Goal: Task Accomplishment & Management: Manage account settings

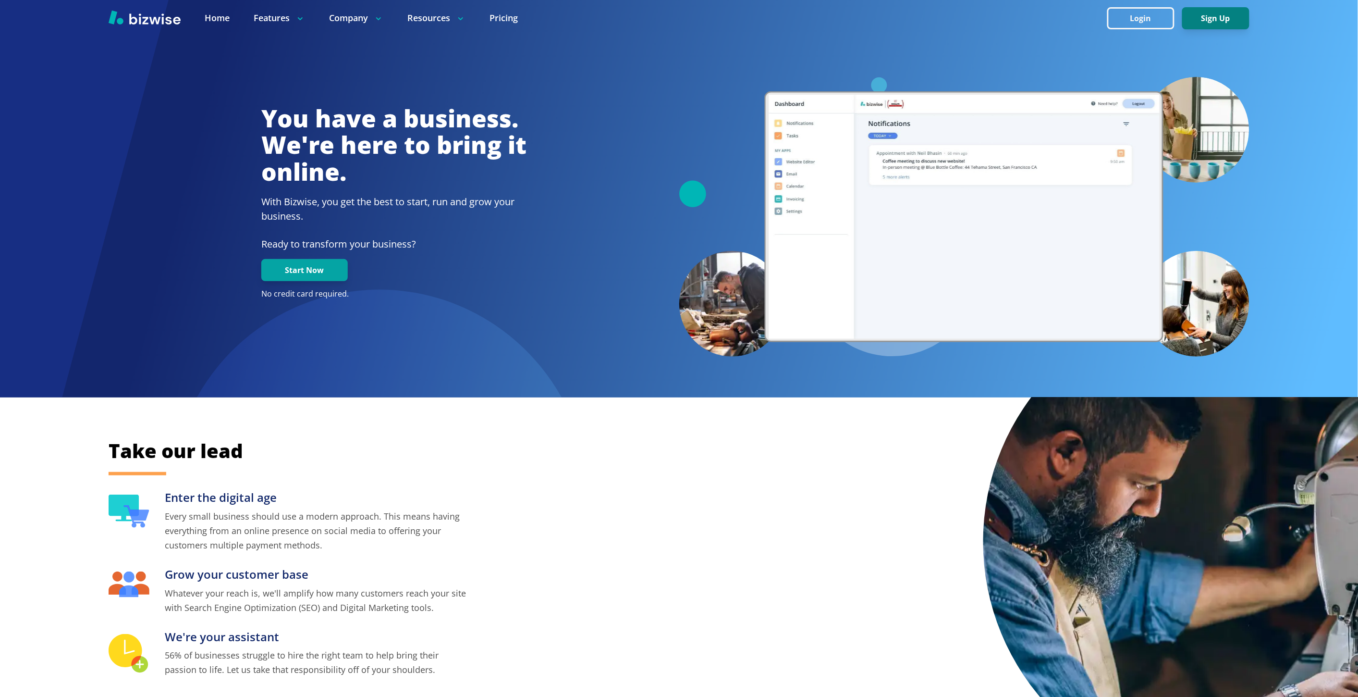
click at [1202, 23] on button "Sign Up" at bounding box center [1215, 18] width 67 height 22
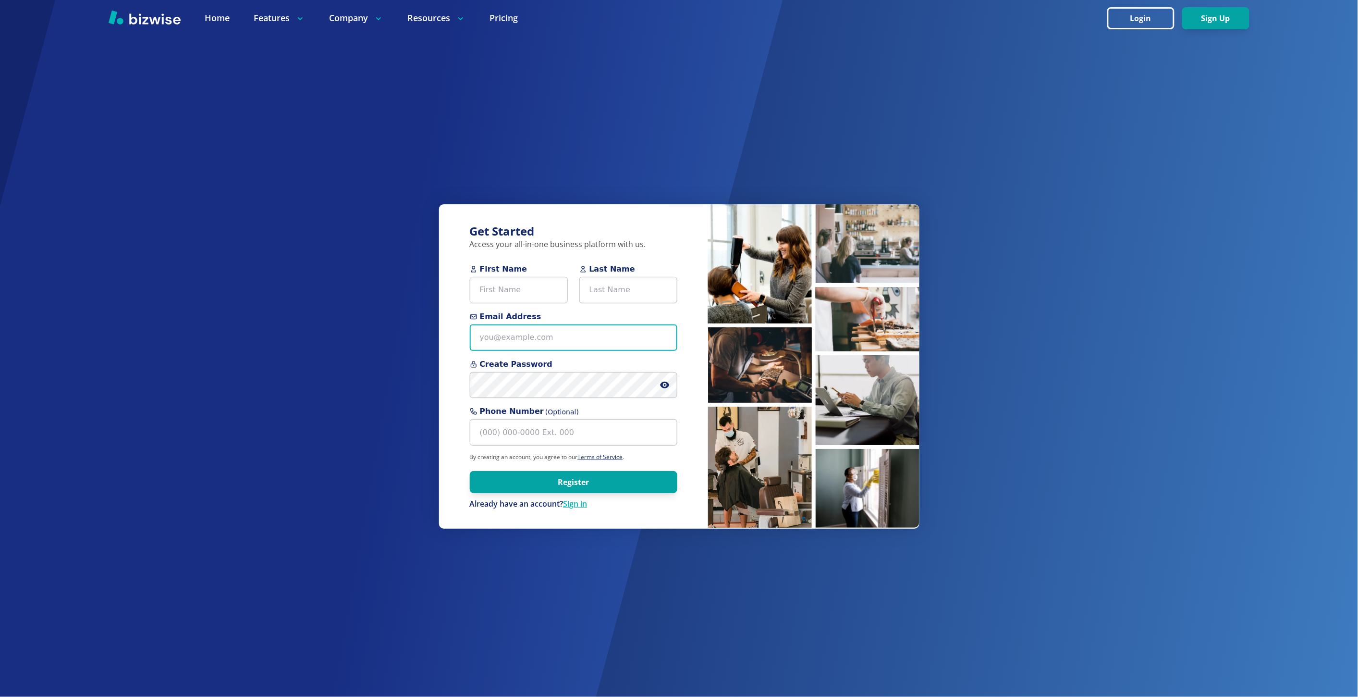
click at [554, 341] on input "Email Address" at bounding box center [574, 337] width 208 height 26
paste input "economymovers_logistics@yahoo.com"
type input "economymovers_logistics@yahoo.com"
click at [517, 292] on input "First Name" at bounding box center [519, 290] width 98 height 26
paste input "Carlton Brown"
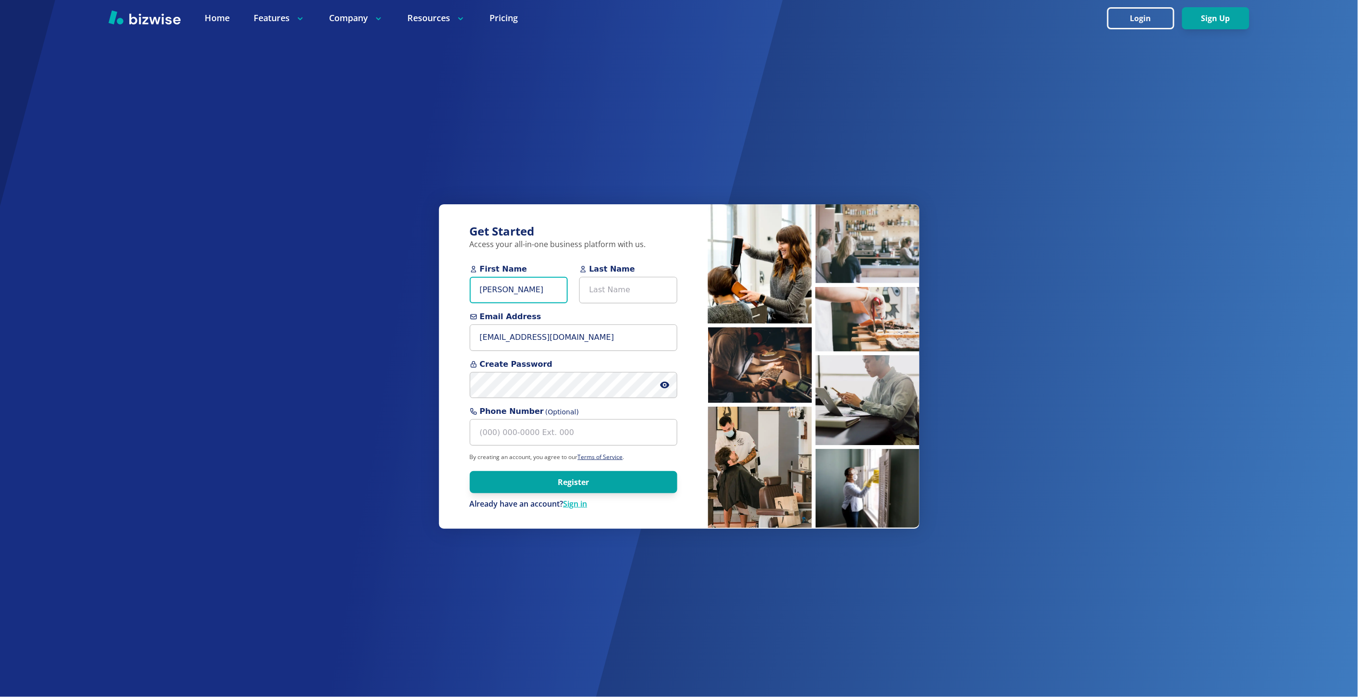
click at [516, 282] on input "Carlton Brown" at bounding box center [519, 290] width 98 height 26
type input "Carlton"
type input "Brown"
click at [526, 297] on input "Carlton" at bounding box center [519, 290] width 98 height 26
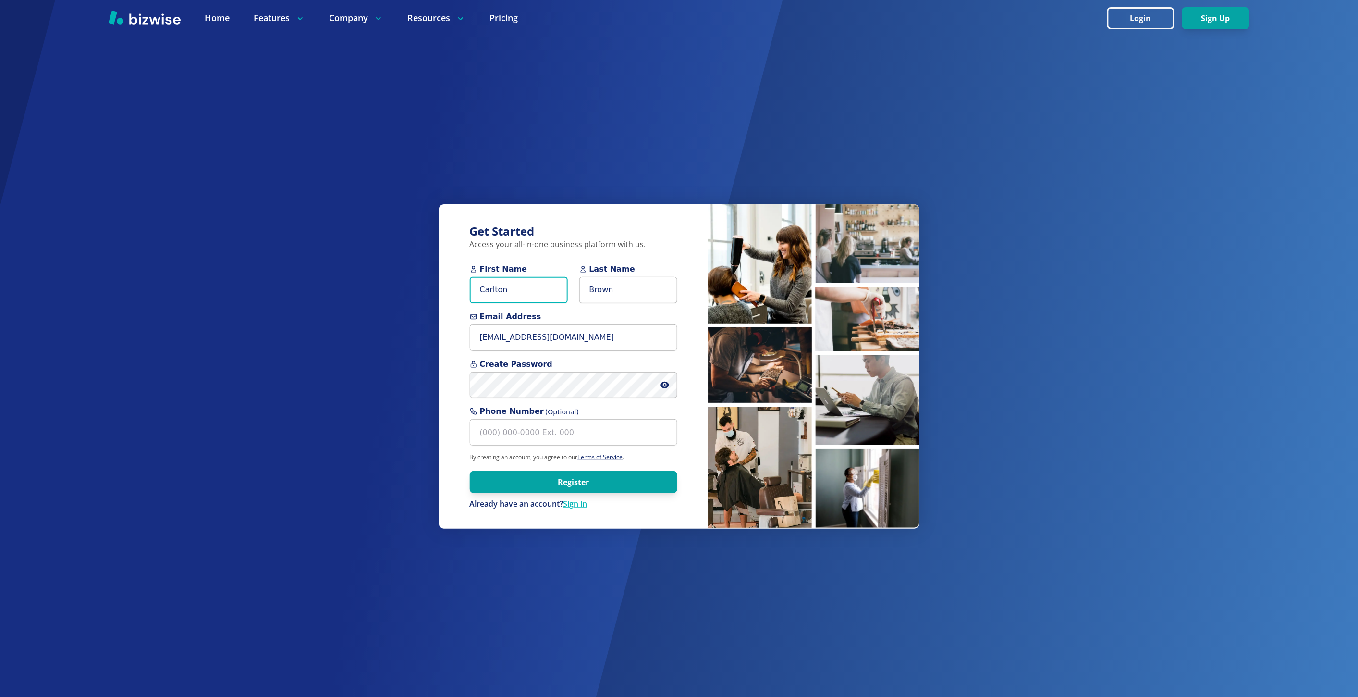
type input "Carlton"
click at [662, 385] on icon at bounding box center [664, 384] width 9 height 7
click at [583, 481] on button "Register" at bounding box center [574, 482] width 208 height 22
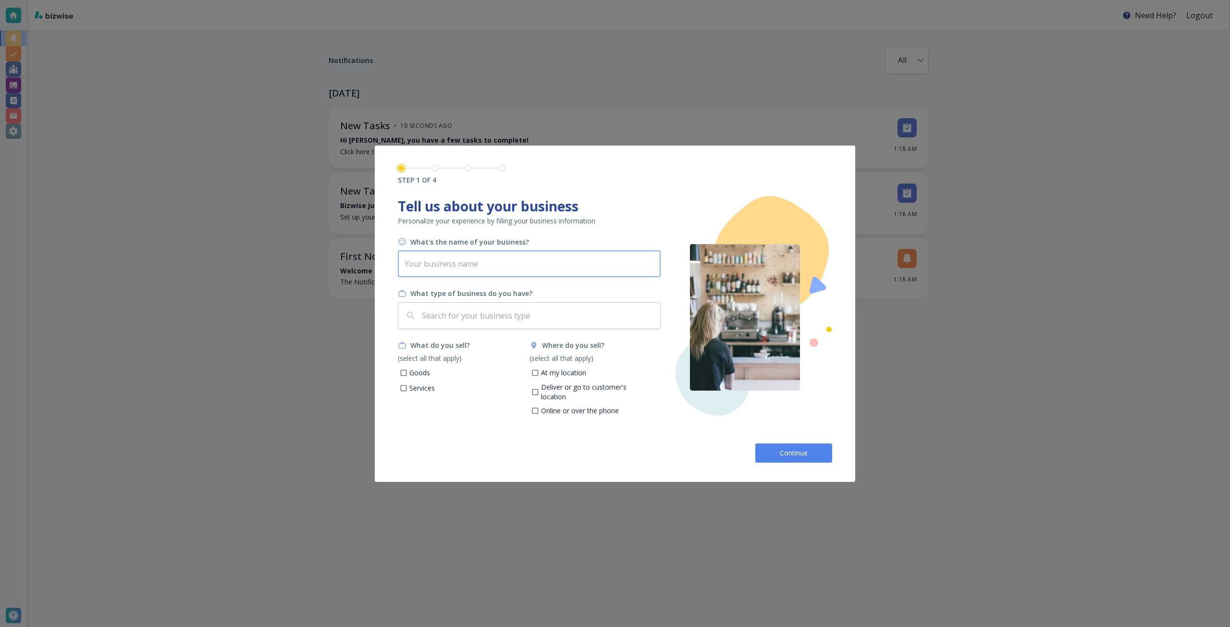
click at [529, 274] on input "text" at bounding box center [529, 263] width 263 height 27
paste input "Economy Movers"
type input "Economy Movers"
click at [528, 311] on input "text" at bounding box center [538, 315] width 236 height 18
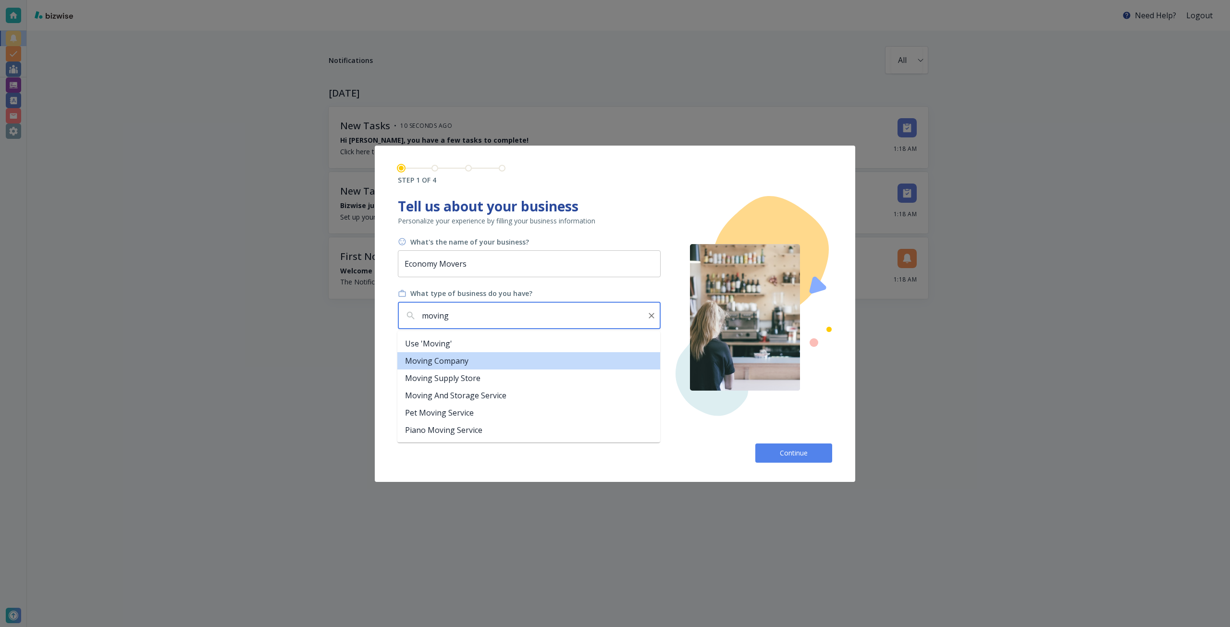
click at [466, 367] on li "Moving Company" at bounding box center [528, 360] width 263 height 17
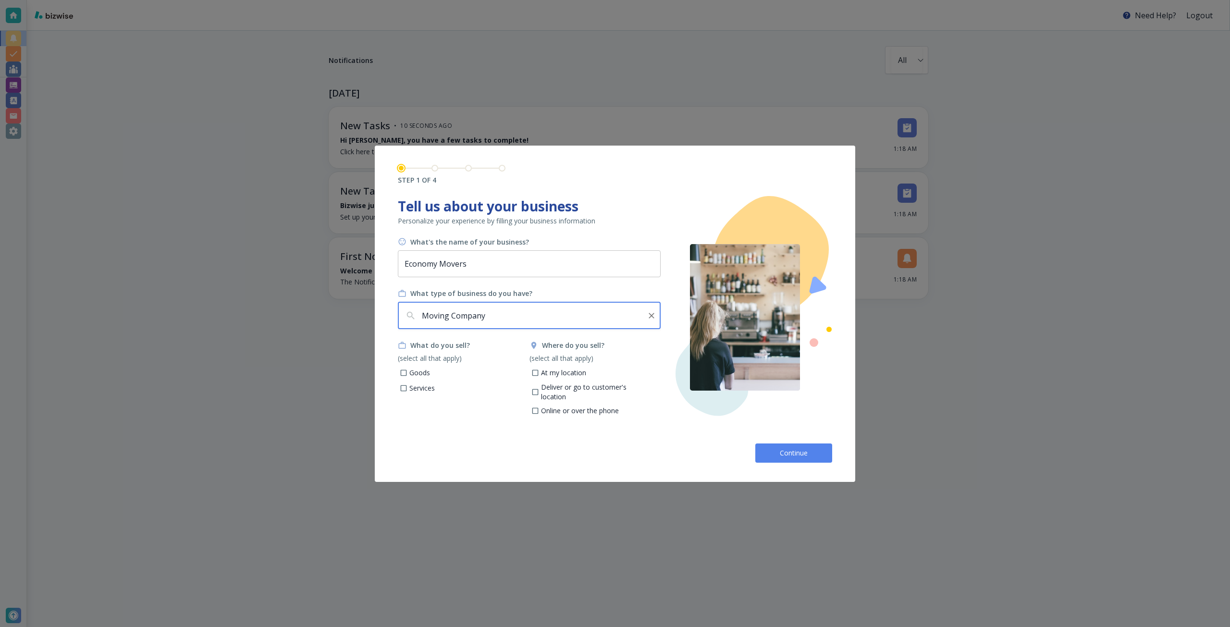
type input "Moving Company"
click at [419, 388] on p "Services" at bounding box center [421, 388] width 25 height 10
click at [408, 388] on input "Services" at bounding box center [404, 389] width 8 height 8
checkbox input "true"
click at [547, 387] on p "Deliver or go to customer's location" at bounding box center [597, 391] width 112 height 19
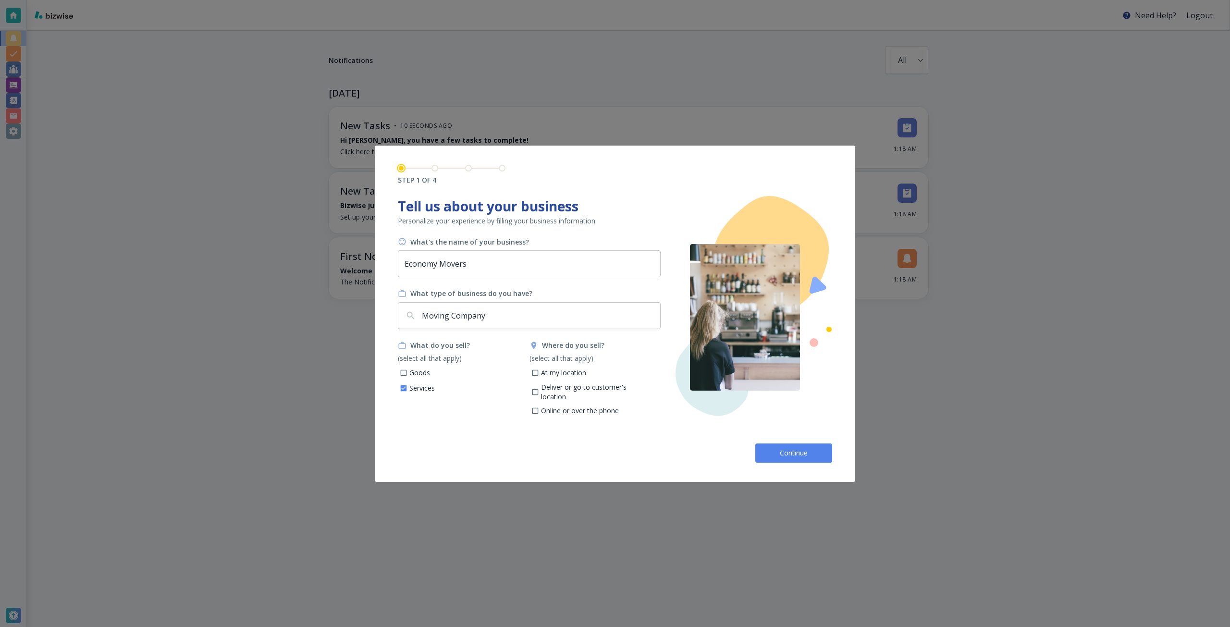
click at [539, 389] on input "Deliver or go to customer's location" at bounding box center [535, 393] width 8 height 8
checkbox input "true"
click at [772, 449] on button "Continue" at bounding box center [793, 452] width 77 height 19
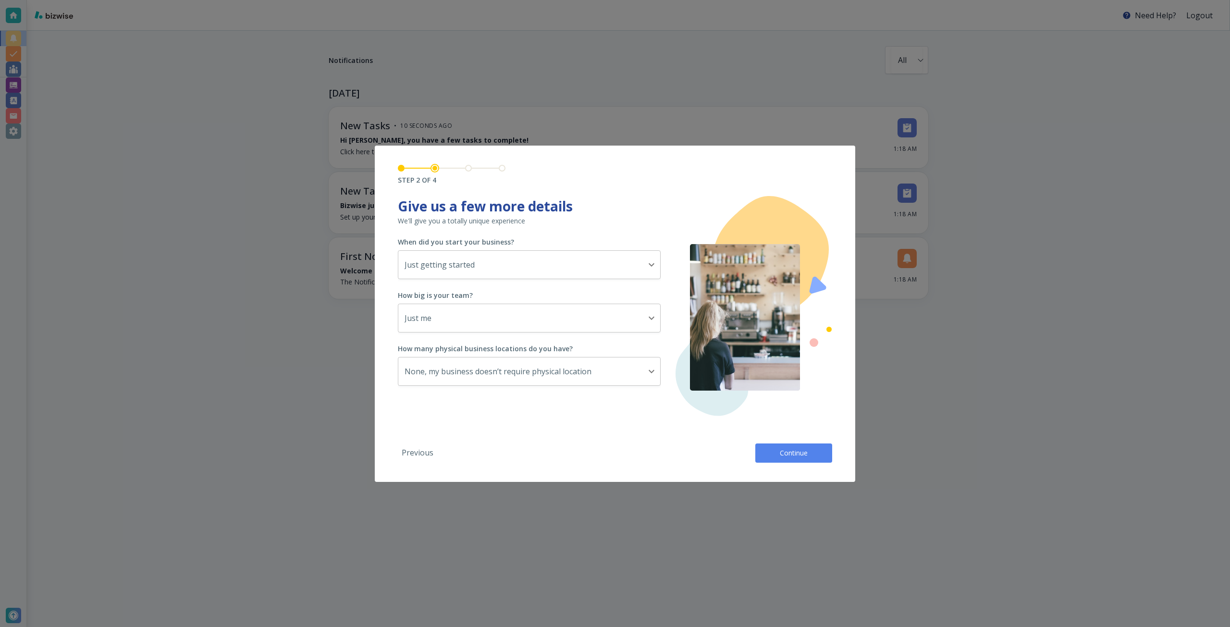
click at [764, 448] on button "Continue" at bounding box center [793, 452] width 77 height 19
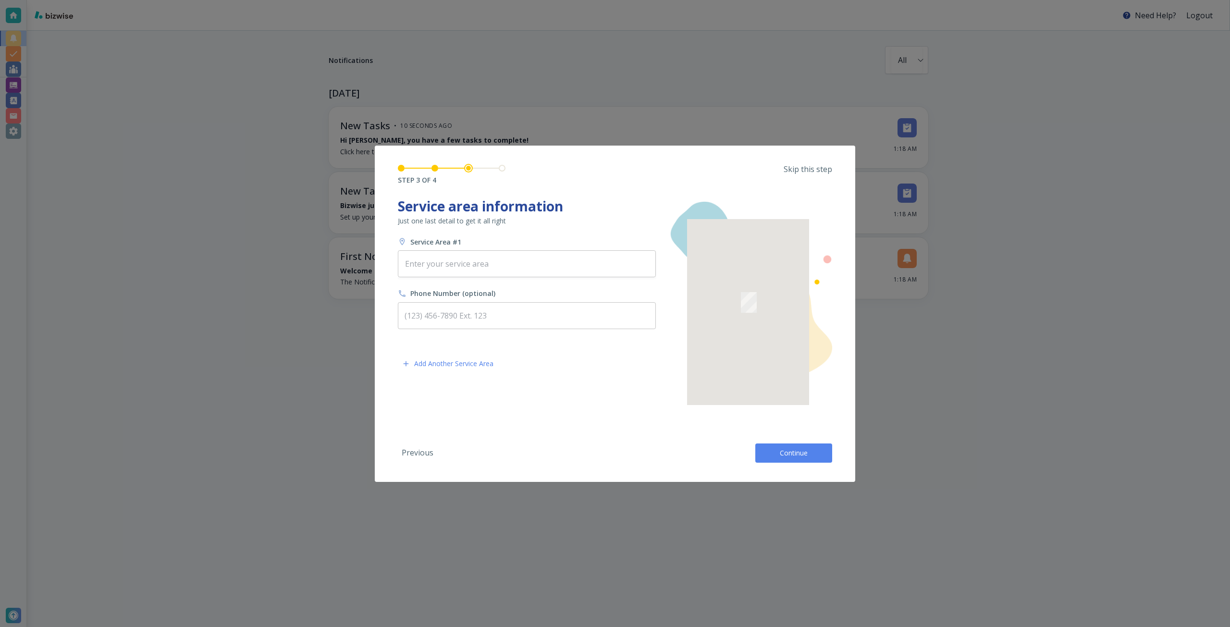
click at [823, 169] on p "Skip this step" at bounding box center [808, 169] width 49 height 11
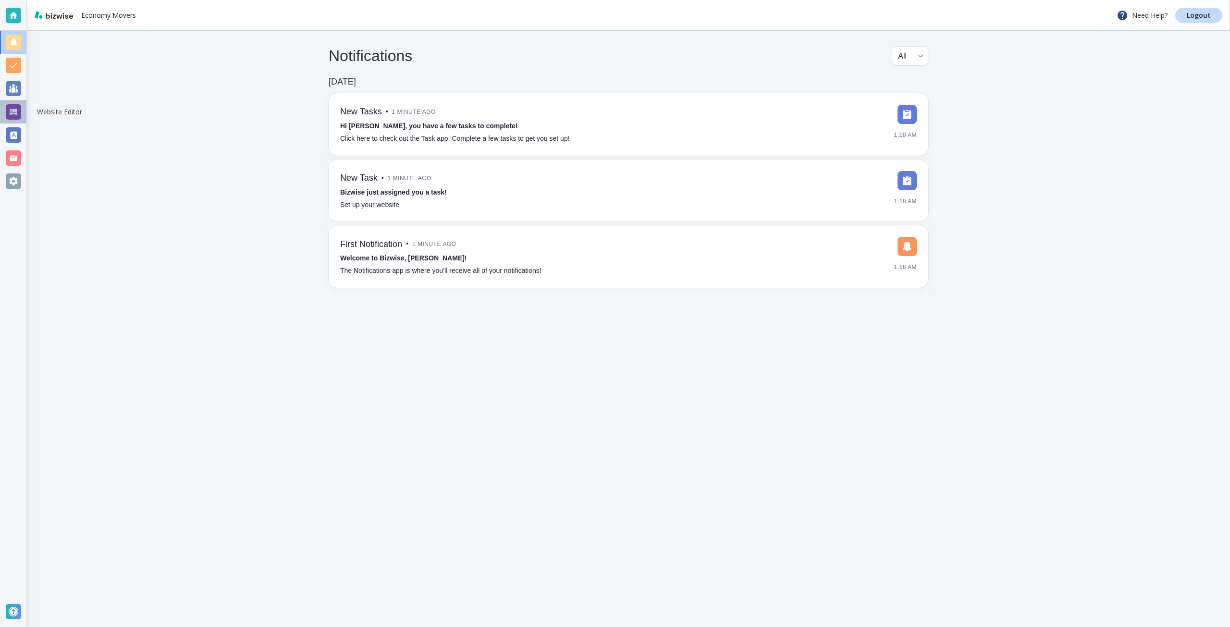
click at [18, 115] on div at bounding box center [13, 111] width 15 height 15
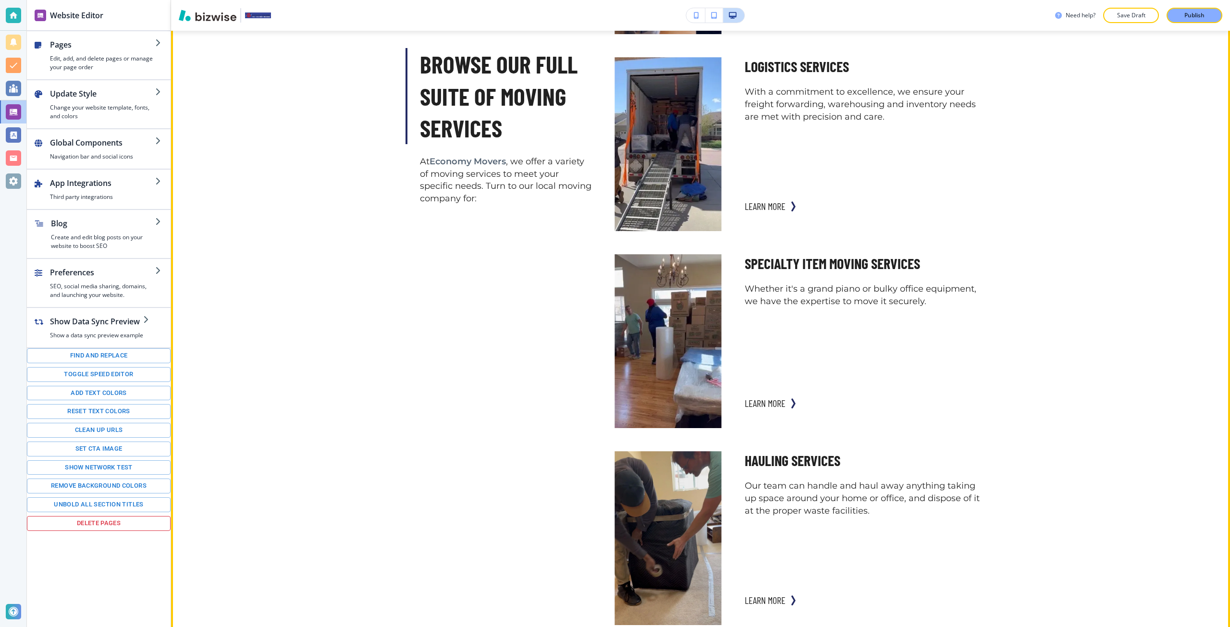
scroll to position [1633, 0]
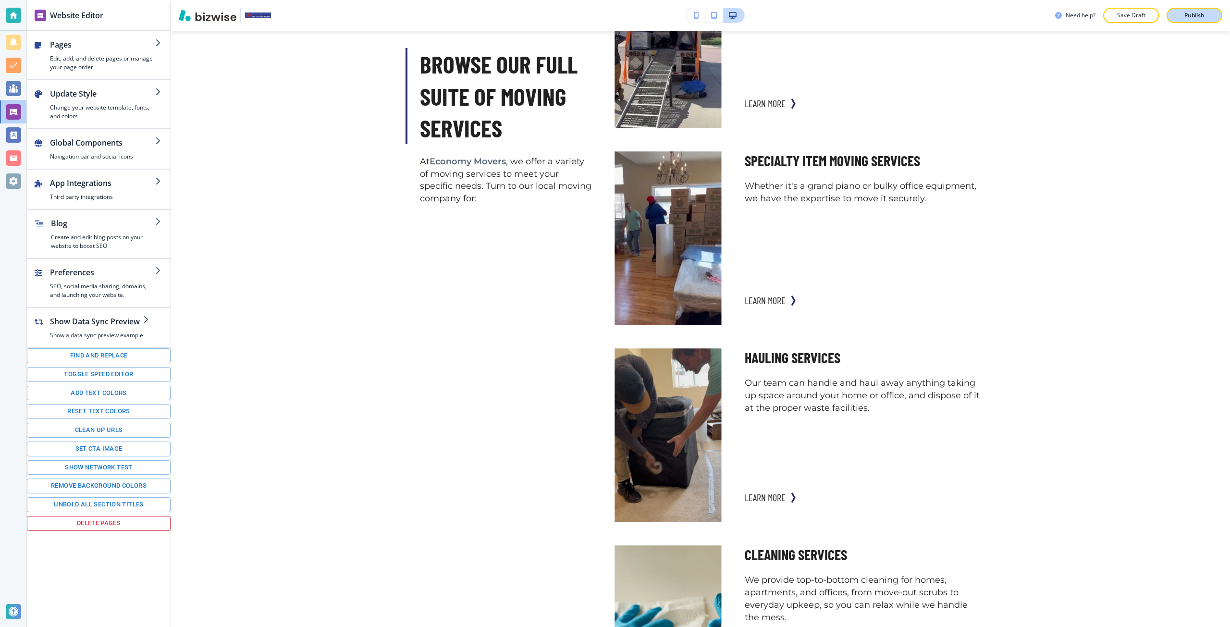
click at [1181, 15] on div "Publish" at bounding box center [1194, 15] width 31 height 9
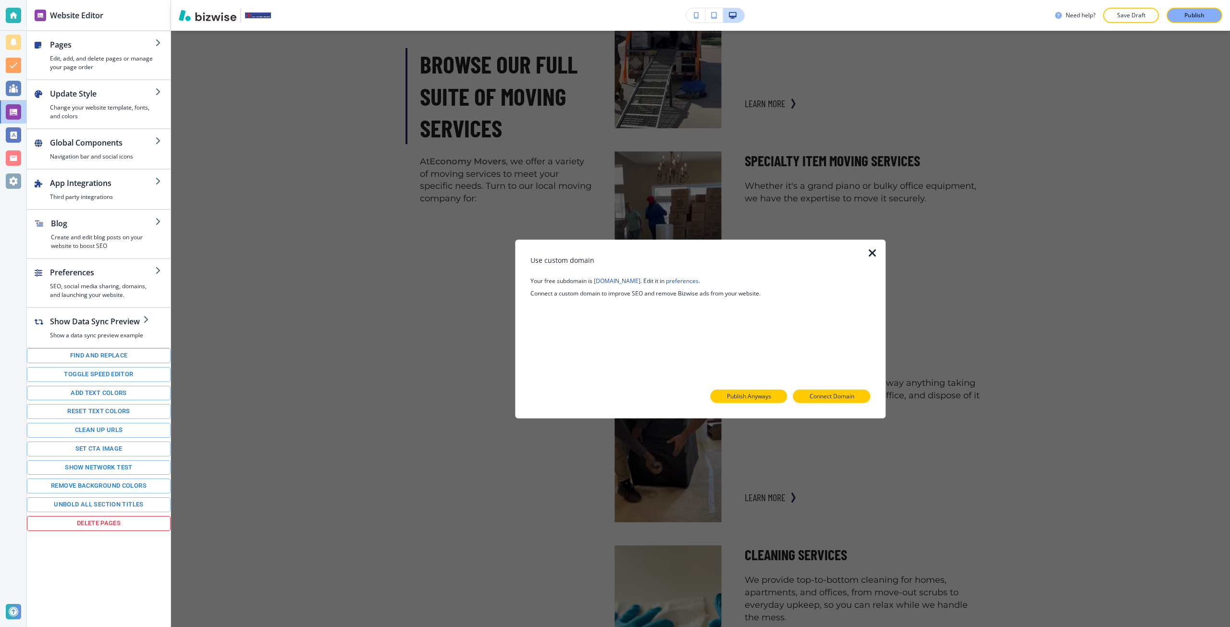
click at [778, 393] on button "Publish Anyways" at bounding box center [748, 396] width 77 height 13
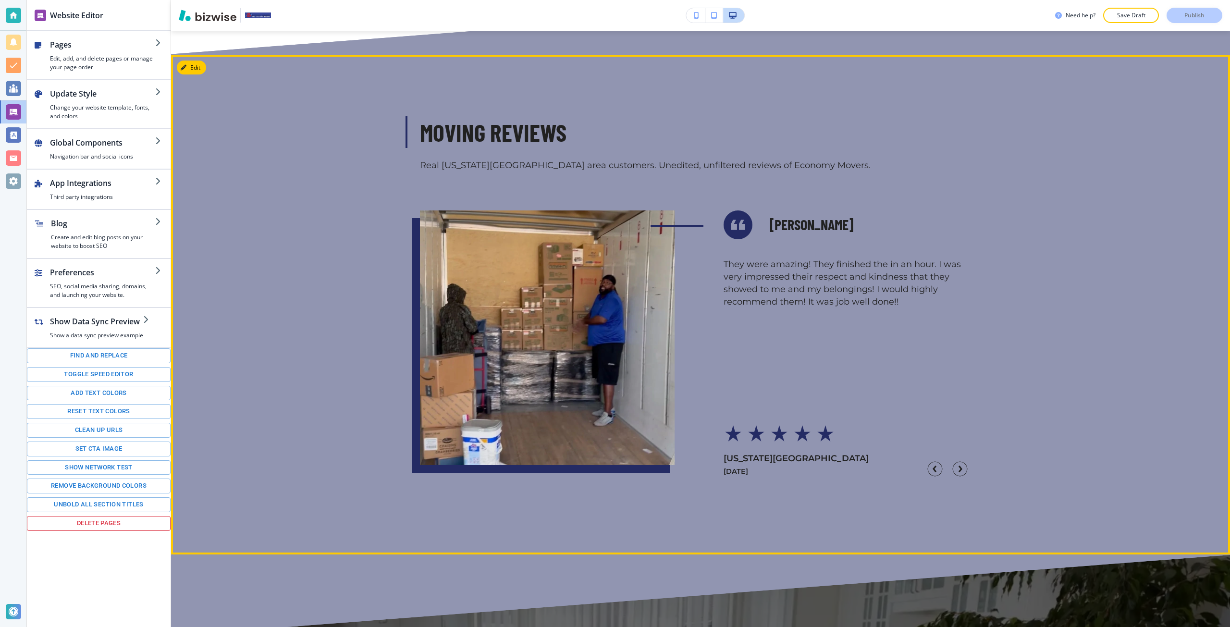
scroll to position [4372, 0]
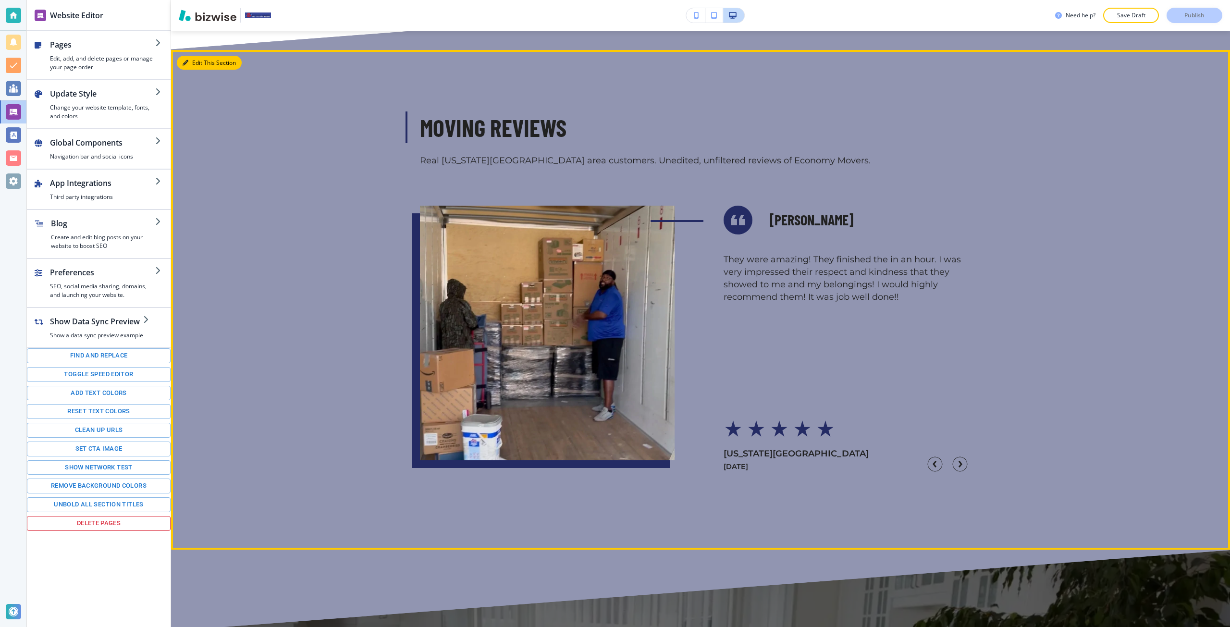
click at [189, 59] on button "Edit This Section" at bounding box center [209, 63] width 65 height 14
click at [204, 61] on button "Edit This Section" at bounding box center [209, 63] width 65 height 14
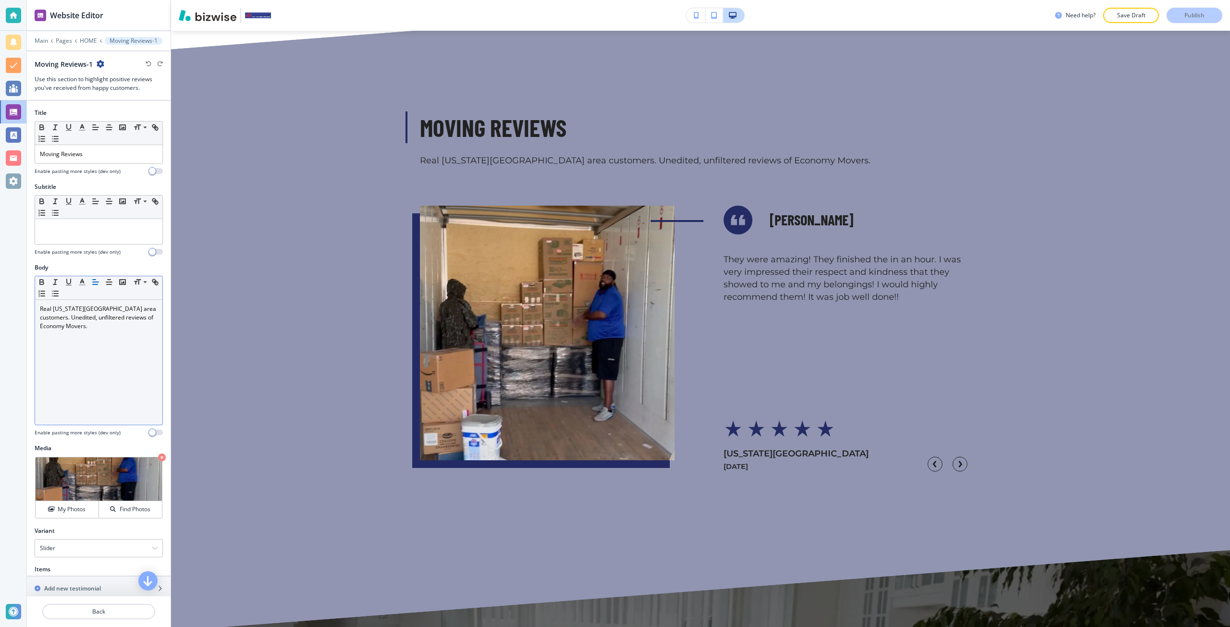
scroll to position [4391, 0]
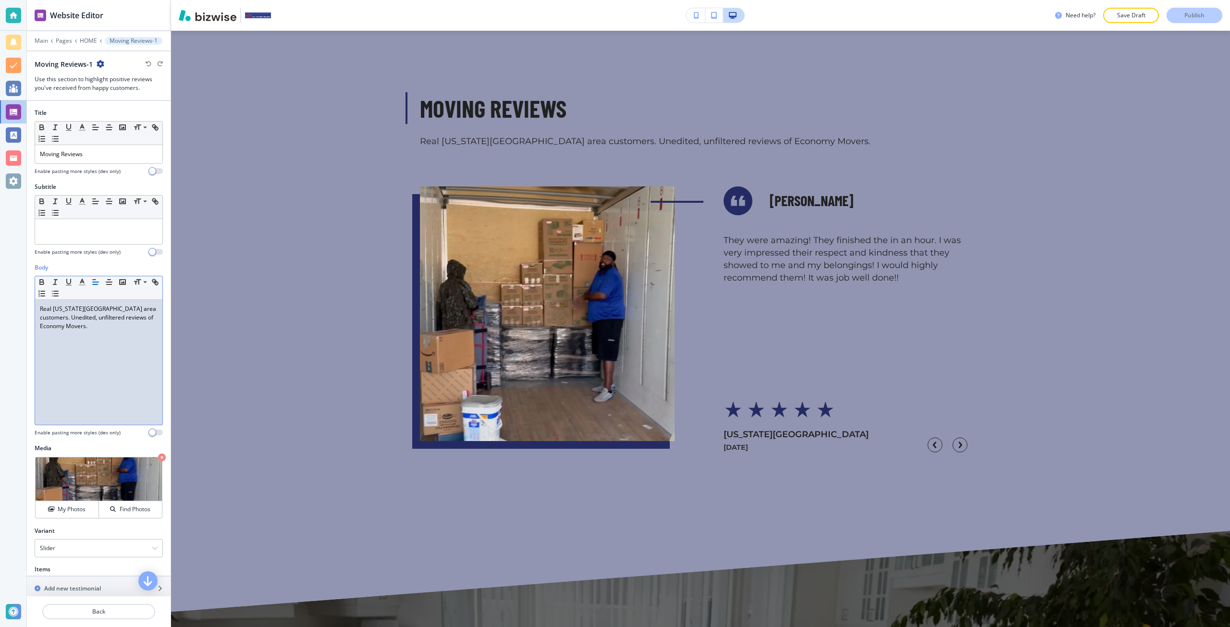
click at [87, 302] on div "Real Colorado Springs area customers. Unedited, unfiltered reviews of Economy M…" at bounding box center [98, 362] width 127 height 125
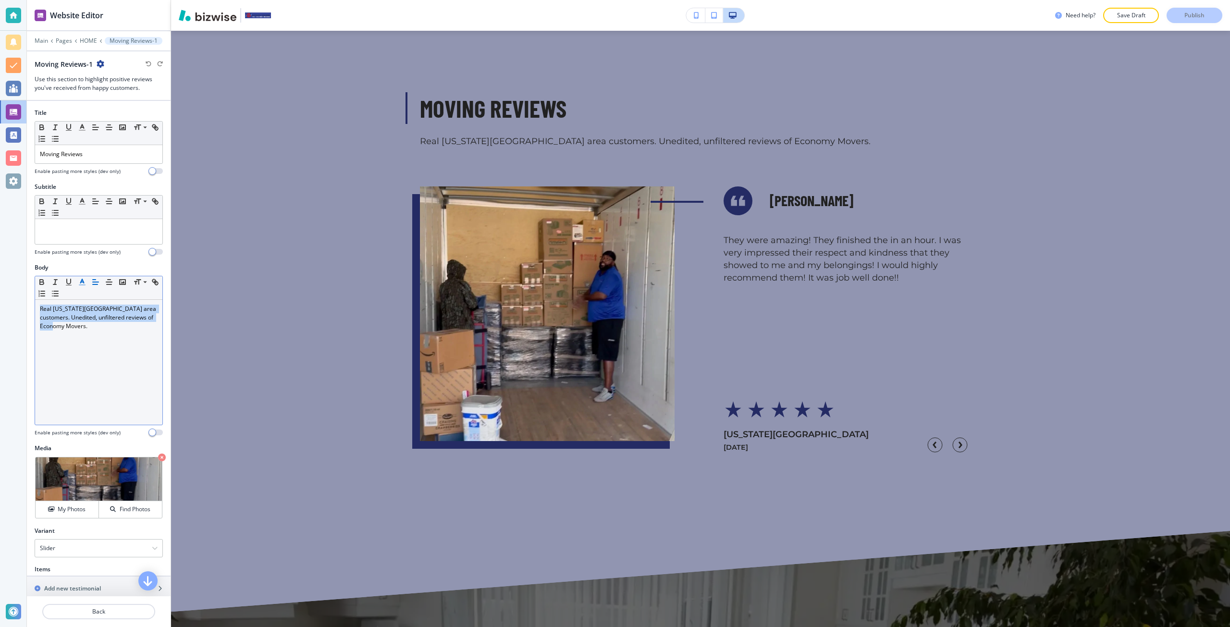
click at [80, 282] on icon "button" at bounding box center [82, 282] width 9 height 9
drag, startPoint x: 87, startPoint y: 339, endPoint x: 64, endPoint y: 339, distance: 23.1
click at [64, 339] on div "#020202 Recommended Colors Recently Selected Small Normal Large Huge Real Color…" at bounding box center [99, 350] width 128 height 149
drag, startPoint x: 118, startPoint y: 355, endPoint x: 161, endPoint y: 350, distance: 44.1
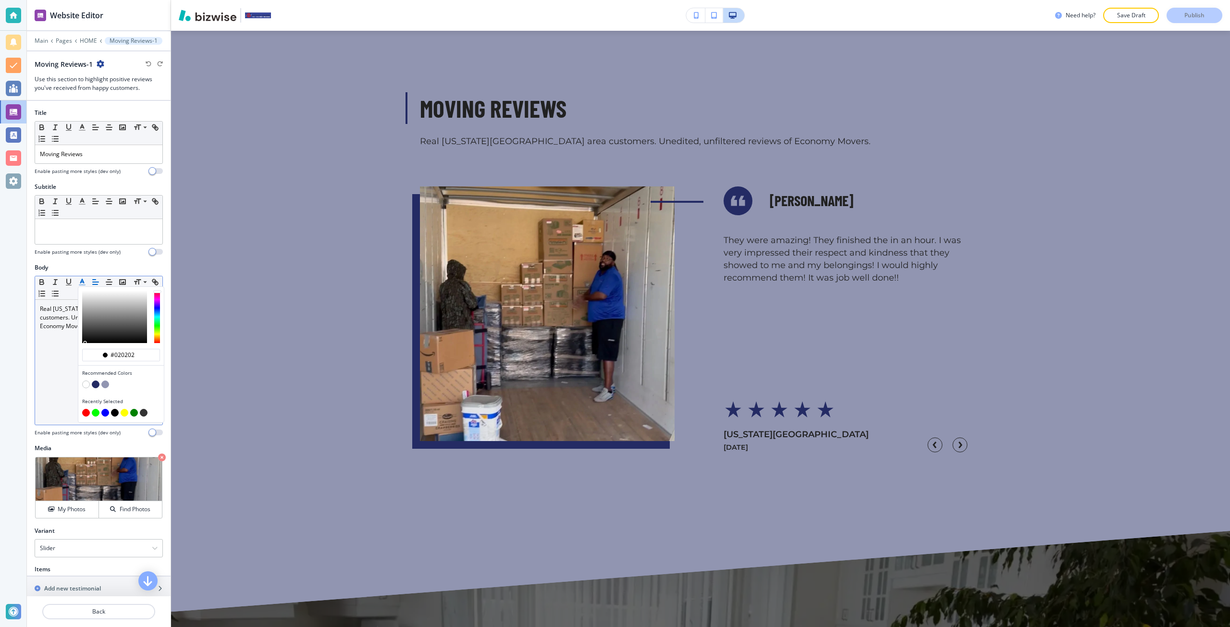
click at [161, 350] on div "#020202" at bounding box center [121, 357] width 86 height 17
type input "#000000"
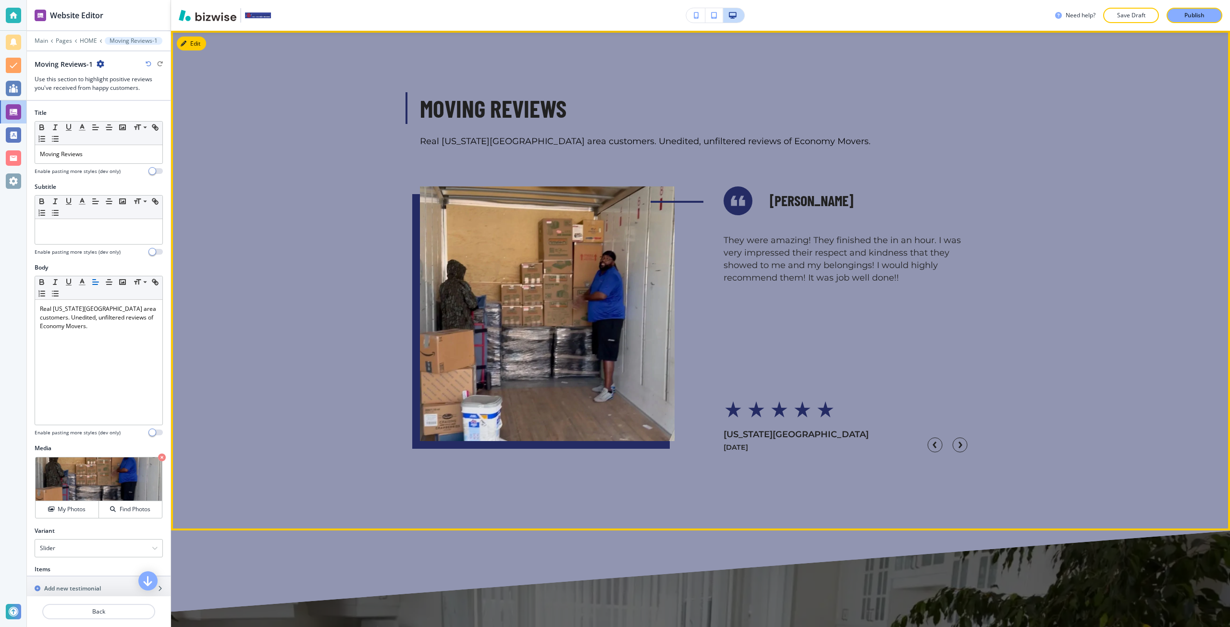
click at [205, 341] on div "Moving Reviews Real Colorado Springs area customers. Unedited, unfiltered revie…" at bounding box center [700, 281] width 1059 height 500
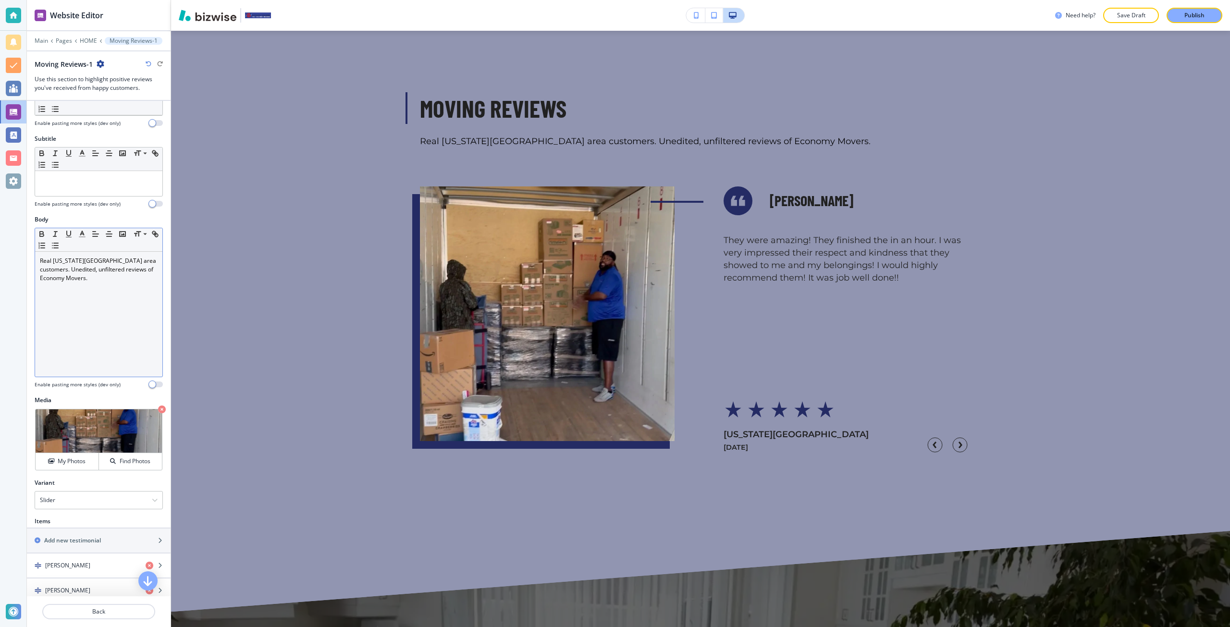
scroll to position [0, 0]
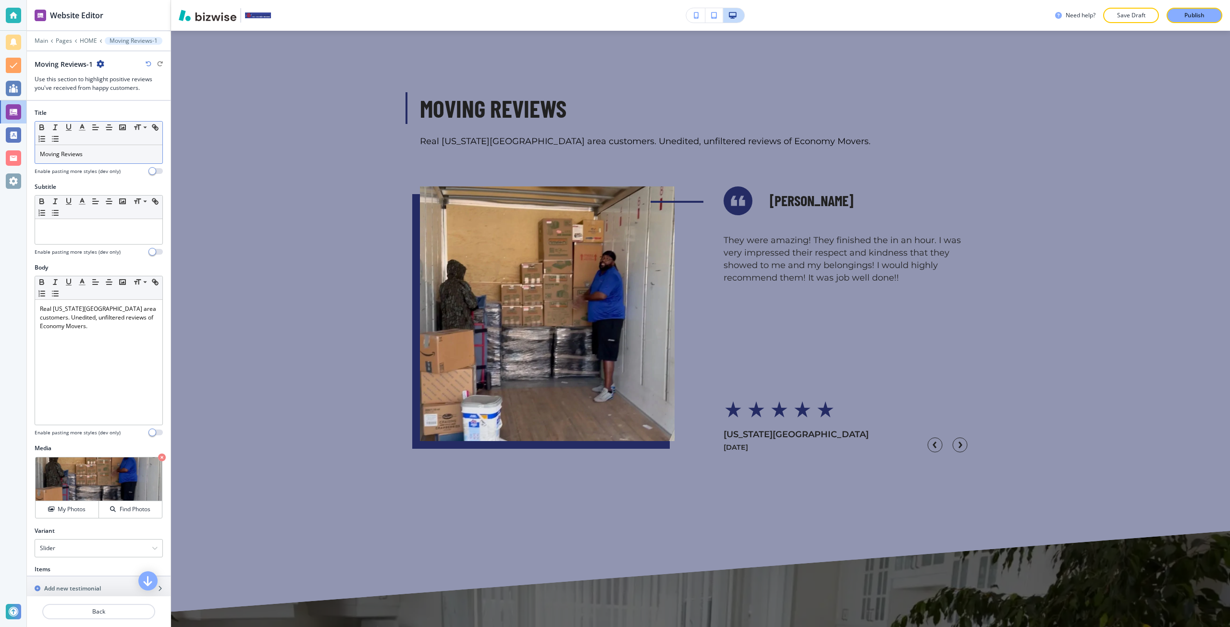
click at [54, 145] on div "Small Normal Large Huge" at bounding box center [98, 134] width 127 height 24
click at [63, 156] on p "Moving Reviews" at bounding box center [99, 154] width 118 height 9
click at [79, 132] on button "button" at bounding box center [81, 128] width 13 height 12
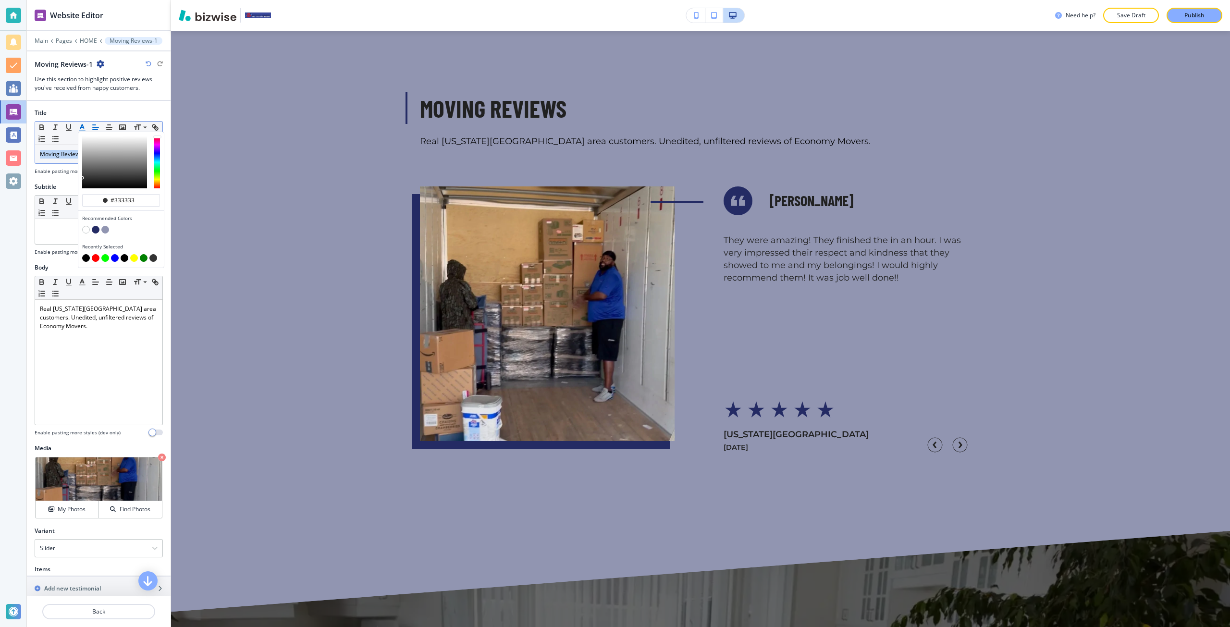
click at [84, 257] on button "button" at bounding box center [86, 258] width 8 height 8
type input "#000000"
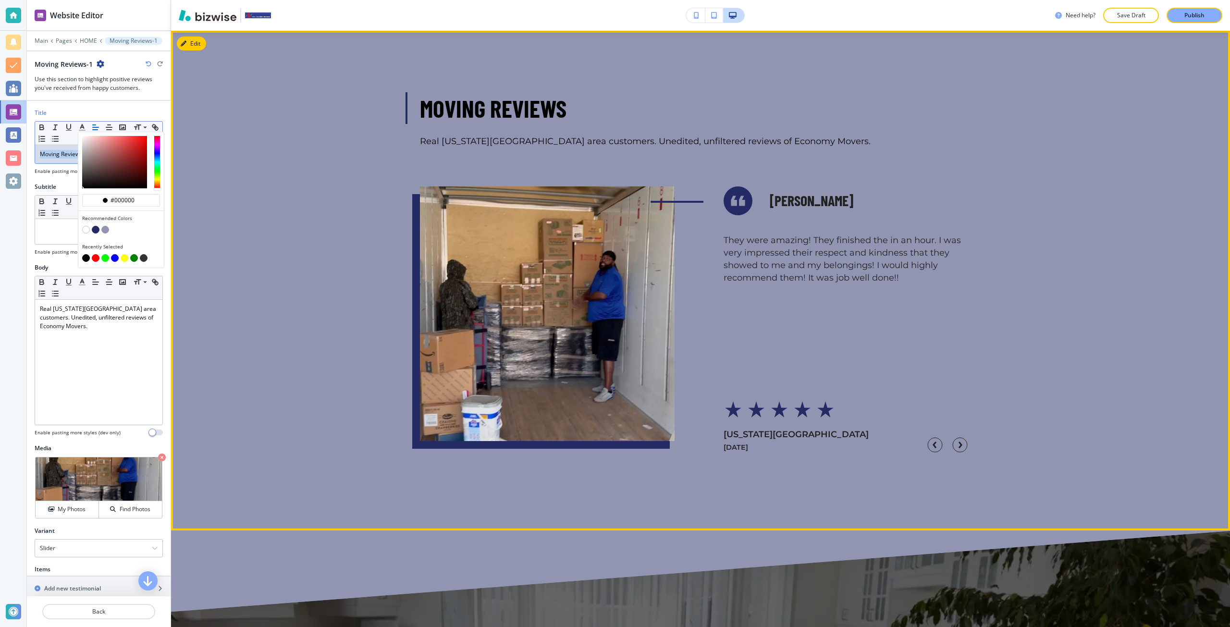
click at [306, 333] on div "Moving Reviews Real Colorado Springs area customers. Unedited, unfiltered revie…" at bounding box center [700, 281] width 1059 height 500
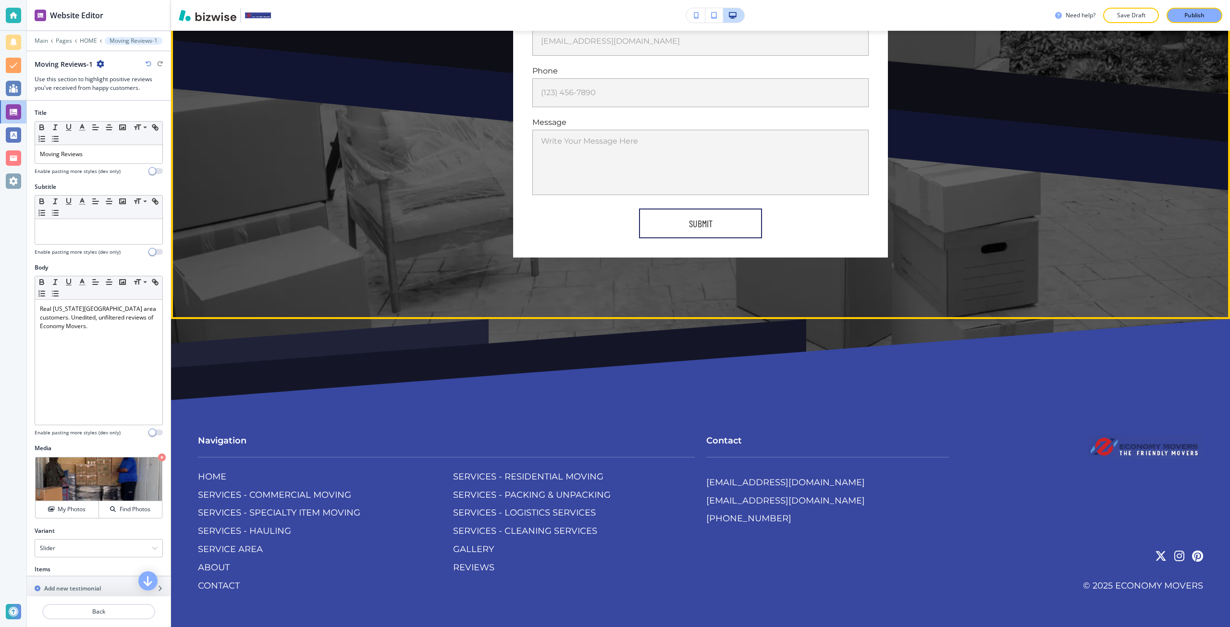
scroll to position [6035, 0]
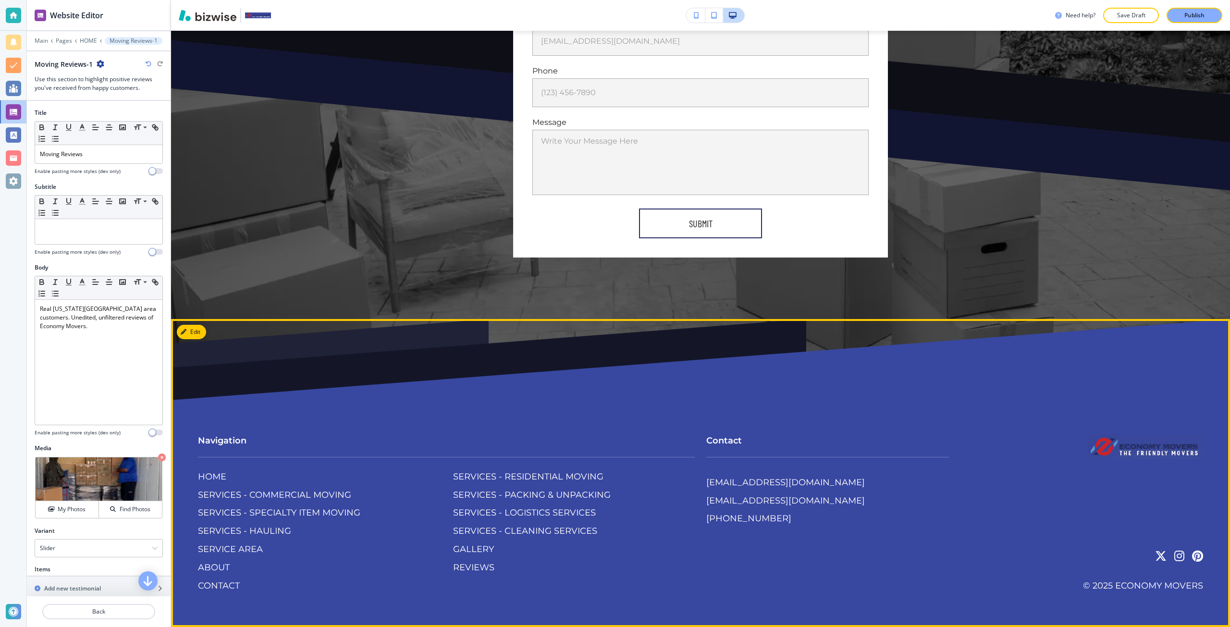
click at [261, 487] on div "HOME SERVICES - COMMERCIAL MOVING SERVICES - SPECIALTY ITEM MOVING SERVICES - H…" at bounding box center [319, 532] width 242 height 122
click at [466, 475] on p "SERVICES - RESIDENTIAL MOVING" at bounding box center [528, 477] width 150 height 12
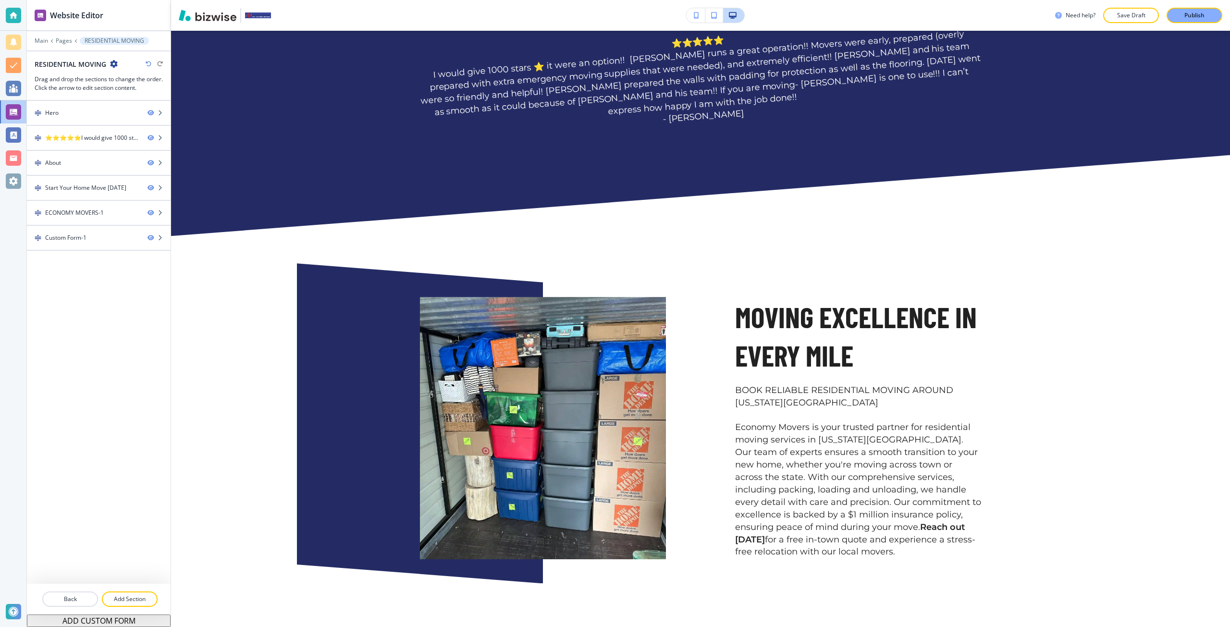
scroll to position [480, 0]
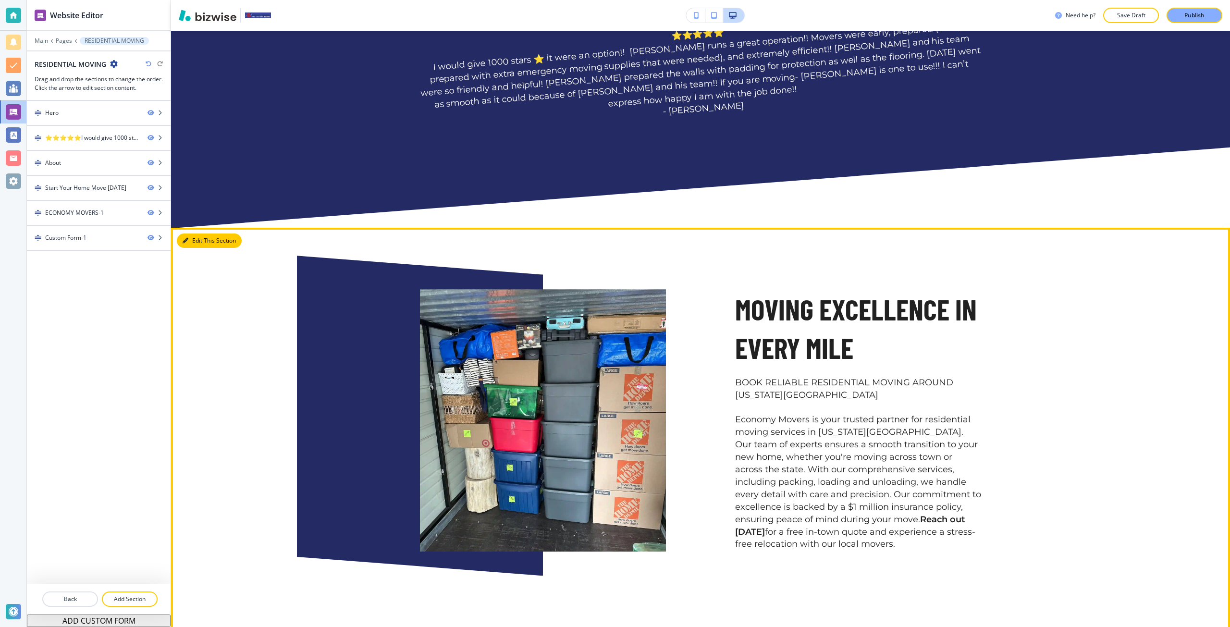
click at [198, 233] on button "Edit This Section" at bounding box center [209, 240] width 65 height 14
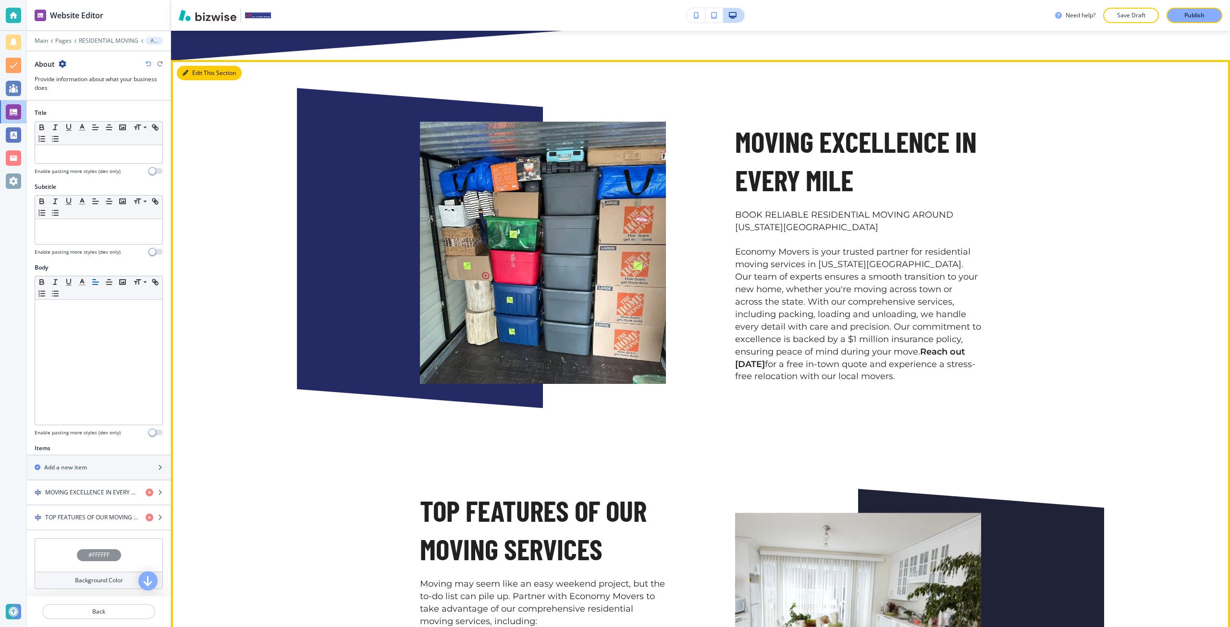
scroll to position [665, 0]
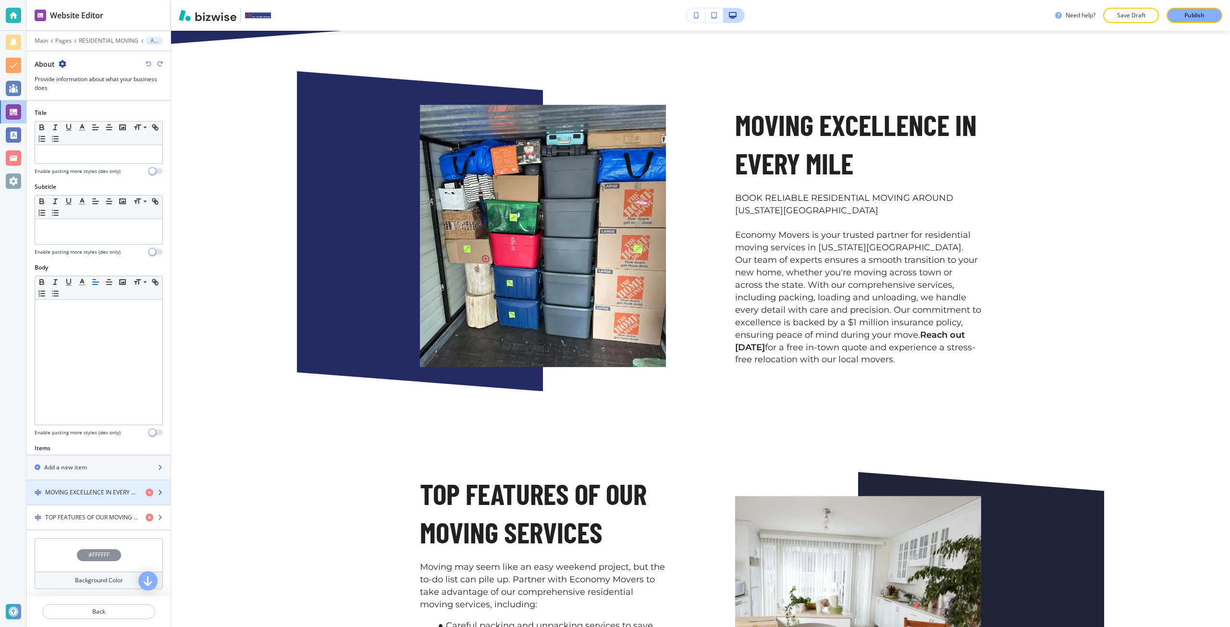
click at [83, 488] on h4 "MOVING EXCELLENCE IN EVERY MILE" at bounding box center [91, 492] width 93 height 9
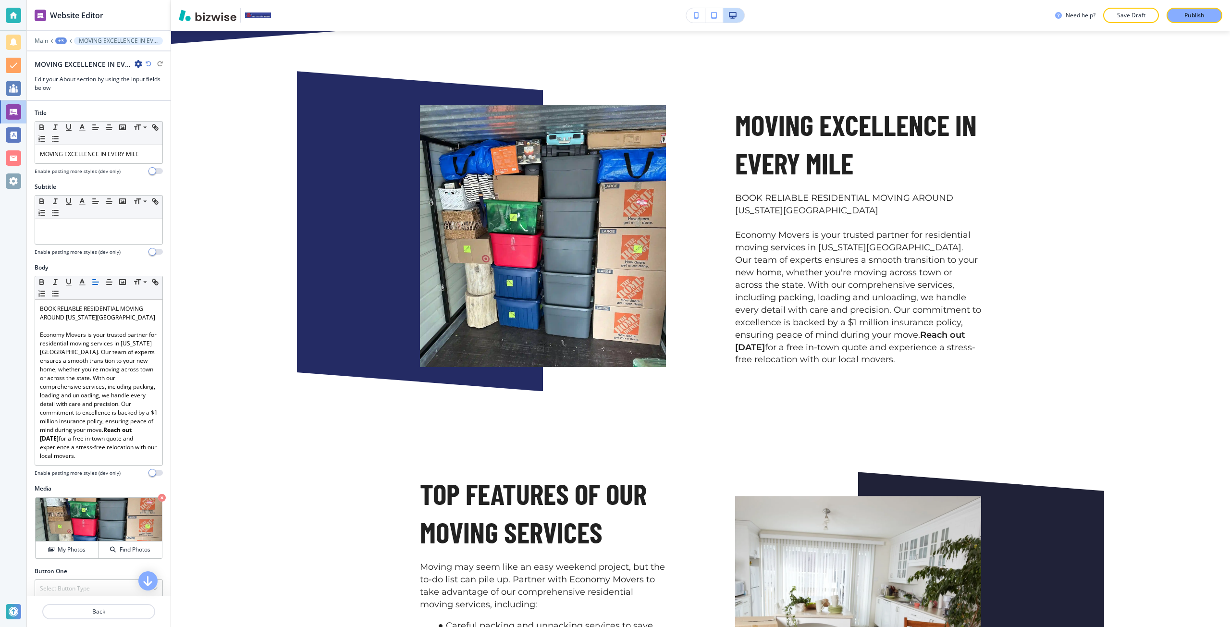
scroll to position [680, 0]
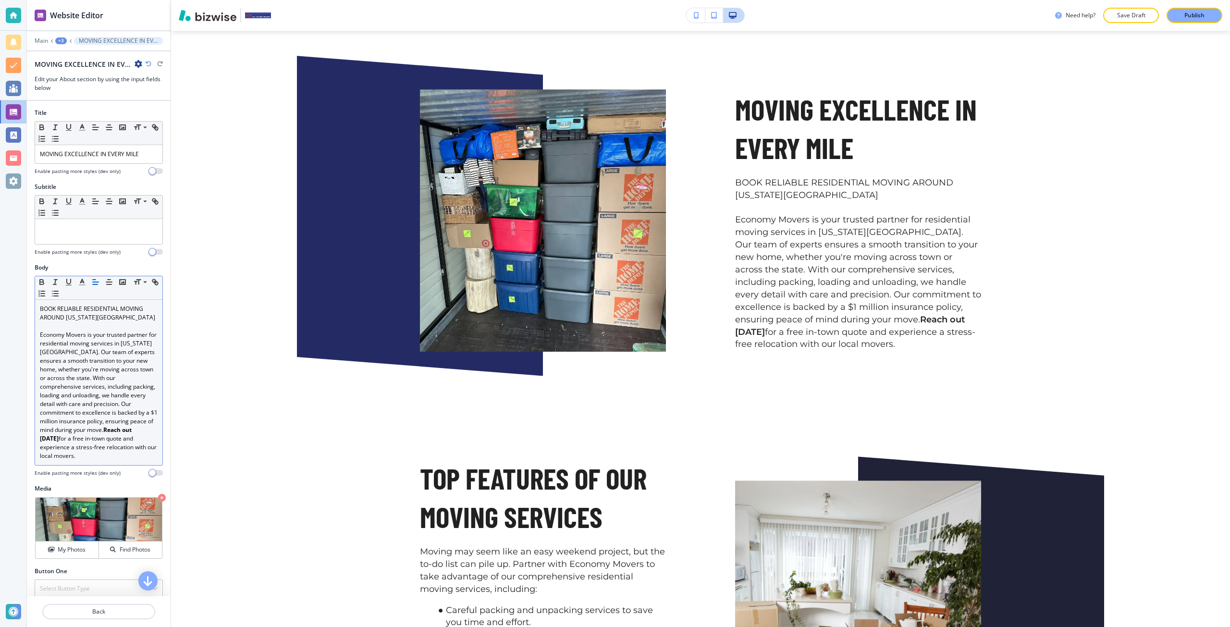
click at [63, 320] on p "BOOK RELIABLE RESIDENTIAL MOVING AROUND COLORADO SPRINGS" at bounding box center [99, 313] width 118 height 17
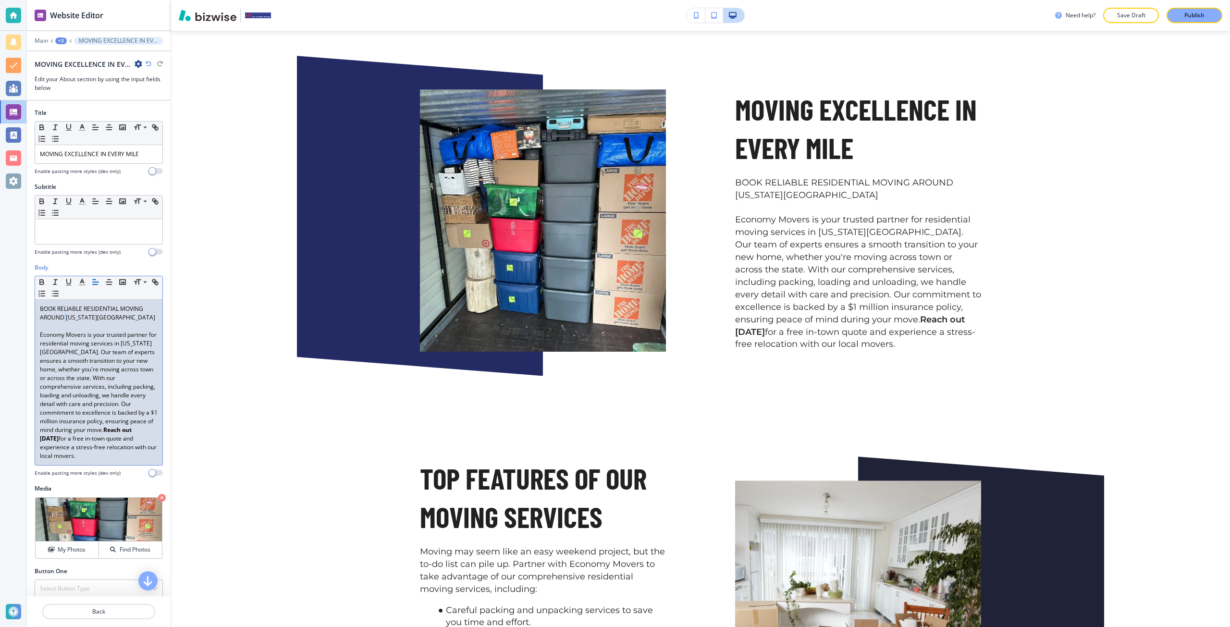
click at [63, 320] on p "BOOK RELIABLE RESIDENTIAL MOVING AROUND COLORADO SPRINGS" at bounding box center [99, 313] width 118 height 17
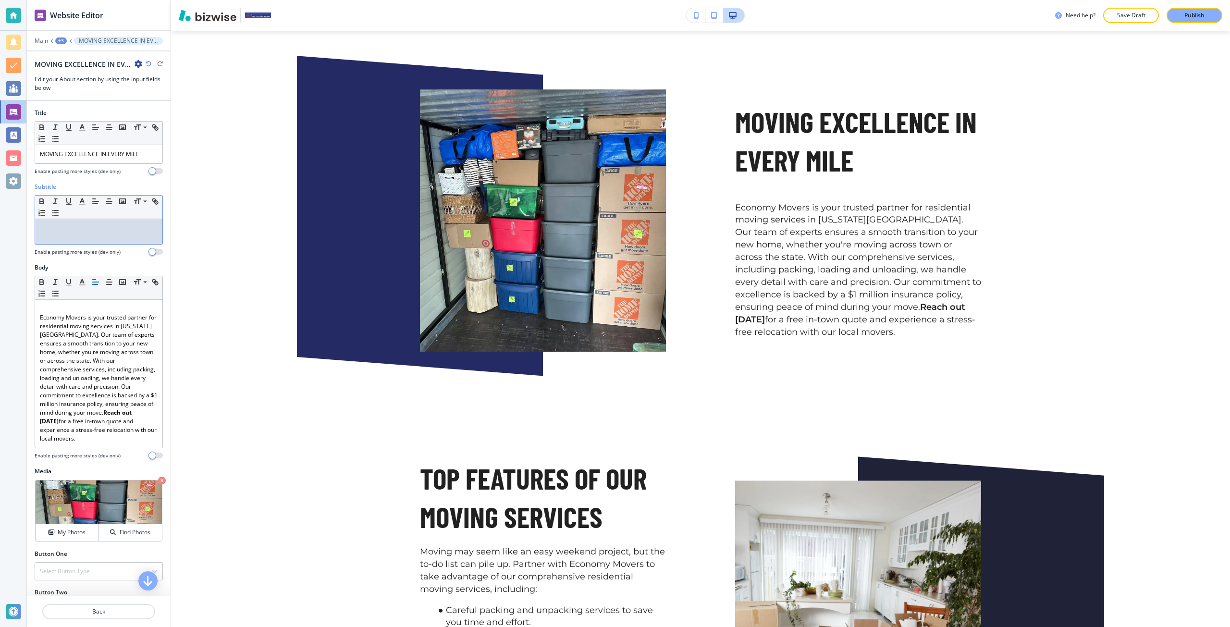
click at [64, 230] on p at bounding box center [99, 228] width 118 height 9
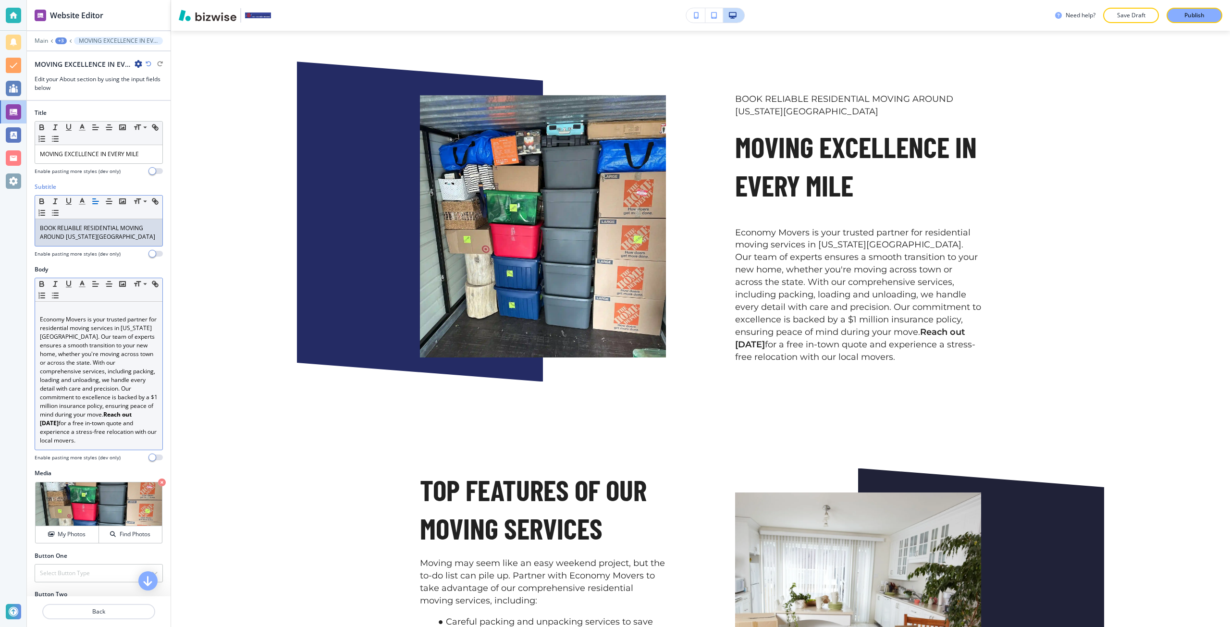
click at [103, 312] on p at bounding box center [99, 310] width 118 height 9
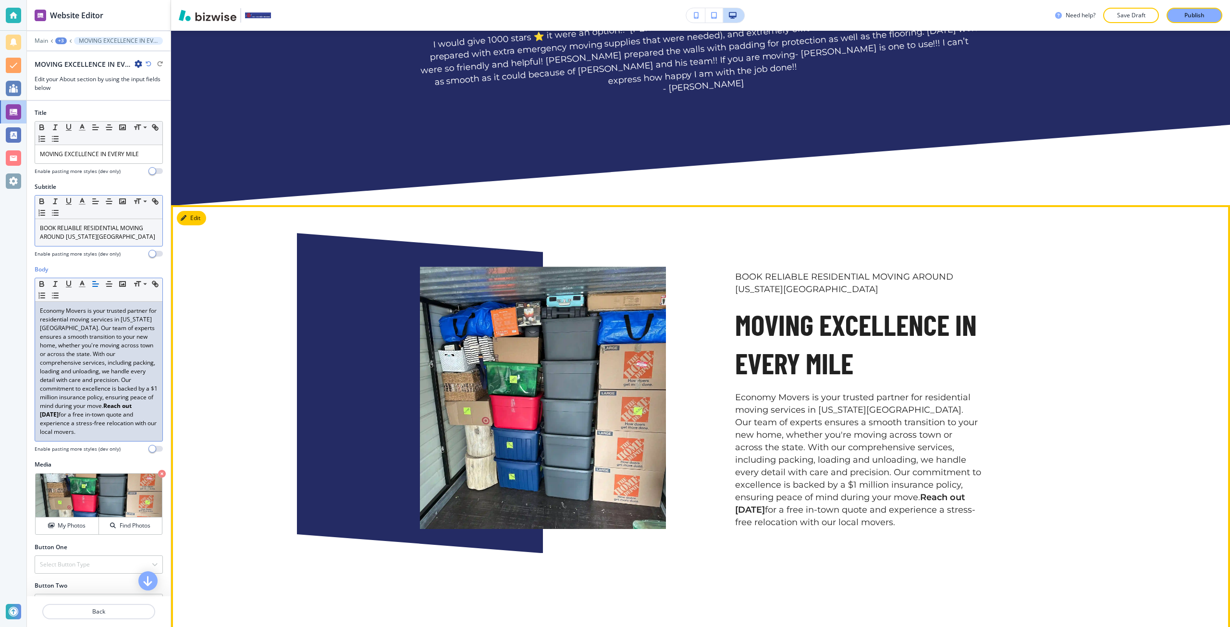
scroll to position [488, 0]
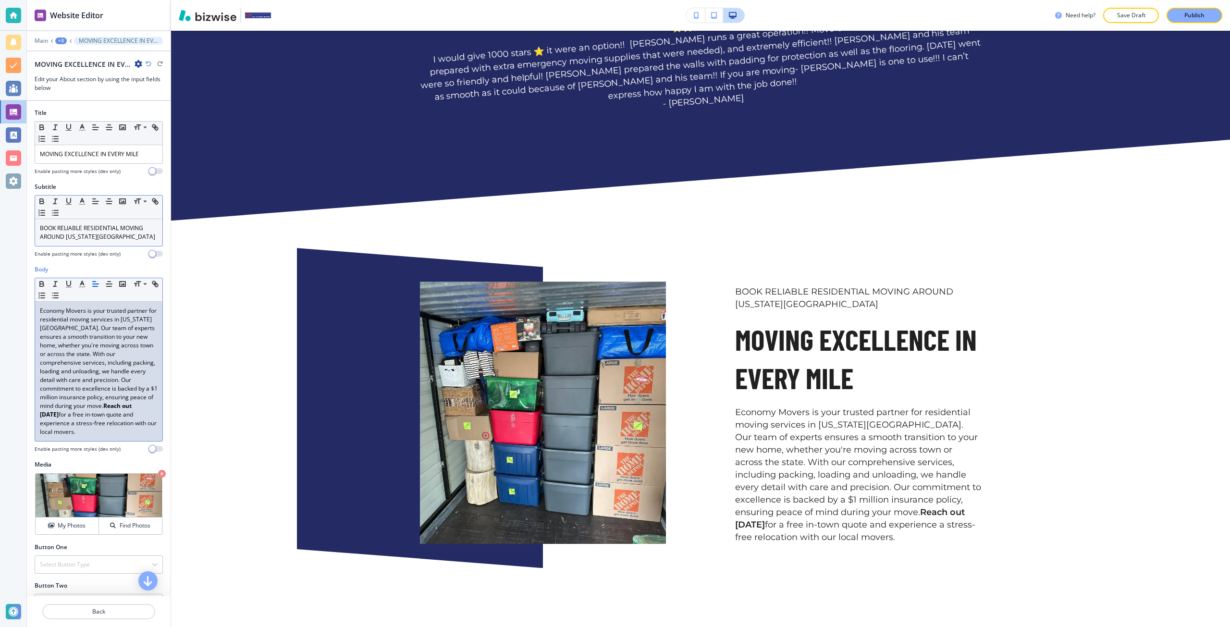
click at [94, 240] on p "BOOK RELIABLE RESIDENTIAL MOVING AROUND COLORADO SPRINGS" at bounding box center [99, 232] width 118 height 17
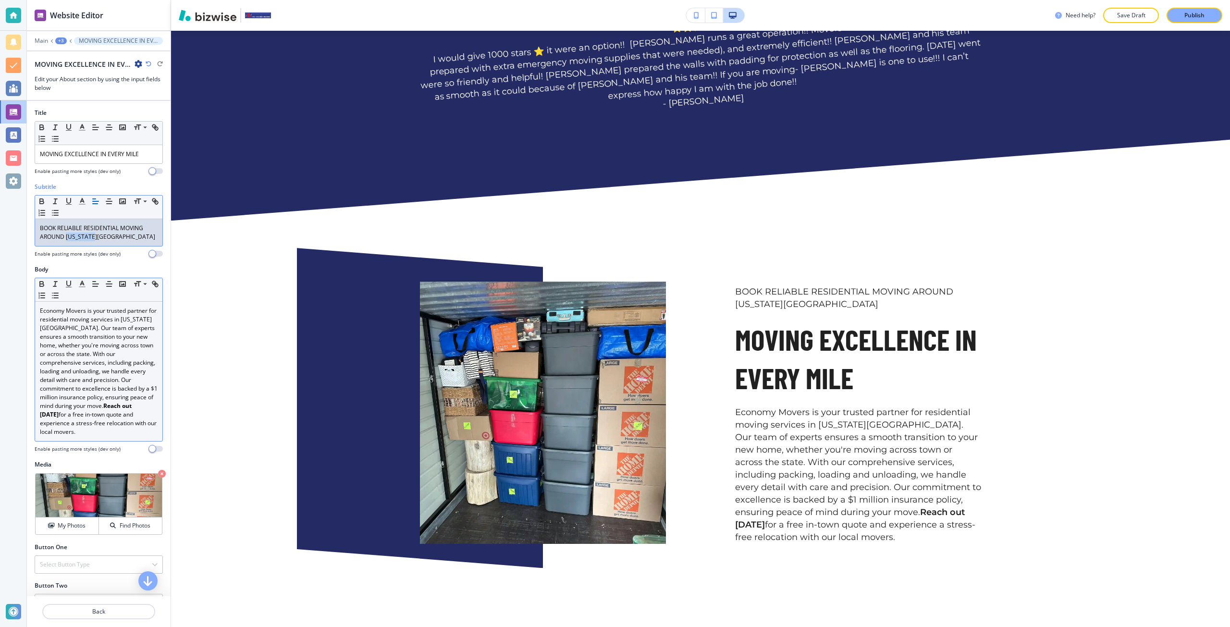
click at [94, 240] on p "BOOK RELIABLE RESIDENTIAL MOVING AROUND COLORADO SPRINGS" at bounding box center [99, 232] width 118 height 17
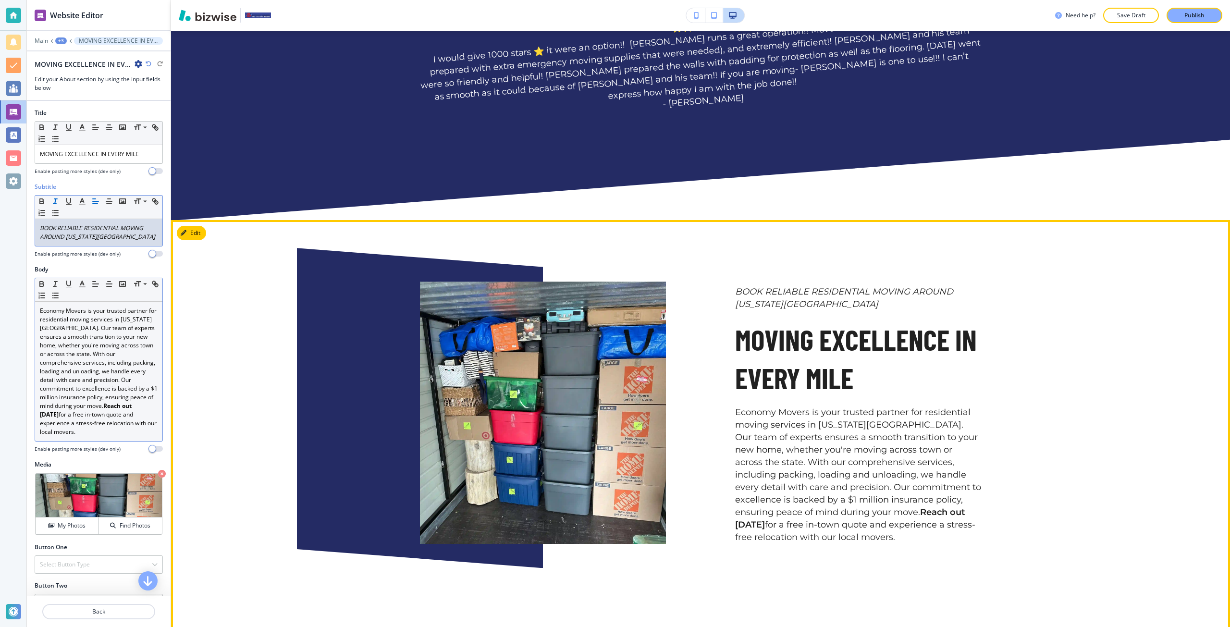
click at [311, 339] on div at bounding box center [420, 408] width 246 height 320
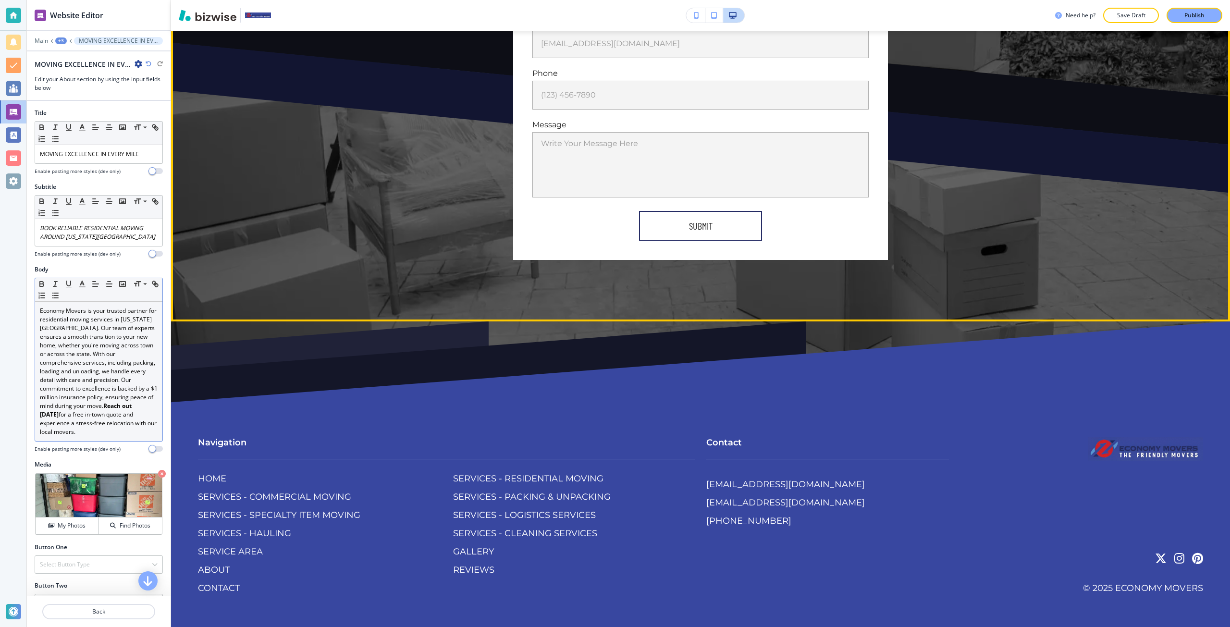
scroll to position [2593, 0]
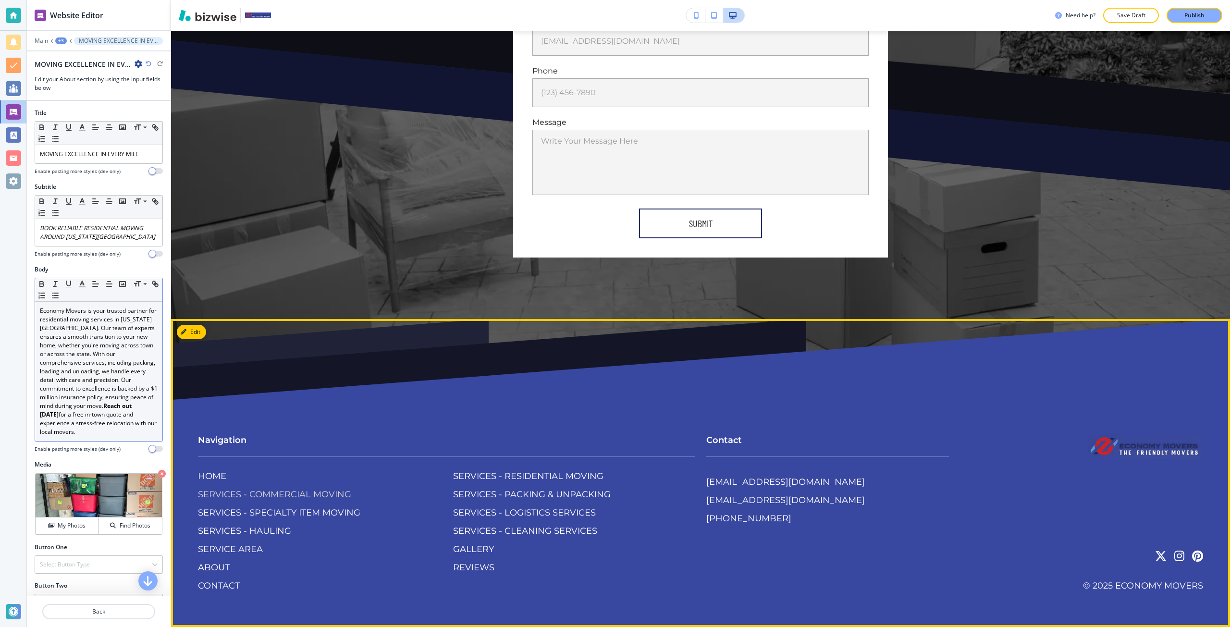
click at [314, 491] on p "SERVICES - COMMERCIAL MOVING" at bounding box center [274, 495] width 153 height 12
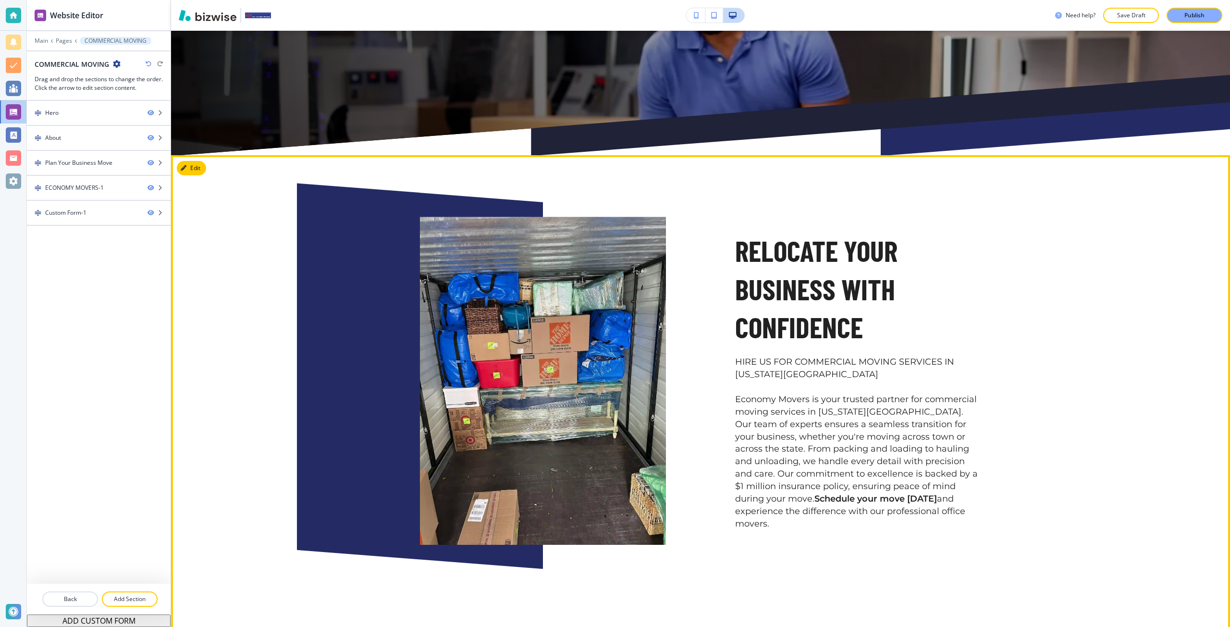
scroll to position [336, 0]
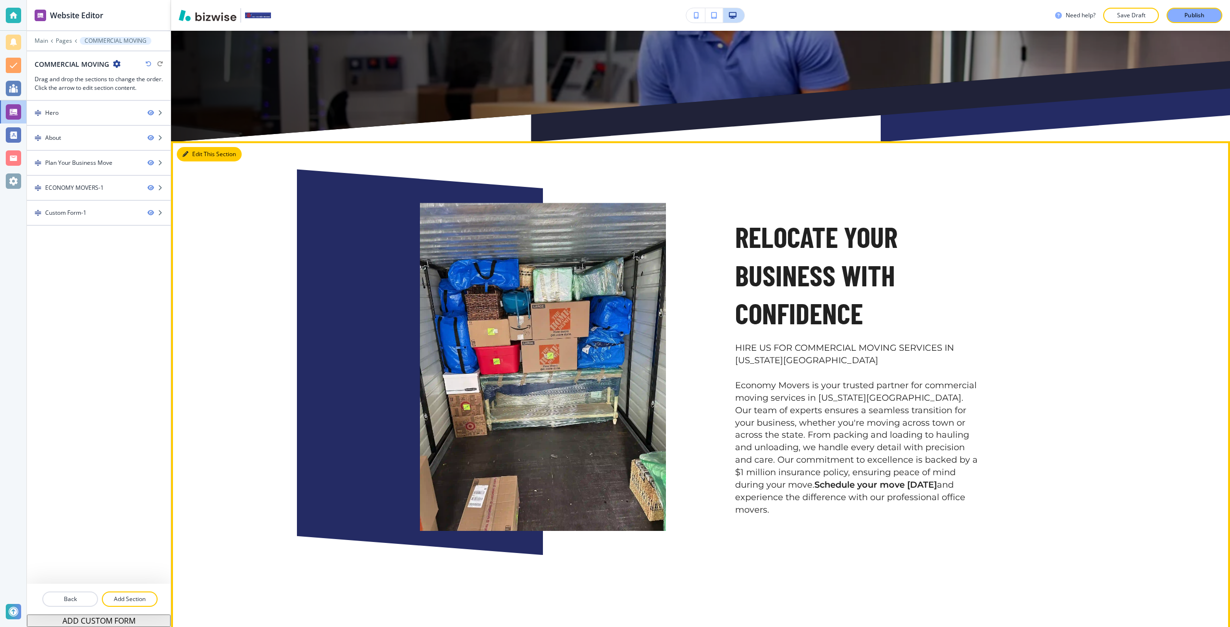
click at [184, 157] on icon "button" at bounding box center [186, 154] width 6 height 6
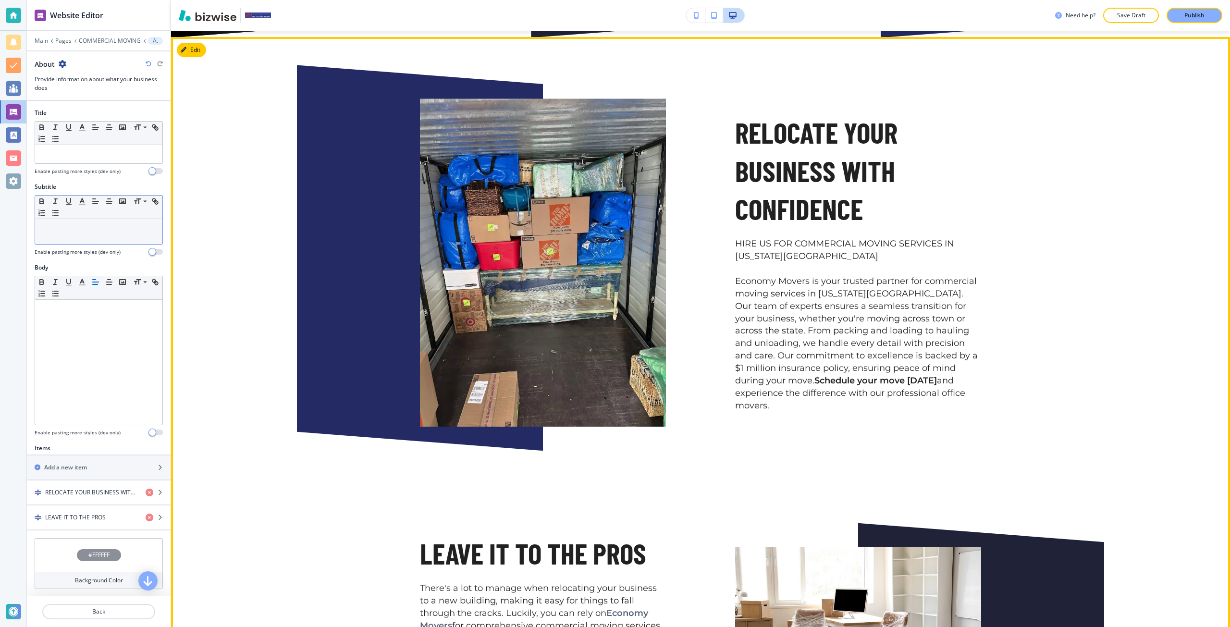
scroll to position [447, 0]
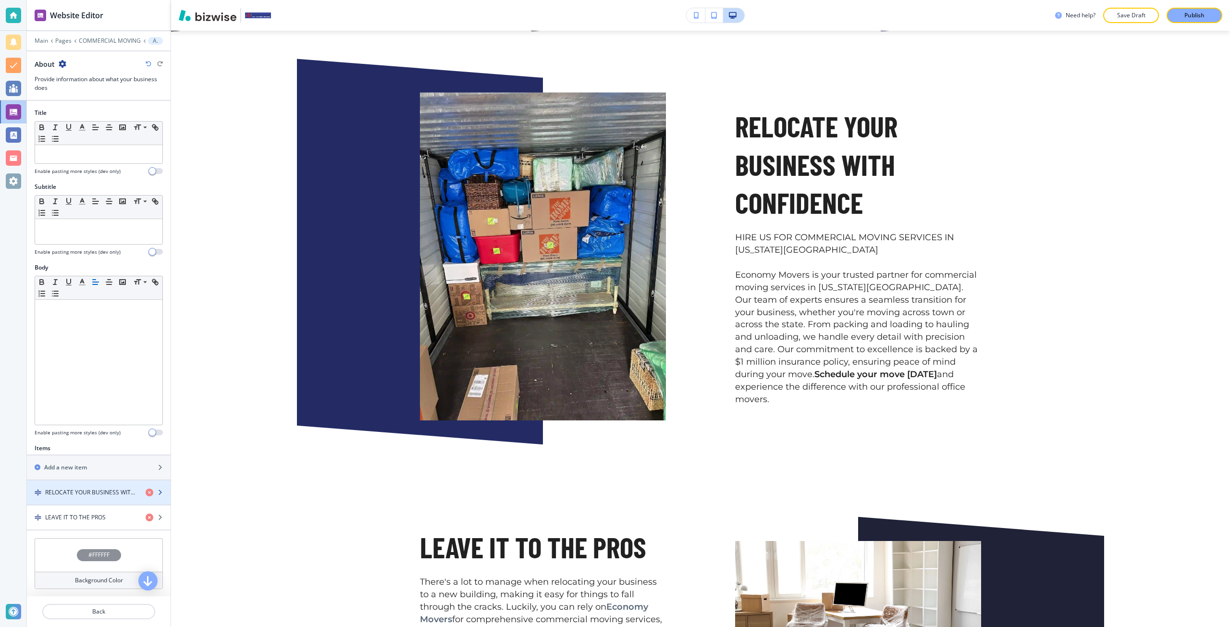
click at [74, 489] on h4 "RELOCATE YOUR BUSINESS WITH CONFIDENCE" at bounding box center [91, 492] width 93 height 9
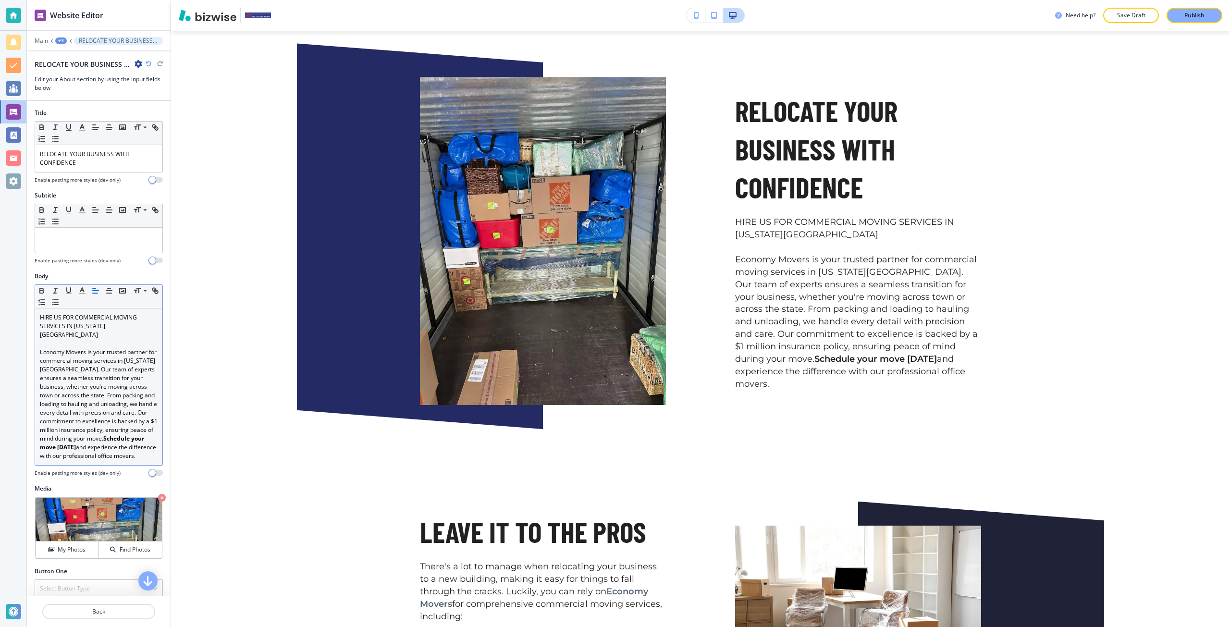
click at [81, 319] on p "HIRE US FOR COMMERCIAL MOVING SERVICES IN COLORADO SPRINGS" at bounding box center [99, 326] width 118 height 26
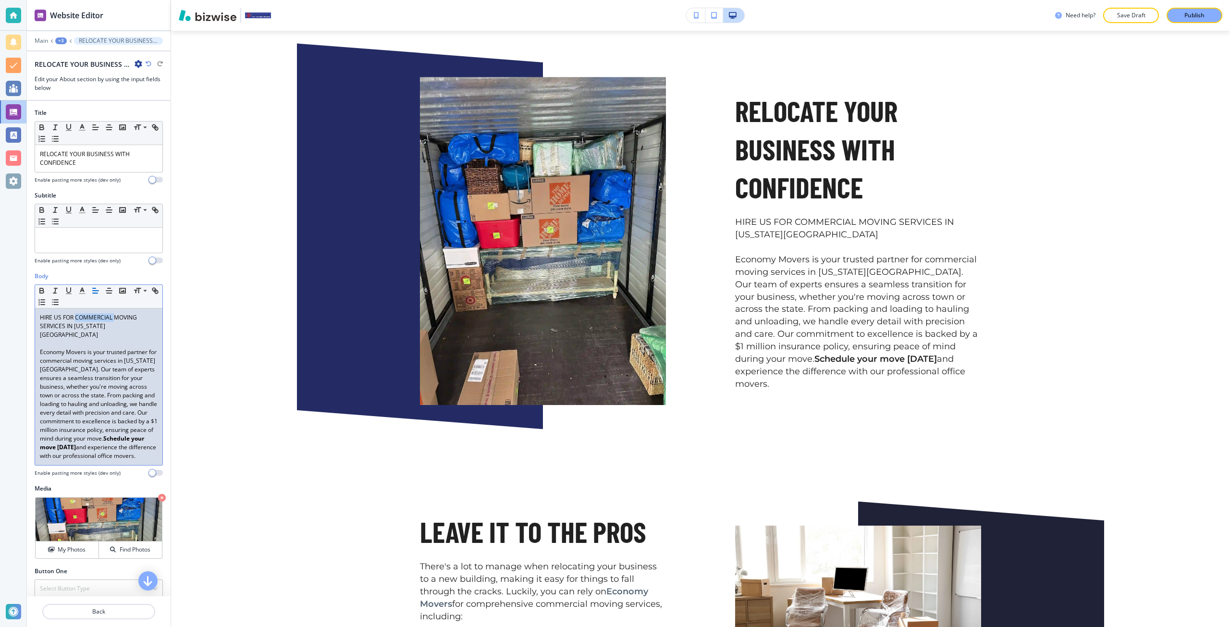
click at [81, 319] on p "HIRE US FOR COMMERCIAL MOVING SERVICES IN COLORADO SPRINGS" at bounding box center [99, 326] width 118 height 26
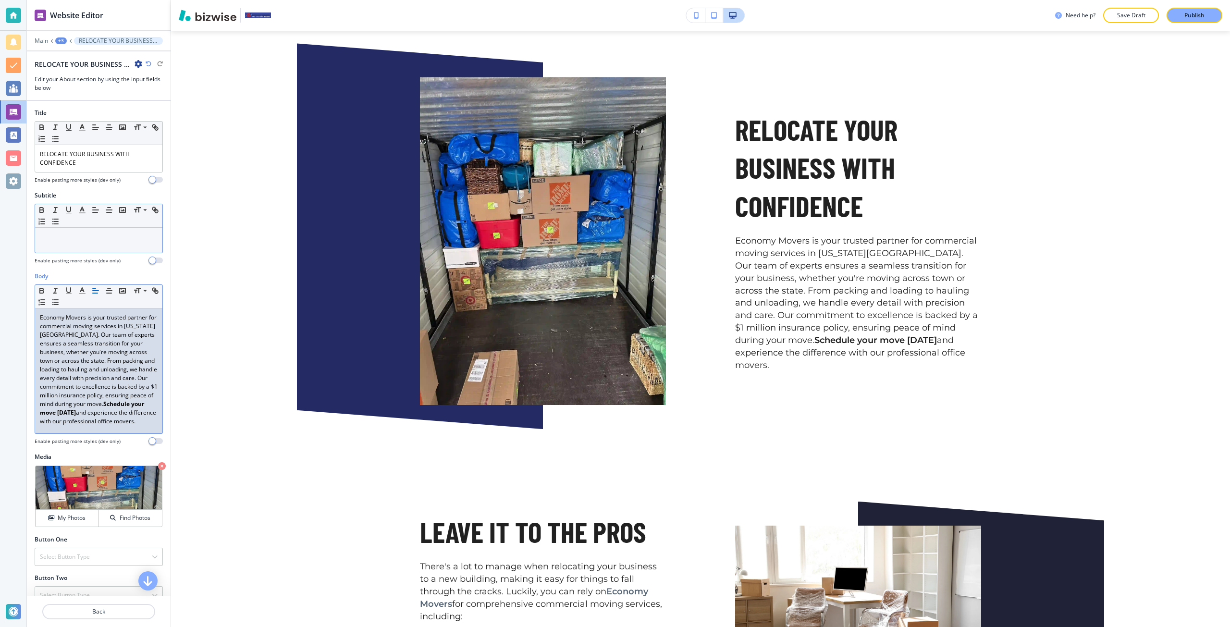
click at [80, 239] on p at bounding box center [99, 237] width 118 height 9
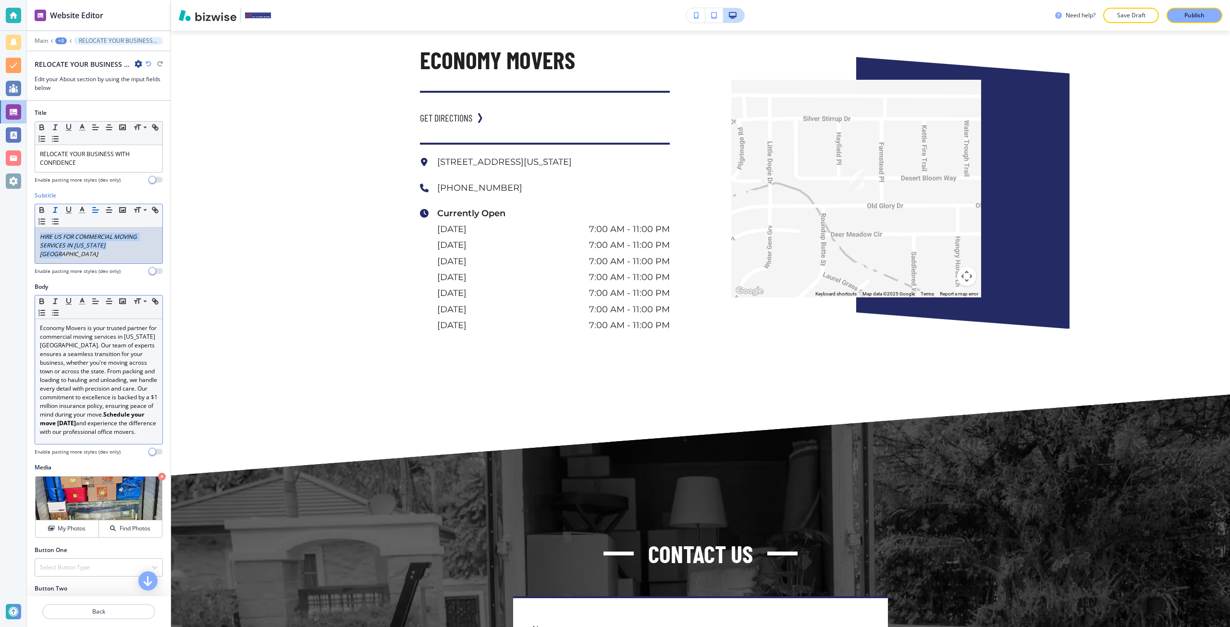
scroll to position [1951, 0]
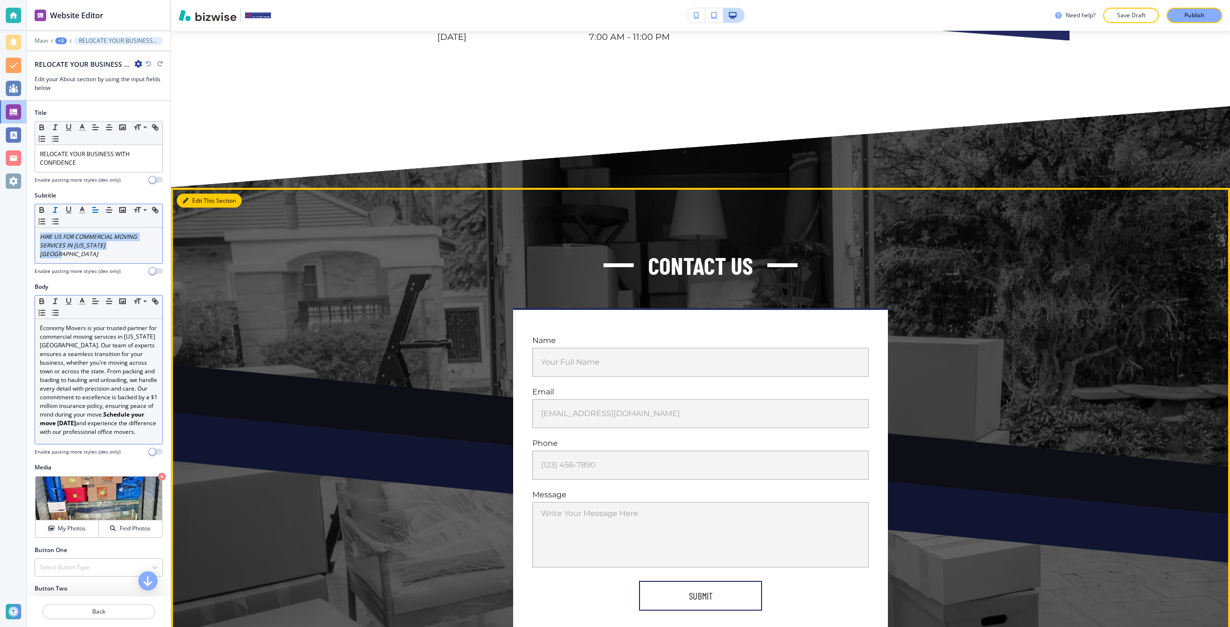
click at [186, 208] on button "Edit This Section" at bounding box center [209, 201] width 65 height 14
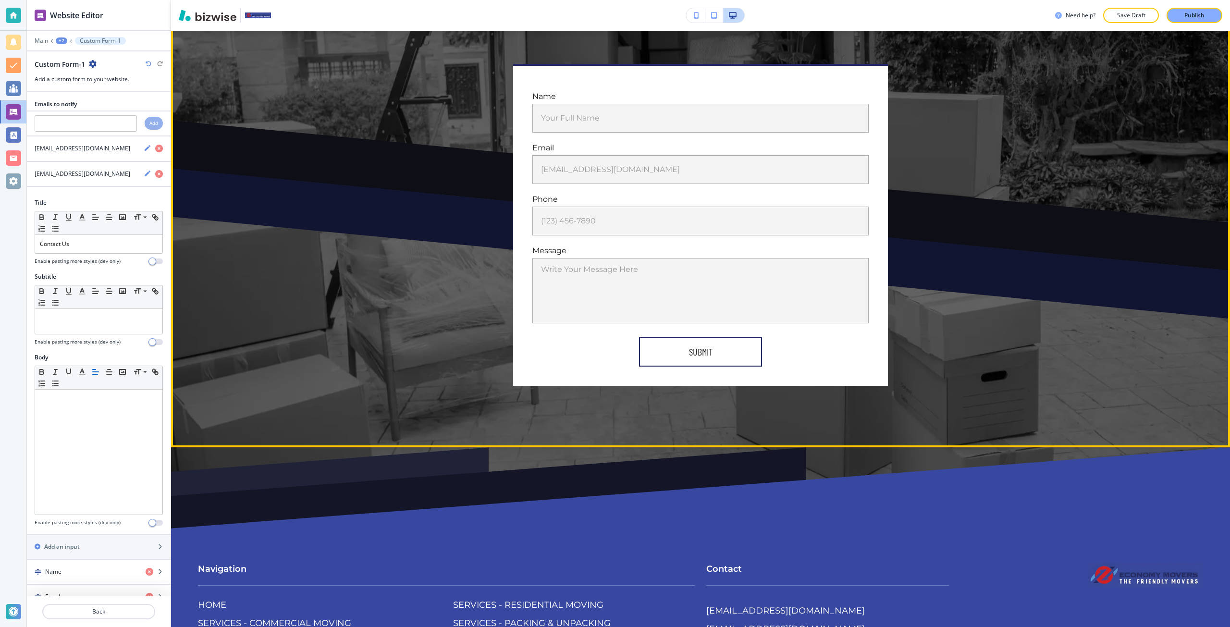
scroll to position [2339, 0]
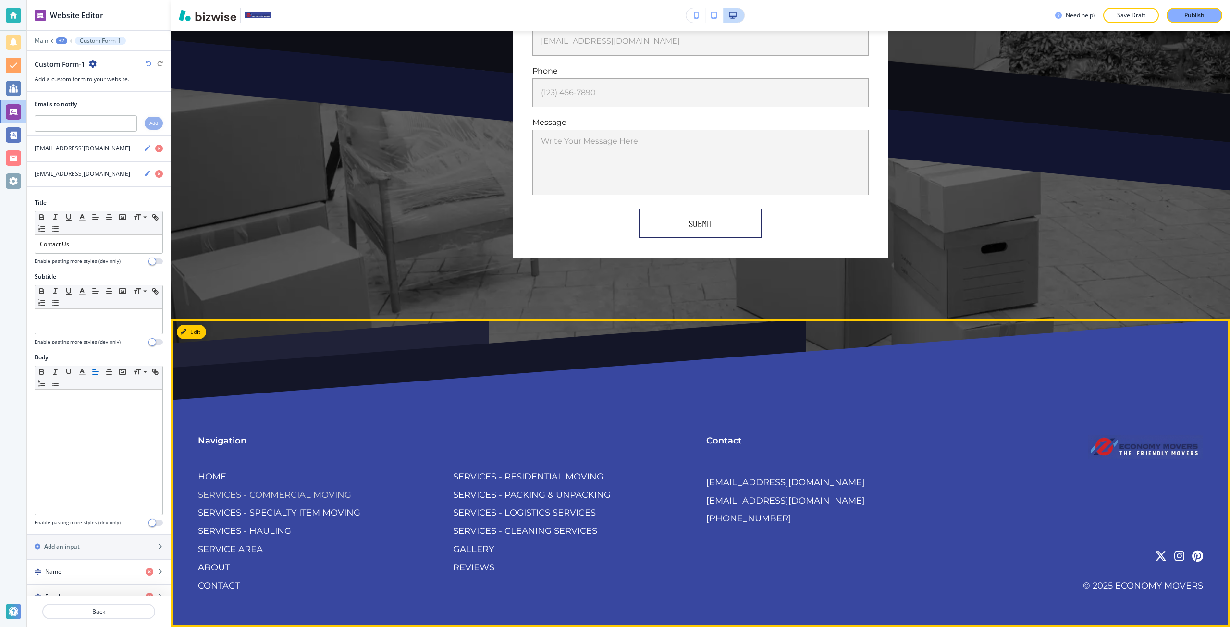
click at [294, 490] on p "SERVICES - COMMERCIAL MOVING" at bounding box center [274, 495] width 153 height 12
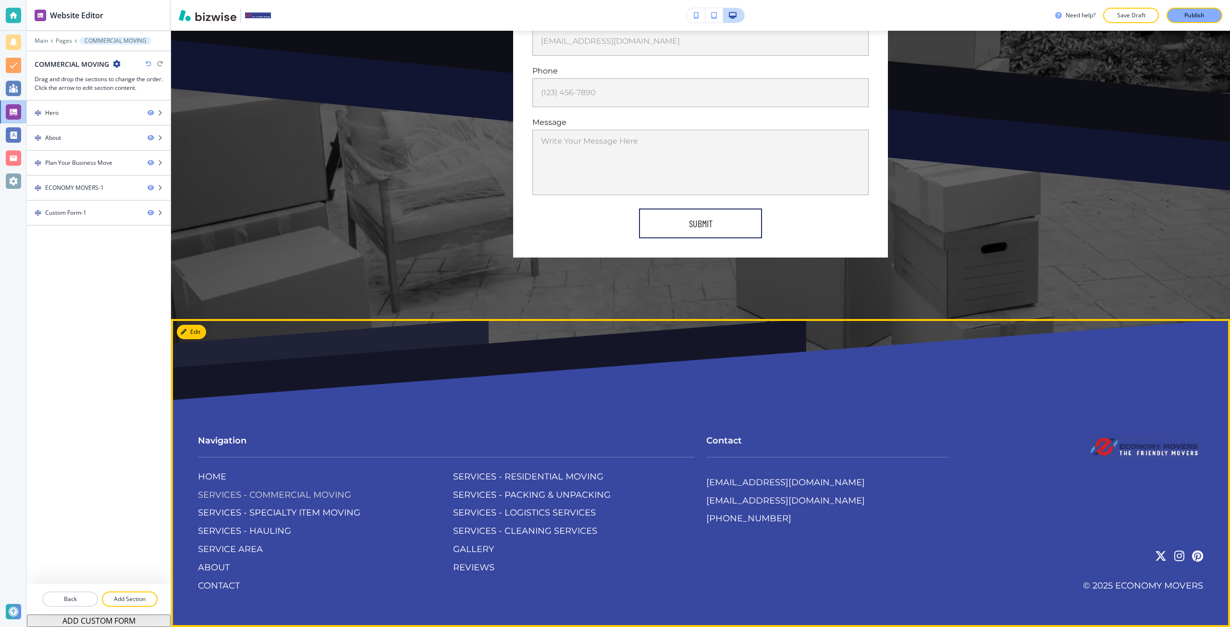
click at [337, 494] on p "SERVICES - COMMERCIAL MOVING" at bounding box center [274, 495] width 153 height 12
click at [462, 496] on p "SERVICES - PACKING & UNPACKING" at bounding box center [532, 495] width 158 height 12
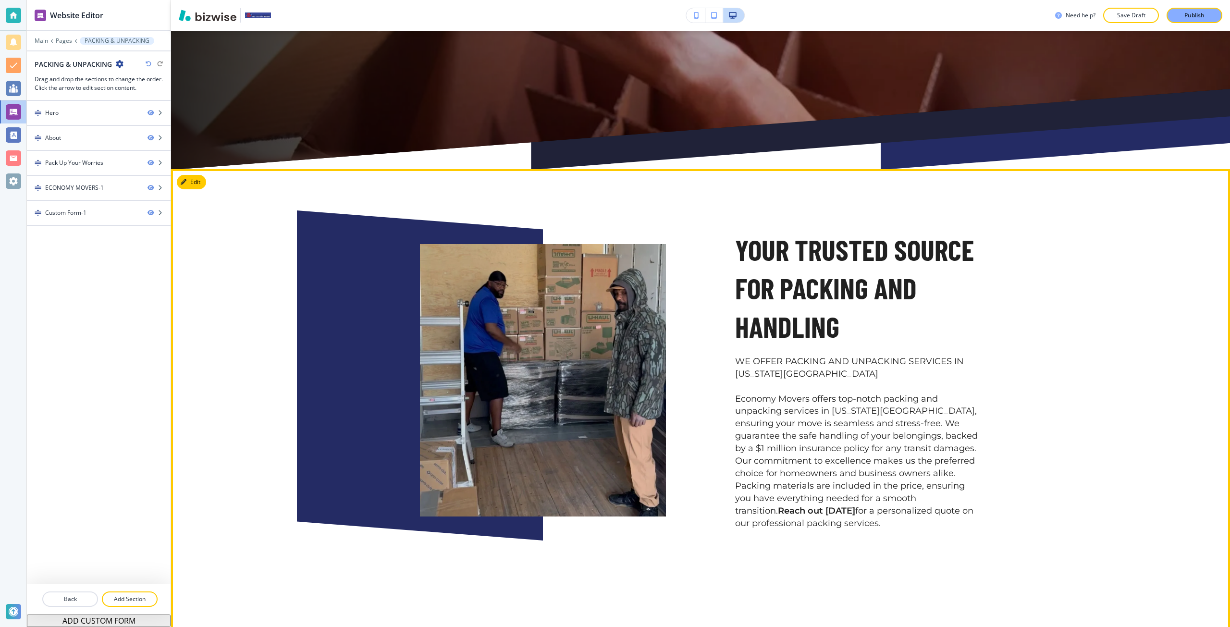
scroll to position [336, 0]
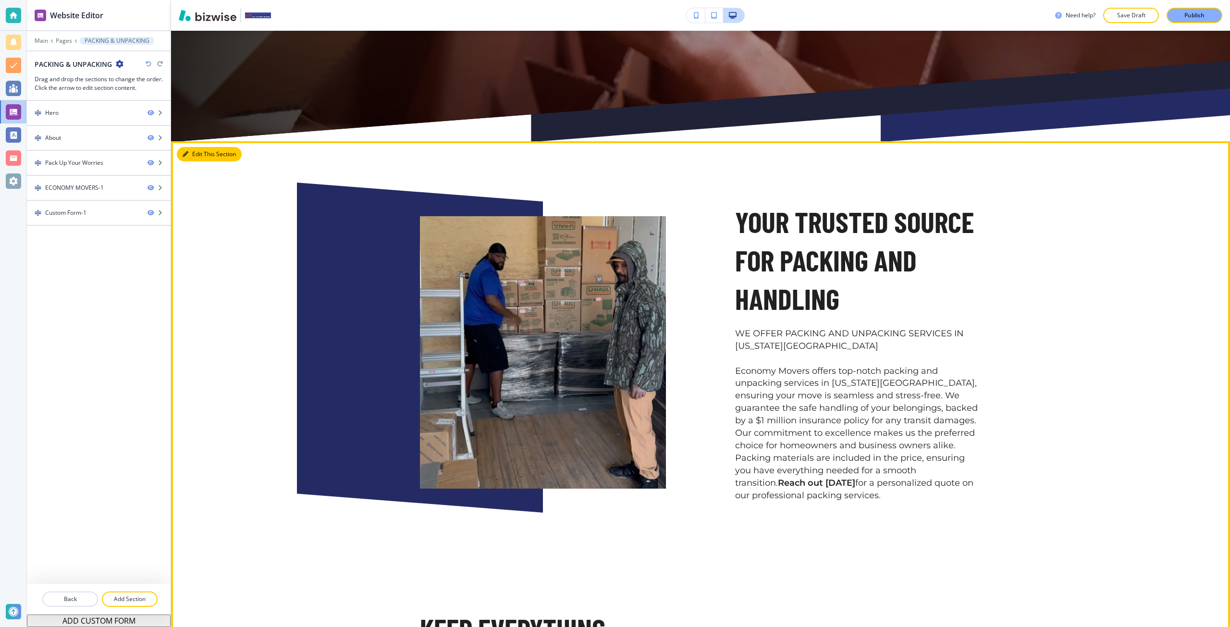
click at [190, 155] on button "Edit This Section" at bounding box center [209, 154] width 65 height 14
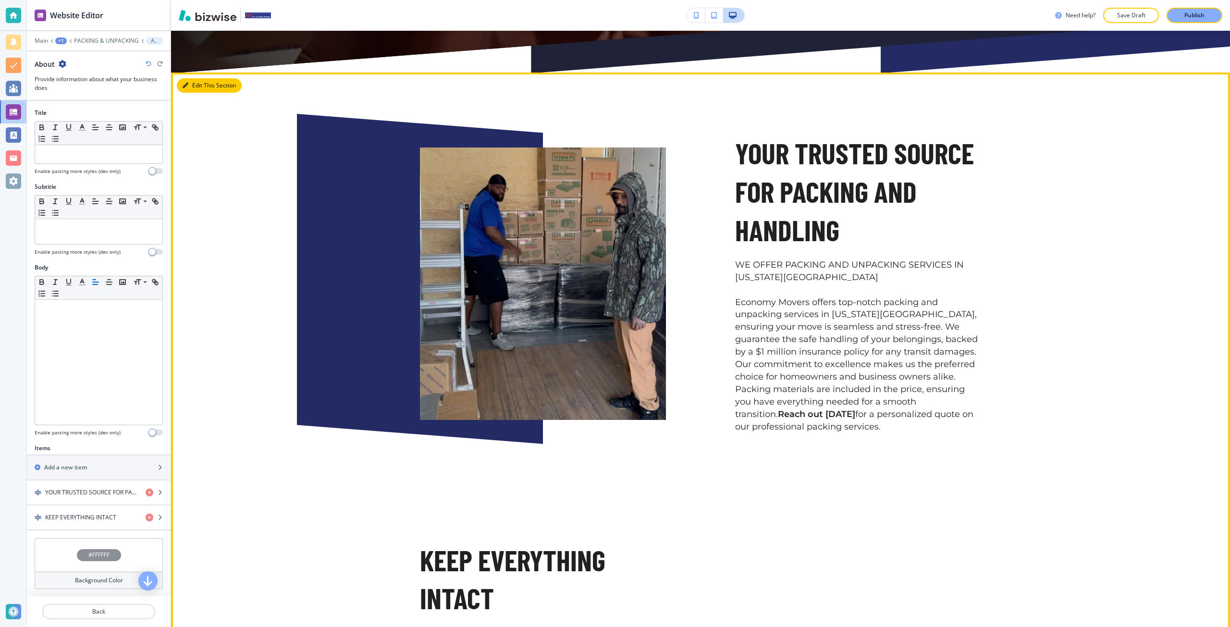
scroll to position [447, 0]
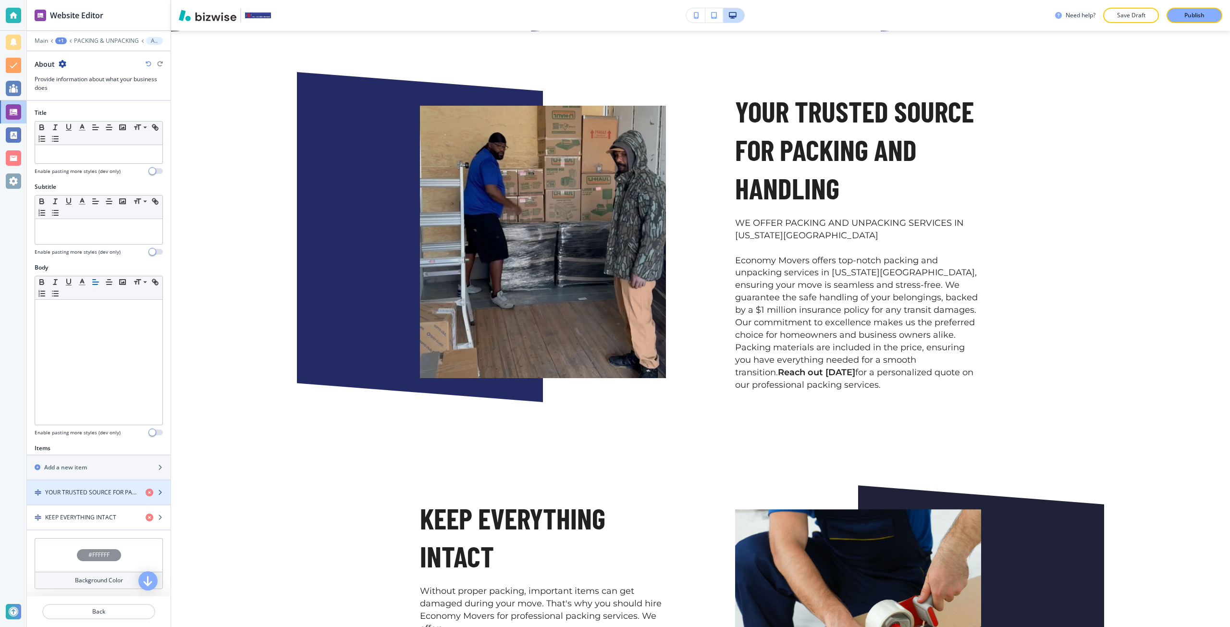
click at [80, 487] on div "button" at bounding box center [99, 484] width 144 height 8
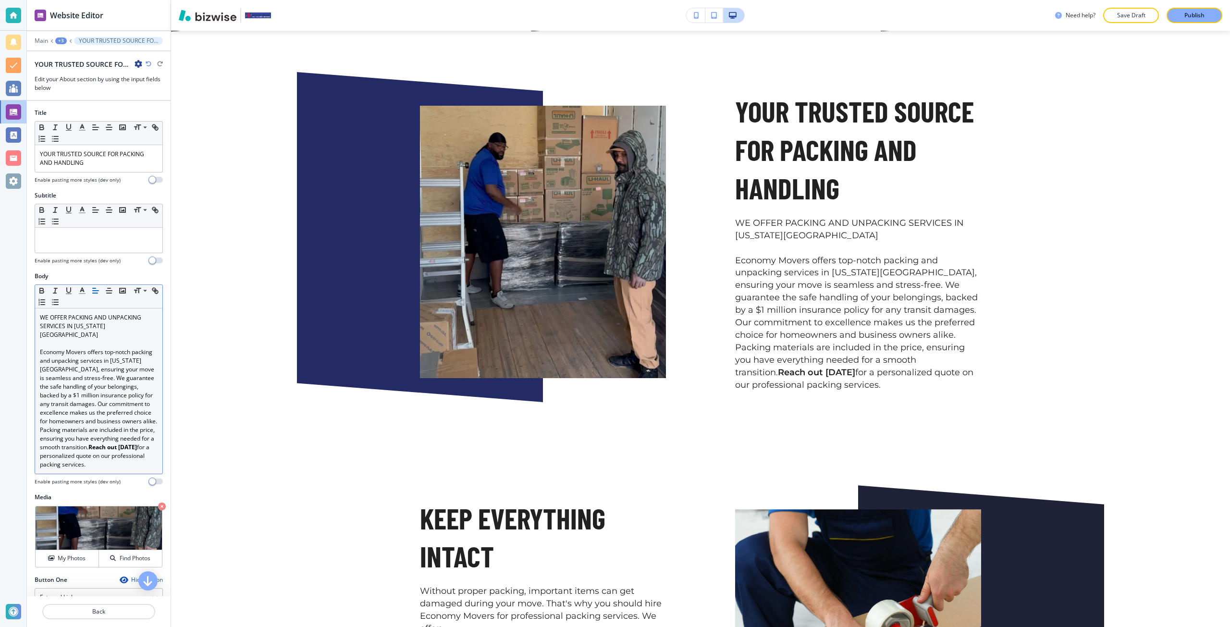
scroll to position [462, 0]
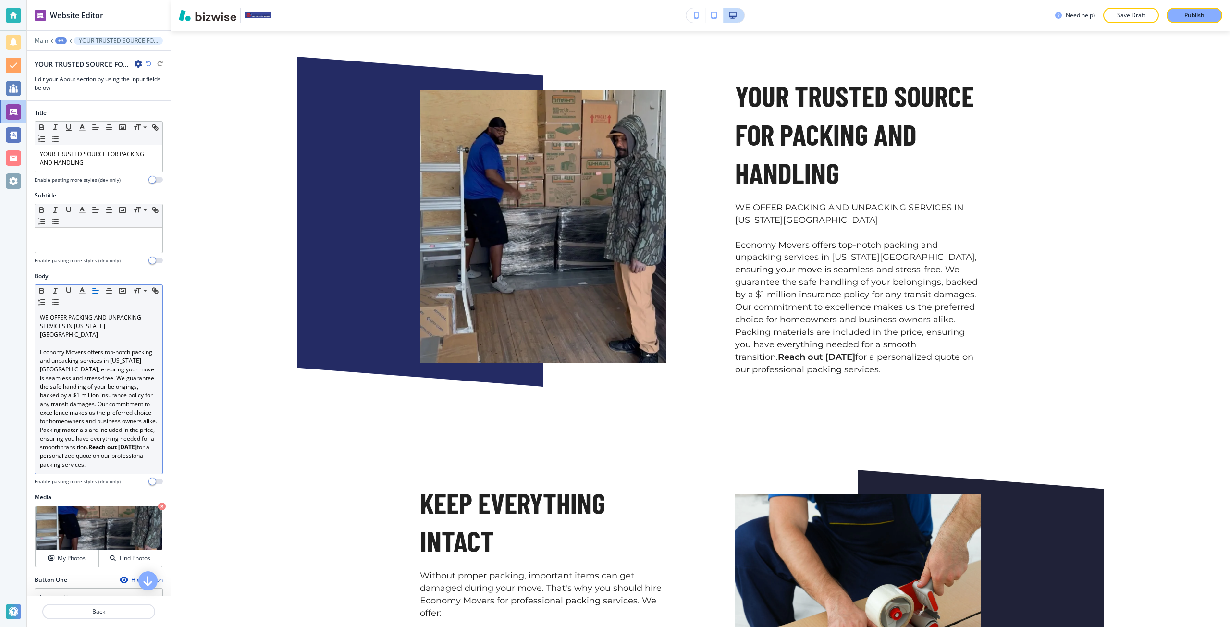
click at [78, 321] on p "WE OFFER PACKING AND UNPACKING SERVICES IN COLORADO SPRINGS" at bounding box center [99, 326] width 118 height 26
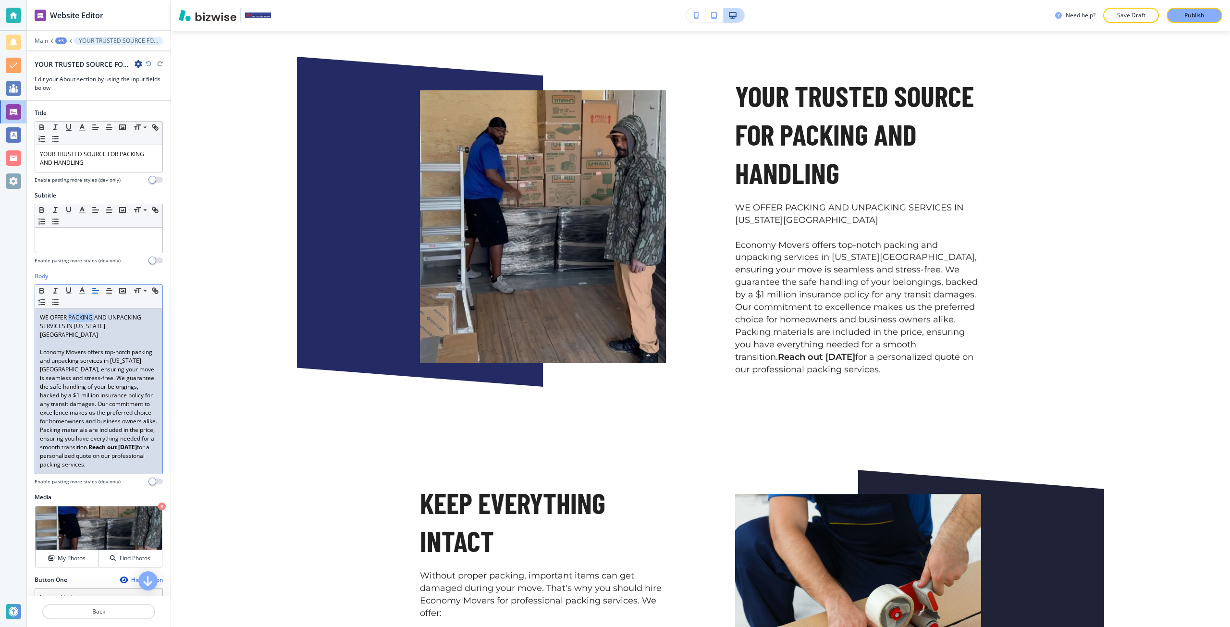
click at [77, 321] on p "WE OFFER PACKING AND UNPACKING SERVICES IN COLORADO SPRINGS" at bounding box center [99, 326] width 118 height 26
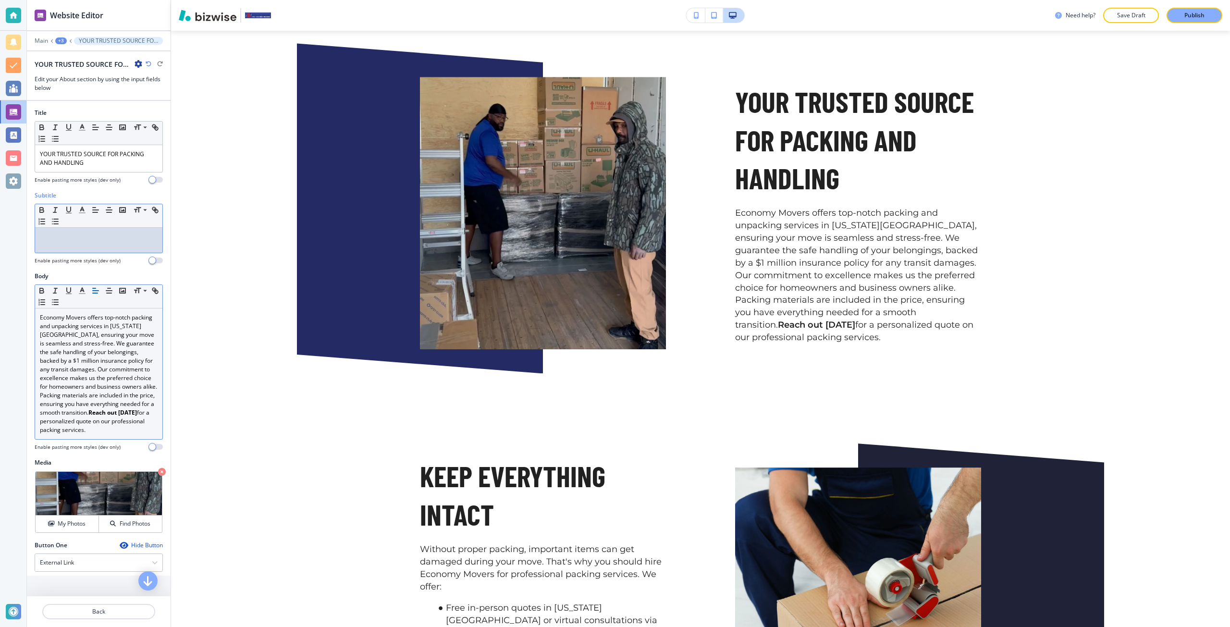
click at [101, 244] on div at bounding box center [98, 240] width 127 height 25
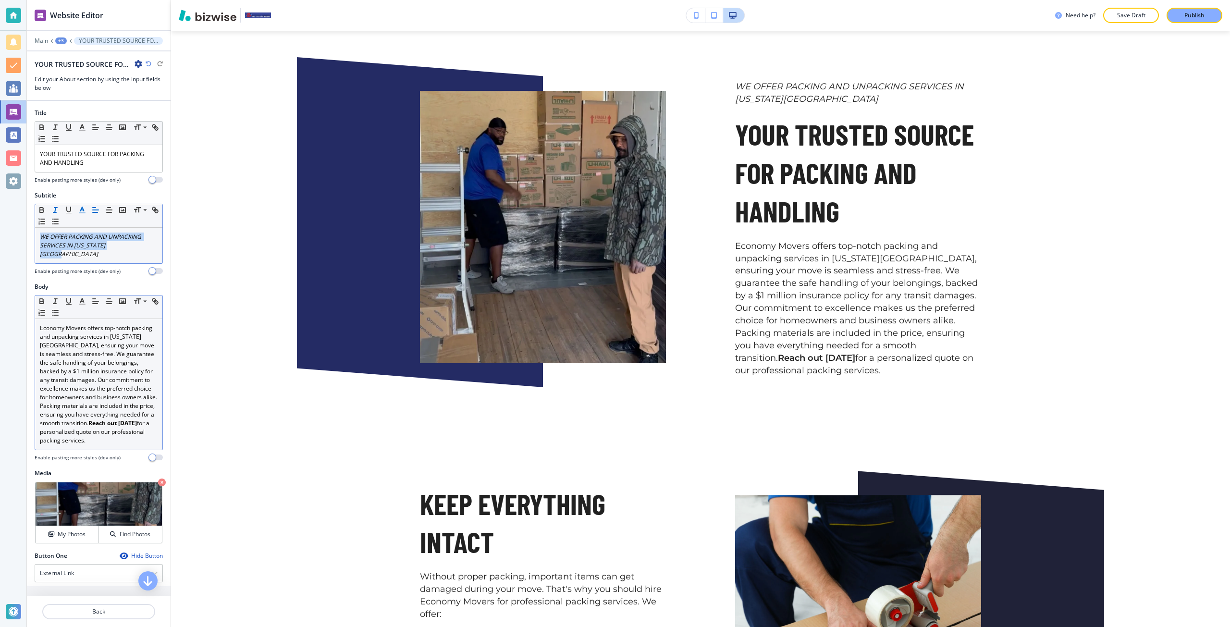
click at [86, 207] on icon "button" at bounding box center [82, 210] width 9 height 9
click at [86, 338] on button "button" at bounding box center [86, 341] width 8 height 8
type input "#000000"
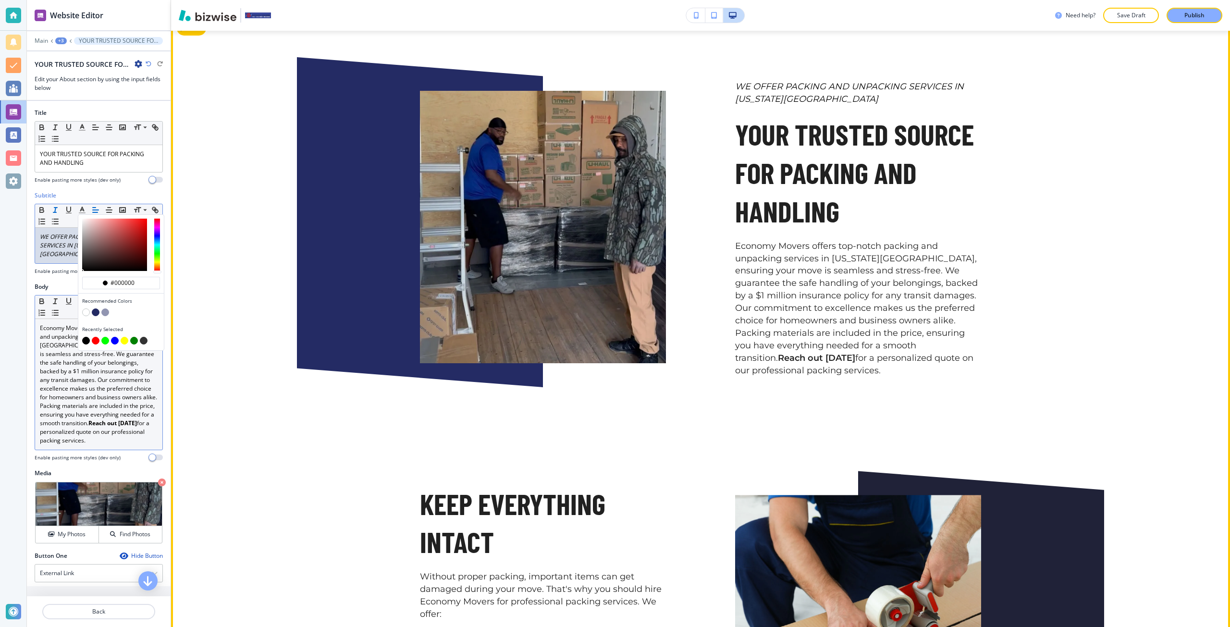
click at [283, 415] on div "WE OFFER PACKING AND UNPACKING SERVICES IN COLORADO SPRINGS YOUR TRUSTED SOURCE…" at bounding box center [700, 400] width 1059 height 771
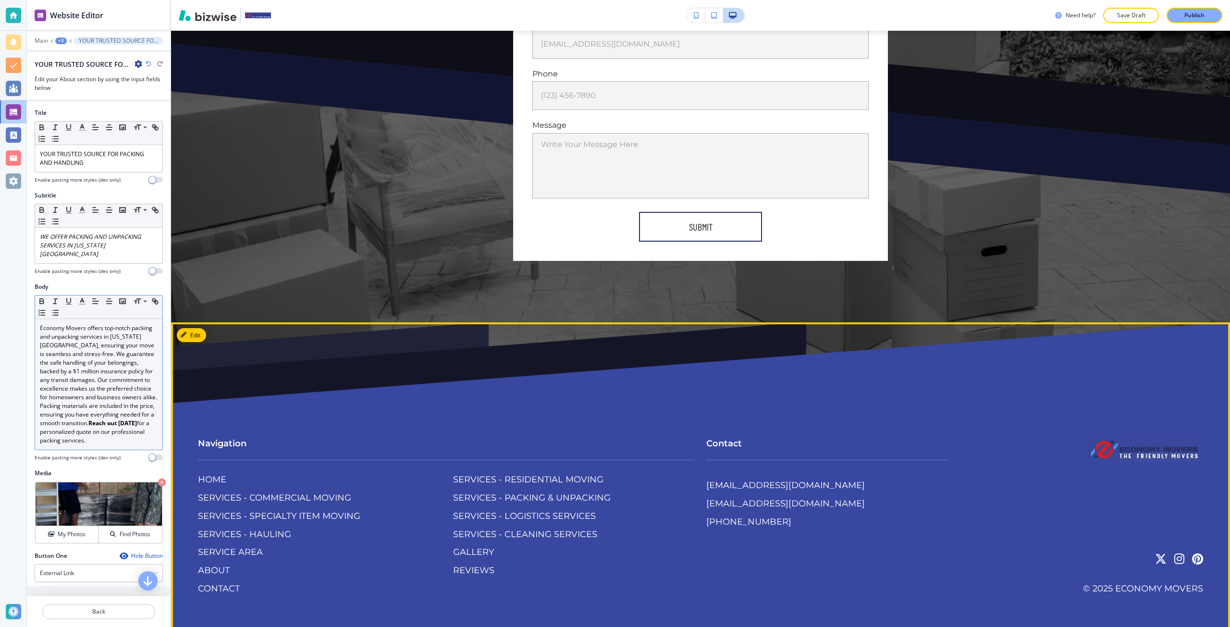
scroll to position [2350, 0]
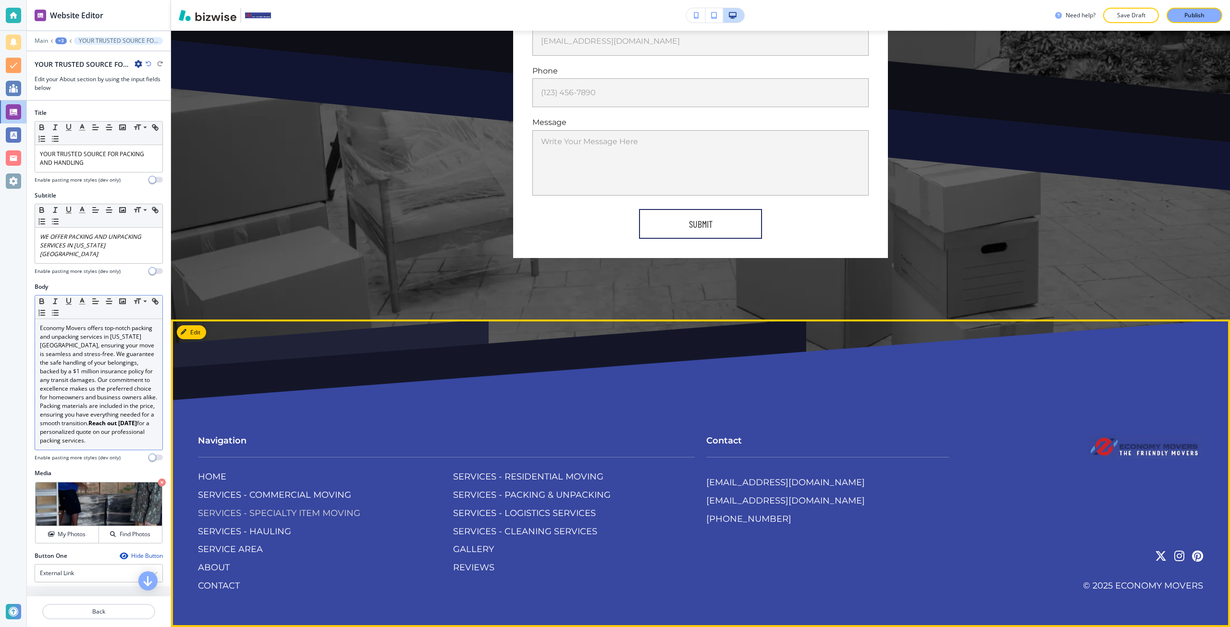
click at [335, 511] on p "SERVICES - SPECIALTY ITEM MOVING" at bounding box center [279, 513] width 162 height 12
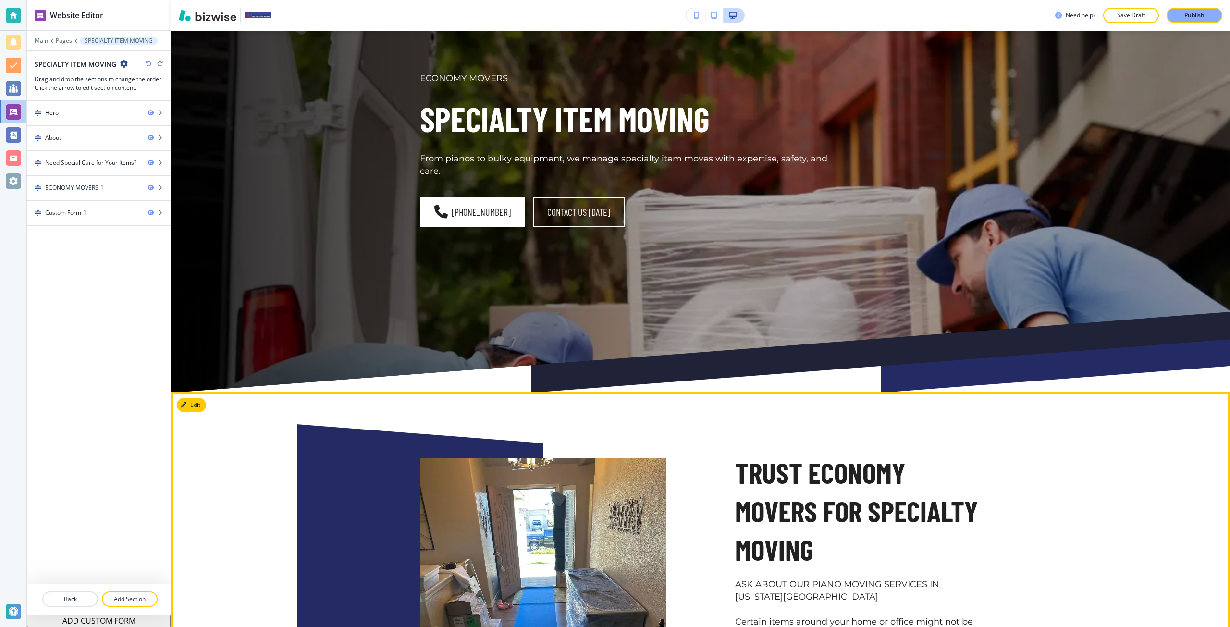
scroll to position [240, 0]
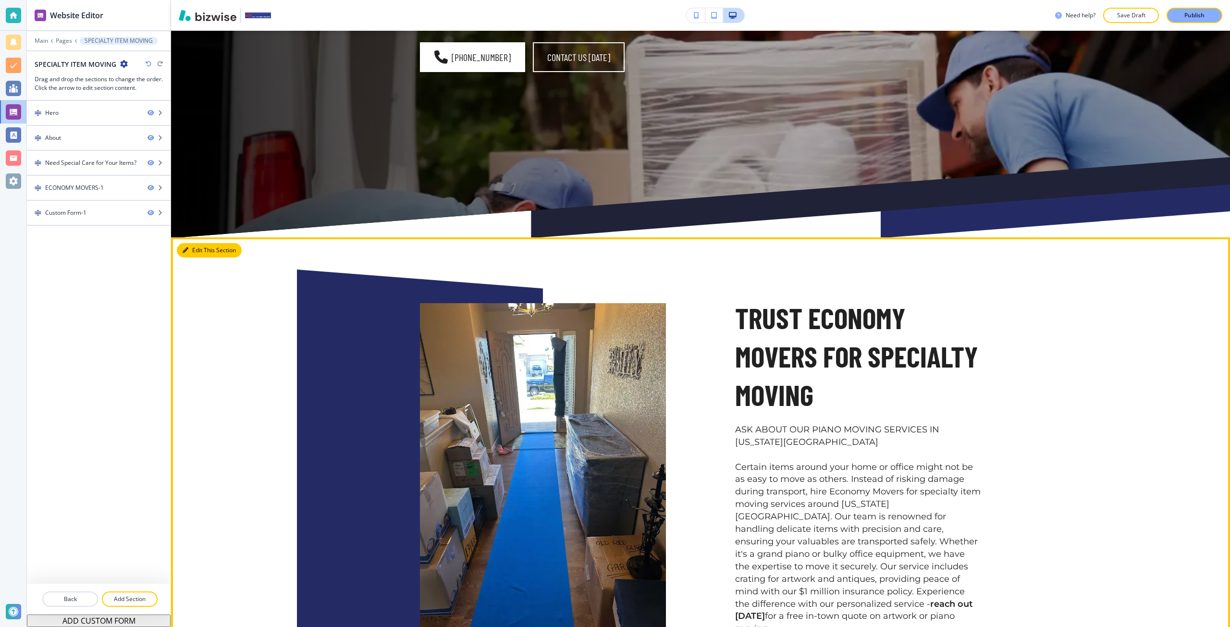
click at [189, 251] on button "Edit This Section" at bounding box center [209, 250] width 65 height 14
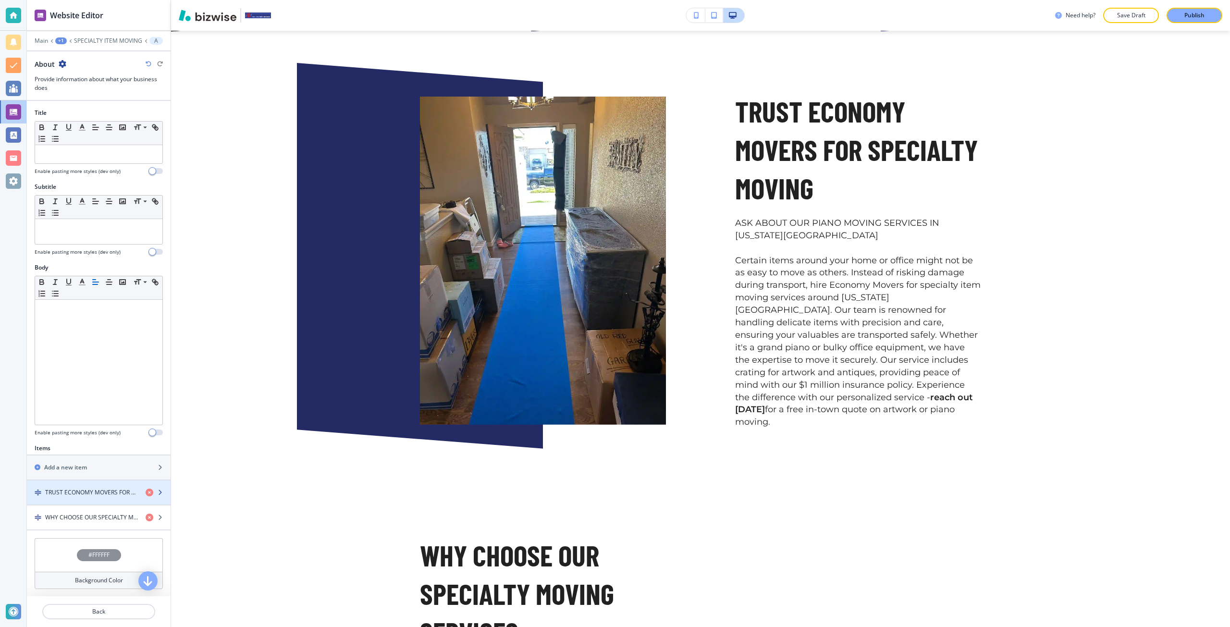
click at [90, 490] on h4 "TRUST ECONOMY MOVERS FOR SPECIALTY MOVING" at bounding box center [91, 492] width 93 height 9
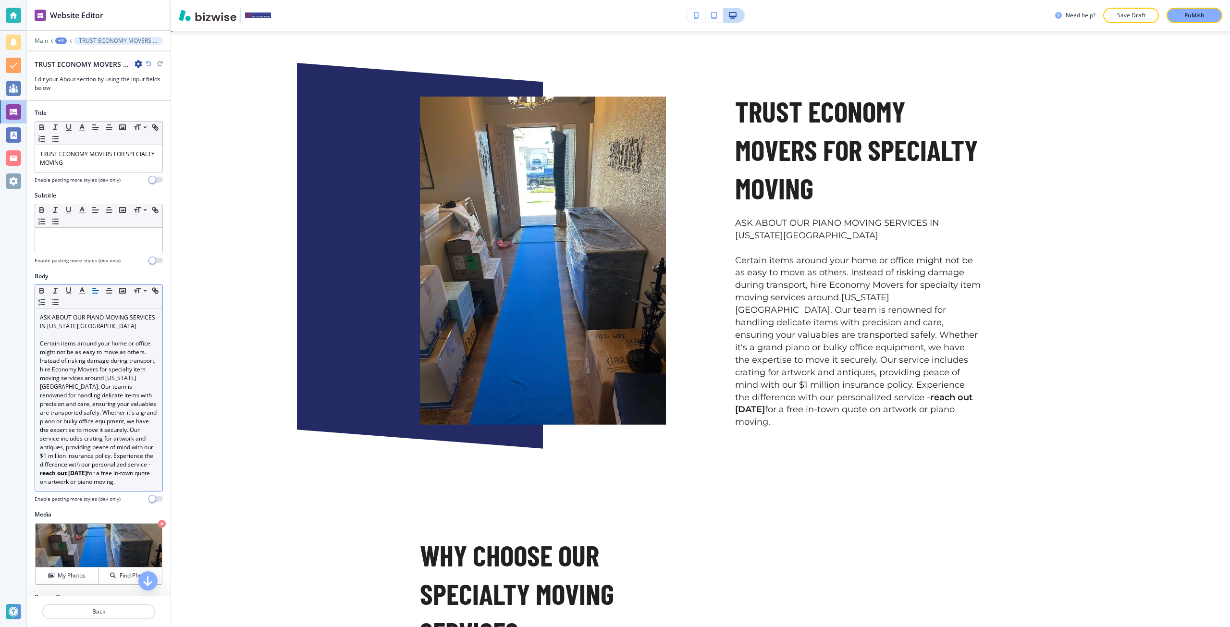
scroll to position [462, 0]
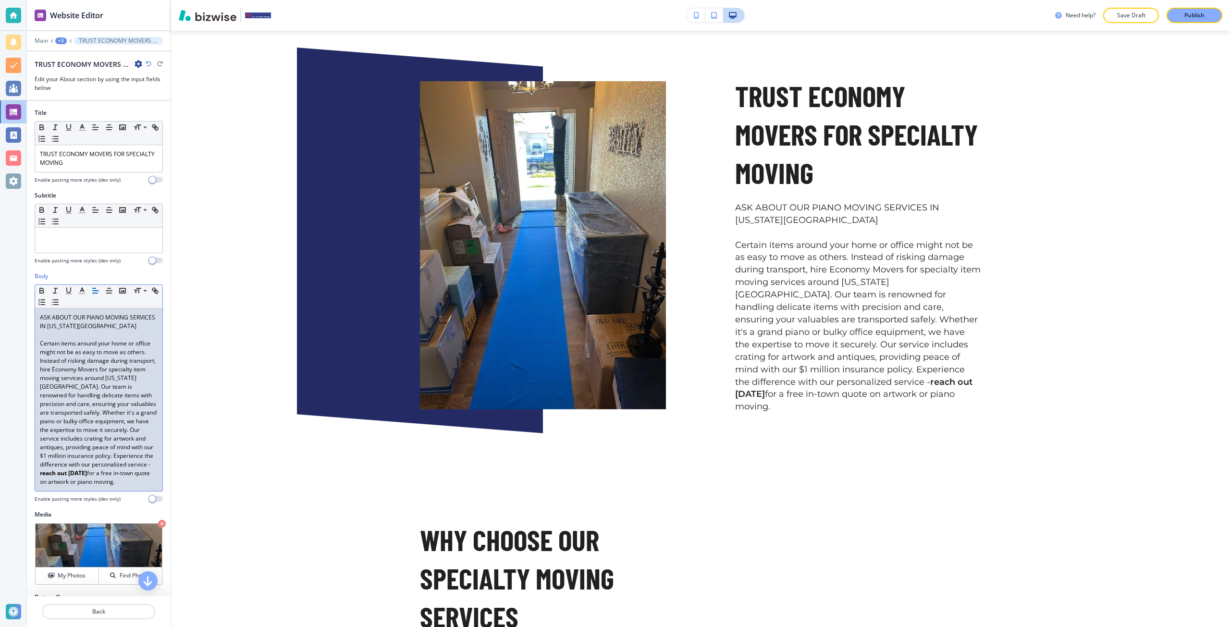
click at [81, 316] on p "ASK ABOUT OUR PIANO MOVING SERVICES IN COLORADO SPRINGS" at bounding box center [99, 321] width 118 height 17
click at [86, 320] on p "ASK ABOUT OUR PIANO MOVING SERVICES IN COLORADO SPRINGS" at bounding box center [99, 321] width 118 height 17
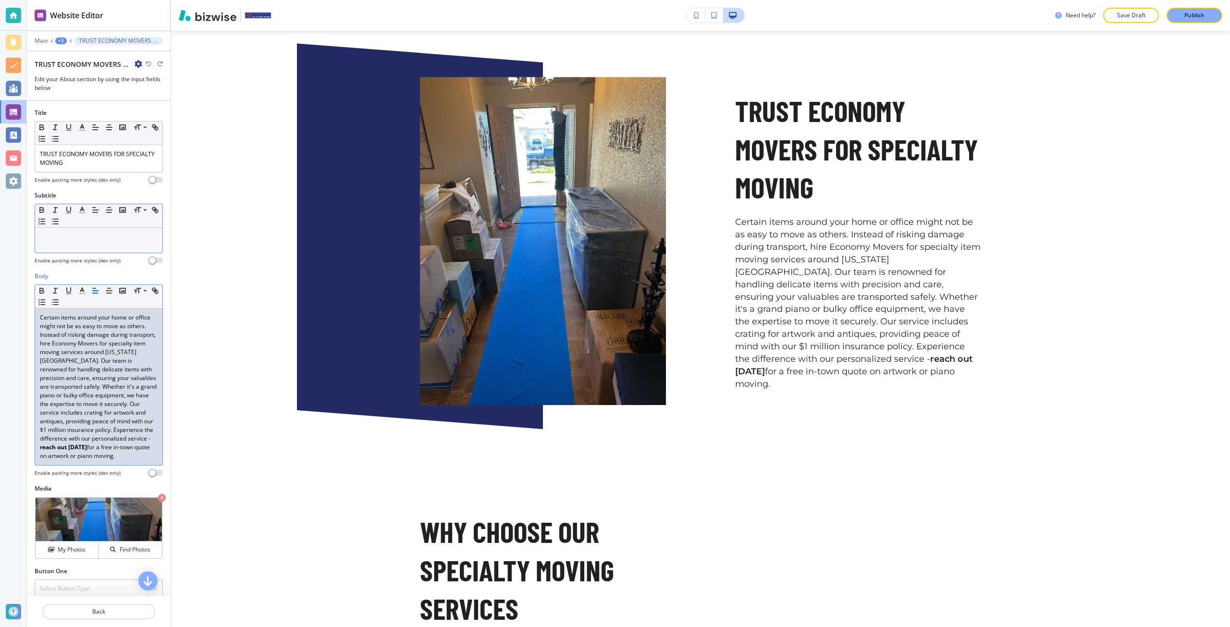
click at [90, 239] on p at bounding box center [99, 237] width 118 height 9
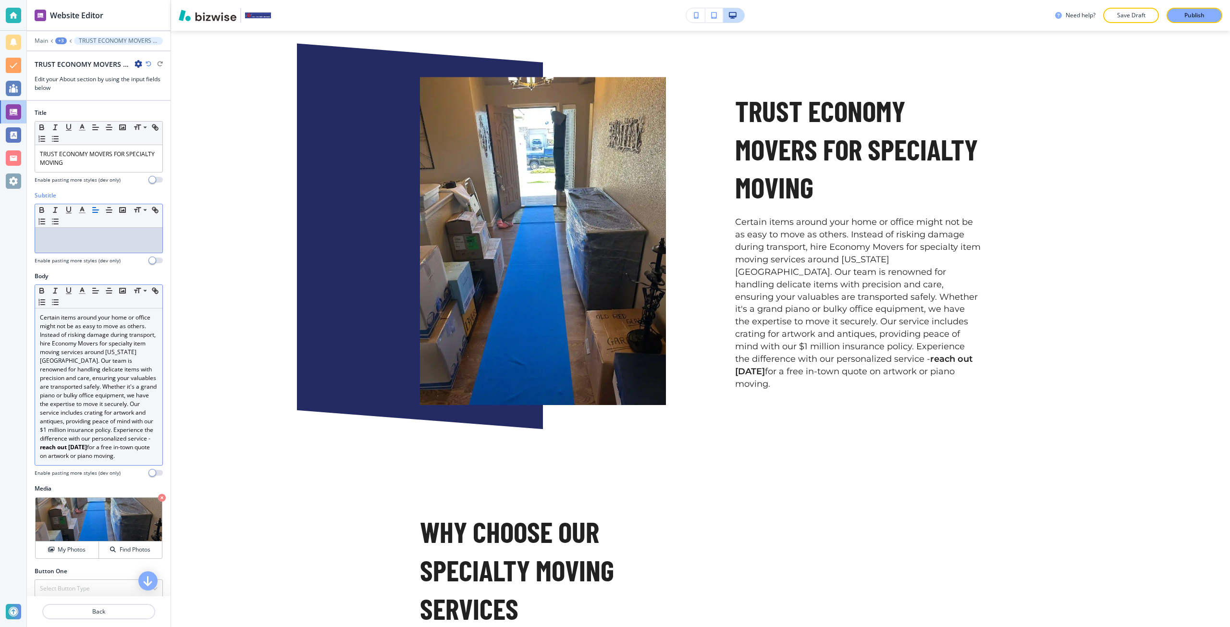
scroll to position [0, 0]
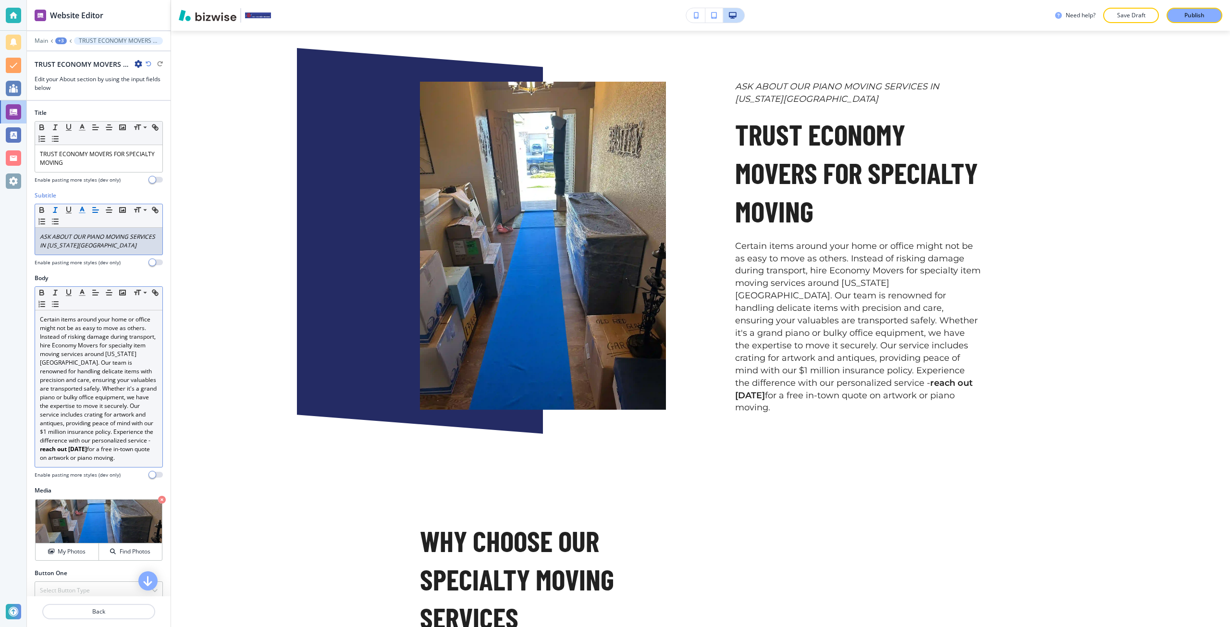
click at [82, 208] on polyline "button" at bounding box center [82, 209] width 3 height 4
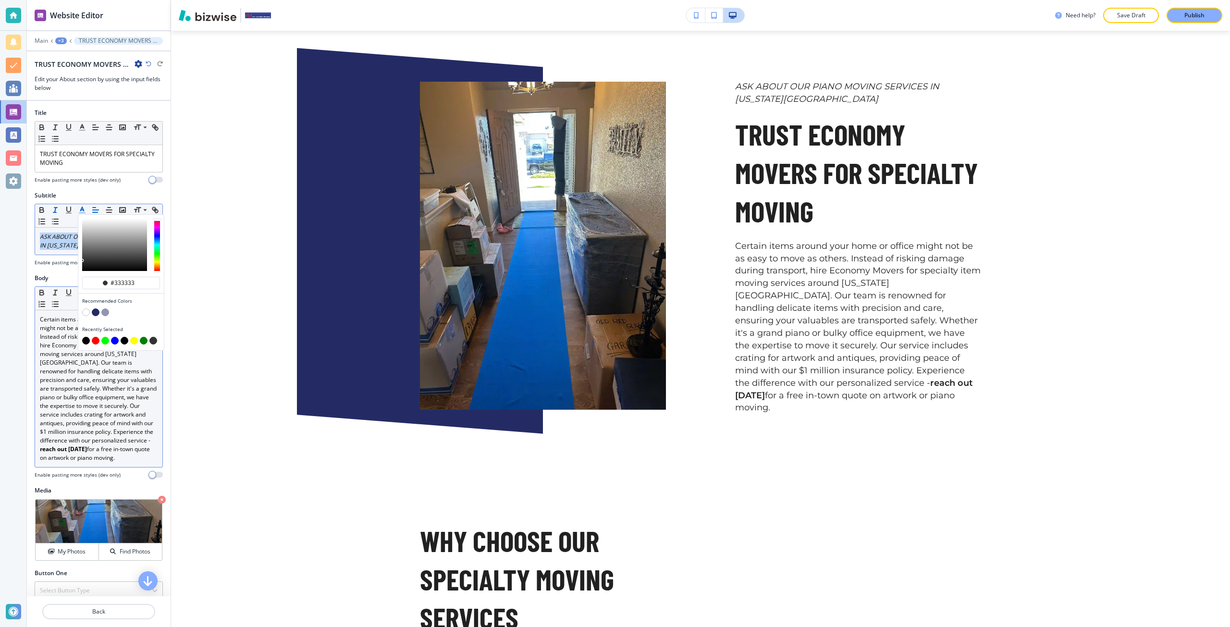
click at [87, 341] on button "button" at bounding box center [86, 341] width 8 height 8
type input "#000000"
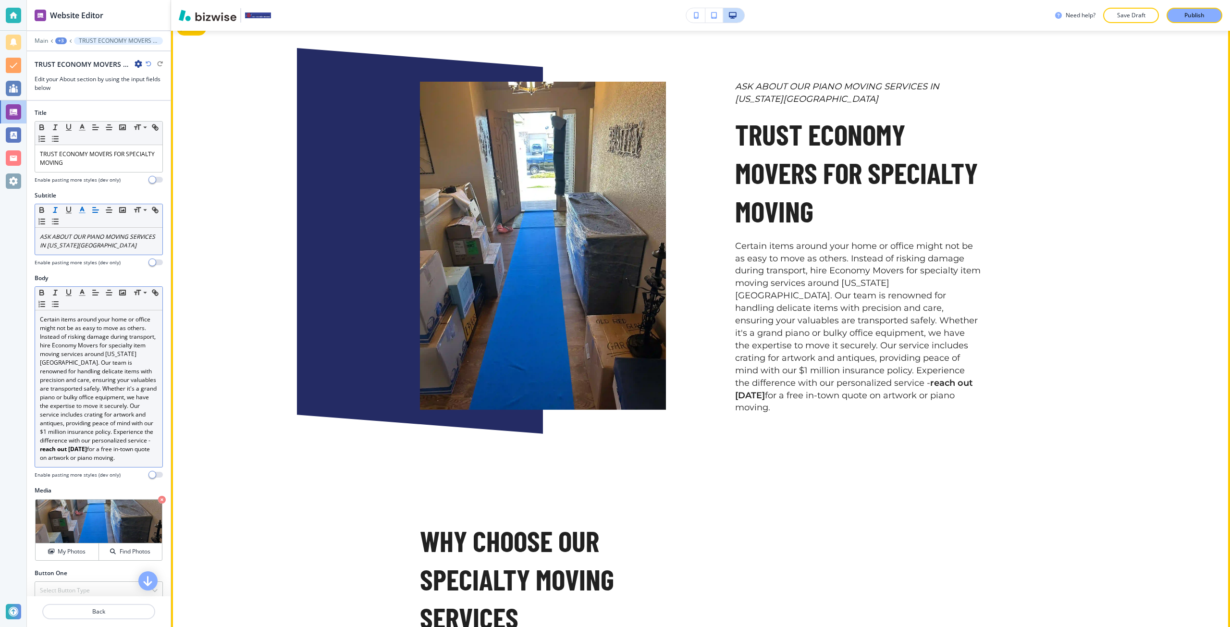
click at [233, 388] on div "ASK ABOUT OUR PIANO MOVING SERVICES IN COLORADO SPRINGS TRUST ECONOMY MOVERS FO…" at bounding box center [700, 450] width 1059 height 871
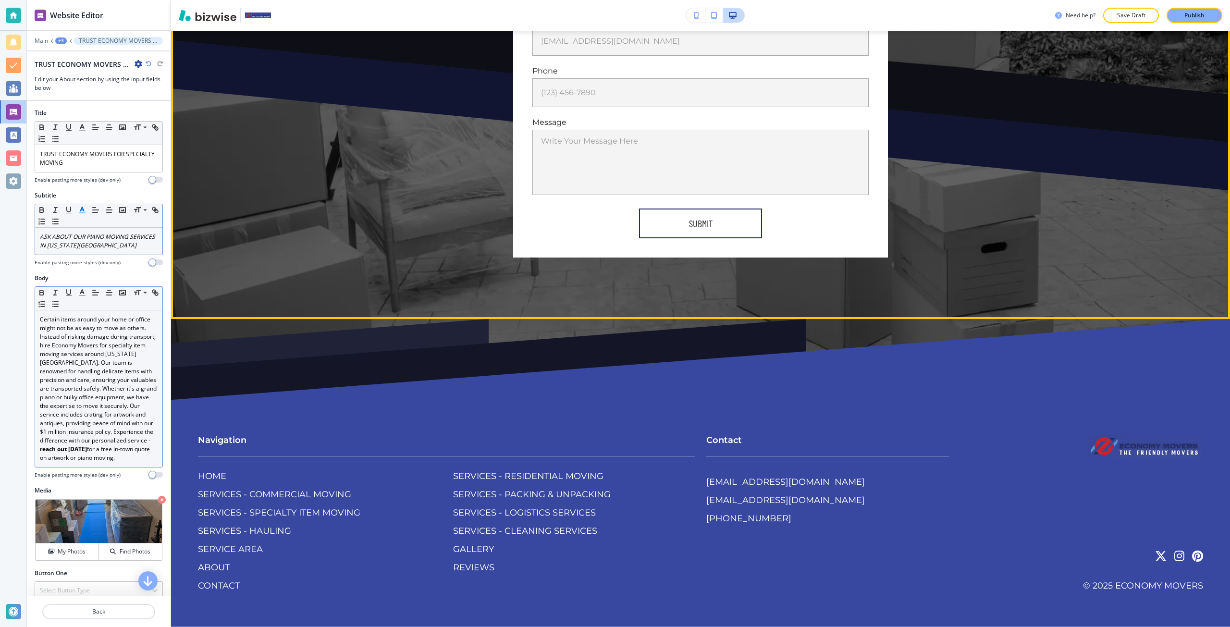
scroll to position [2454, 0]
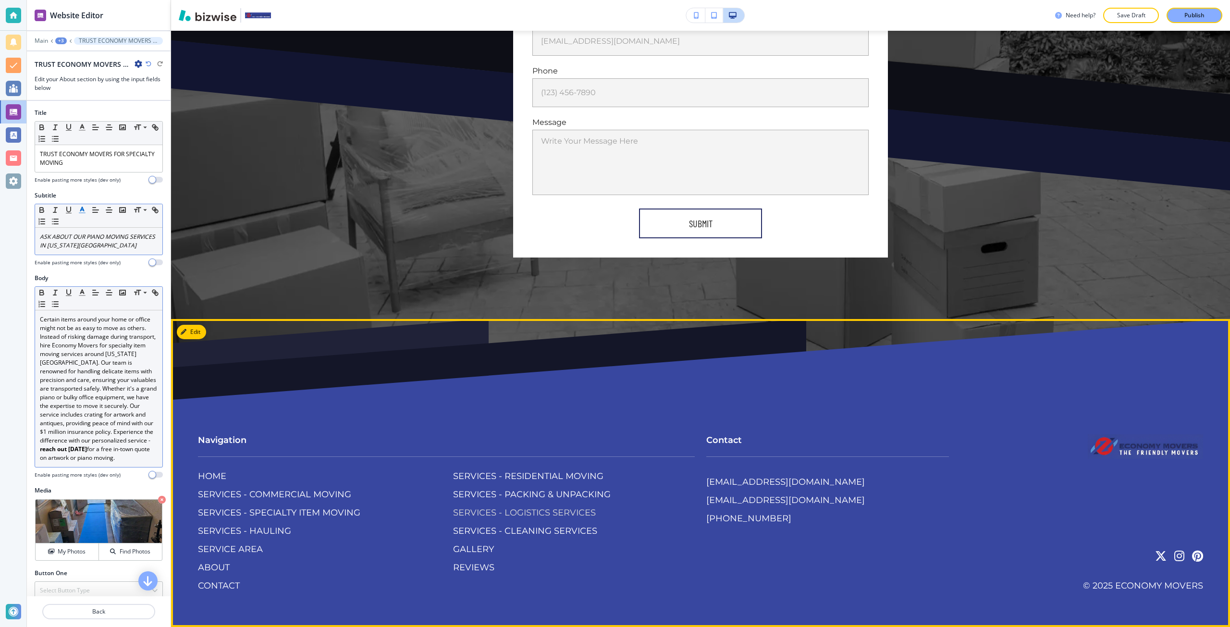
click at [457, 514] on p "SERVICES - LOGISTICS SERVICES" at bounding box center [524, 513] width 143 height 12
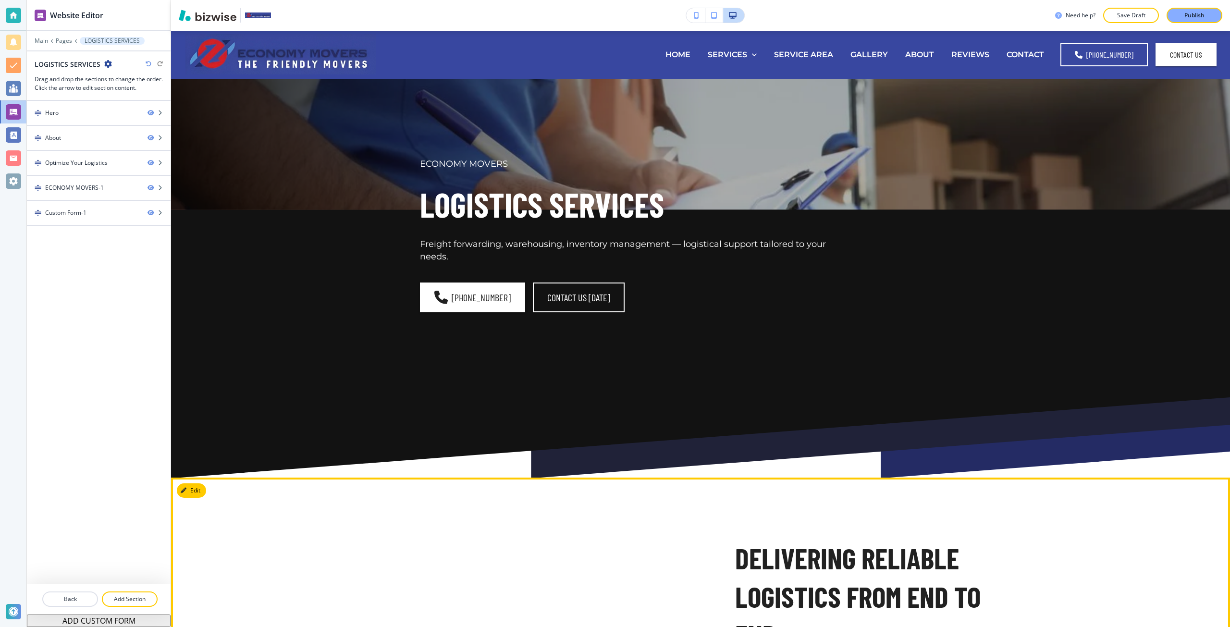
scroll to position [240, 0]
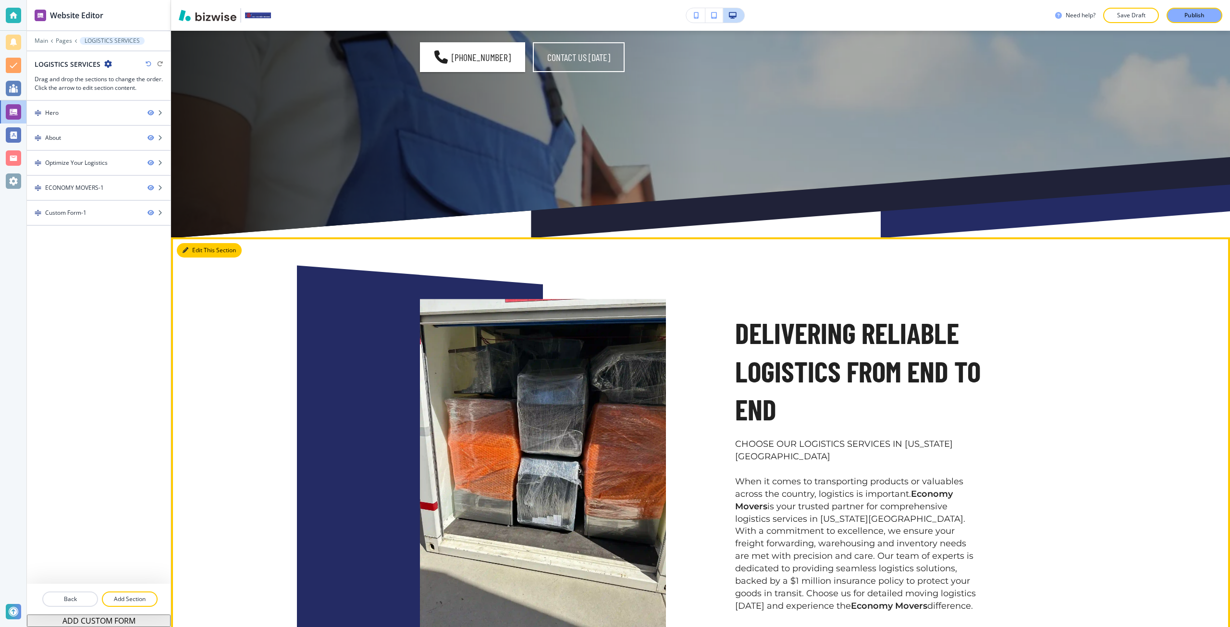
click at [193, 249] on button "Edit This Section" at bounding box center [209, 250] width 65 height 14
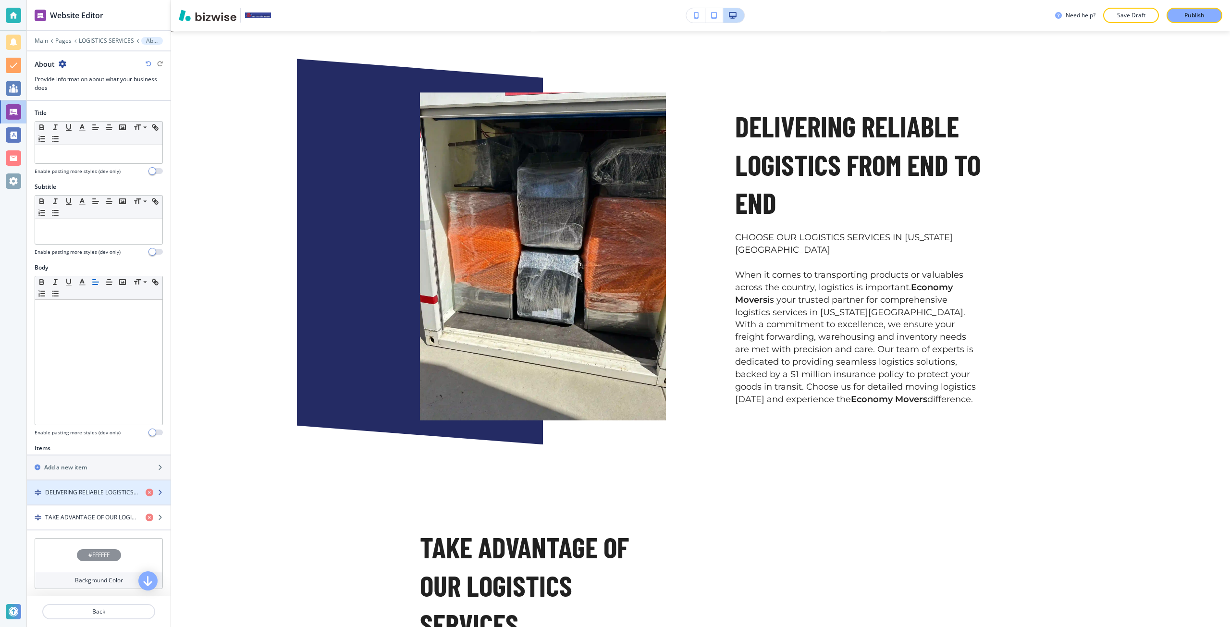
click at [107, 495] on h4 "DELIVERING RELIABLE LOGISTICS FROM END TO END" at bounding box center [91, 492] width 93 height 9
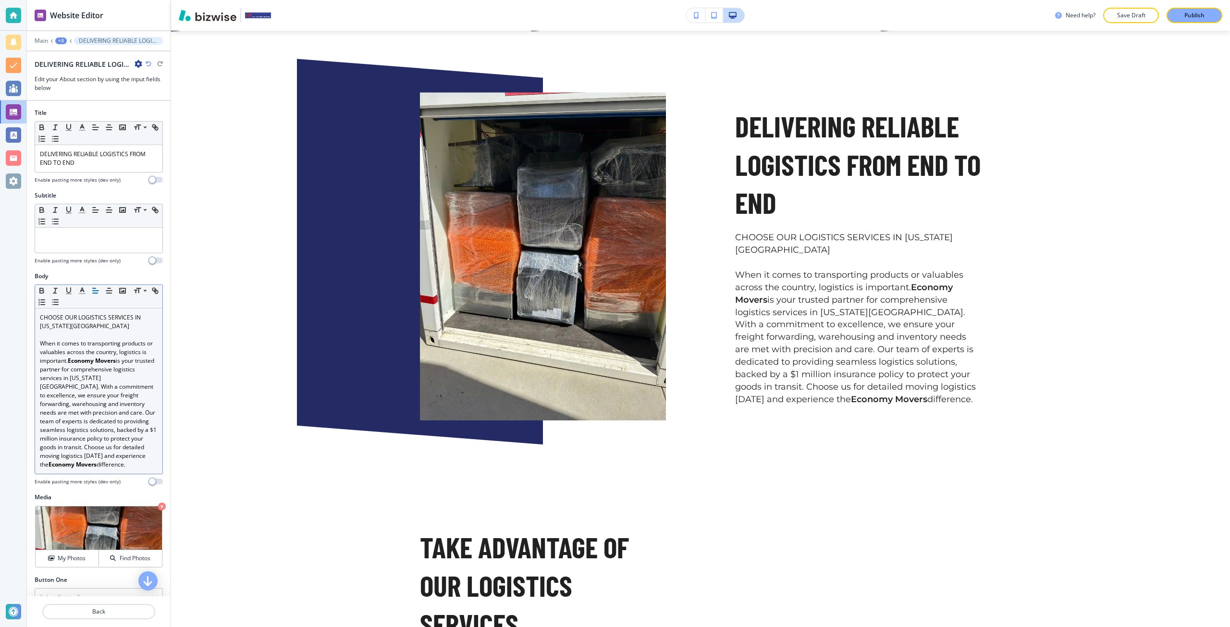
scroll to position [462, 0]
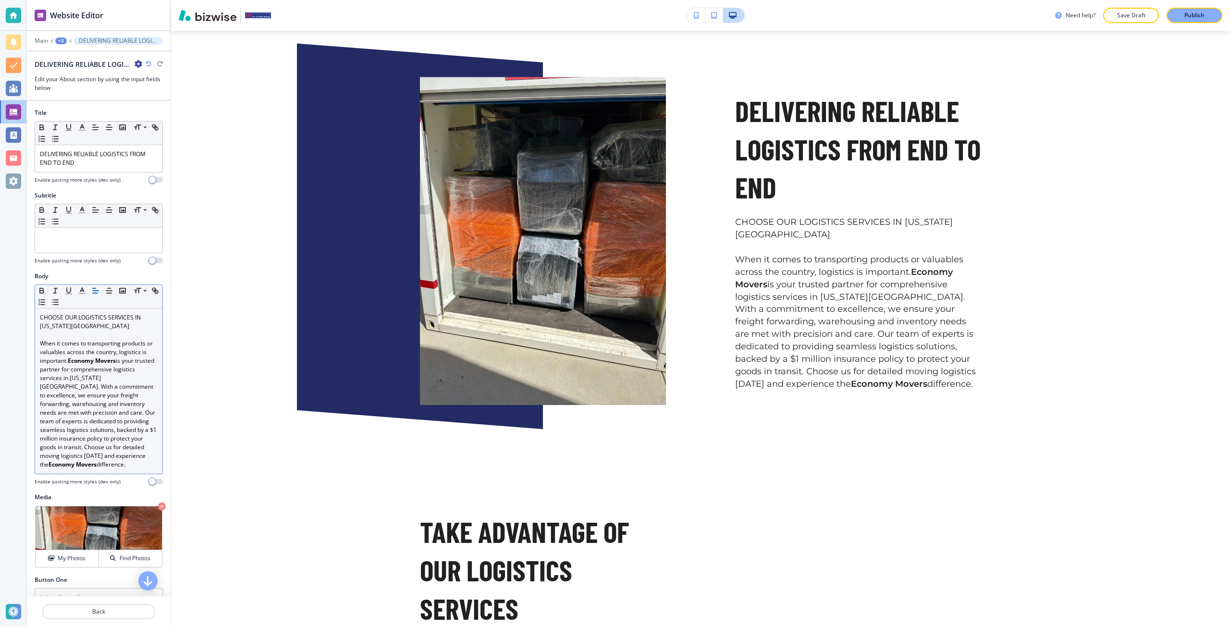
click at [64, 318] on p "CHOOSE OUR LOGISTICS SERVICES IN COLORADO SPRINGS" at bounding box center [99, 321] width 118 height 17
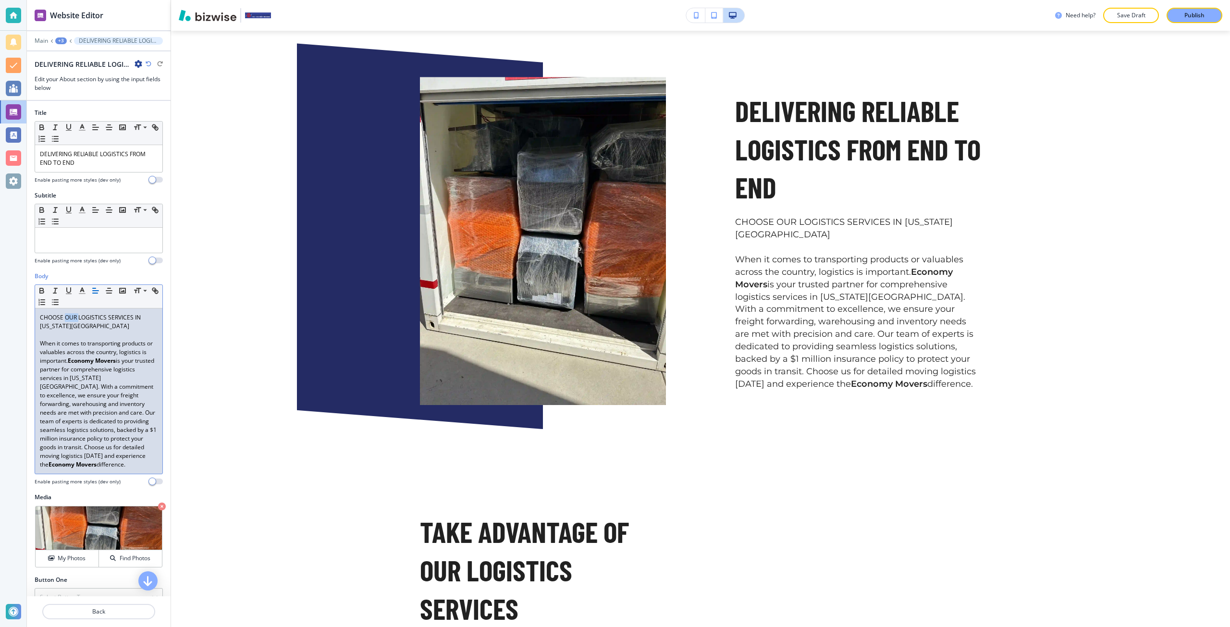
click at [64, 318] on p "CHOOSE OUR LOGISTICS SERVICES IN COLORADO SPRINGS" at bounding box center [99, 321] width 118 height 17
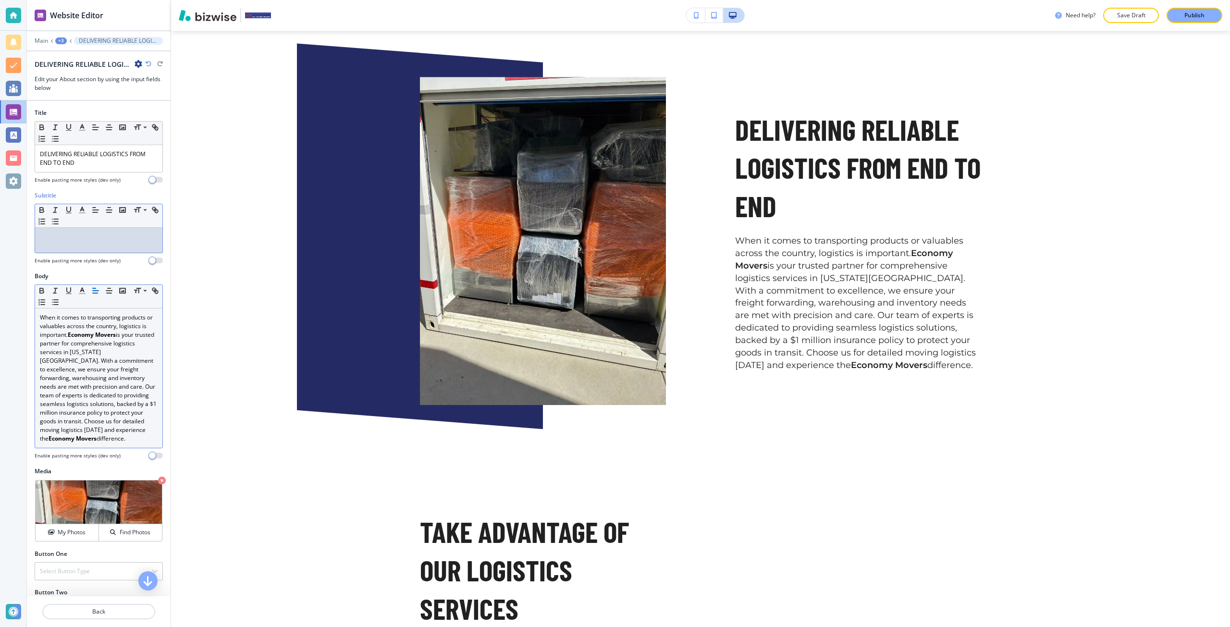
click at [82, 245] on div at bounding box center [98, 240] width 127 height 25
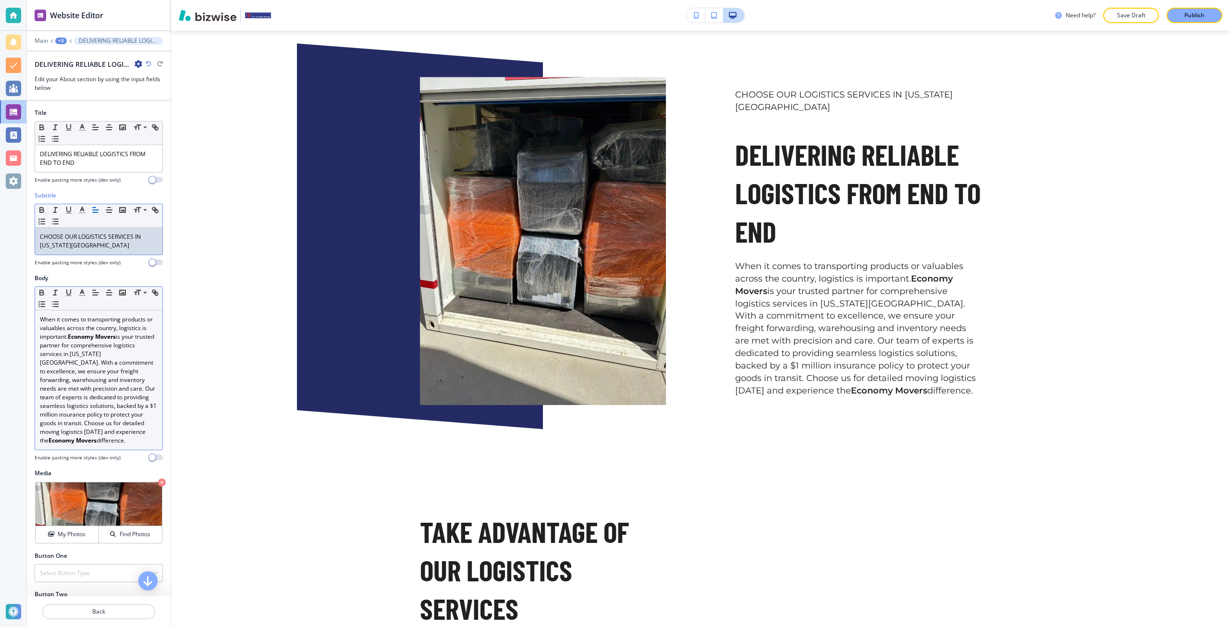
scroll to position [0, 0]
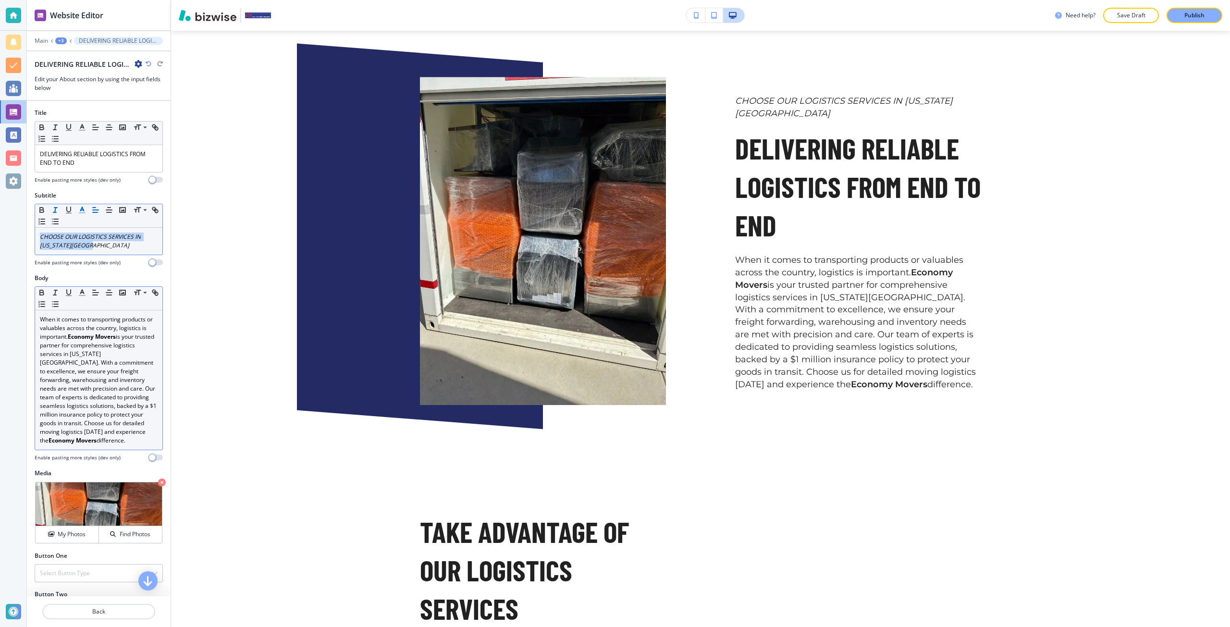
click at [78, 214] on icon "button" at bounding box center [82, 210] width 9 height 9
click at [86, 341] on button "button" at bounding box center [86, 341] width 8 height 8
type input "#000000"
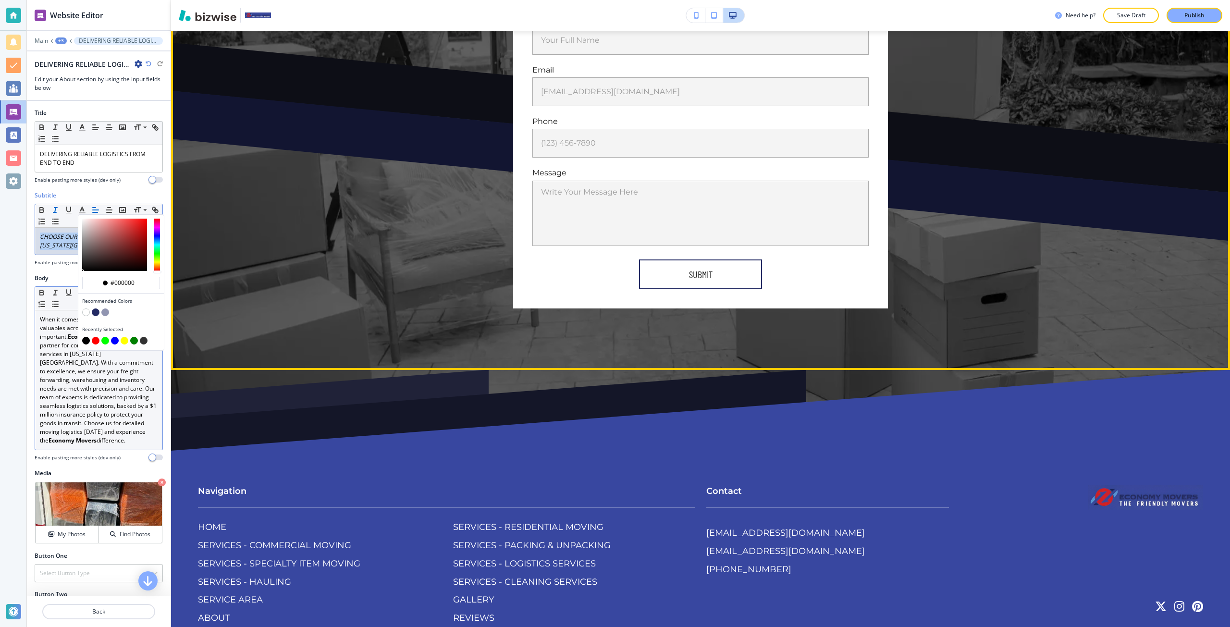
scroll to position [2466, 0]
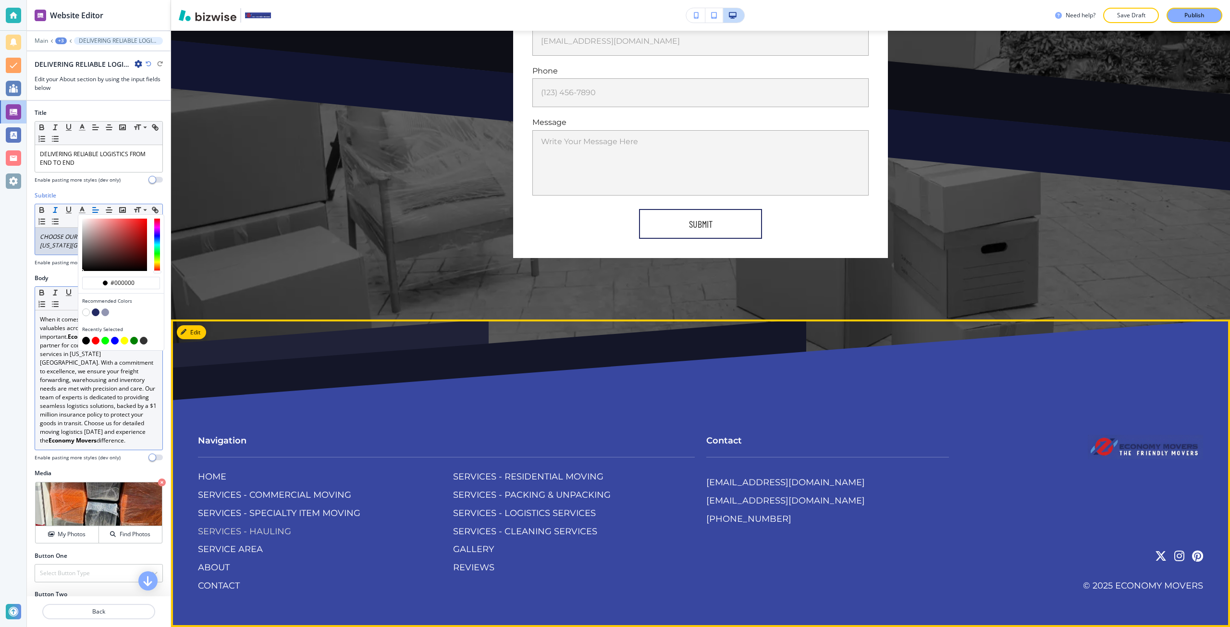
click at [281, 526] on p "SERVICES - HAULING" at bounding box center [244, 532] width 93 height 12
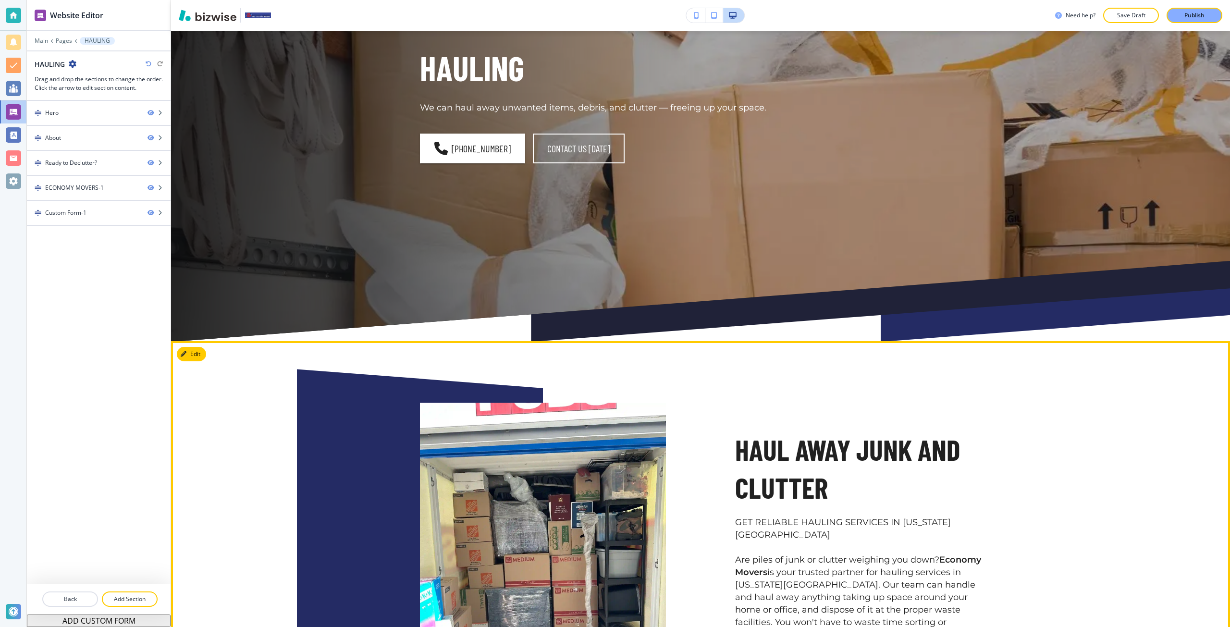
scroll to position [192, 0]
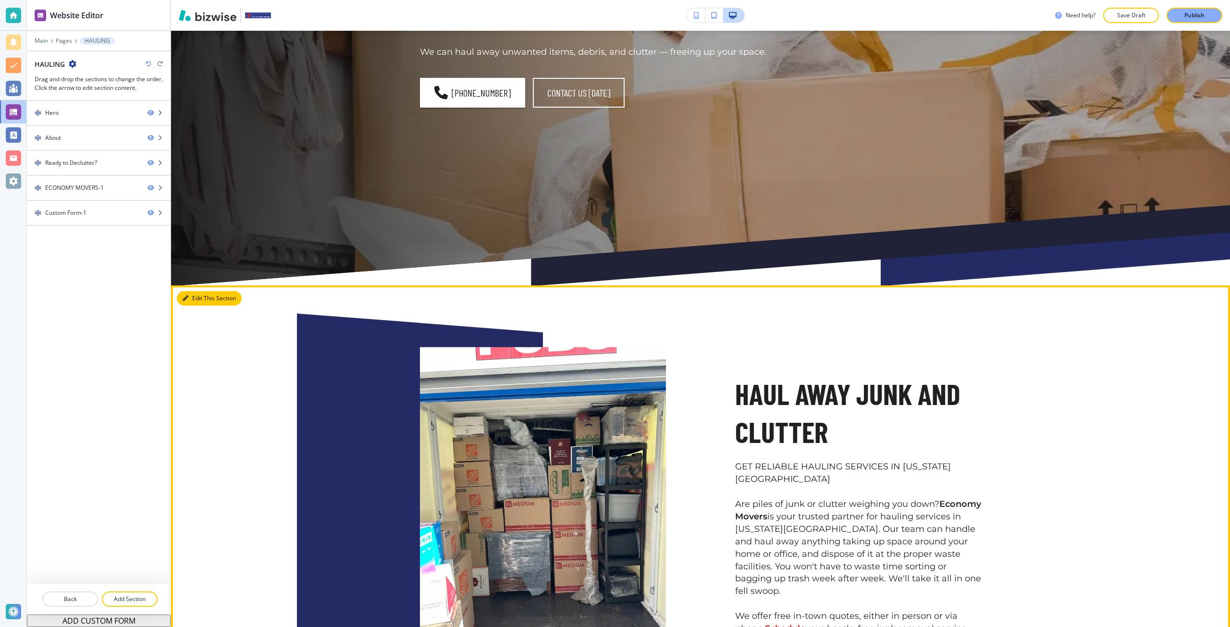
click at [184, 298] on icon "button" at bounding box center [186, 298] width 6 height 6
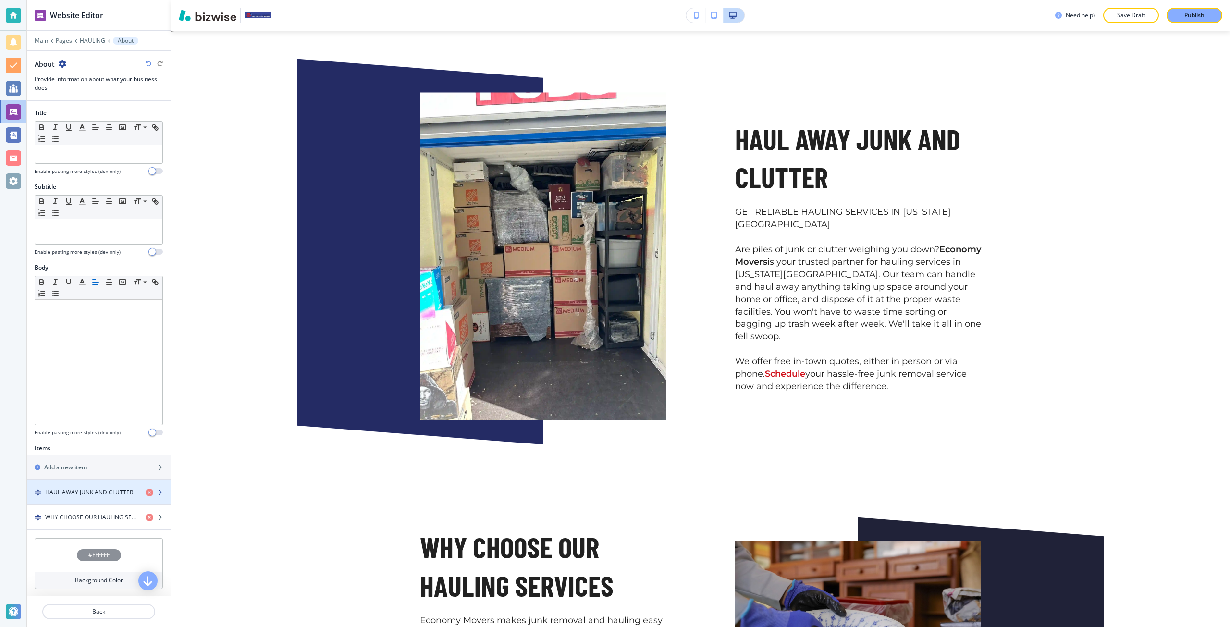
click at [98, 492] on h4 "HAUL AWAY JUNK AND CLUTTER" at bounding box center [89, 492] width 88 height 9
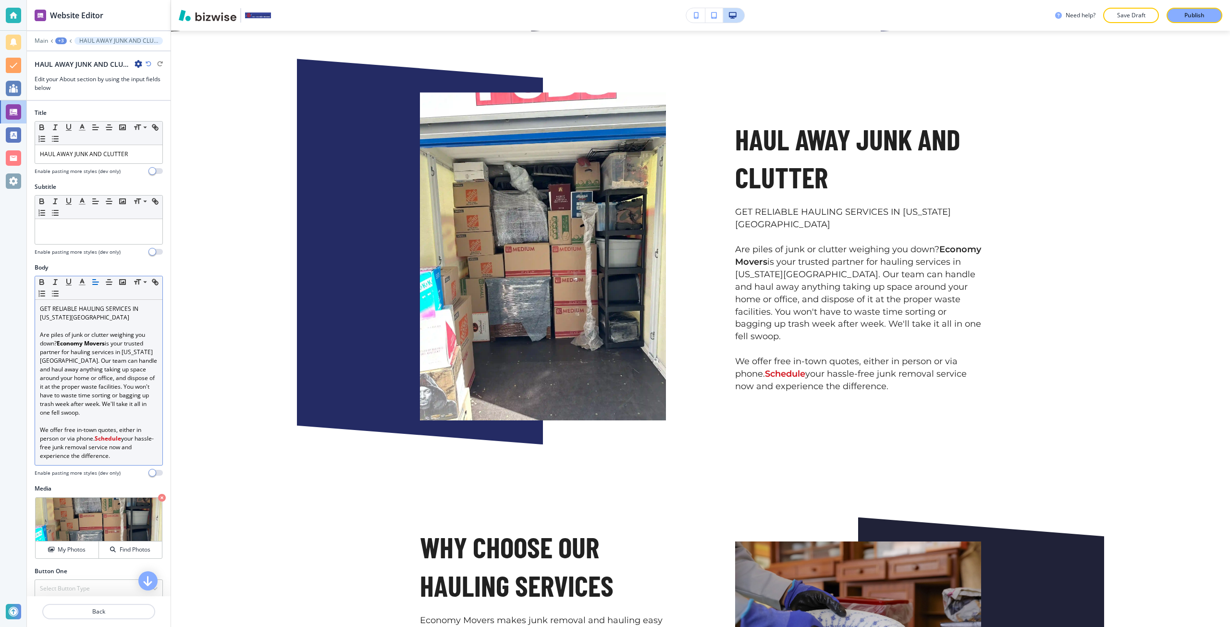
scroll to position [462, 0]
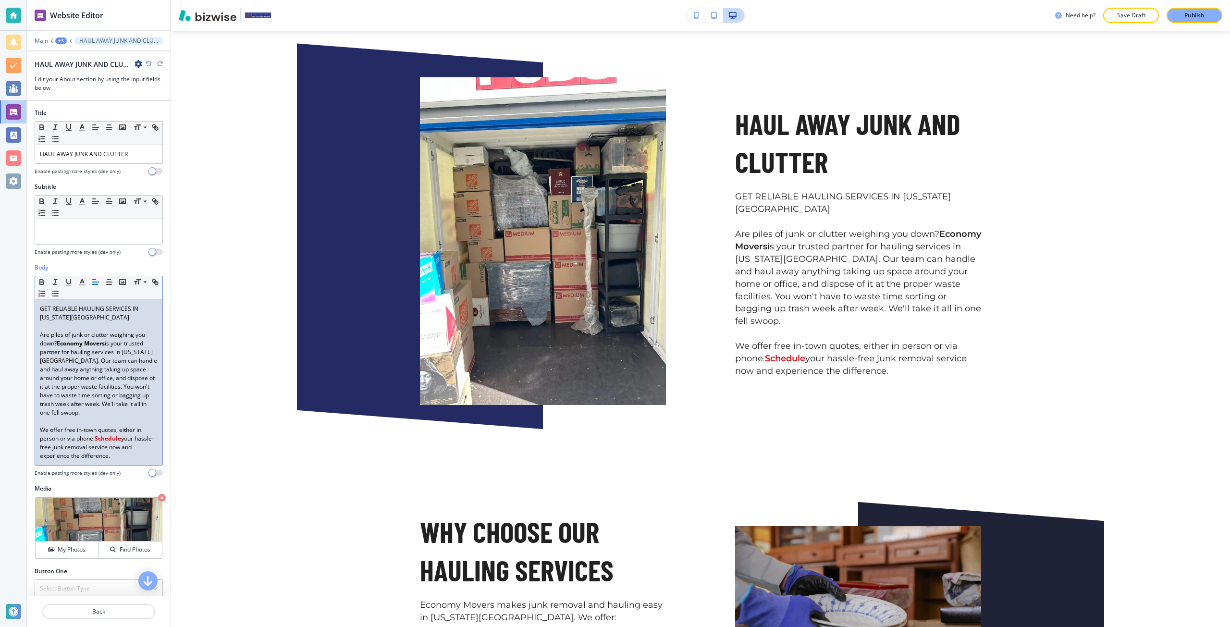
click at [80, 307] on p "GET RELIABLE HAULING SERVICES IN COLORADO SPRINGS" at bounding box center [99, 313] width 118 height 17
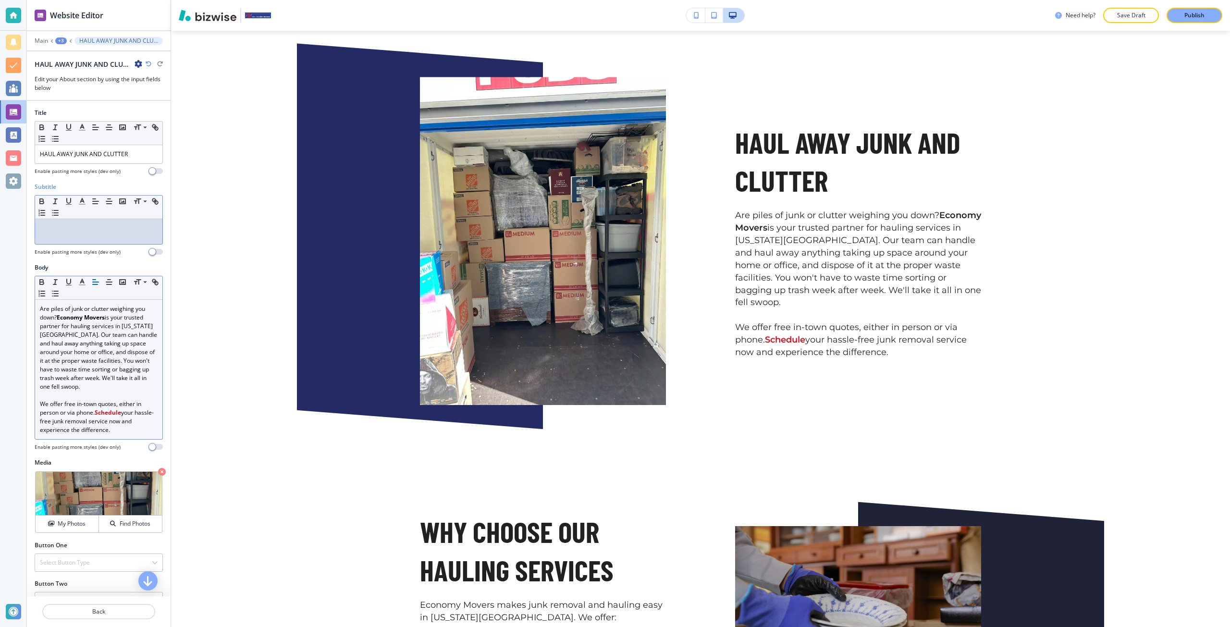
click at [83, 233] on div at bounding box center [98, 231] width 127 height 25
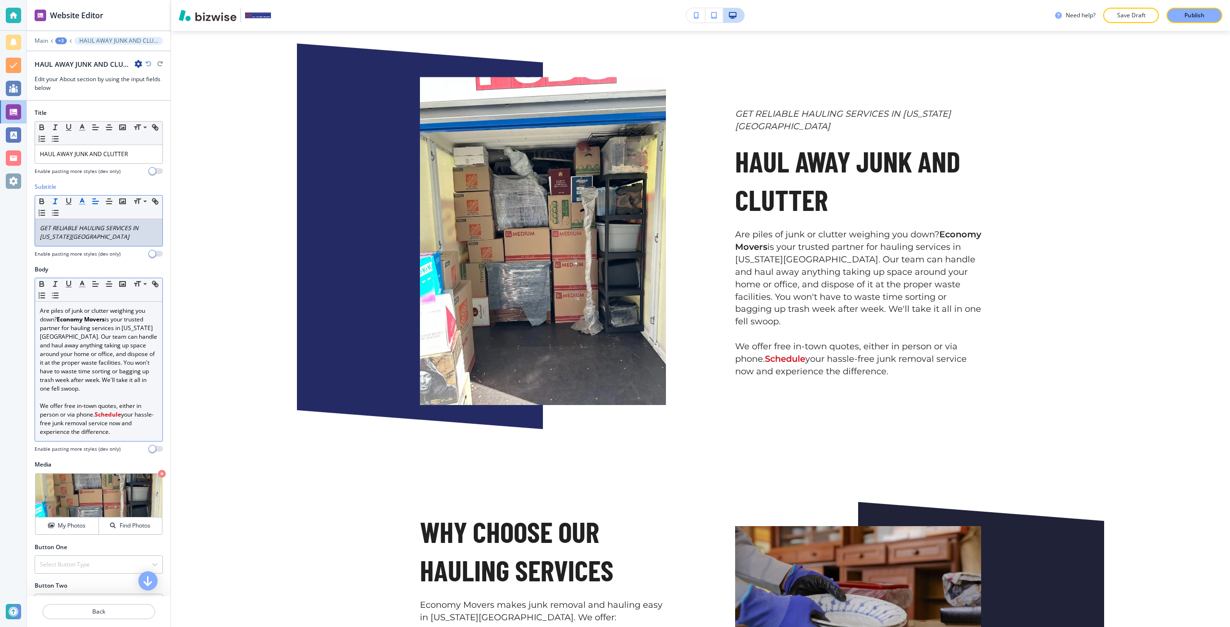
click at [81, 201] on line "button" at bounding box center [82, 201] width 2 height 0
click at [86, 332] on button "button" at bounding box center [86, 332] width 8 height 8
type input "#000000"
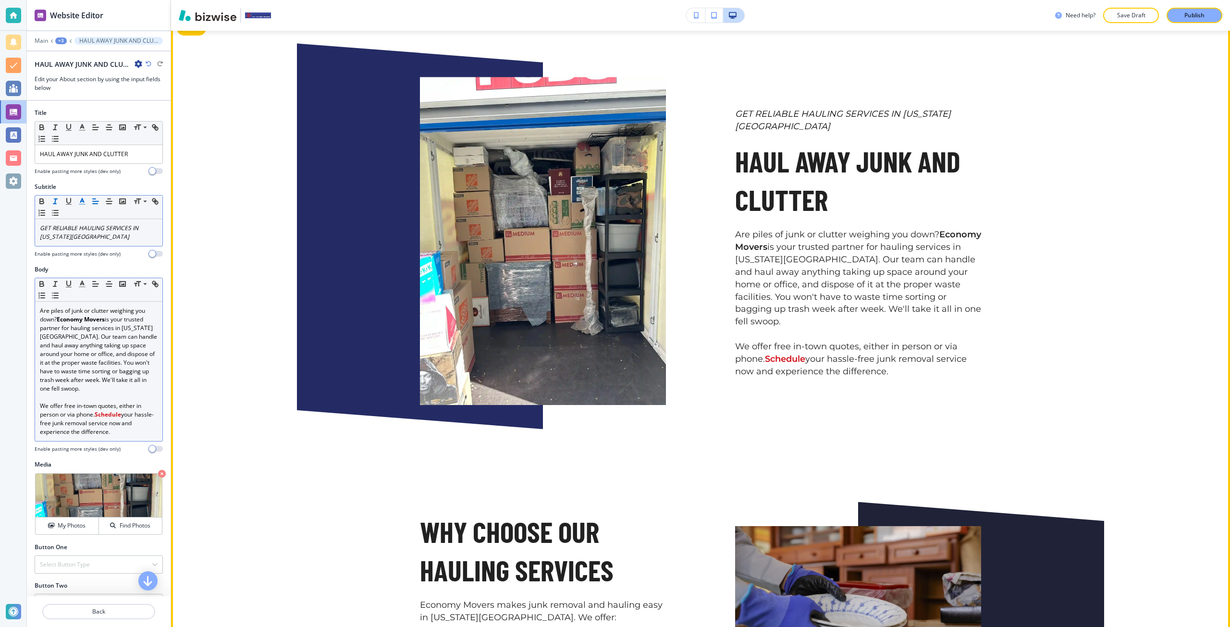
click at [311, 450] on div "GET RELIABLE HAULING SERVICES IN COLORADO SPRINGS HAUL AWAY JUNK AND CLUTTER Ar…" at bounding box center [700, 389] width 1059 height 749
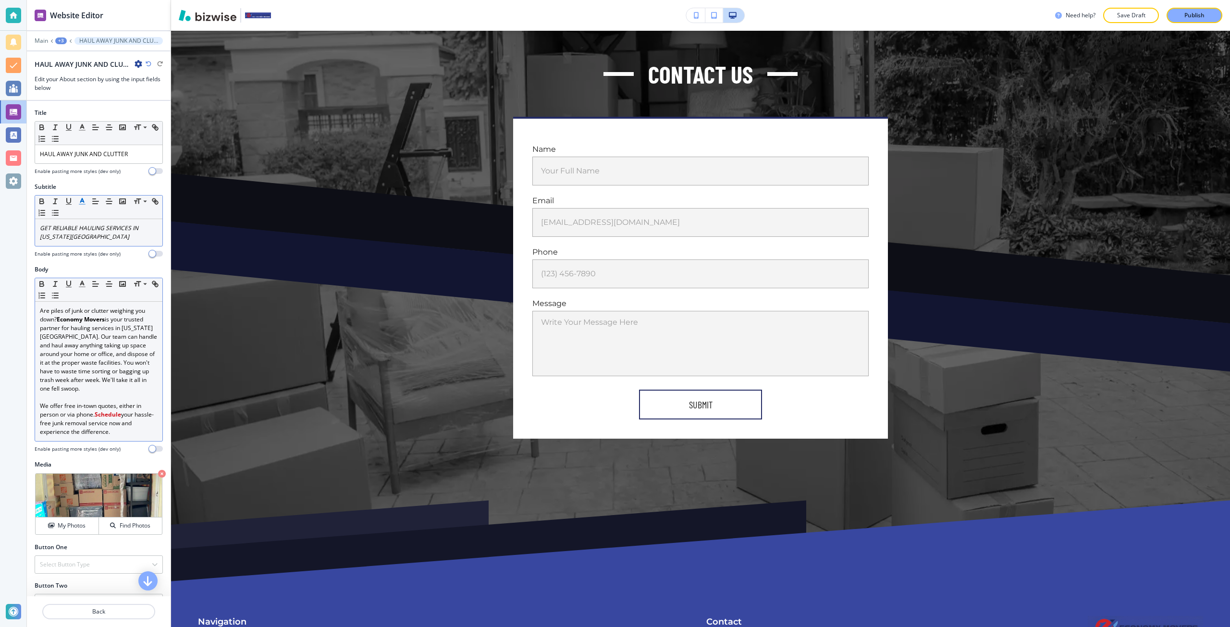
scroll to position [2328, 0]
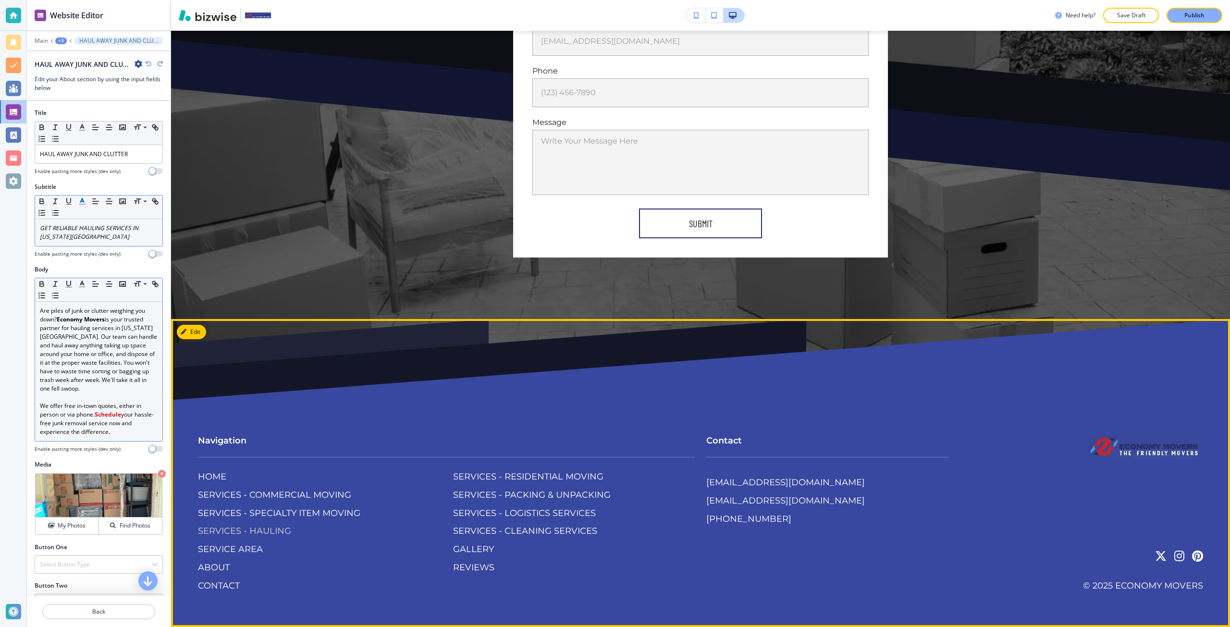
click at [286, 533] on p "SERVICES - HAULING" at bounding box center [244, 531] width 93 height 12
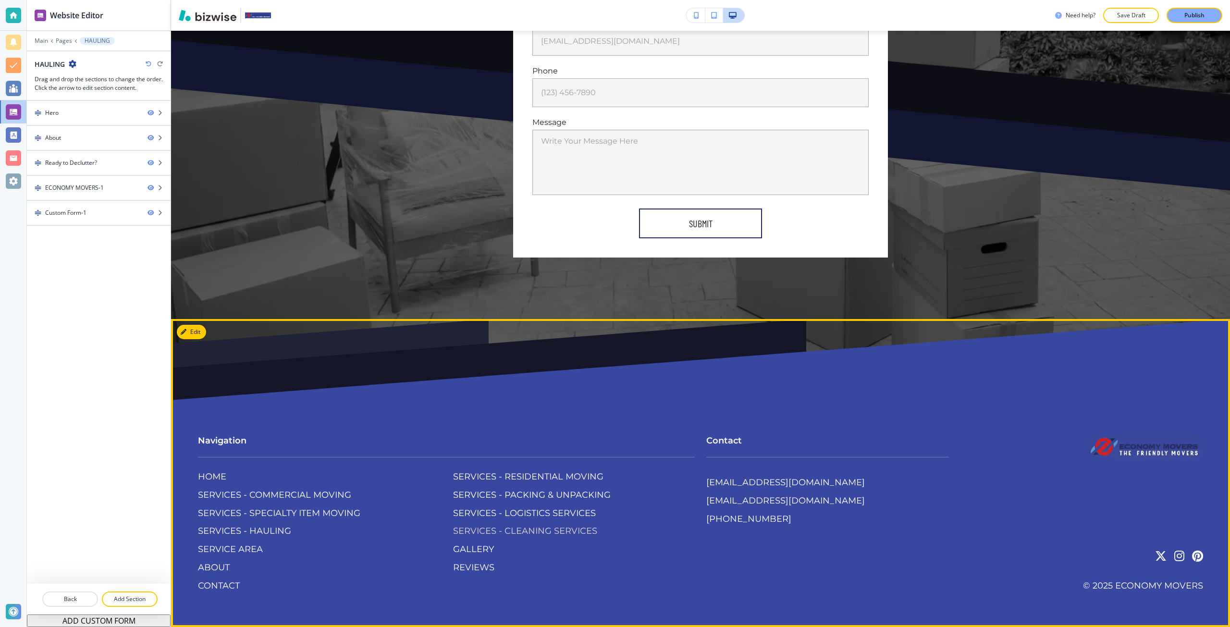
click at [482, 532] on p "SERVICES - CLEANING SERVICES" at bounding box center [525, 531] width 144 height 12
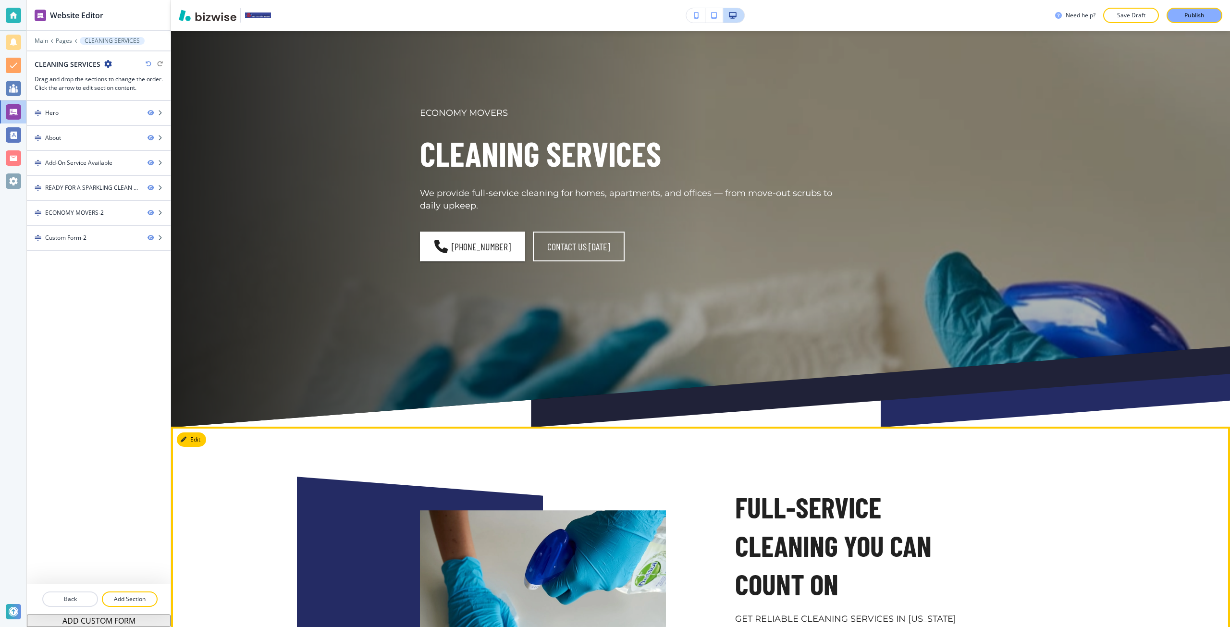
scroll to position [192, 0]
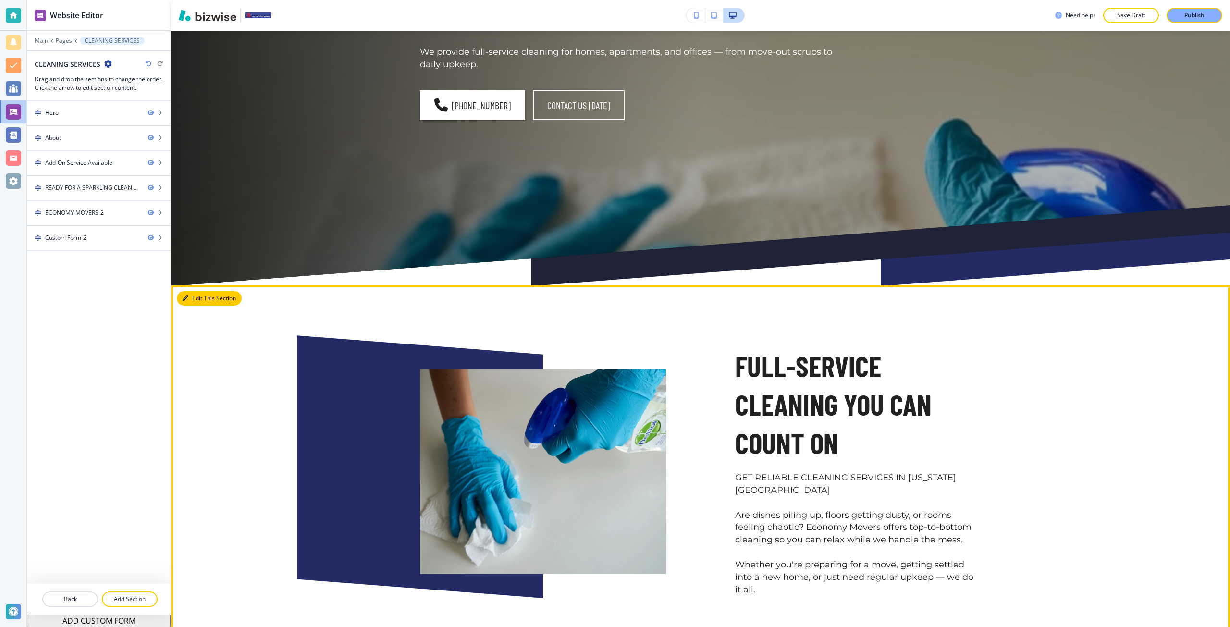
click at [195, 304] on button "Edit This Section" at bounding box center [209, 298] width 65 height 14
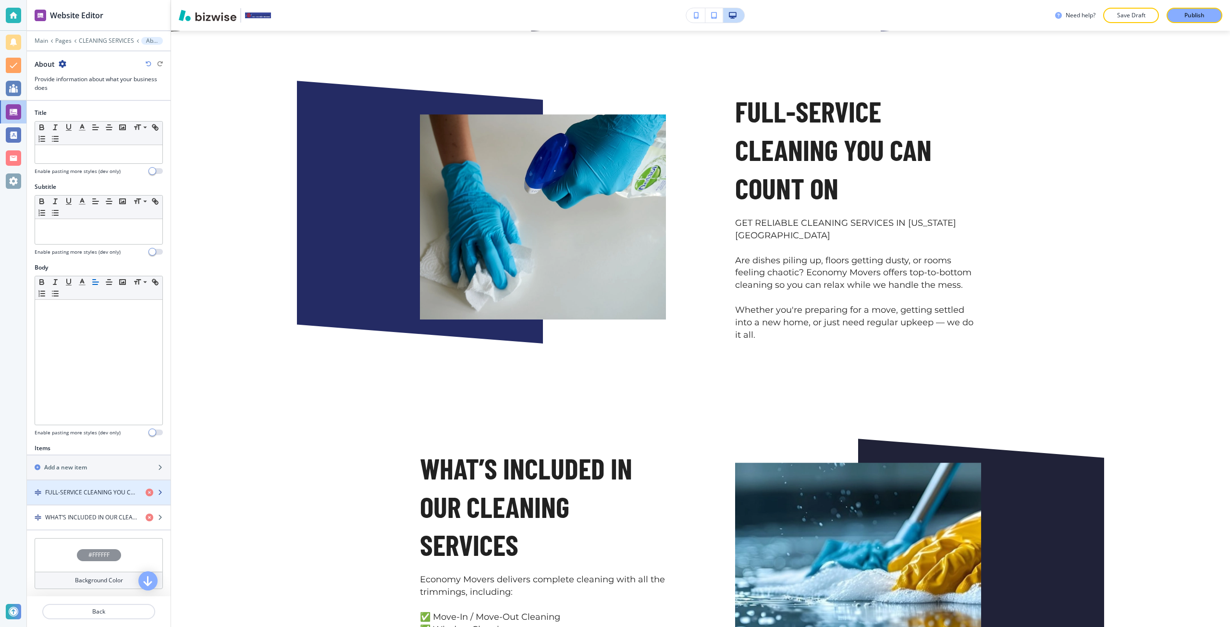
click at [50, 499] on div "button" at bounding box center [99, 501] width 144 height 8
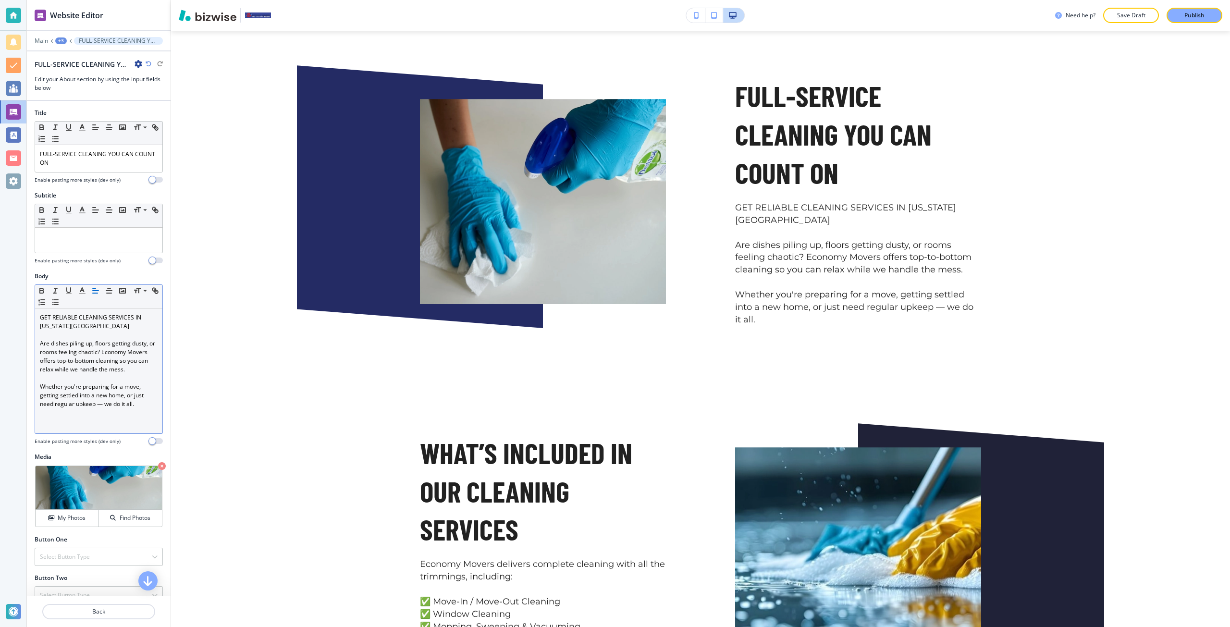
click at [66, 327] on p "GET RELIABLE CLEANING SERVICES IN COLORADO SPRINGS" at bounding box center [99, 321] width 118 height 17
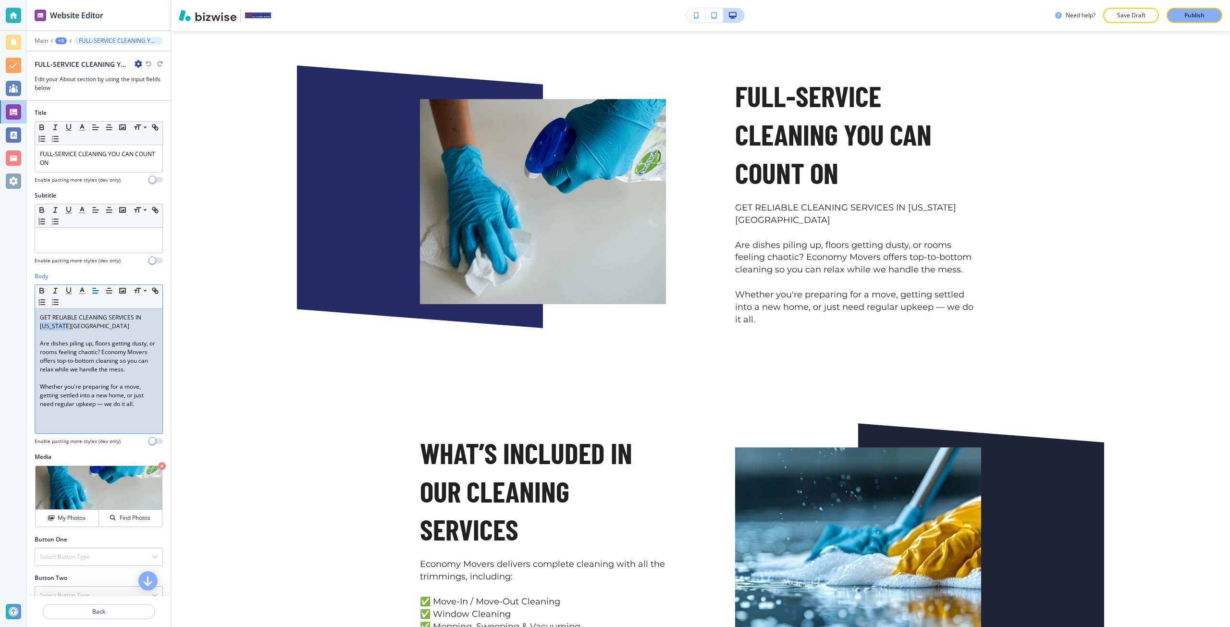
click at [66, 327] on p "GET RELIABLE CLEANING SERVICES IN COLORADO SPRINGS" at bounding box center [99, 321] width 118 height 17
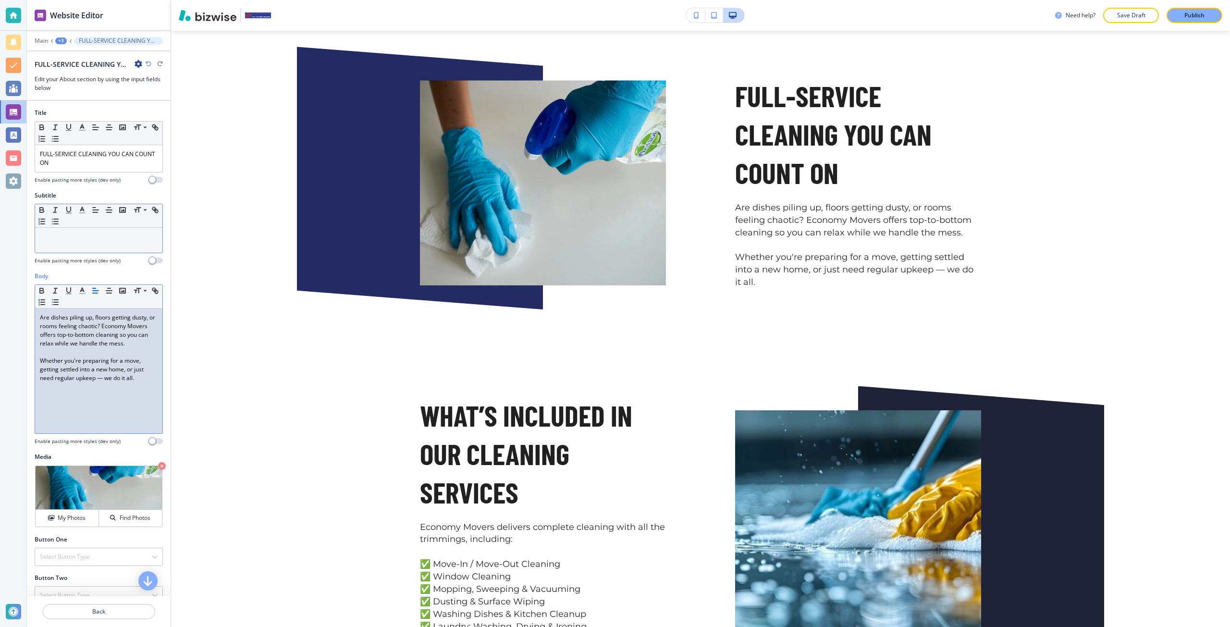
click at [73, 240] on p at bounding box center [99, 237] width 118 height 9
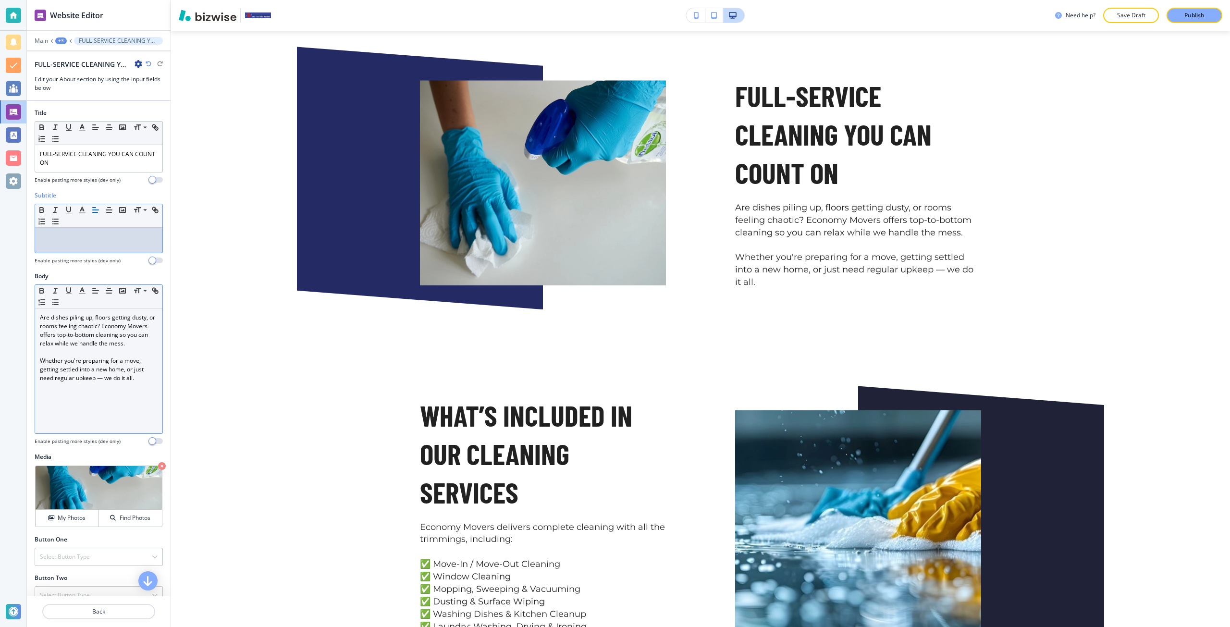
scroll to position [0, 0]
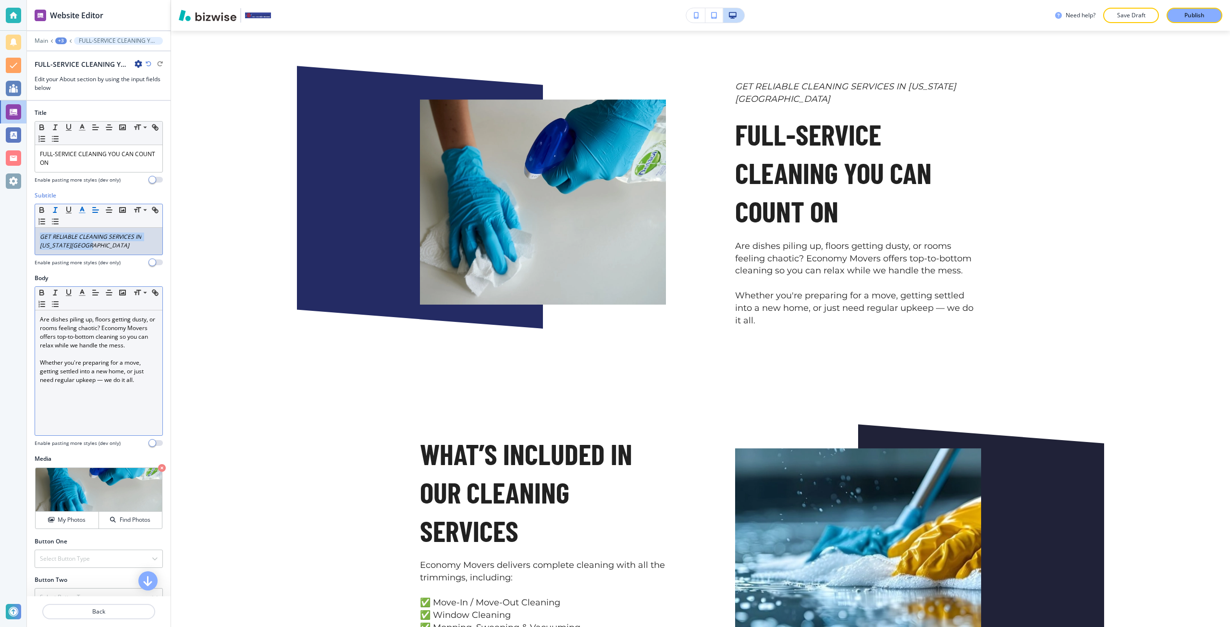
click at [82, 208] on polyline "button" at bounding box center [82, 209] width 3 height 4
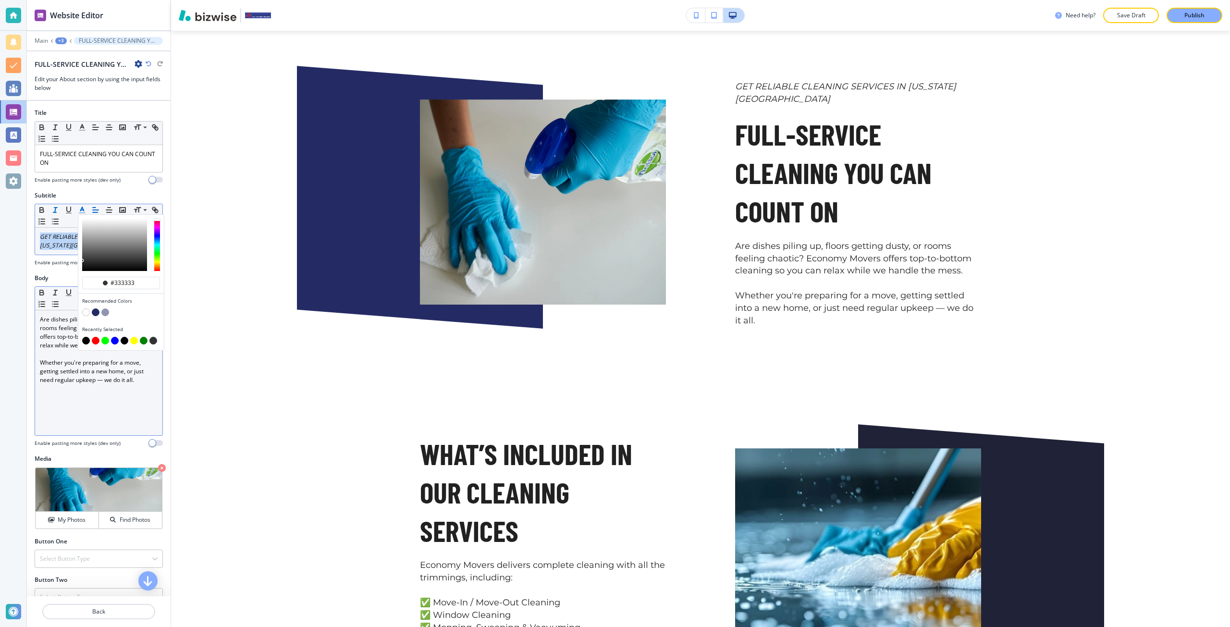
click at [87, 339] on button "button" at bounding box center [86, 341] width 8 height 8
type input "#000000"
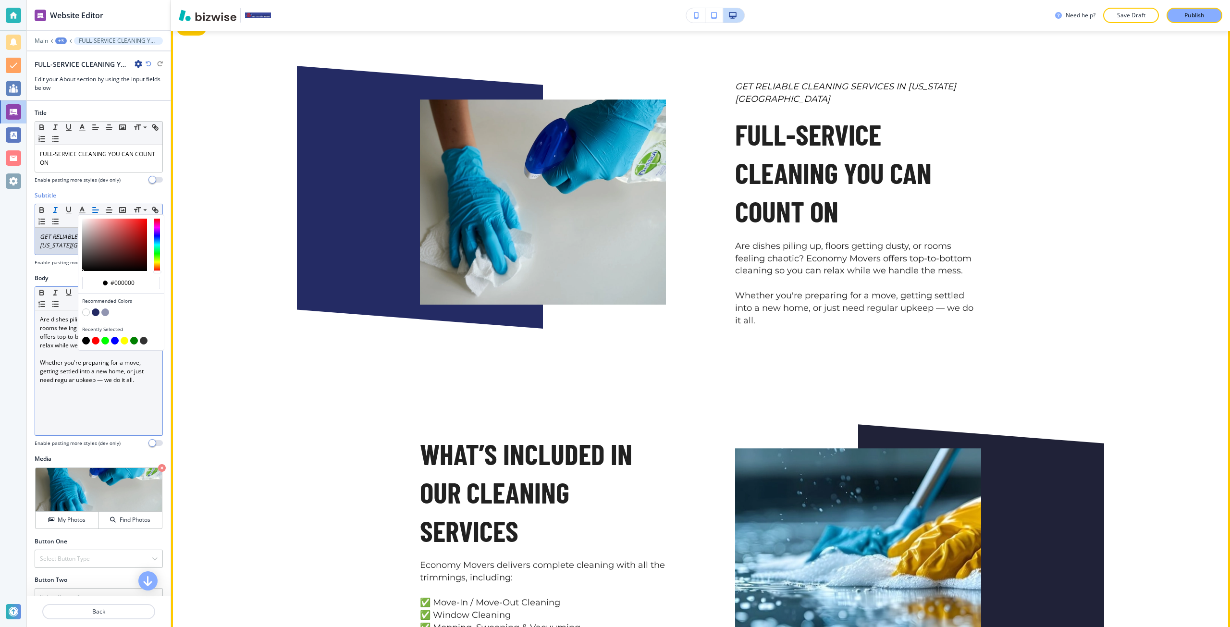
click at [224, 338] on div "GET RELIABLE CLEANING SERVICES IN COLORADO SPRINGS FULL-SERVICE CLEANING YOU CA…" at bounding box center [700, 386] width 1059 height 742
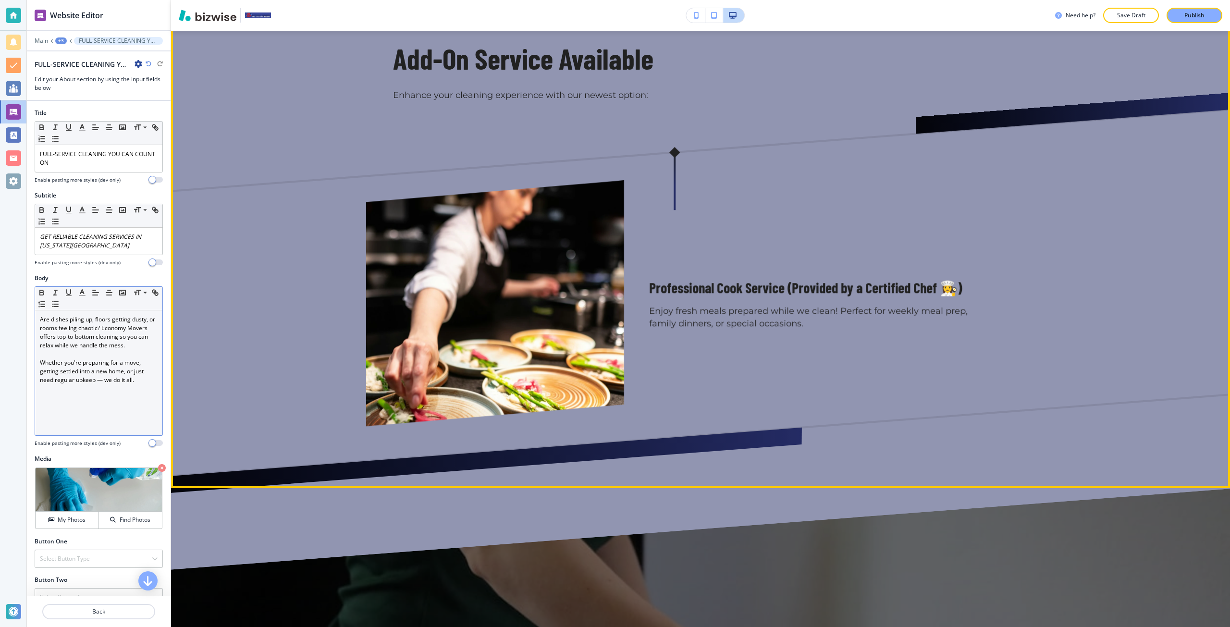
scroll to position [1327, 0]
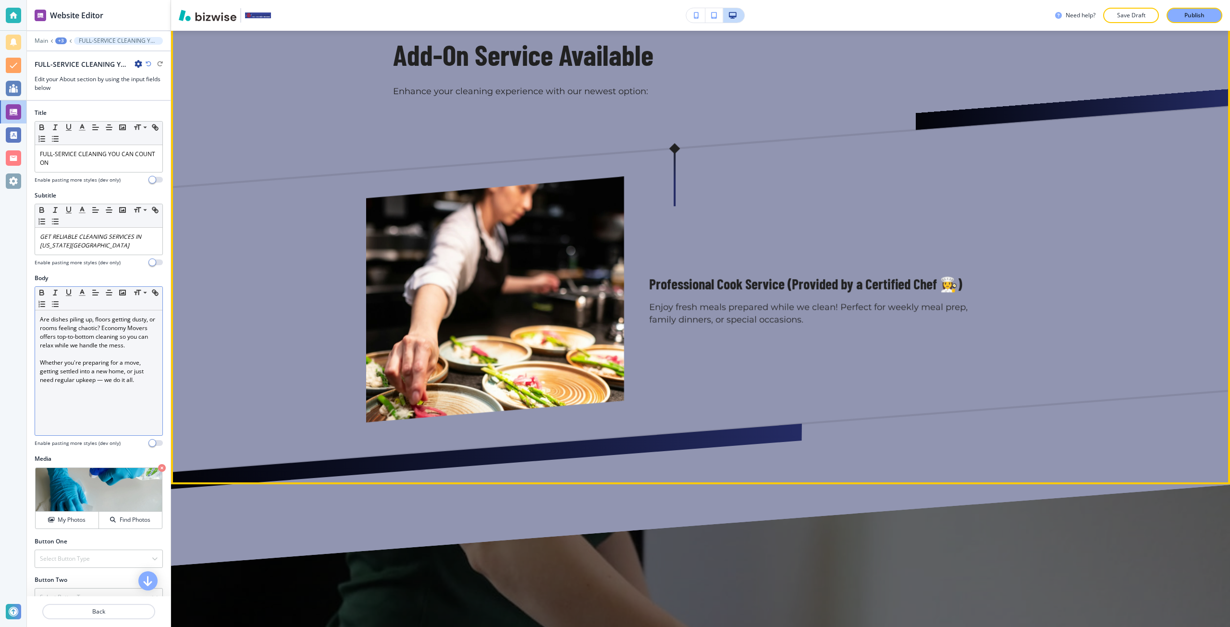
click at [993, 254] on div "Professional Cook Service (Provided by a Certified Chef 👩‍🍳) Enjoy fresh meals …" at bounding box center [673, 301] width 669 height 248
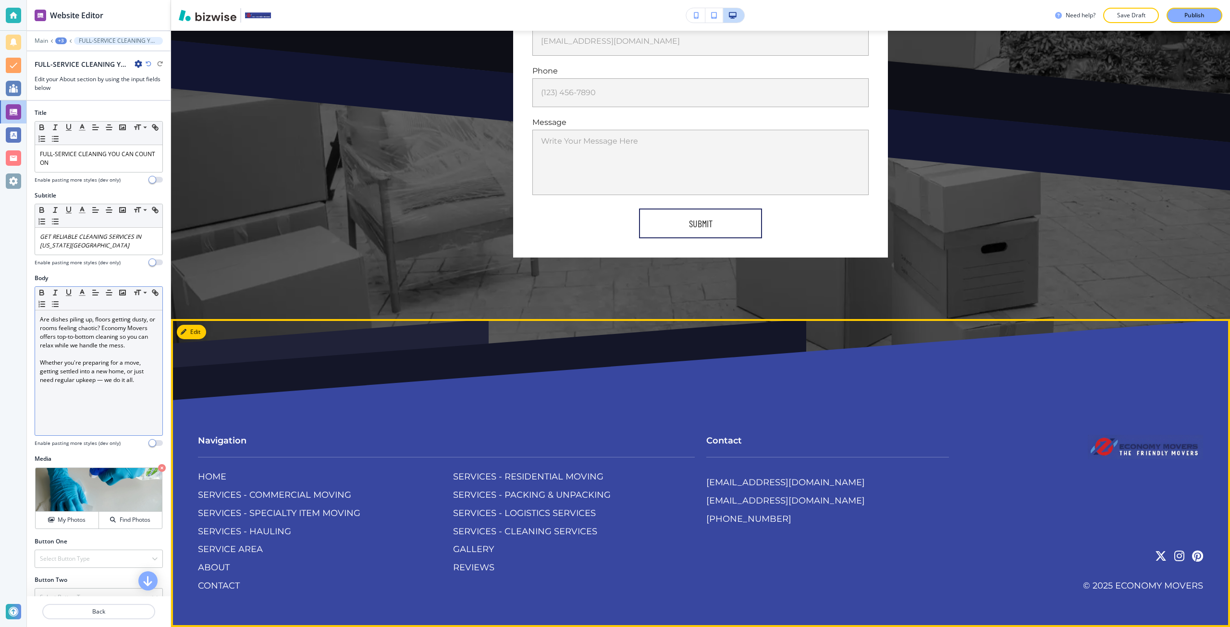
scroll to position [2925, 0]
click at [499, 527] on p "SERVICES - CLEANING SERVICES" at bounding box center [525, 532] width 144 height 12
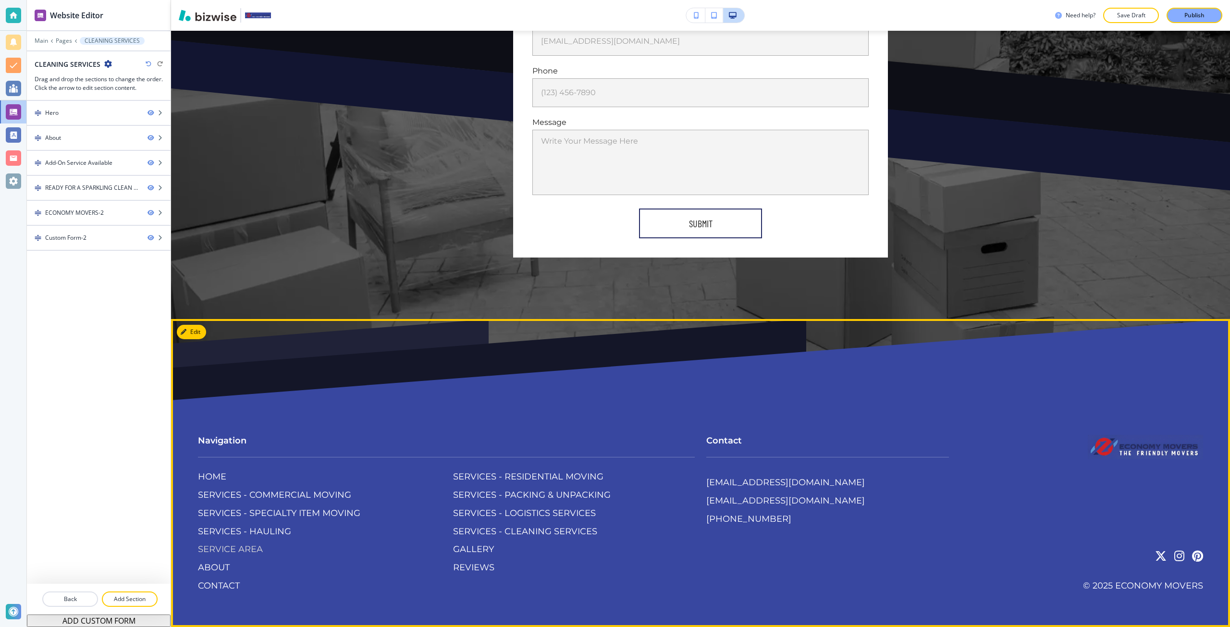
click at [247, 547] on p "SERVICE AREA" at bounding box center [230, 549] width 65 height 12
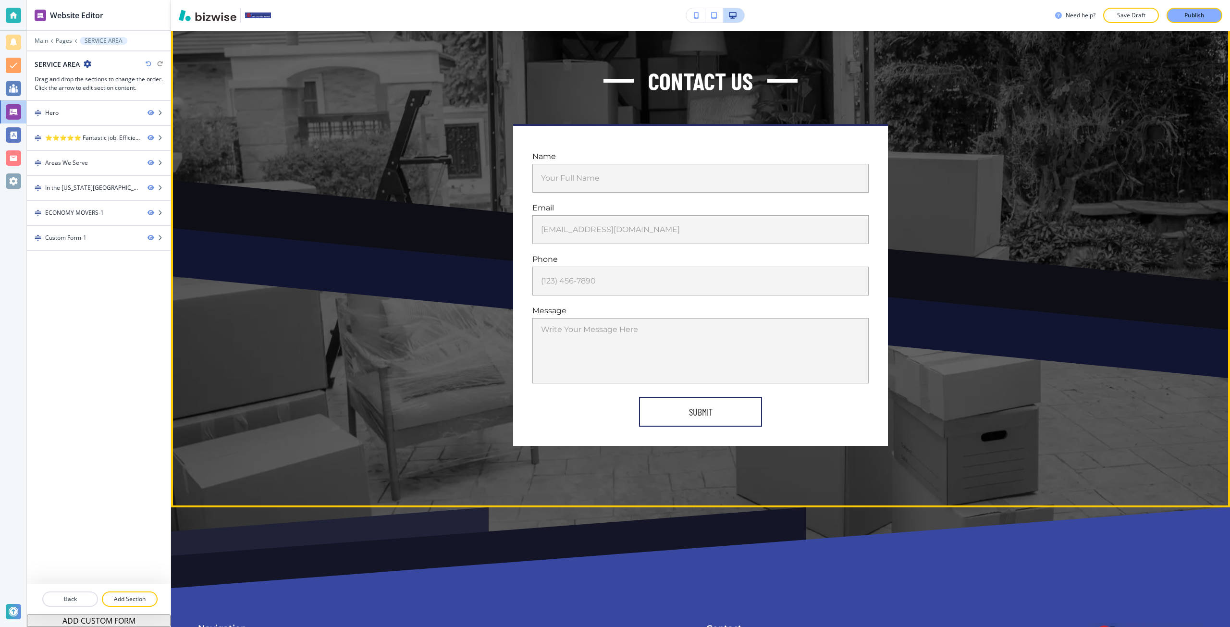
scroll to position [2144, 0]
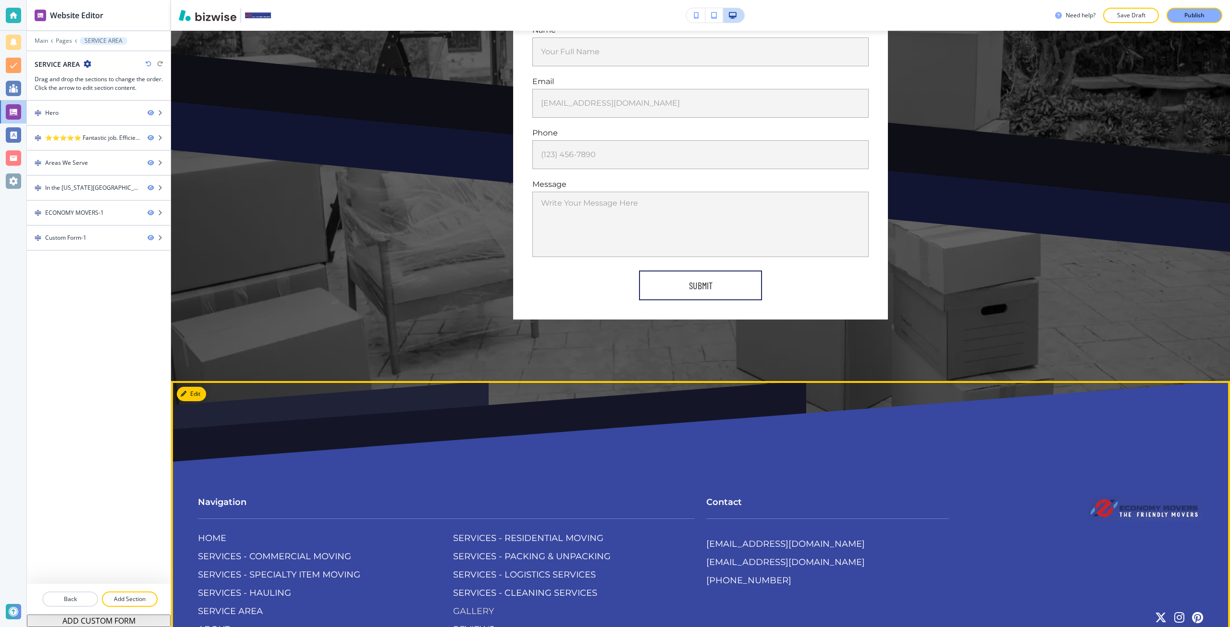
click at [465, 605] on p "GALLERY" at bounding box center [473, 611] width 41 height 12
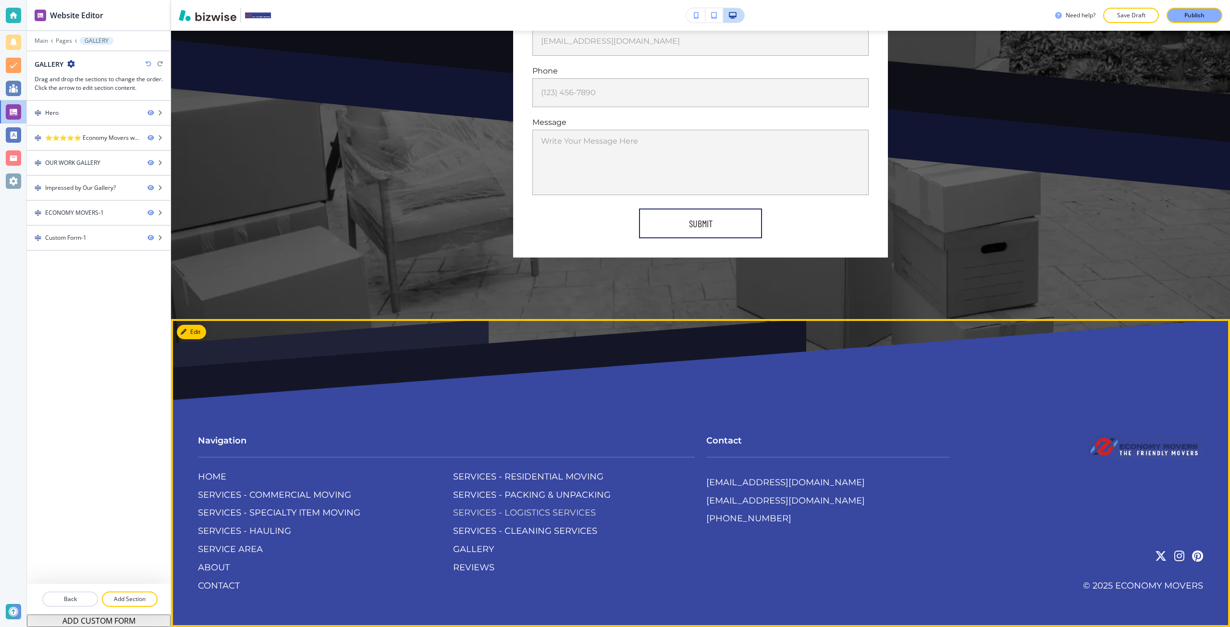
scroll to position [4236, 0]
click at [226, 568] on p "ABOUT" at bounding box center [214, 568] width 32 height 12
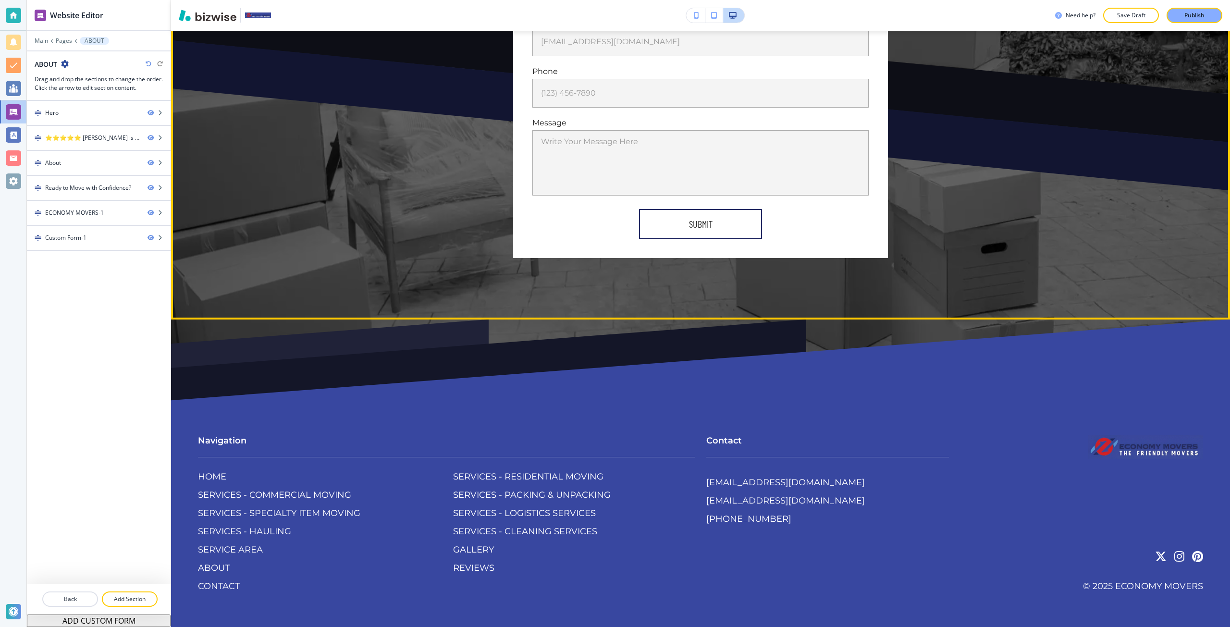
scroll to position [2117, 0]
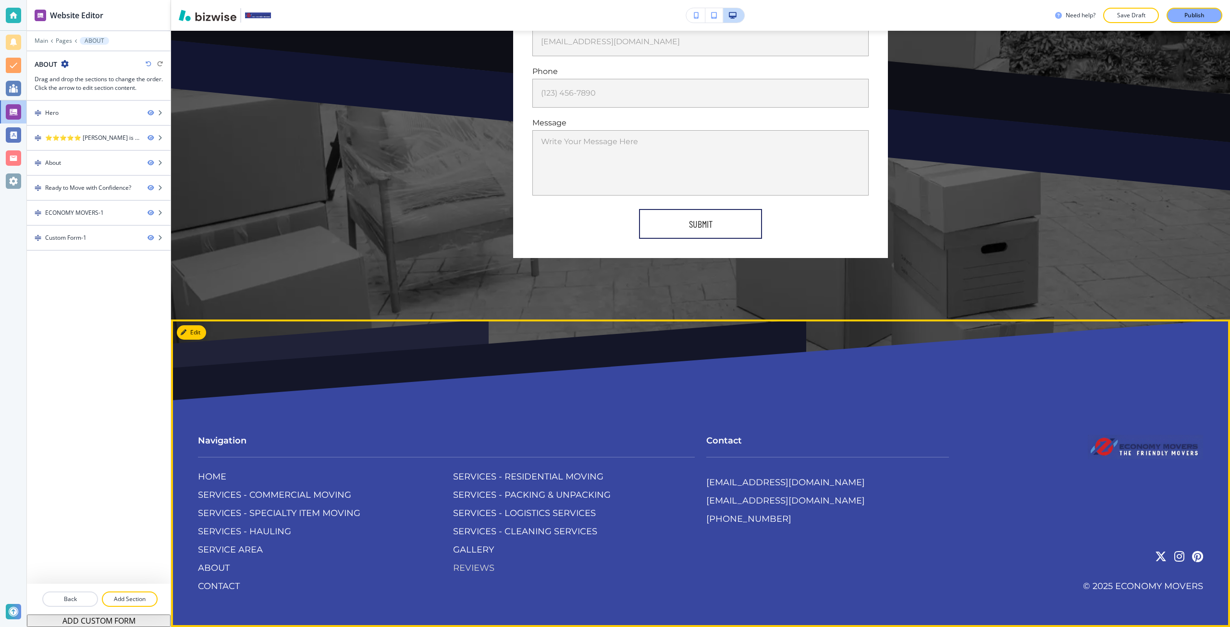
click at [489, 563] on p "REVIEWS" at bounding box center [473, 568] width 41 height 12
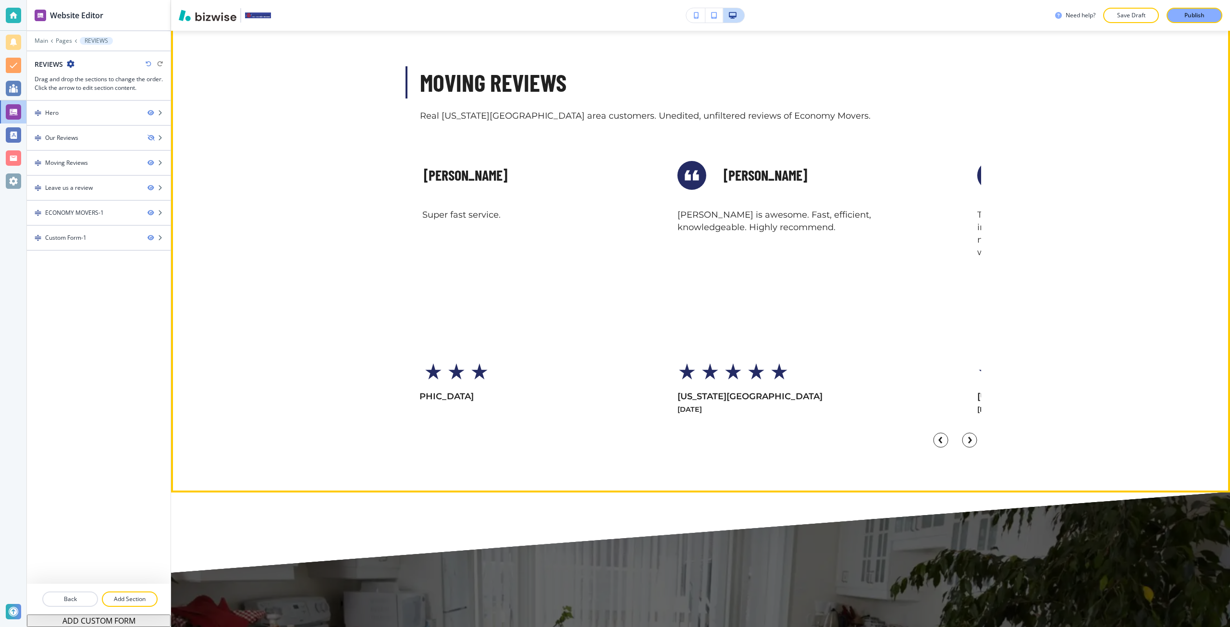
scroll to position [480, 0]
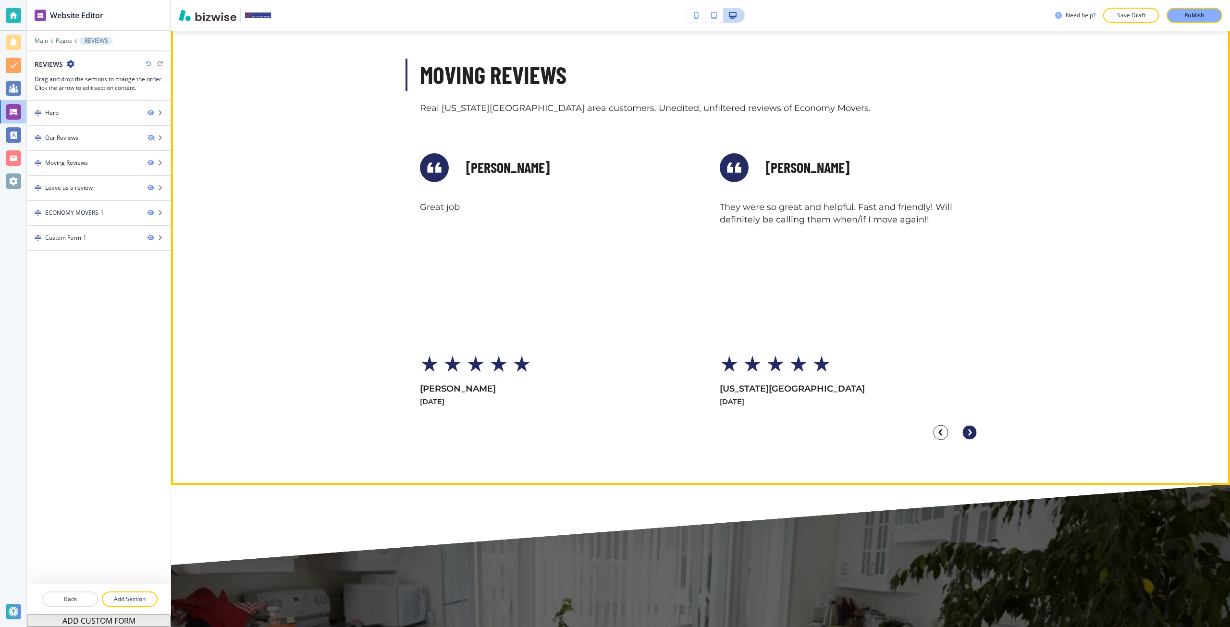
click at [964, 436] on circle "Next Slide" at bounding box center [969, 432] width 14 height 14
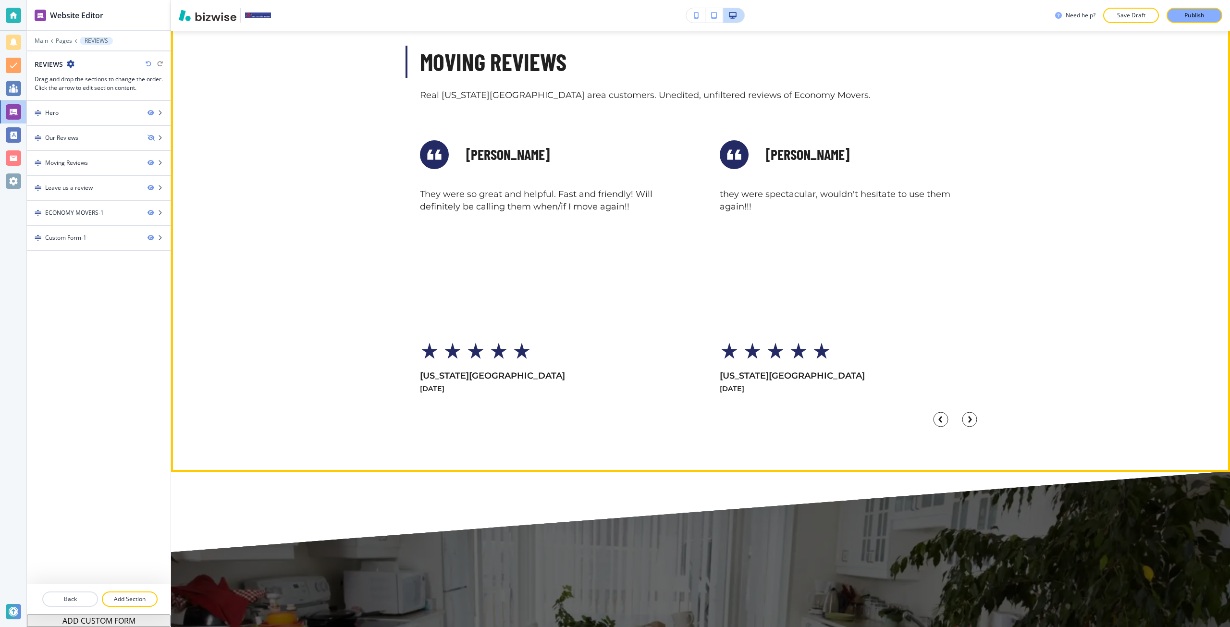
scroll to position [432, 0]
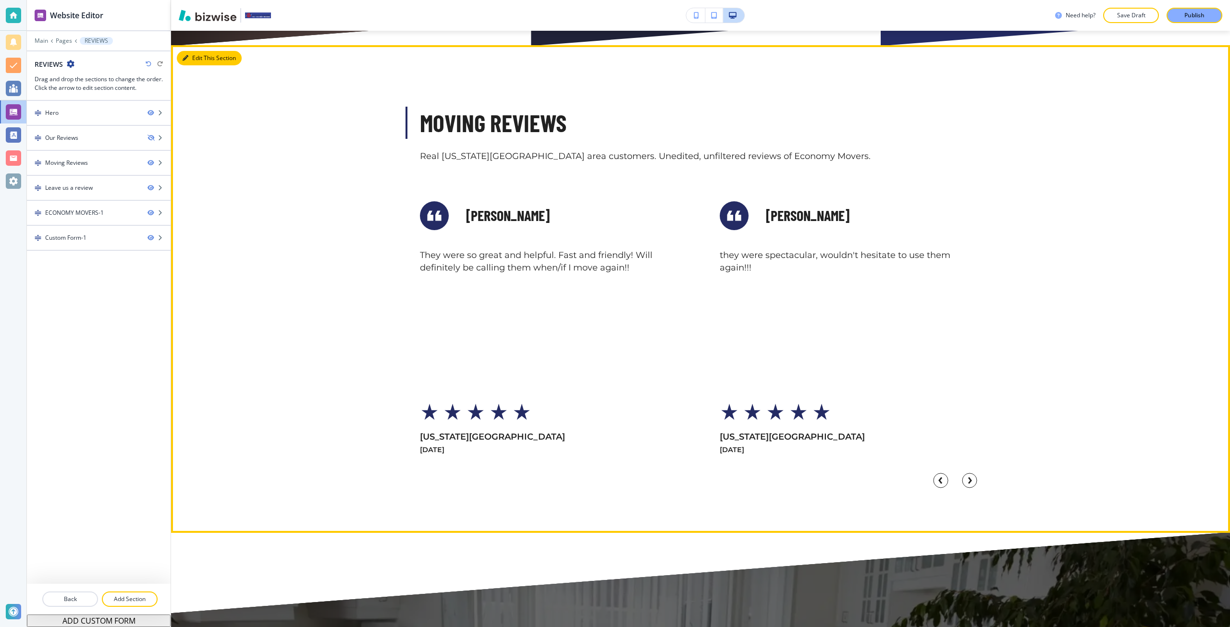
click at [196, 52] on div "Edit This Section Moving Reviews Real Colorado Springs area customers. Unedited…" at bounding box center [700, 288] width 1059 height 487
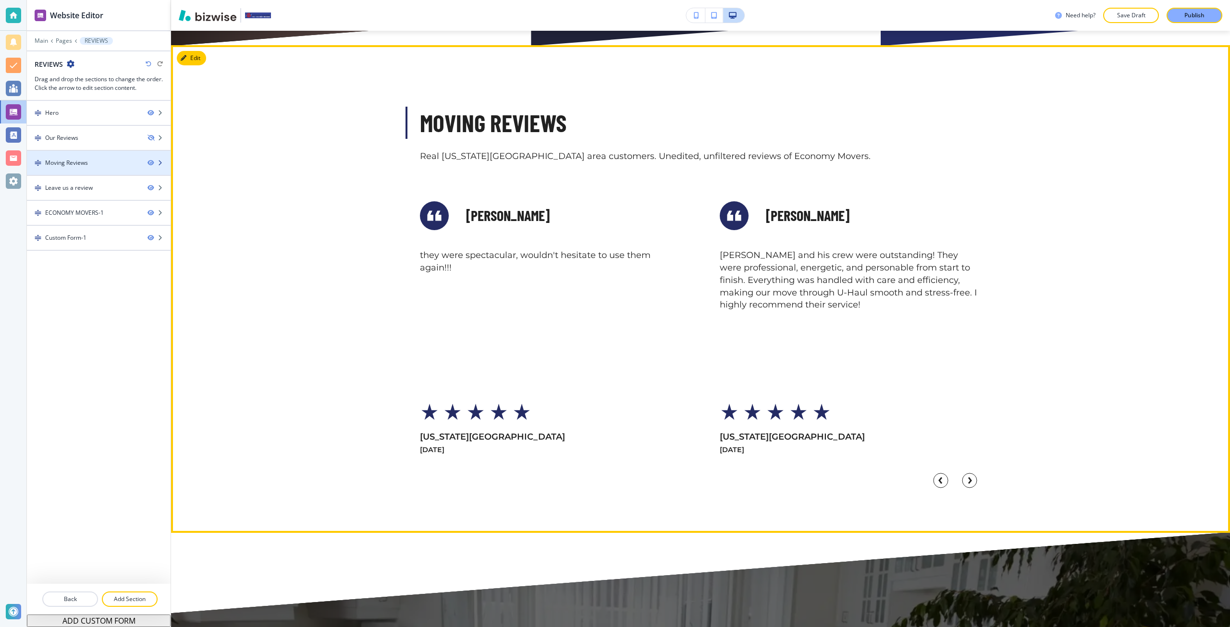
click at [93, 159] on div "Moving Reviews" at bounding box center [83, 163] width 113 height 9
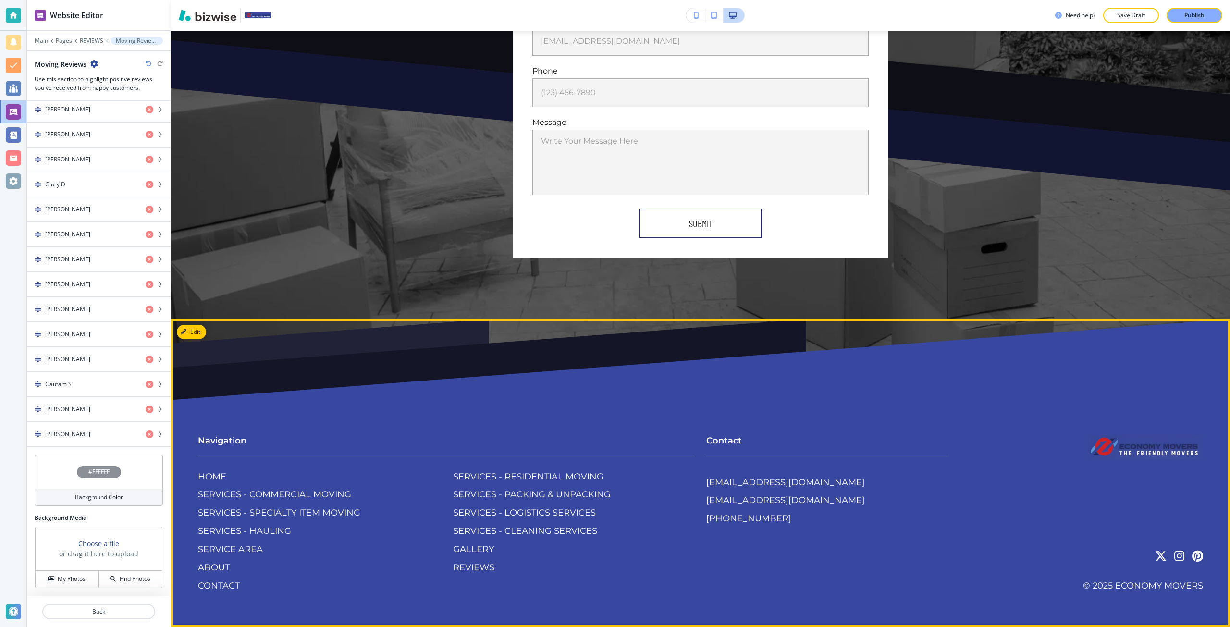
scroll to position [2079, 0]
click at [207, 582] on p "CONTACT" at bounding box center [219, 586] width 42 height 12
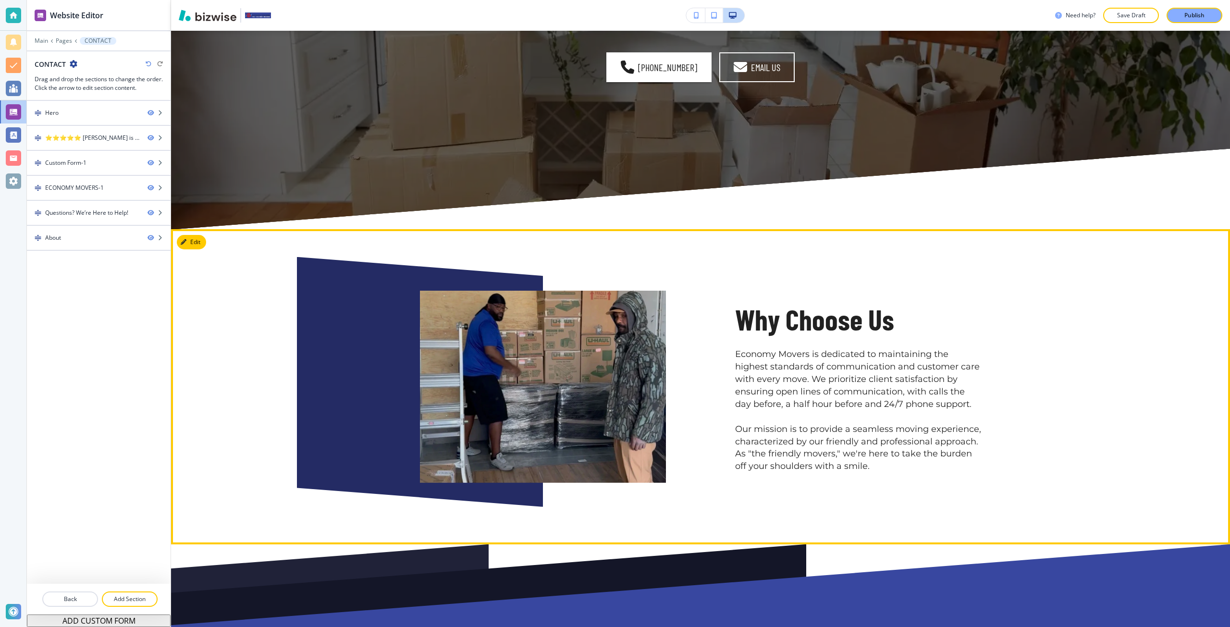
scroll to position [1922, 0]
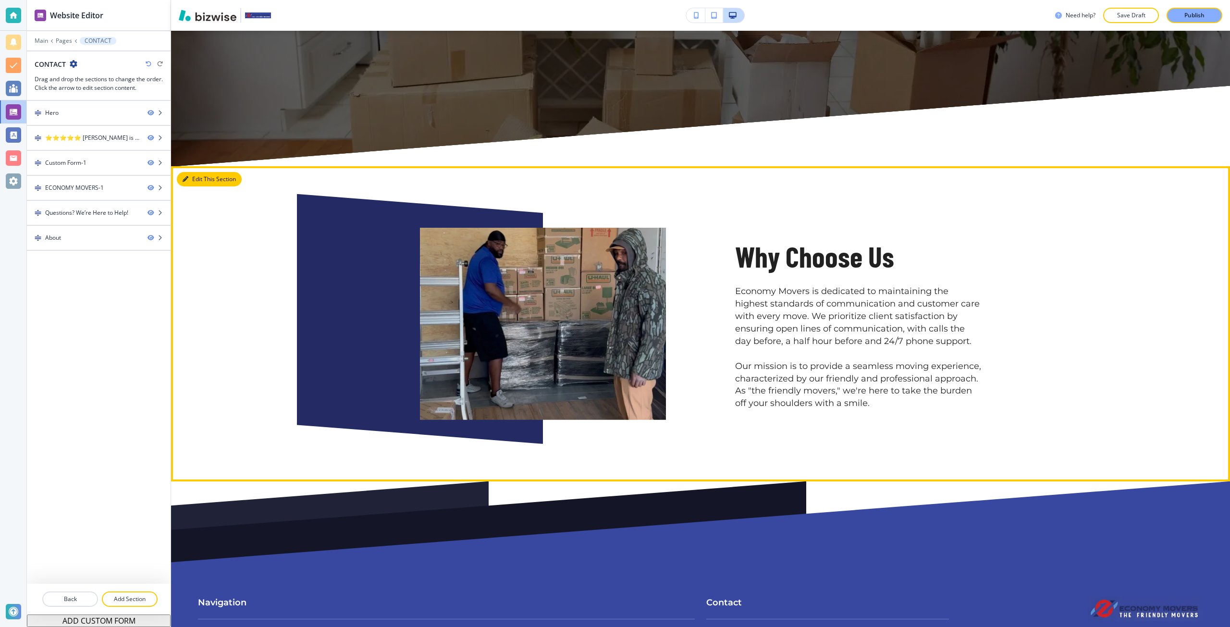
click at [192, 186] on button "Edit This Section" at bounding box center [209, 179] width 65 height 14
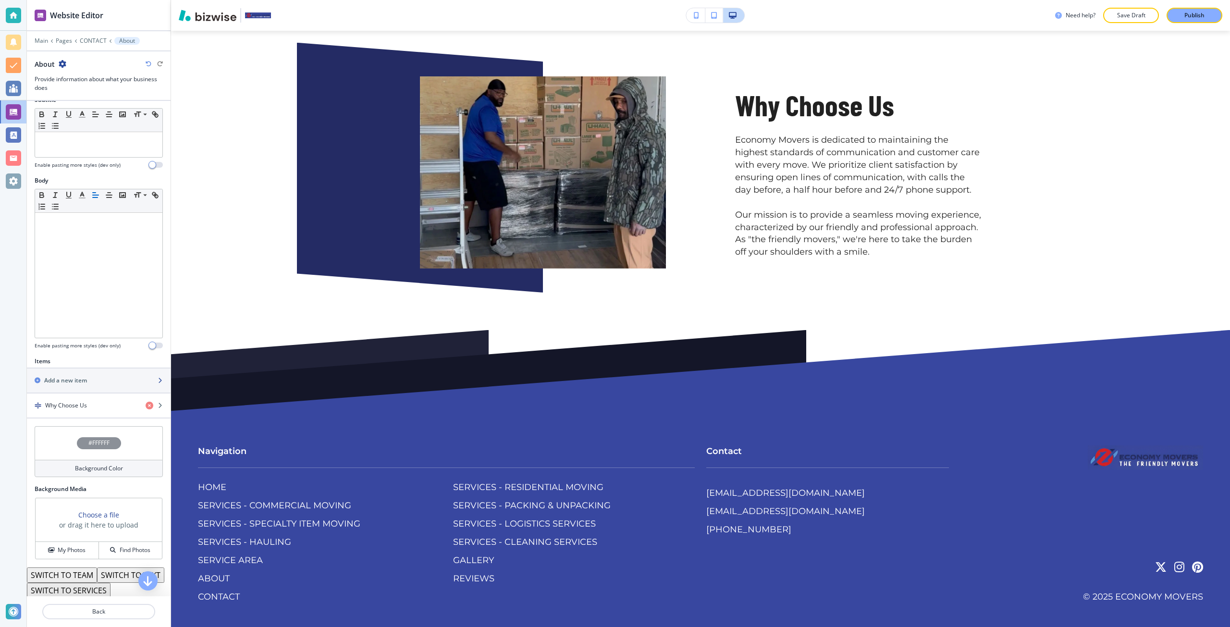
scroll to position [96, 0]
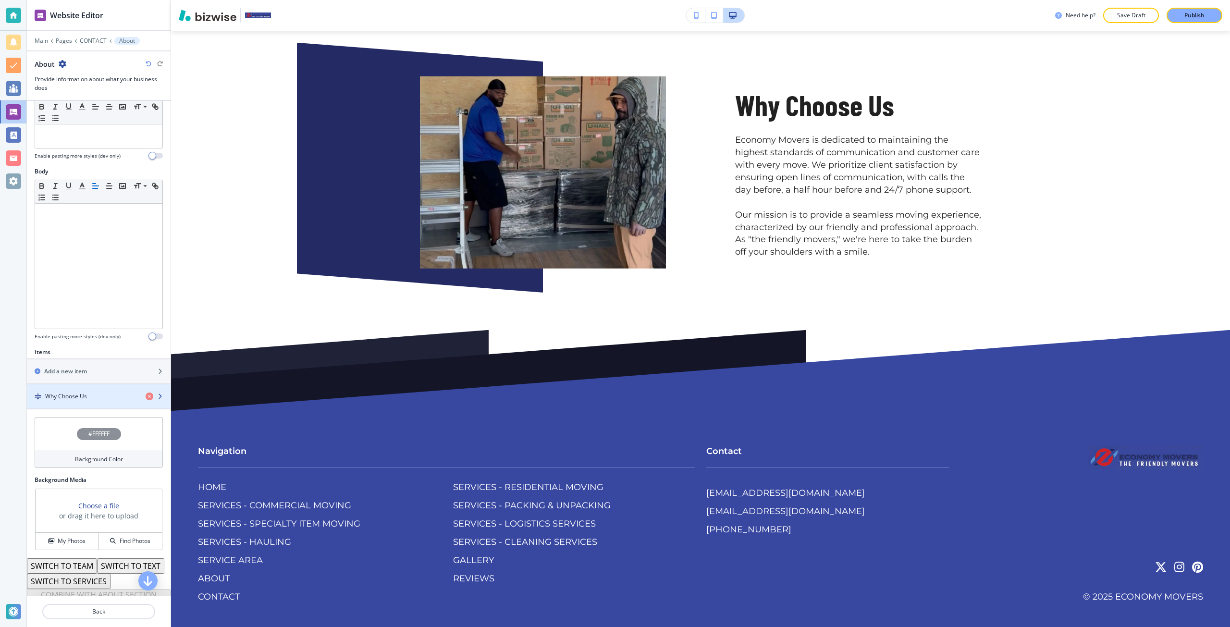
click at [71, 399] on h4 "Why Choose Us" at bounding box center [66, 396] width 42 height 9
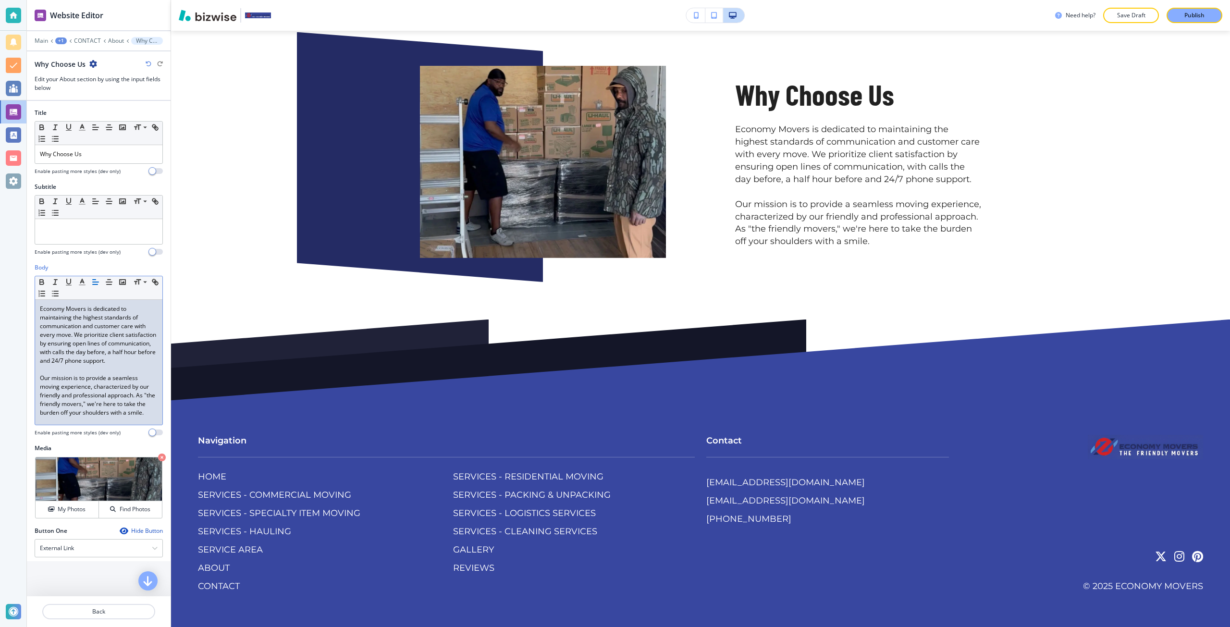
click at [57, 306] on p "Economy Movers is dedicated to maintaining the highest standards of communicati…" at bounding box center [99, 335] width 118 height 61
drag, startPoint x: 57, startPoint y: 306, endPoint x: 79, endPoint y: 306, distance: 22.1
click at [79, 306] on p "Economy Movers is dedicated to maintaining the highest standards of communicati…" at bounding box center [99, 335] width 118 height 61
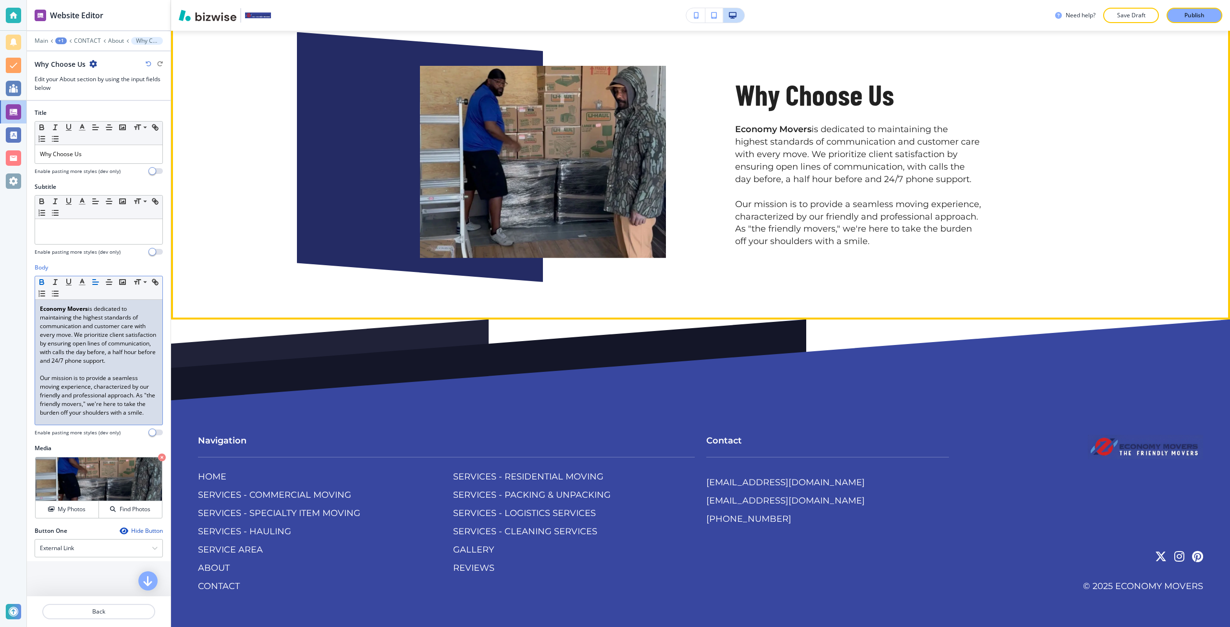
click at [289, 300] on div "Why Choose Us Economy Movers is dedicated to maintaining the highest standards …" at bounding box center [700, 161] width 1059 height 315
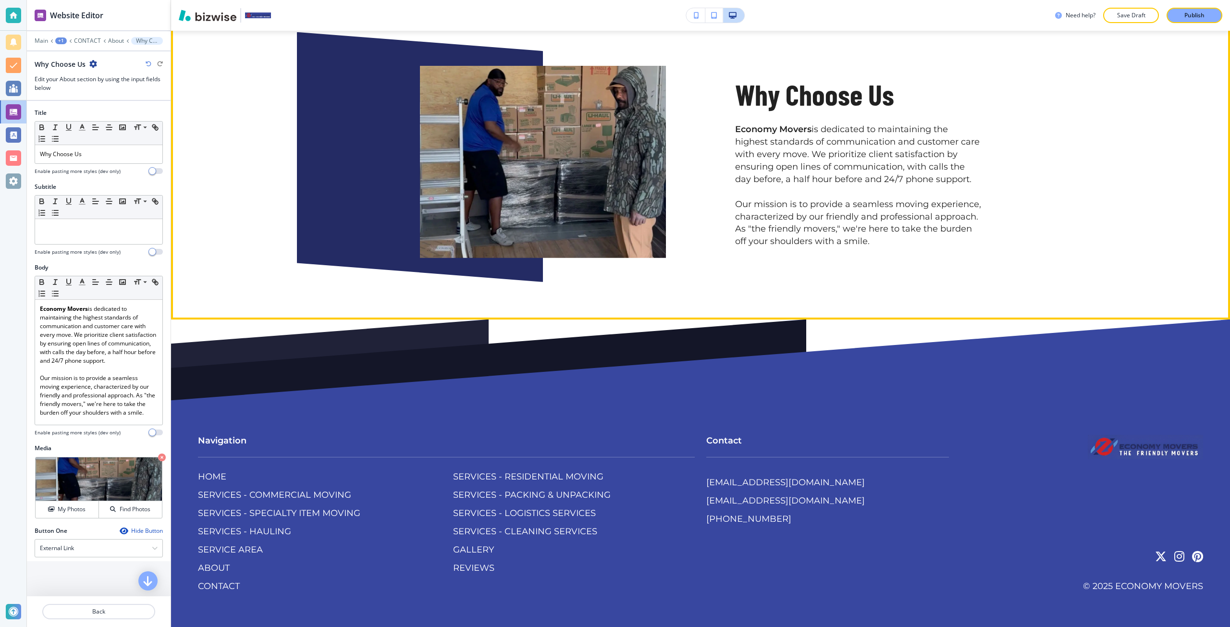
scroll to position [2100, 0]
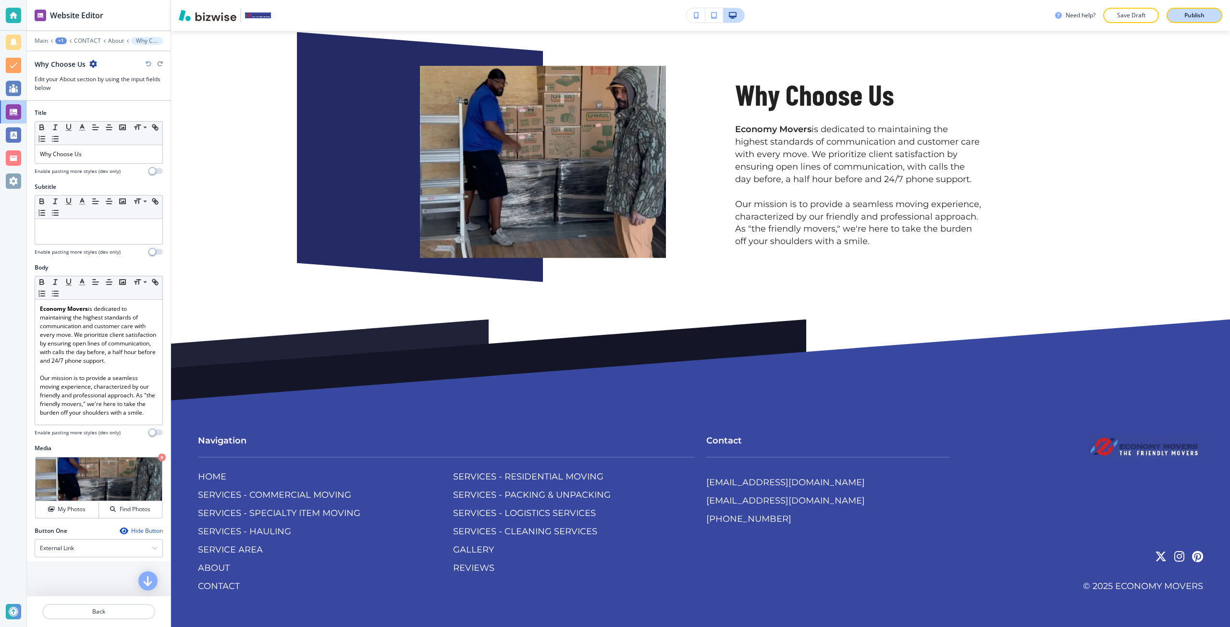
click at [1182, 16] on div "Publish" at bounding box center [1194, 15] width 31 height 9
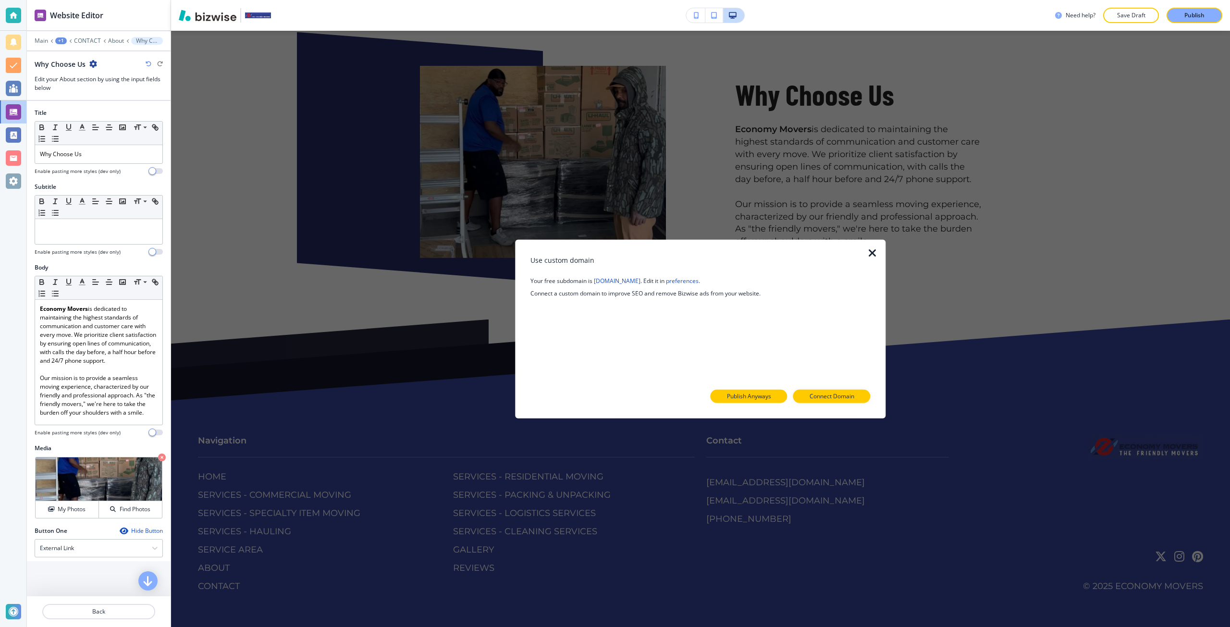
click at [772, 395] on button "Publish Anyways" at bounding box center [748, 396] width 77 height 13
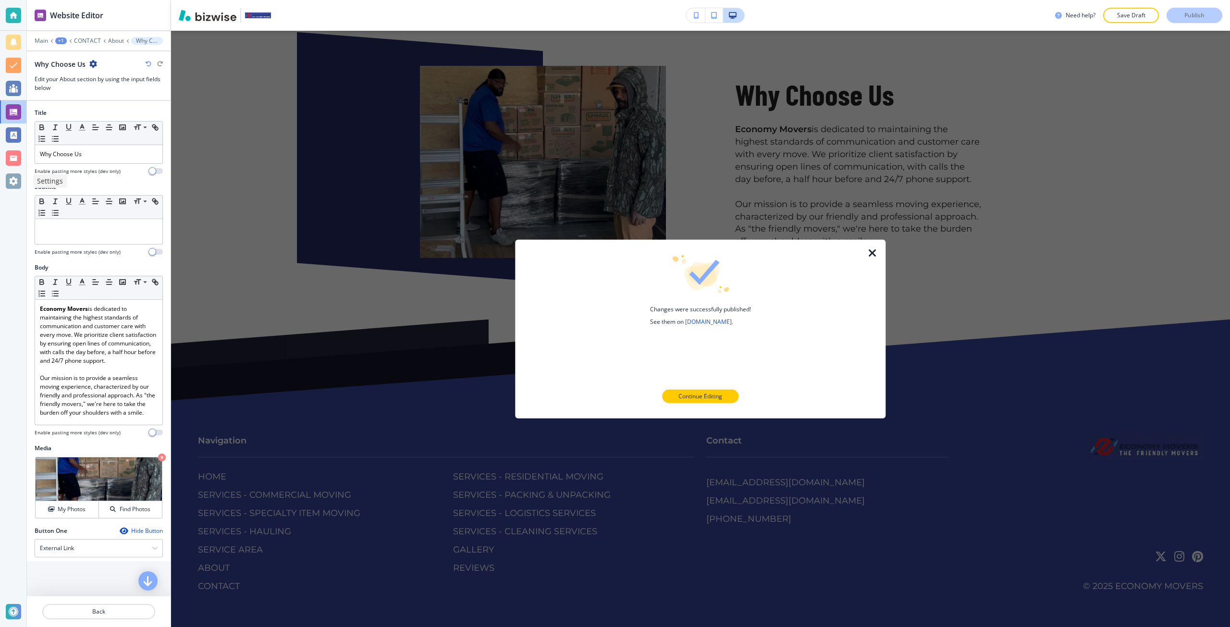
click at [12, 185] on div at bounding box center [13, 180] width 15 height 15
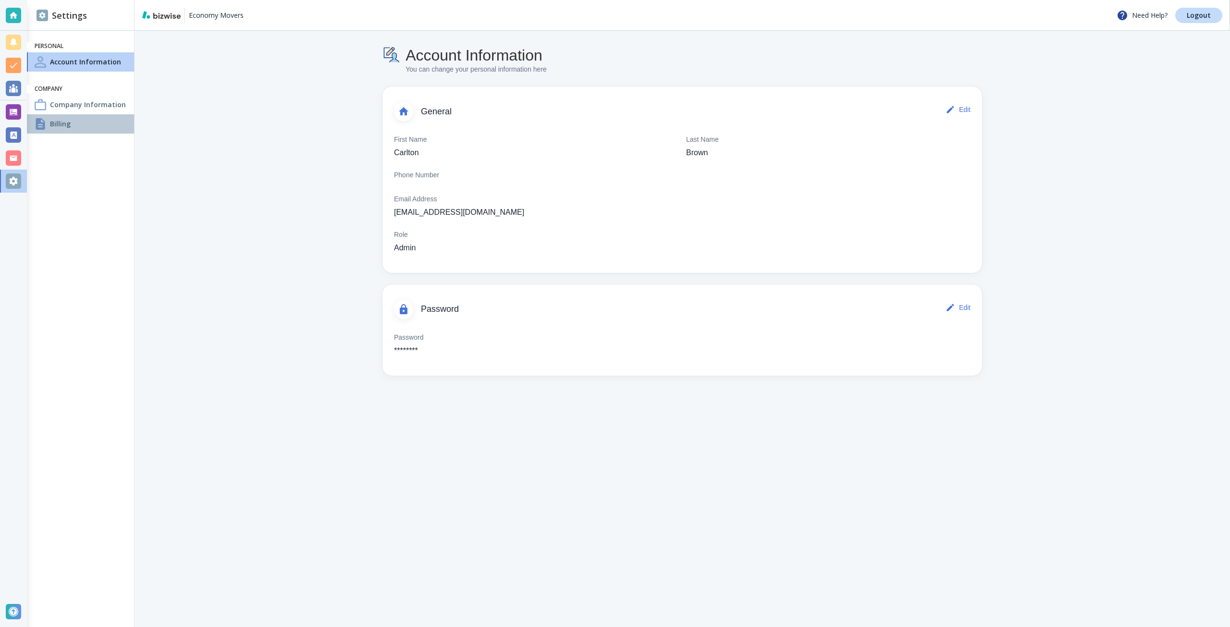
click at [64, 128] on h4 "Billing" at bounding box center [60, 124] width 21 height 10
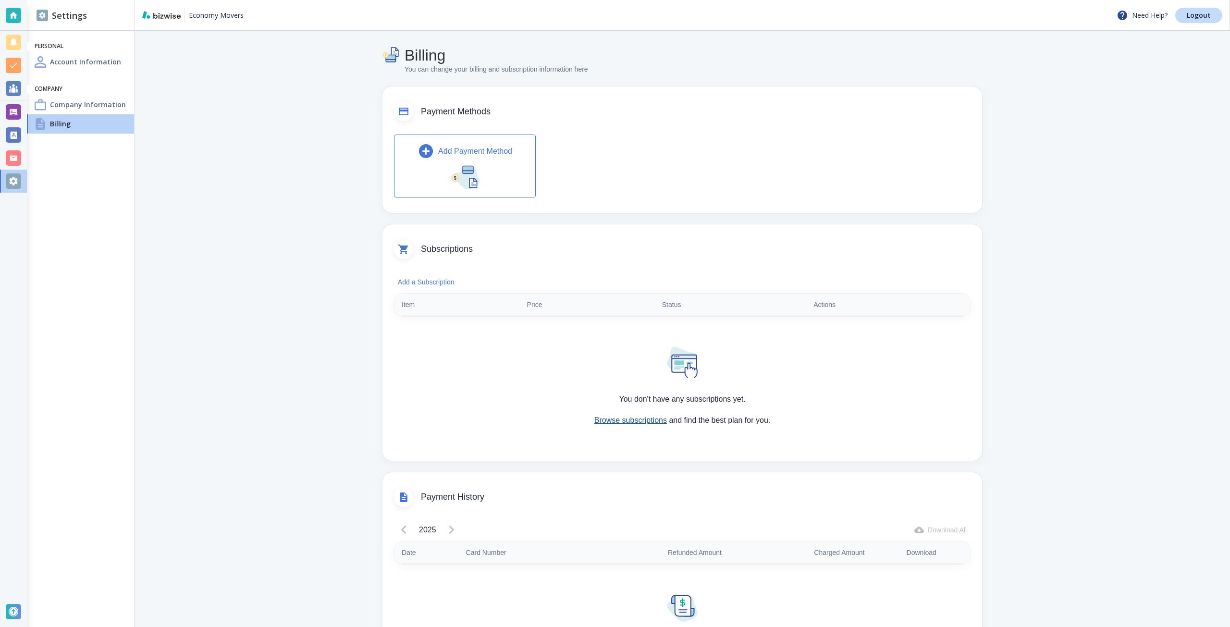
click at [631, 421] on link "Browse subscriptions" at bounding box center [630, 420] width 73 height 8
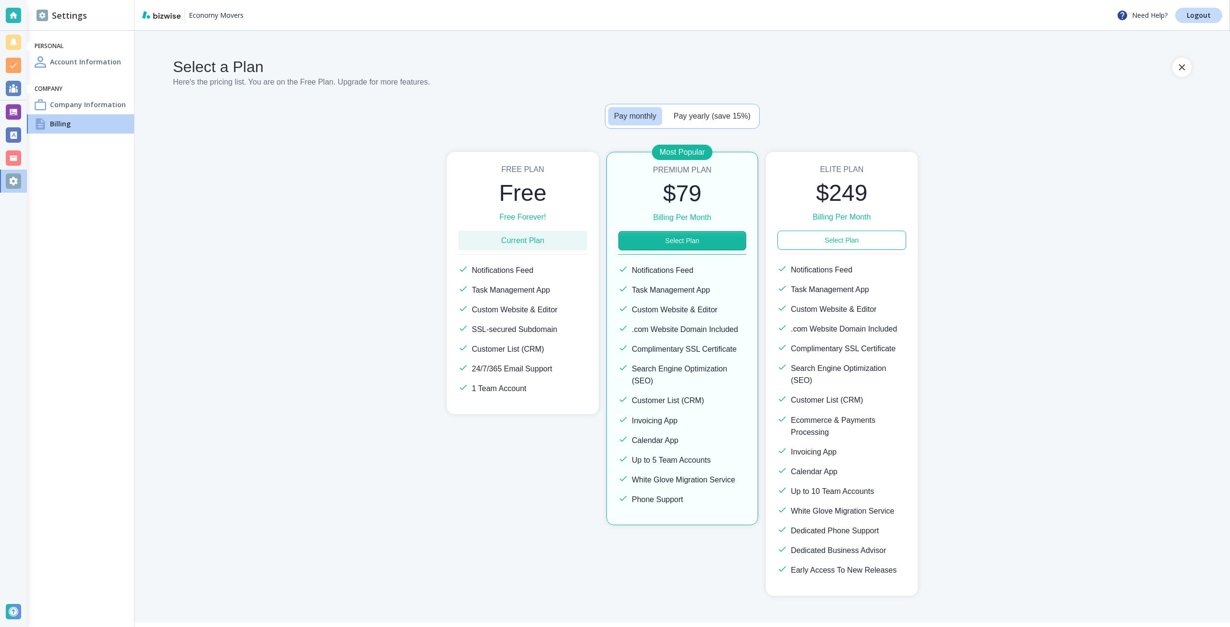
click at [712, 234] on button "Select Plan" at bounding box center [682, 240] width 128 height 19
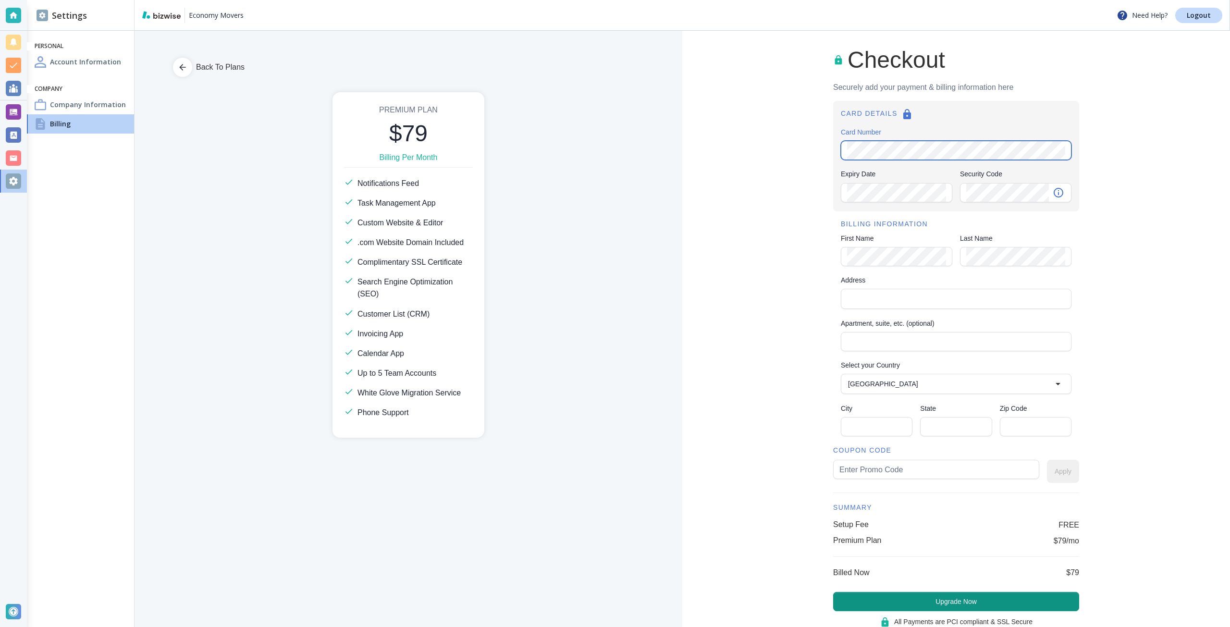
click at [0, 0] on com-1password-button at bounding box center [0, 0] width 0 height 0
click at [914, 289] on div "Address" at bounding box center [956, 299] width 231 height 20
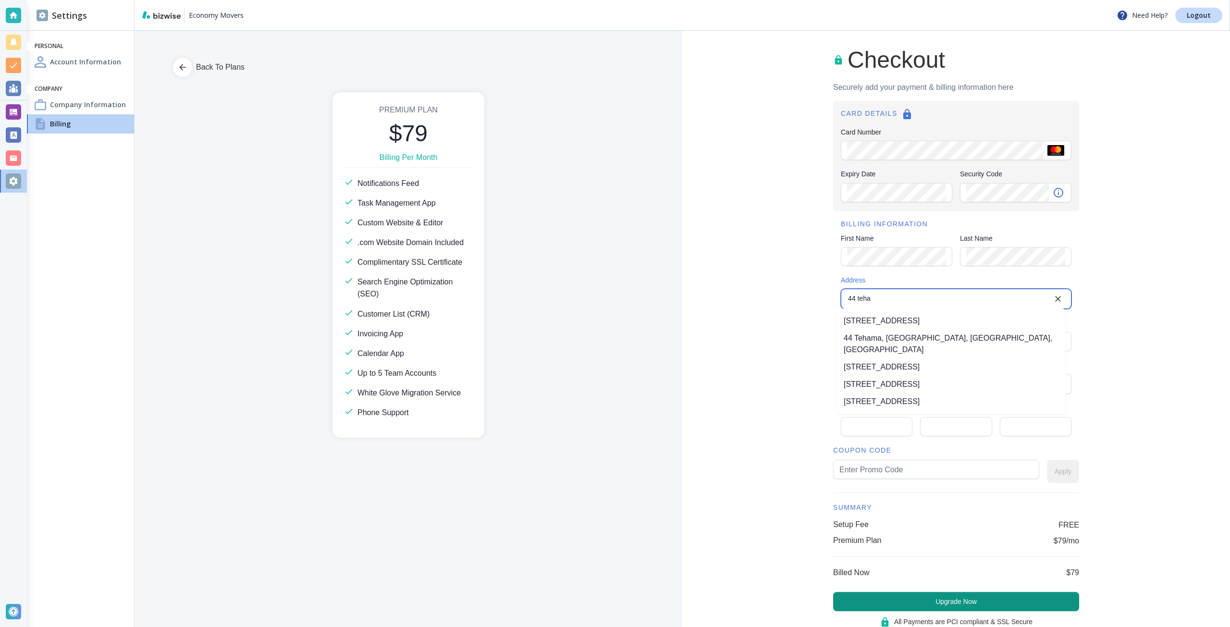
click at [890, 329] on li "44 Tehama Street, San Francisco, CA, USA" at bounding box center [951, 320] width 230 height 17
type input "44 Tehama Street"
type input "United States"
type input "San Francisco"
type input "CA"
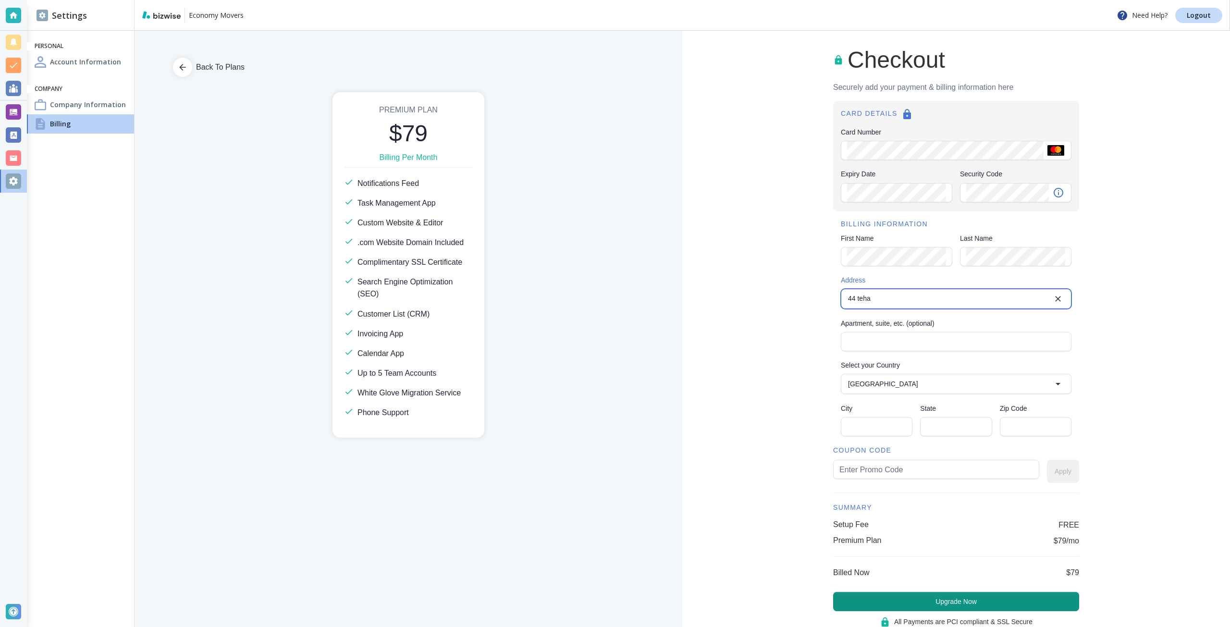
type input "94105"
type input "44 Tehama Street"
click at [887, 464] on input "text" at bounding box center [936, 469] width 194 height 18
type input "economy75"
click at [1059, 472] on button "Apply" at bounding box center [1063, 471] width 32 height 23
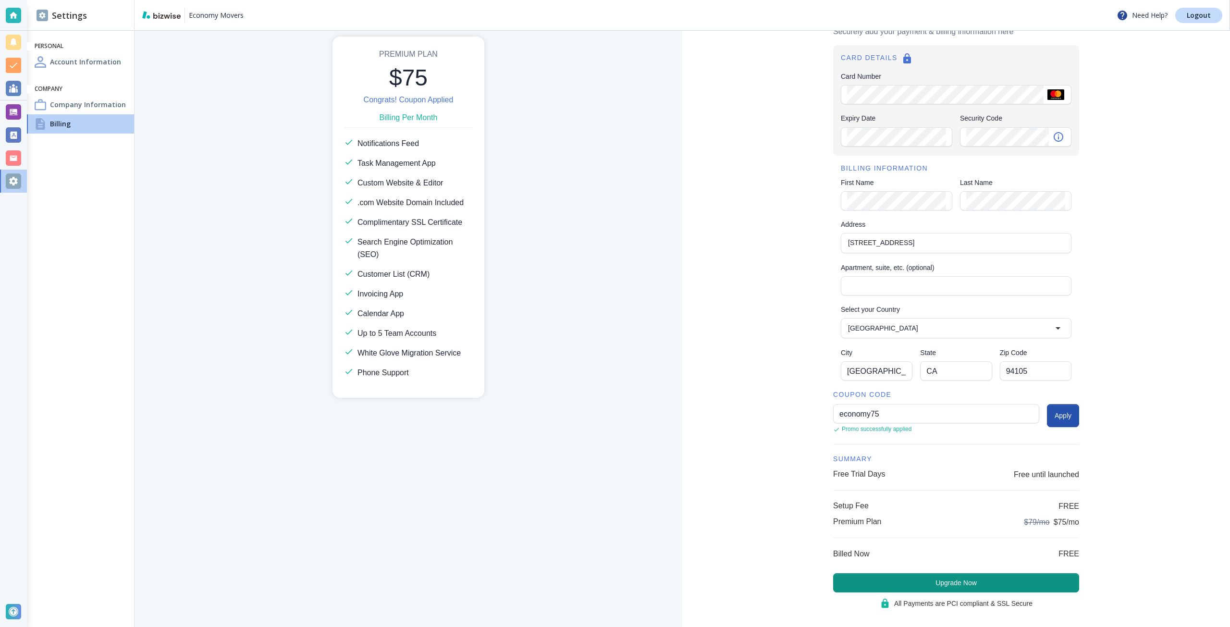
scroll to position [68, 0]
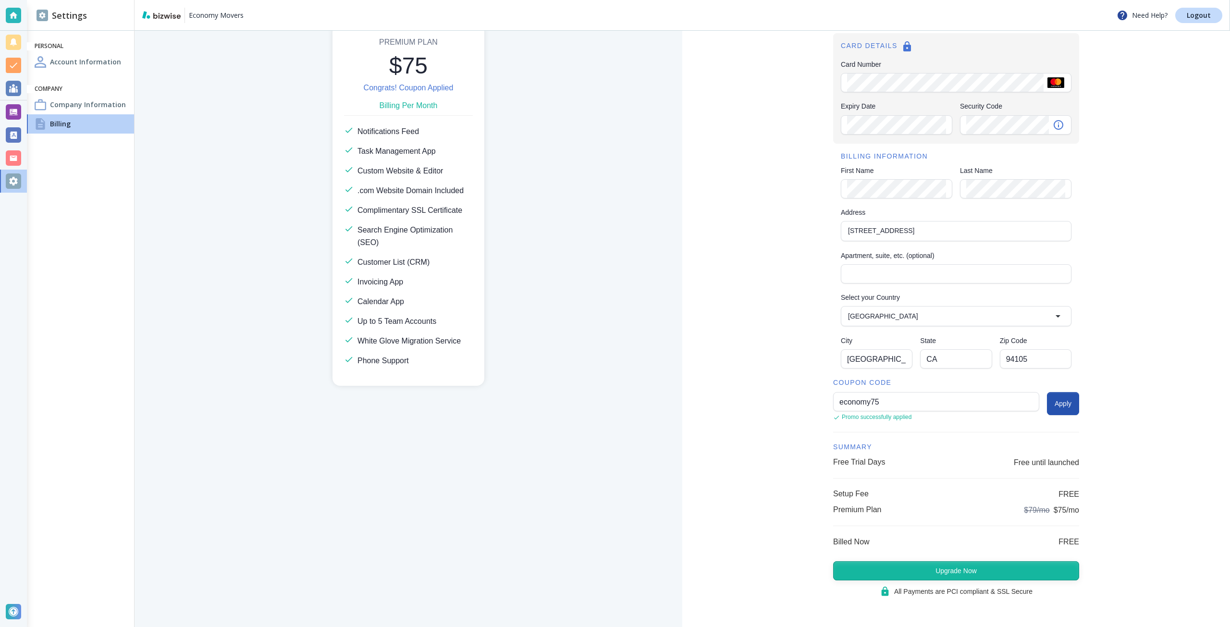
click at [936, 564] on button "Upgrade Now" at bounding box center [956, 570] width 246 height 19
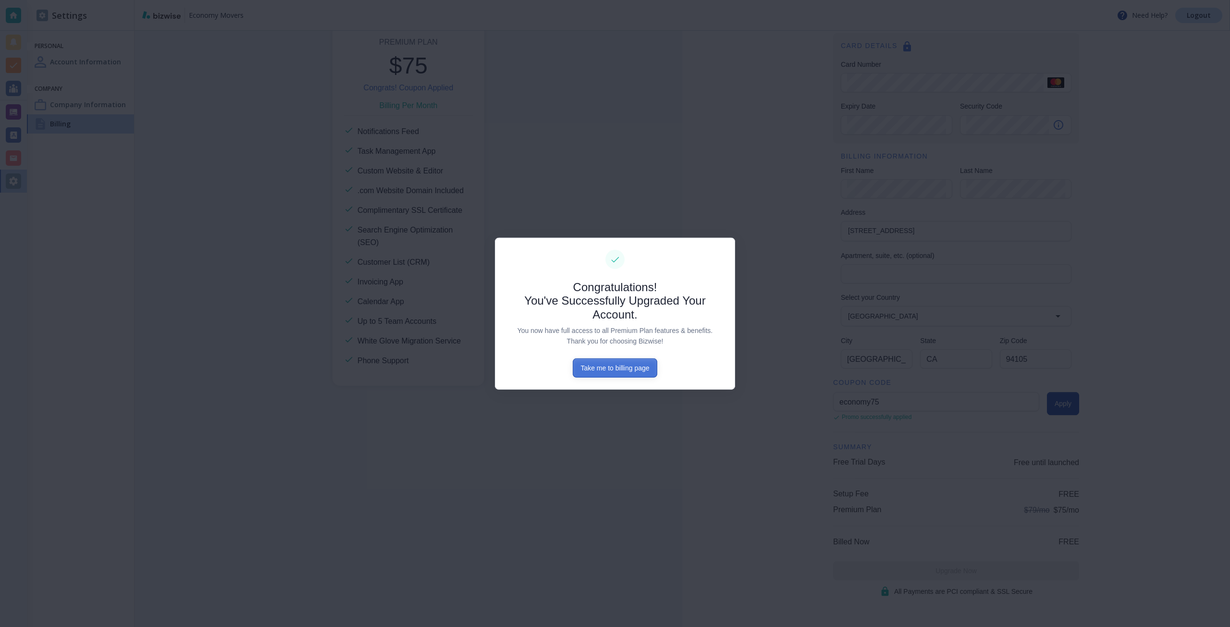
click at [637, 364] on button "Take me to billing page" at bounding box center [615, 367] width 84 height 19
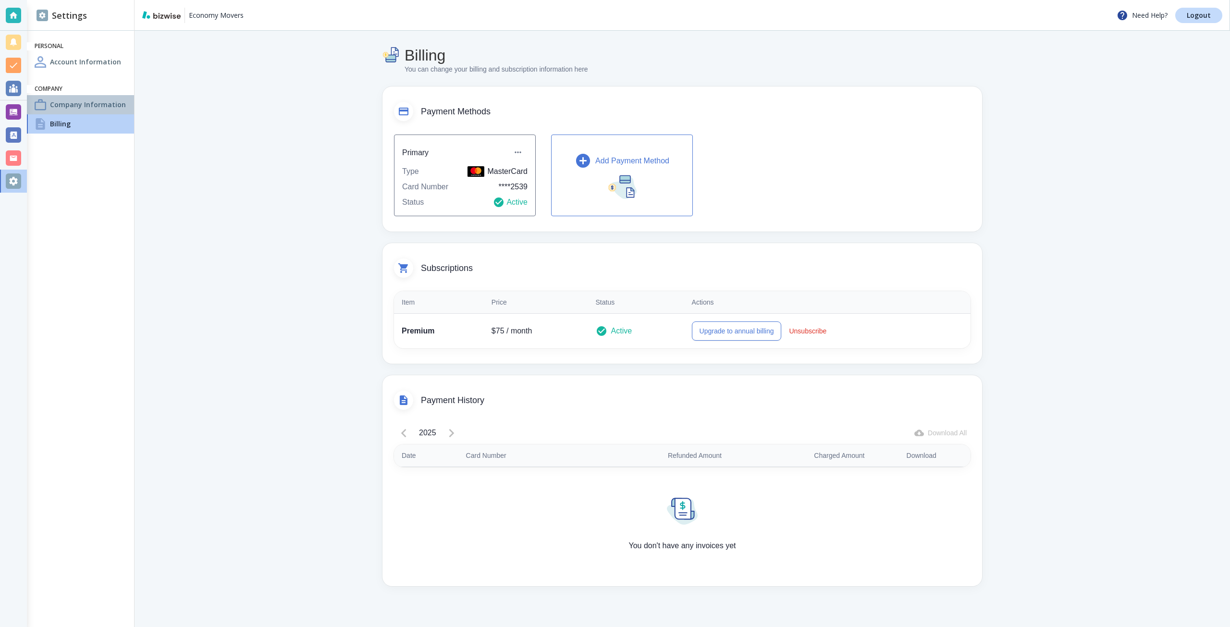
click at [104, 108] on h4 "Company Information" at bounding box center [88, 104] width 76 height 10
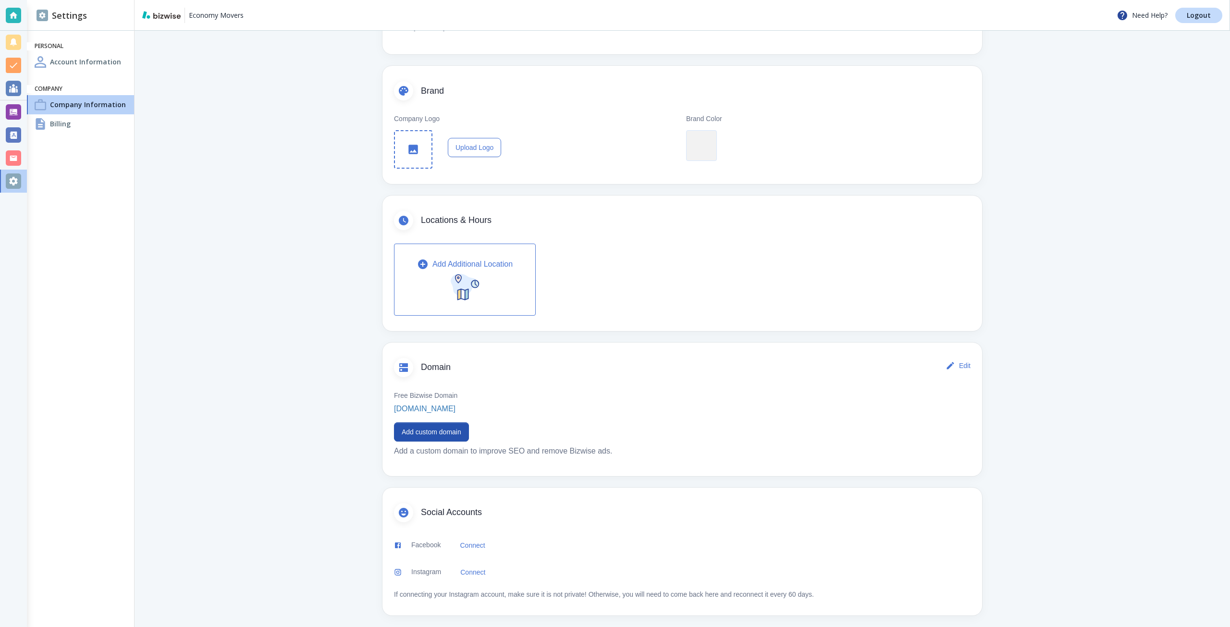
scroll to position [151, 0]
click at [422, 428] on button "Add custom domain" at bounding box center [431, 427] width 75 height 19
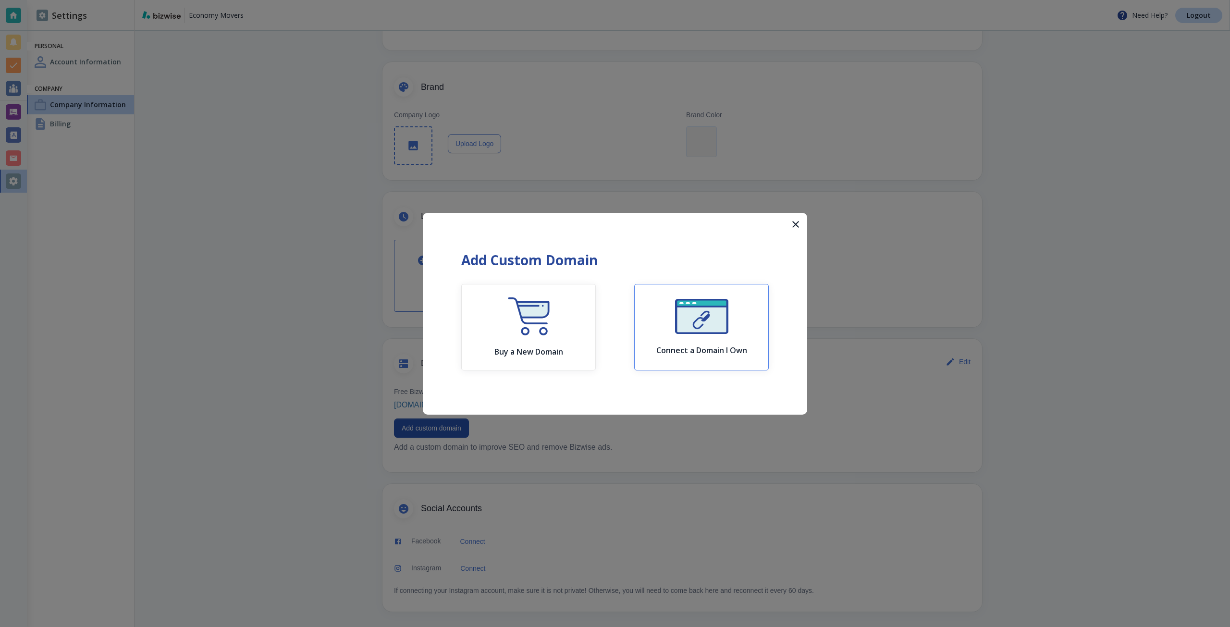
click at [671, 359] on button "Connect a Domain I Own" at bounding box center [701, 327] width 135 height 86
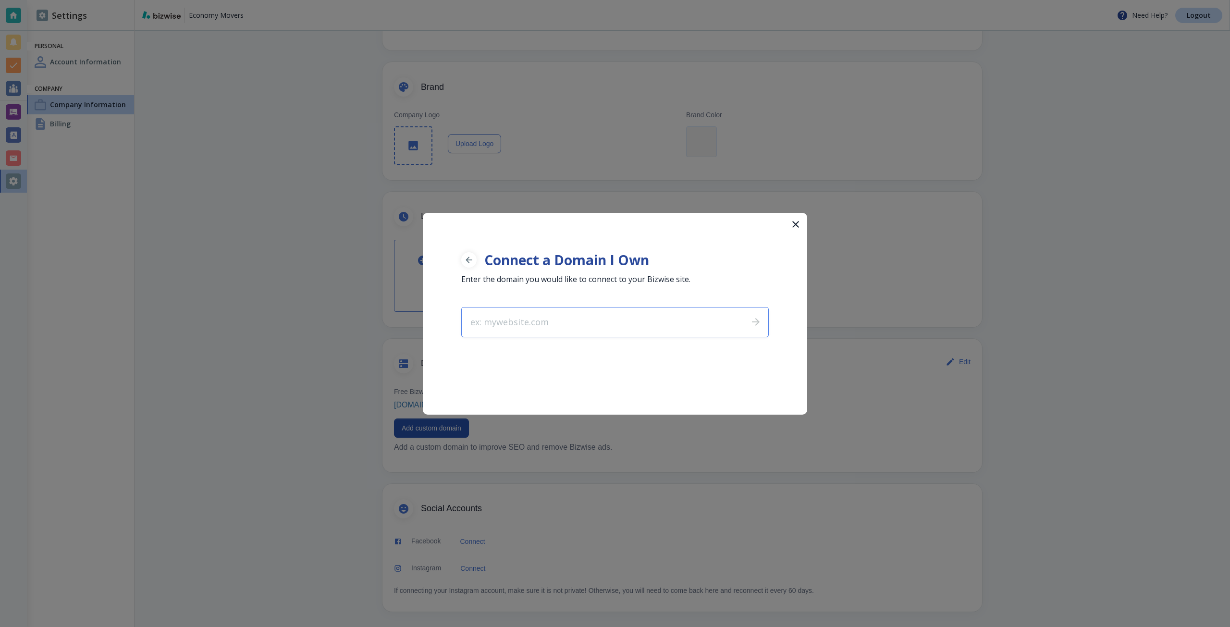
type input "economymoversandlogisticsllc.com"
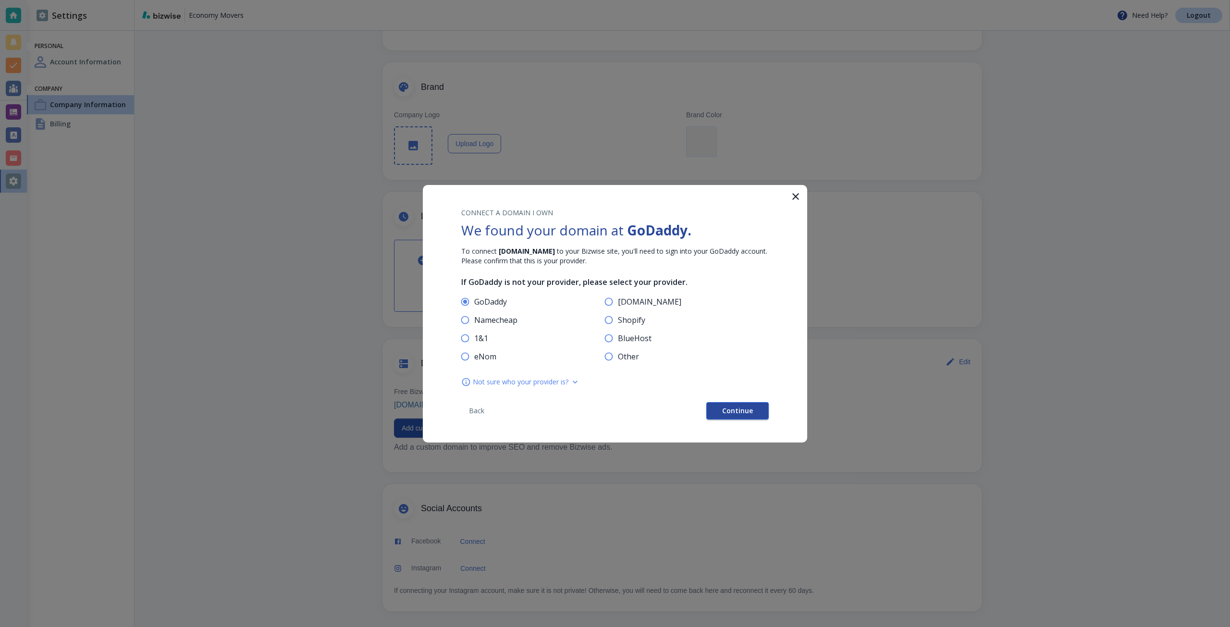
click at [735, 410] on span "Continue" at bounding box center [737, 410] width 31 height 7
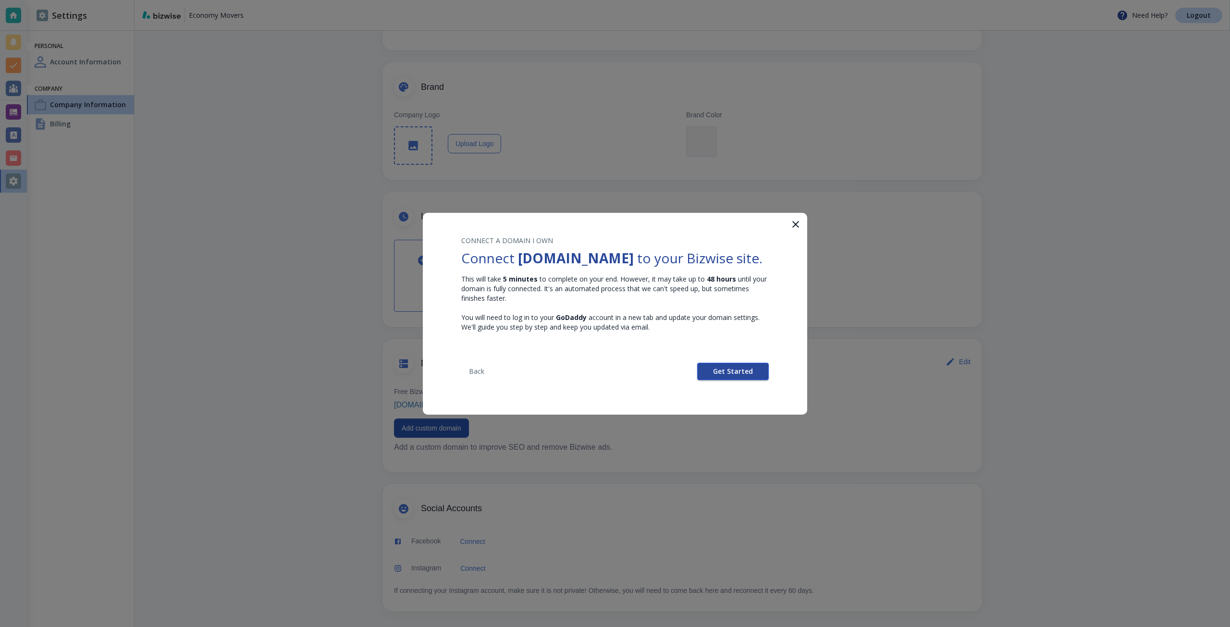
click at [719, 380] on button "Get Started" at bounding box center [733, 371] width 72 height 17
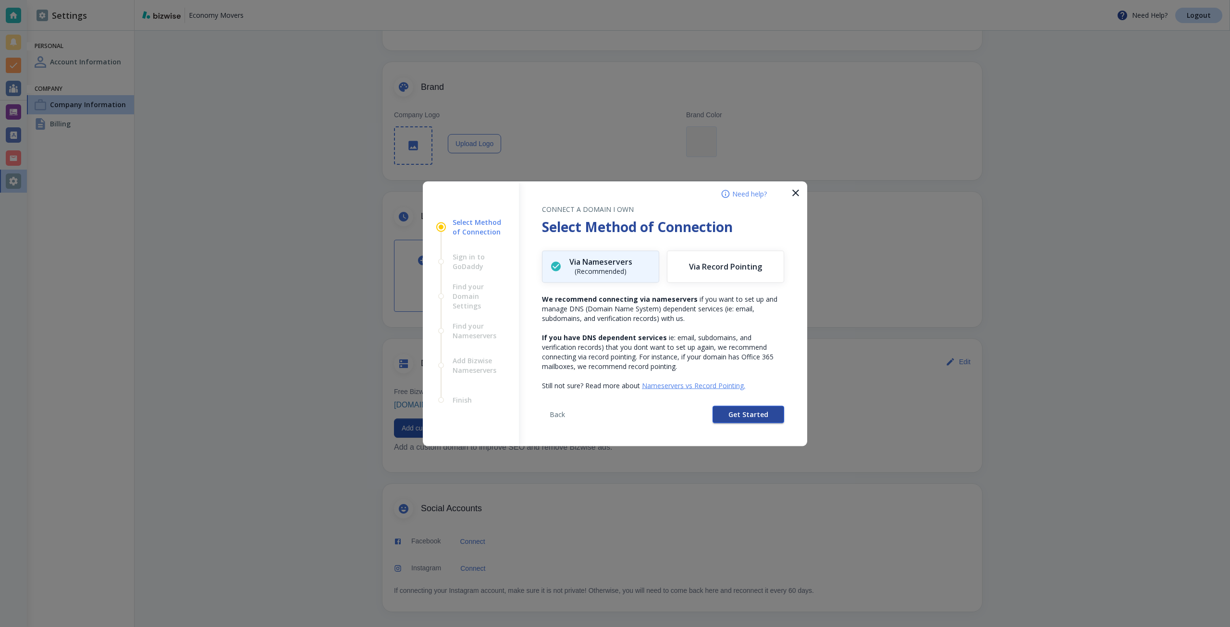
click at [721, 420] on button "Get Started" at bounding box center [748, 413] width 72 height 17
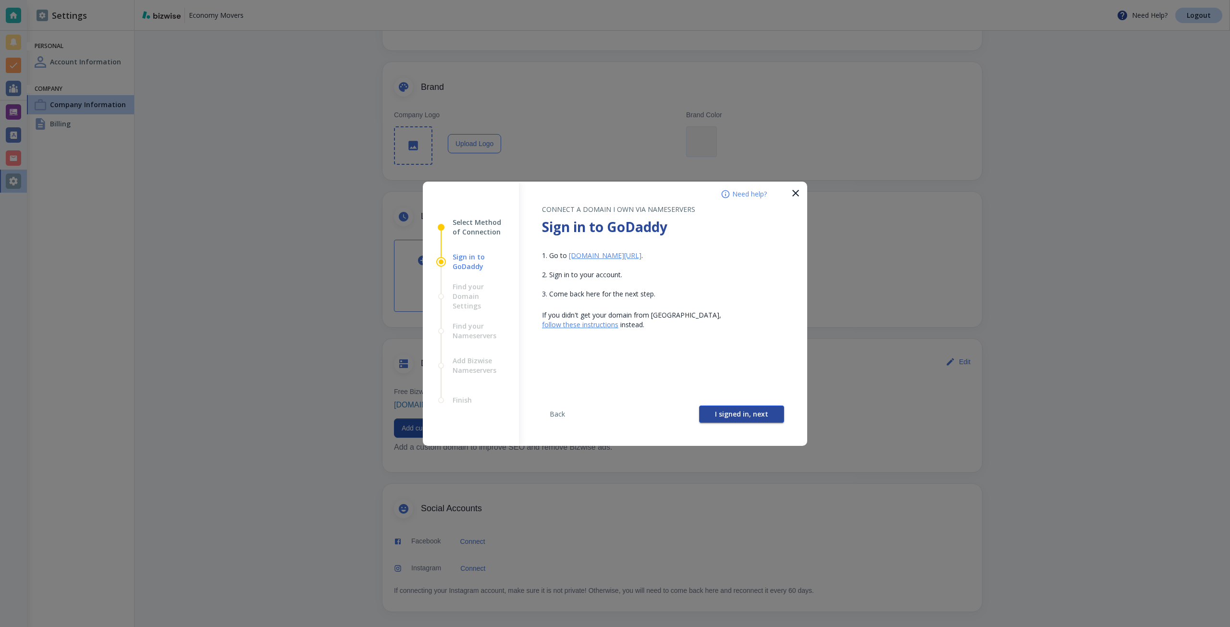
click at [719, 420] on button "I signed in, next" at bounding box center [741, 413] width 85 height 17
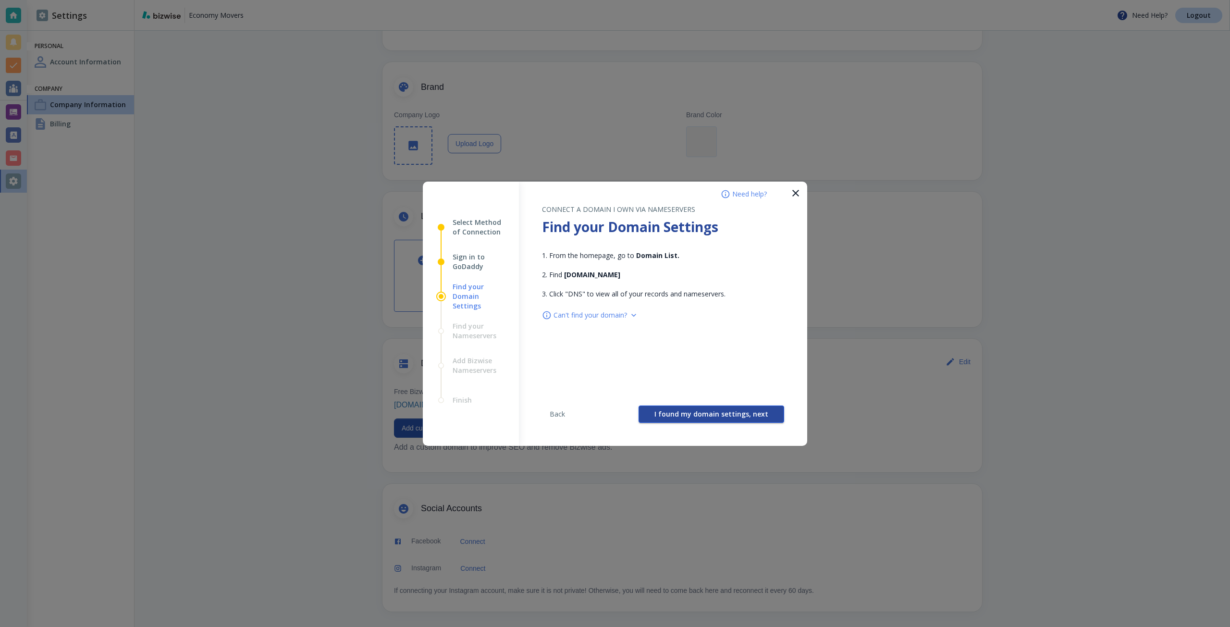
click at [715, 419] on button "I found my domain settings, next" at bounding box center [711, 413] width 146 height 17
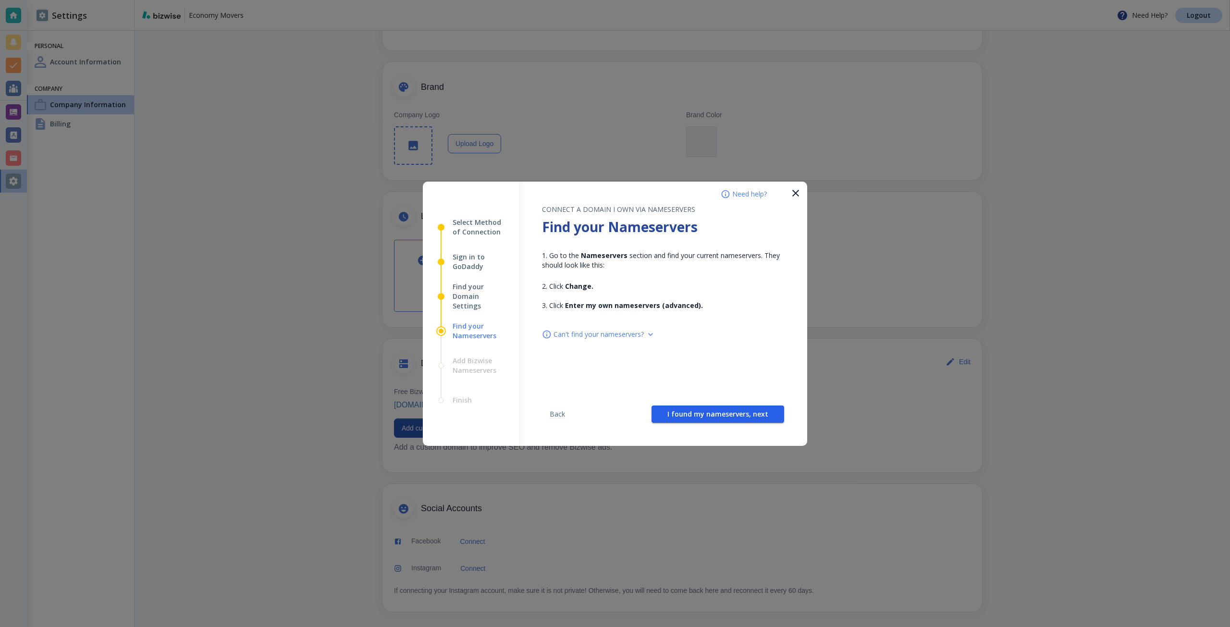
click at [715, 419] on button "I found my nameservers, next" at bounding box center [717, 413] width 133 height 17
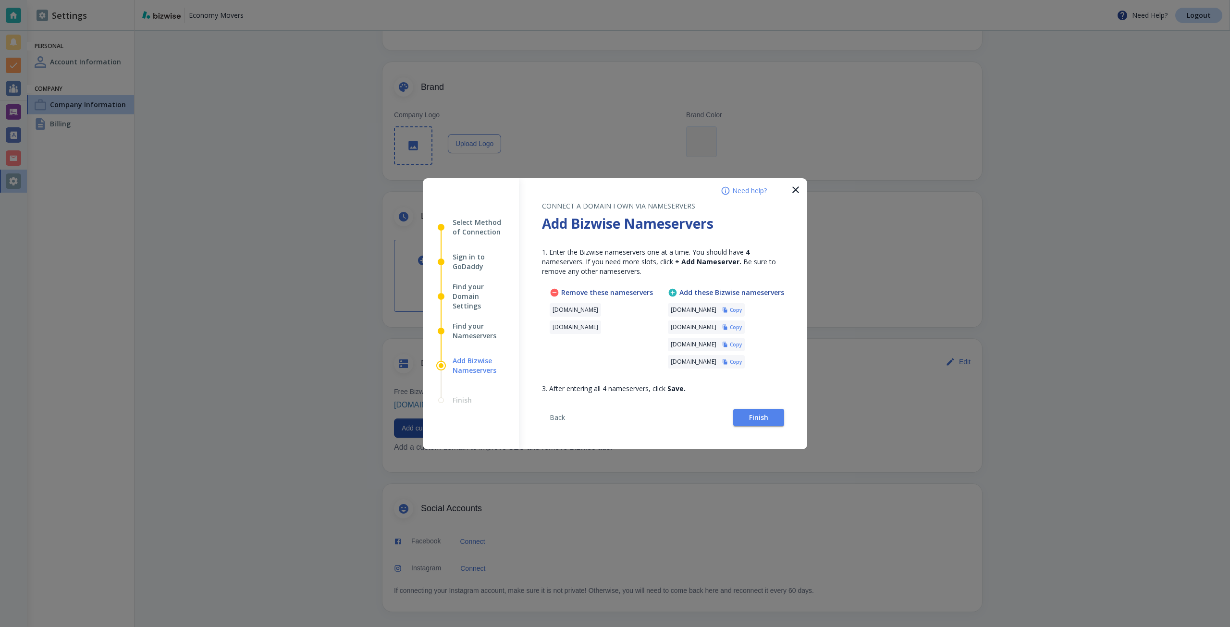
click at [742, 309] on h6 "Copy" at bounding box center [736, 309] width 12 height 7
click at [742, 328] on h6 "Copy" at bounding box center [736, 327] width 12 height 7
click at [742, 344] on h6 "Copy" at bounding box center [736, 344] width 12 height 7
click at [742, 359] on h6 "Copy" at bounding box center [736, 361] width 12 height 7
click at [742, 344] on h6 "Copy" at bounding box center [736, 344] width 12 height 7
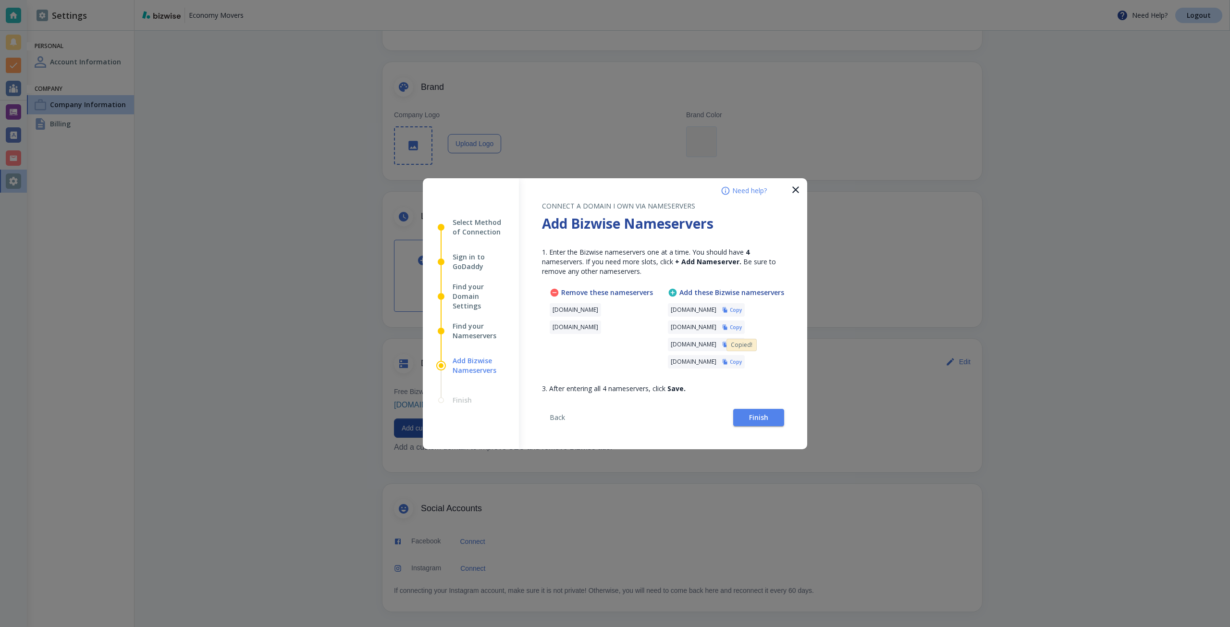
click at [742, 326] on h6 "Copy" at bounding box center [736, 327] width 12 height 7
click at [742, 311] on h6 "Copy" at bounding box center [736, 309] width 12 height 7
click at [777, 415] on button "Finish" at bounding box center [758, 417] width 51 height 17
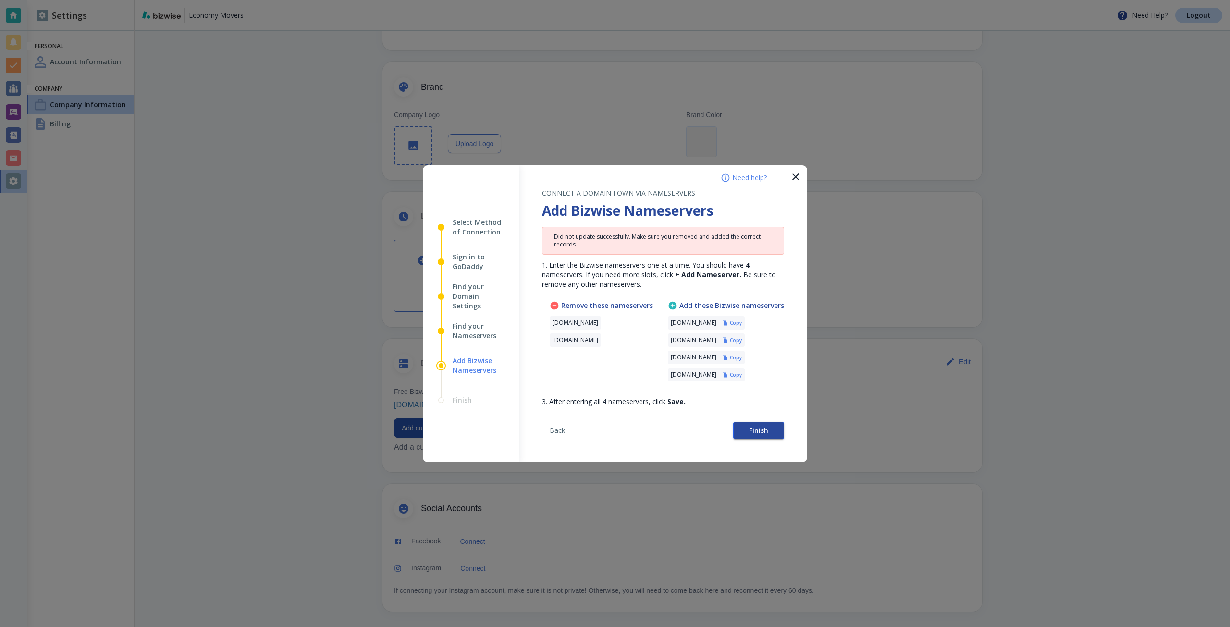
click at [772, 429] on button "Finish" at bounding box center [758, 430] width 51 height 17
click at [762, 425] on button "Finish" at bounding box center [758, 430] width 51 height 17
click at [768, 427] on span "Finish" at bounding box center [758, 430] width 19 height 7
click at [756, 427] on span "Finish" at bounding box center [758, 430] width 19 height 7
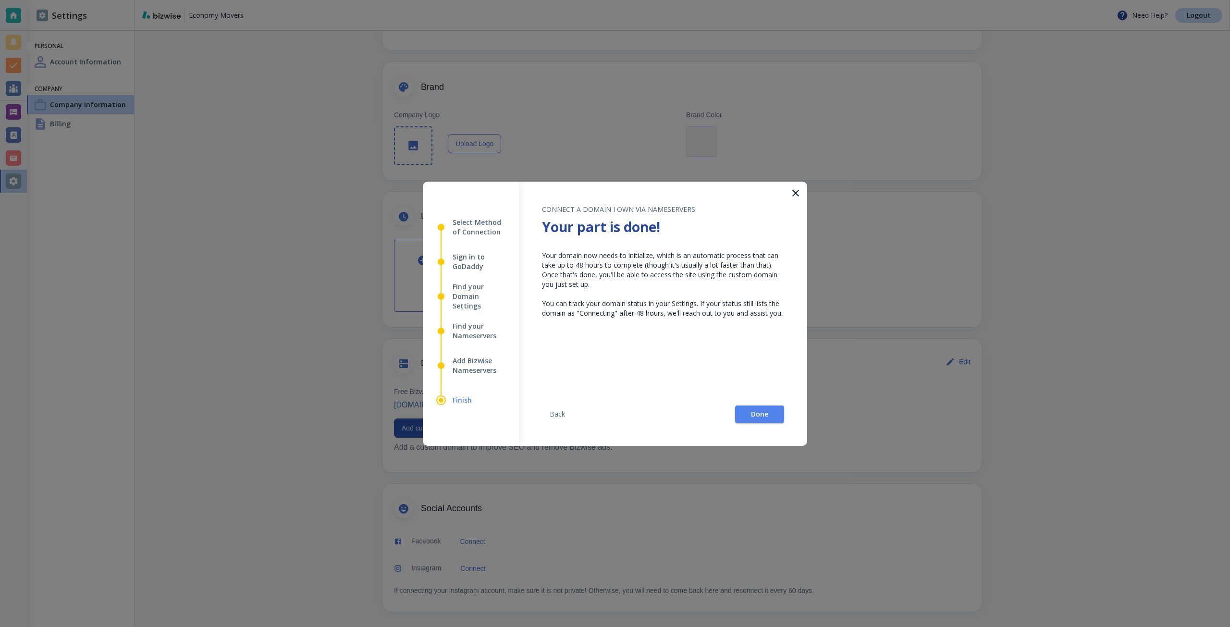
click at [747, 404] on div "Back Done" at bounding box center [663, 418] width 242 height 56
click at [743, 411] on button "Done" at bounding box center [759, 413] width 49 height 17
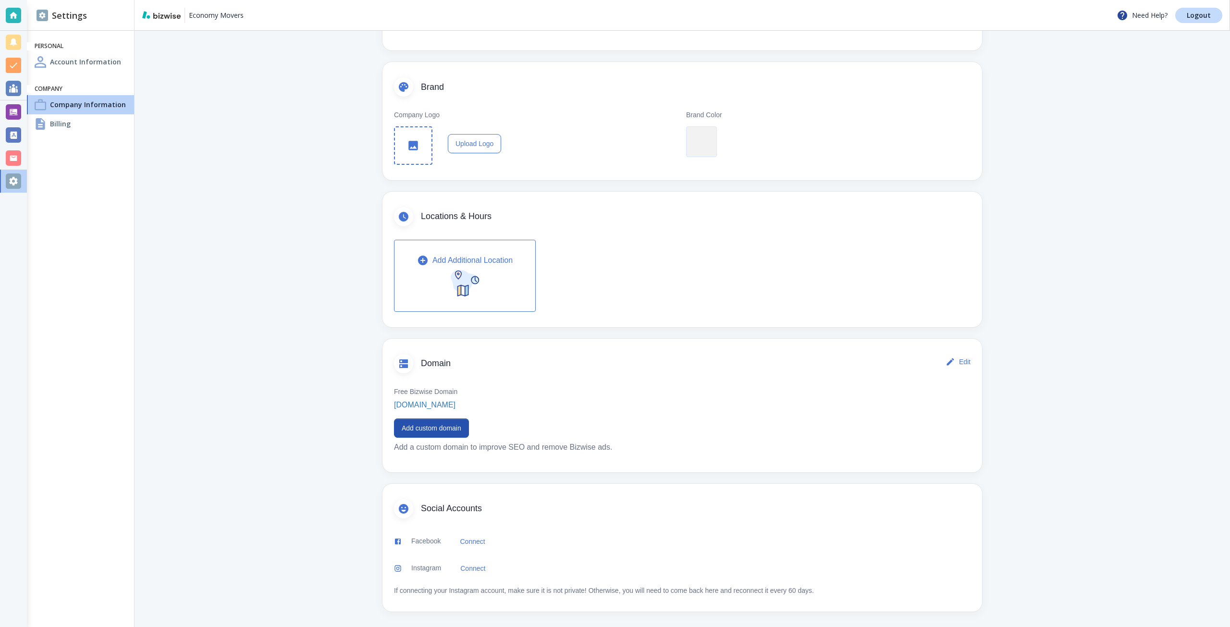
drag, startPoint x: 419, startPoint y: 427, endPoint x: 318, endPoint y: 369, distance: 115.8
click at [320, 378] on main "Company Information You can change your company information here Basics Edit Co…" at bounding box center [682, 252] width 1095 height 747
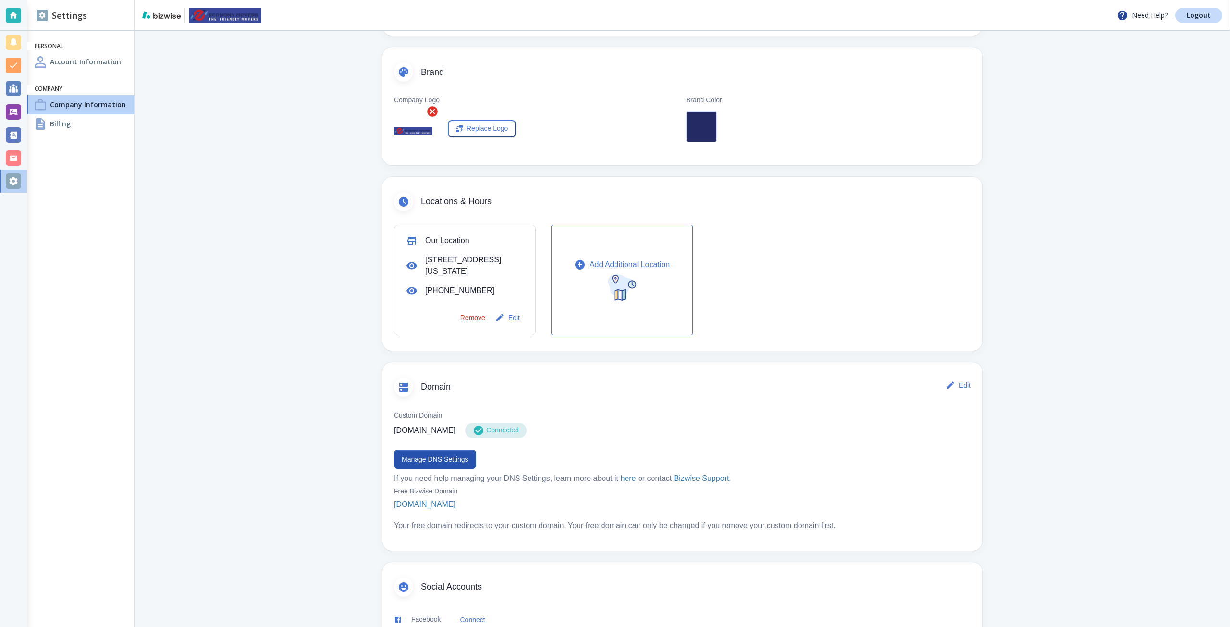
scroll to position [240, 0]
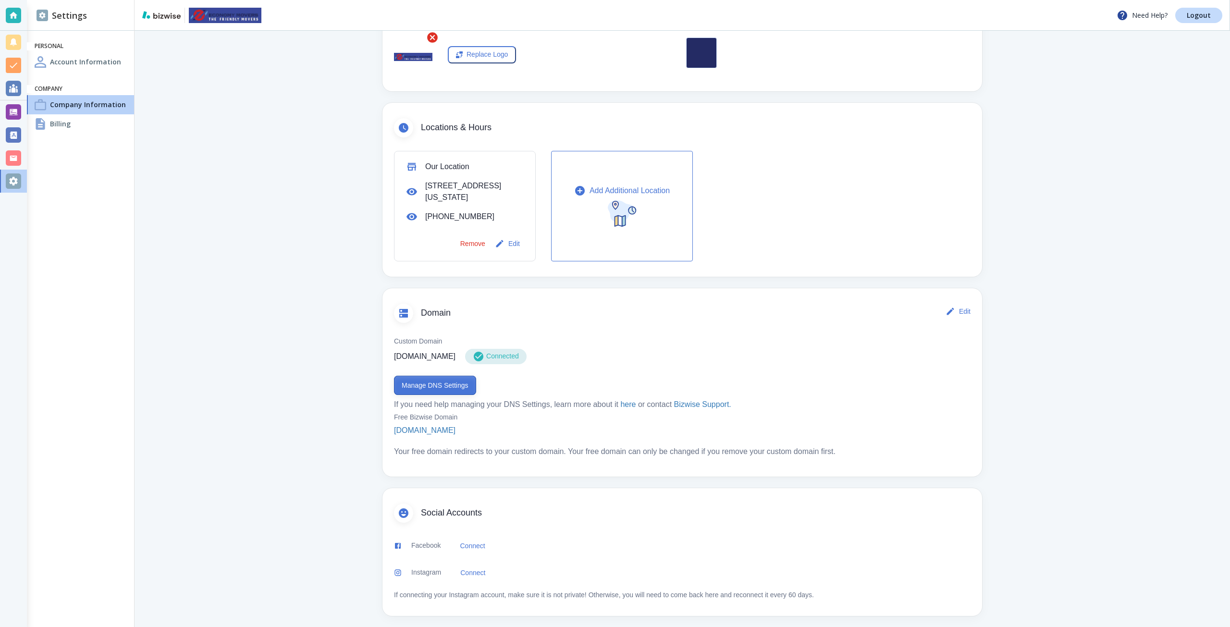
click at [399, 392] on button "Manage DNS Settings" at bounding box center [435, 385] width 82 height 19
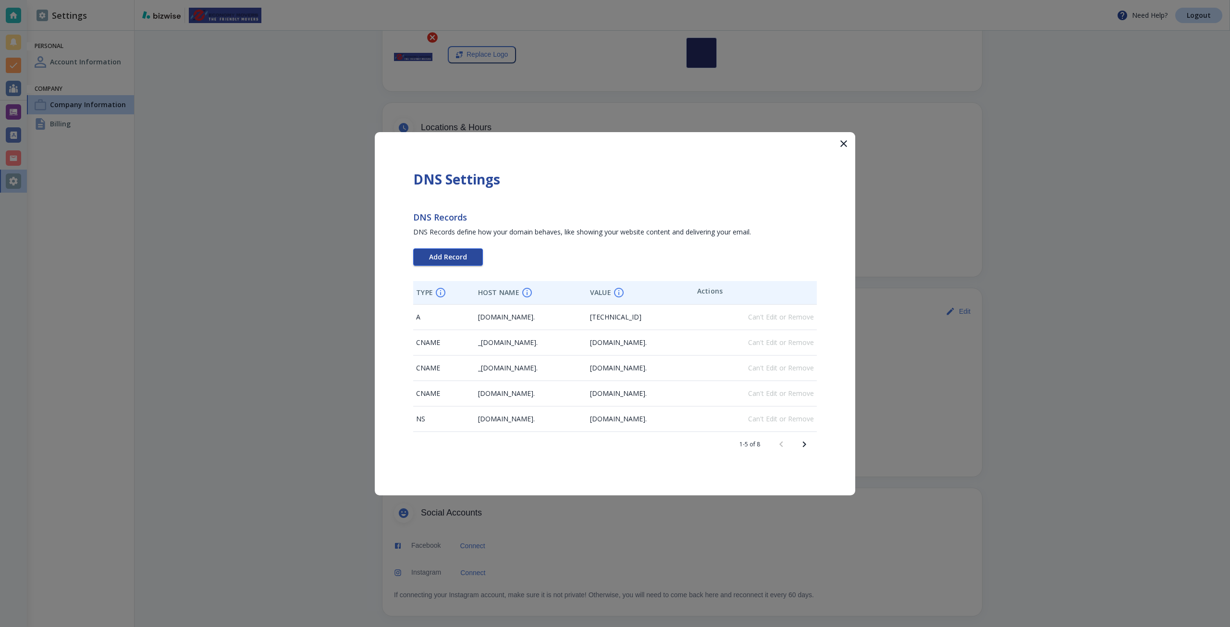
click at [448, 262] on button "Add Record" at bounding box center [448, 256] width 70 height 17
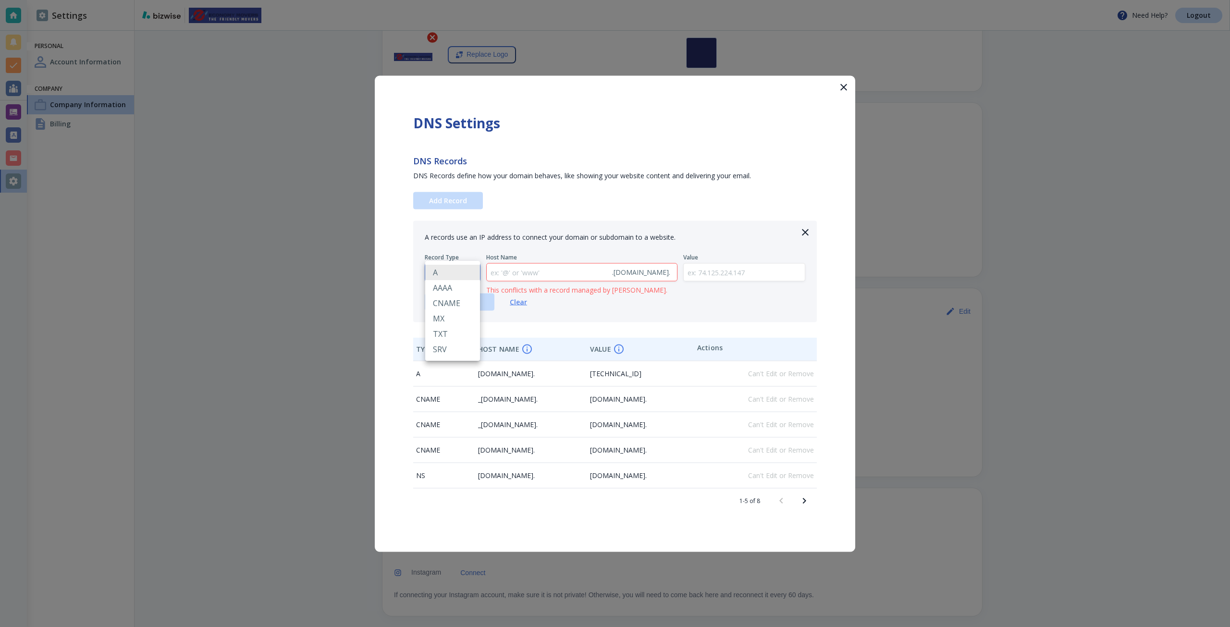
click at [439, 0] on body "Need Help? Logout Settings Personal Account Information Company Company Informa…" at bounding box center [615, 0] width 1230 height 0
click at [438, 334] on li "TXT" at bounding box center [452, 333] width 55 height 15
type input "TXT"
click at [732, 269] on input "text" at bounding box center [745, 272] width 122 height 18
paste input "google-site-verification=i4dVCX5GB36EXD3RBa0487MrblHoaEDgonMUKn8sUQY"
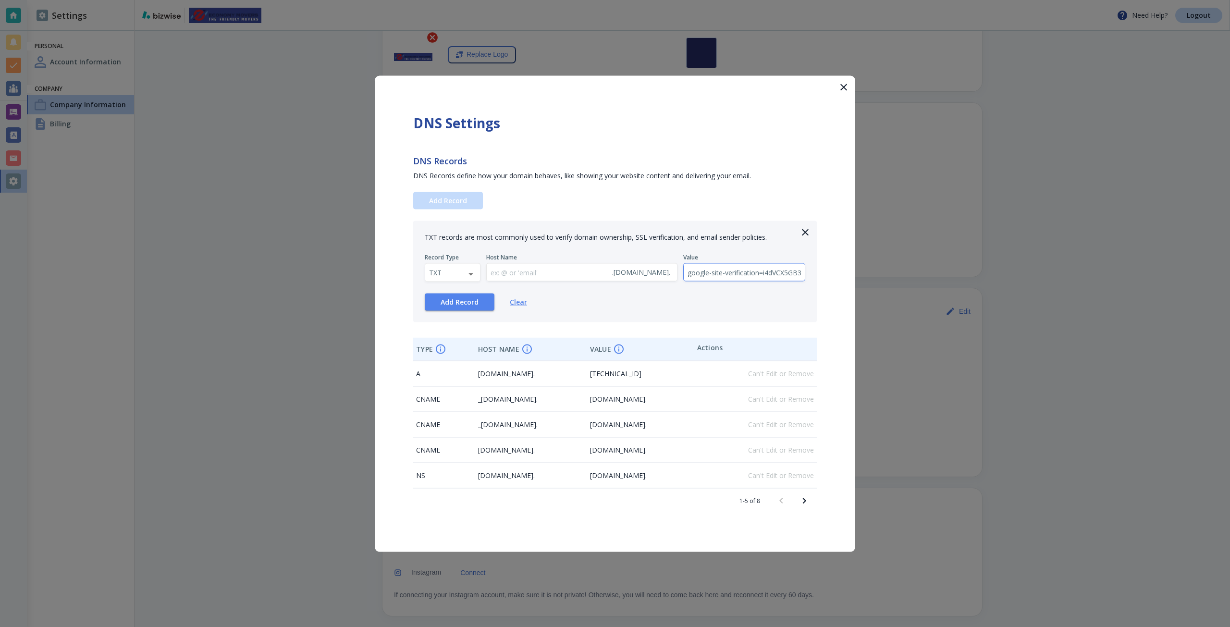
scroll to position [0, 164]
type input "google-site-verification=i4dVCX5GB36EXD3RBa0487MrblHoaEDgonMUKn8sUQY"
click at [478, 299] on span "Add Record" at bounding box center [460, 301] width 38 height 7
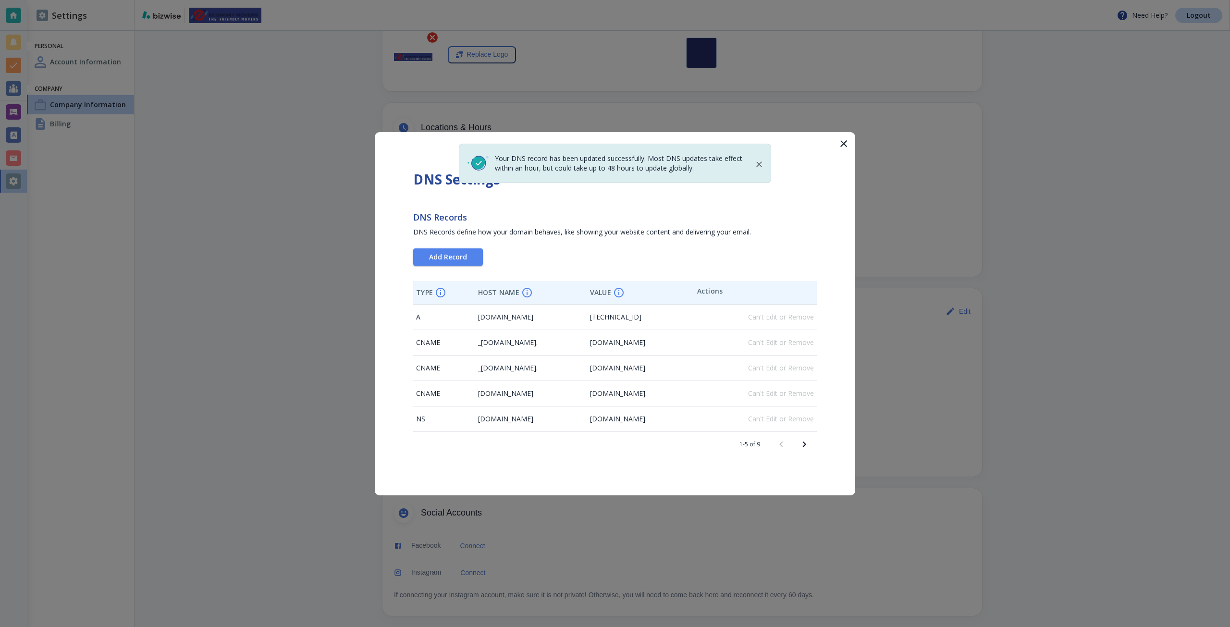
click at [923, 265] on div at bounding box center [615, 313] width 1230 height 627
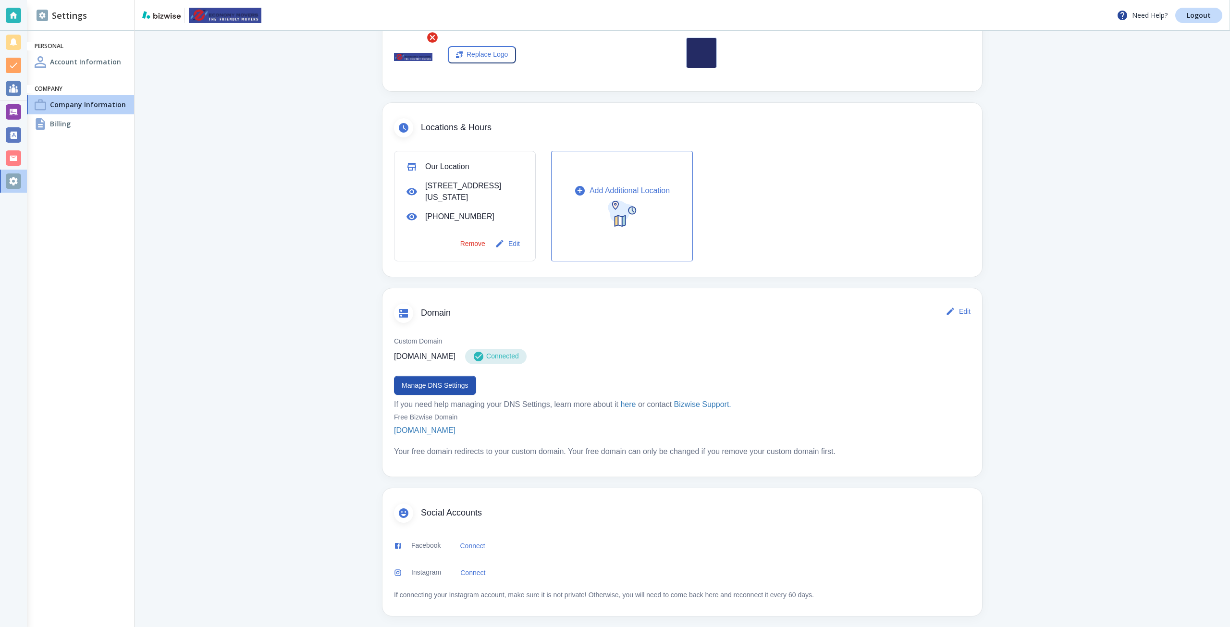
drag, startPoint x: 19, startPoint y: 110, endPoint x: 8, endPoint y: 243, distance: 133.5
click at [19, 110] on div at bounding box center [13, 111] width 15 height 15
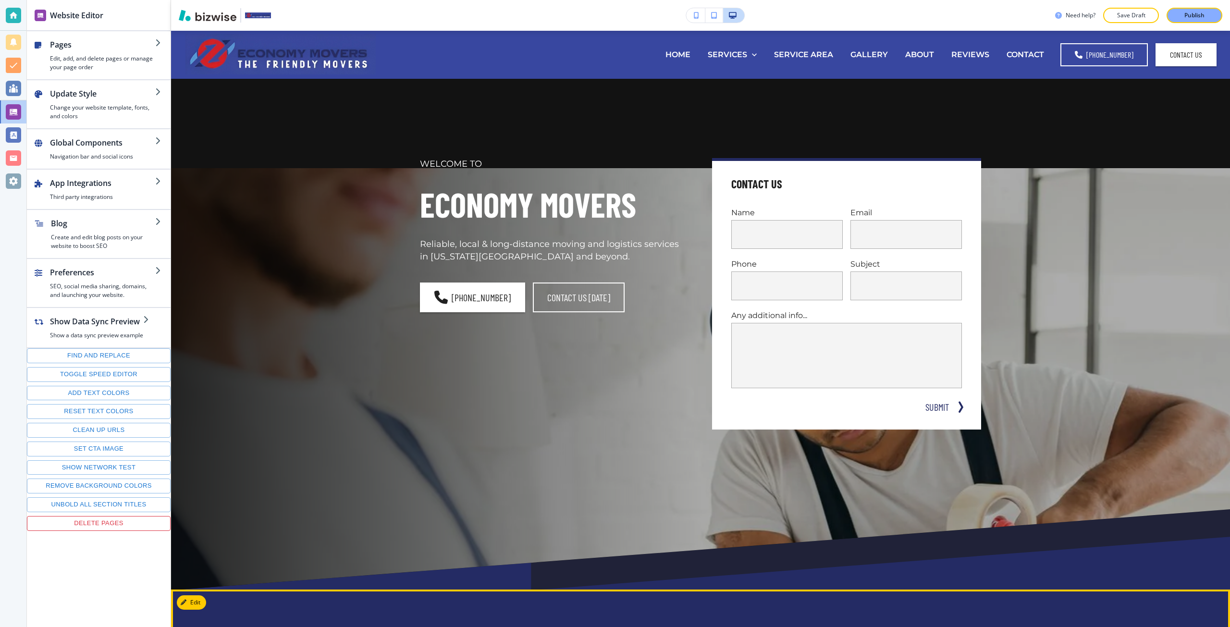
scroll to position [528, 0]
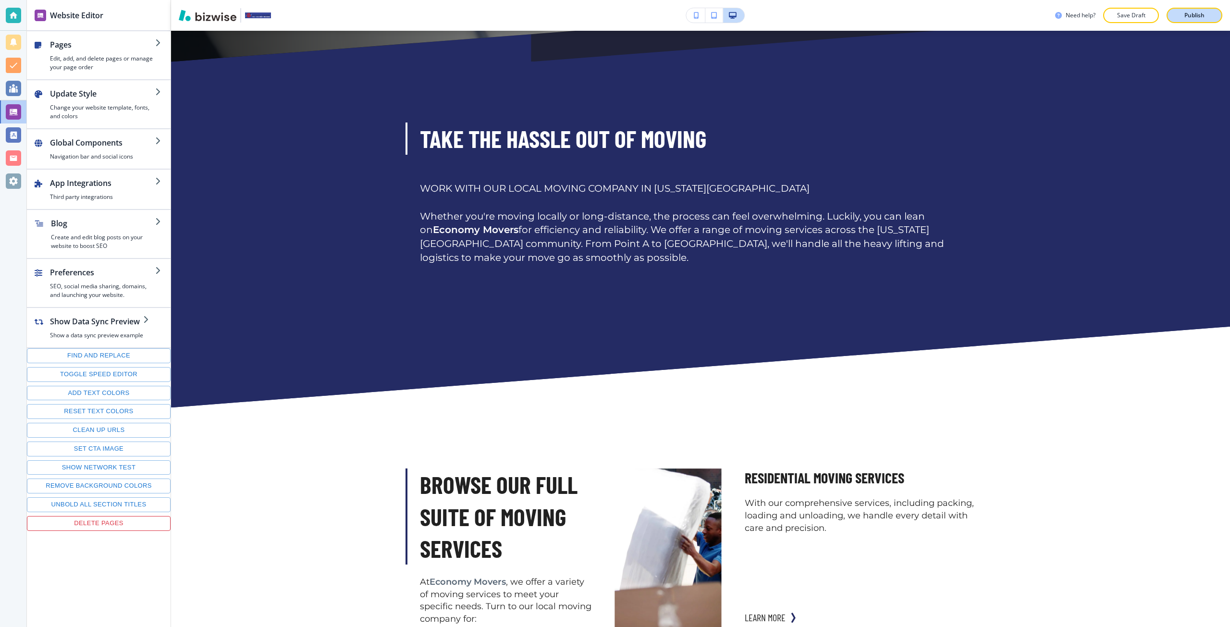
click at [1187, 15] on p "Publish" at bounding box center [1194, 15] width 20 height 9
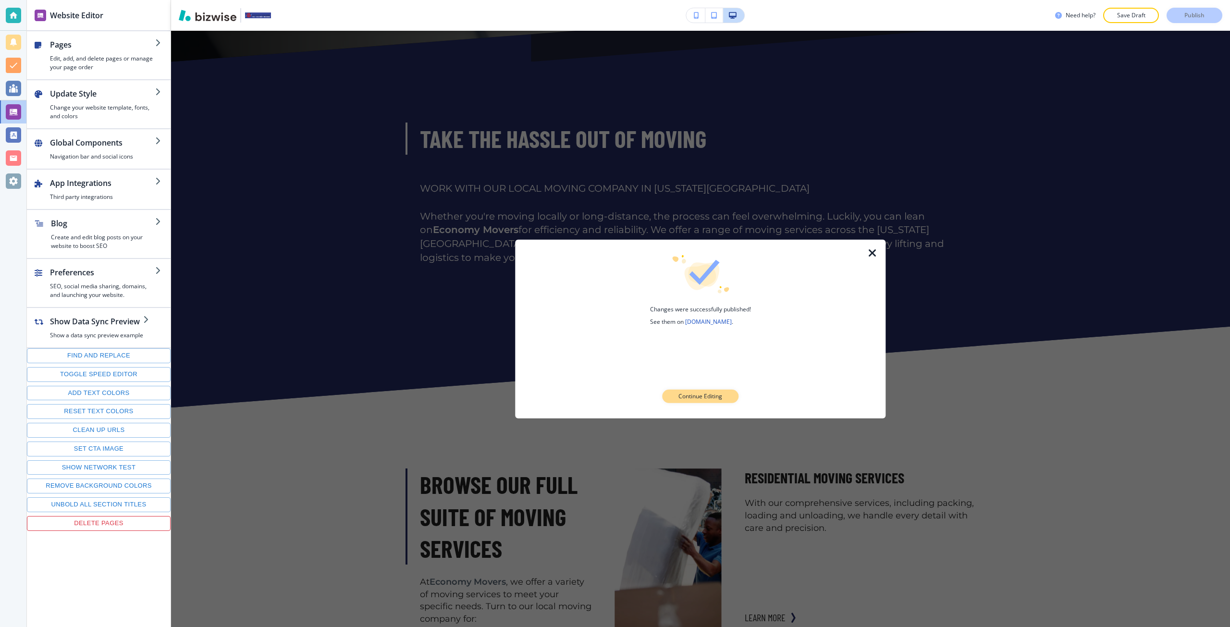
click at [719, 402] on button "Continue Editing" at bounding box center [700, 396] width 76 height 13
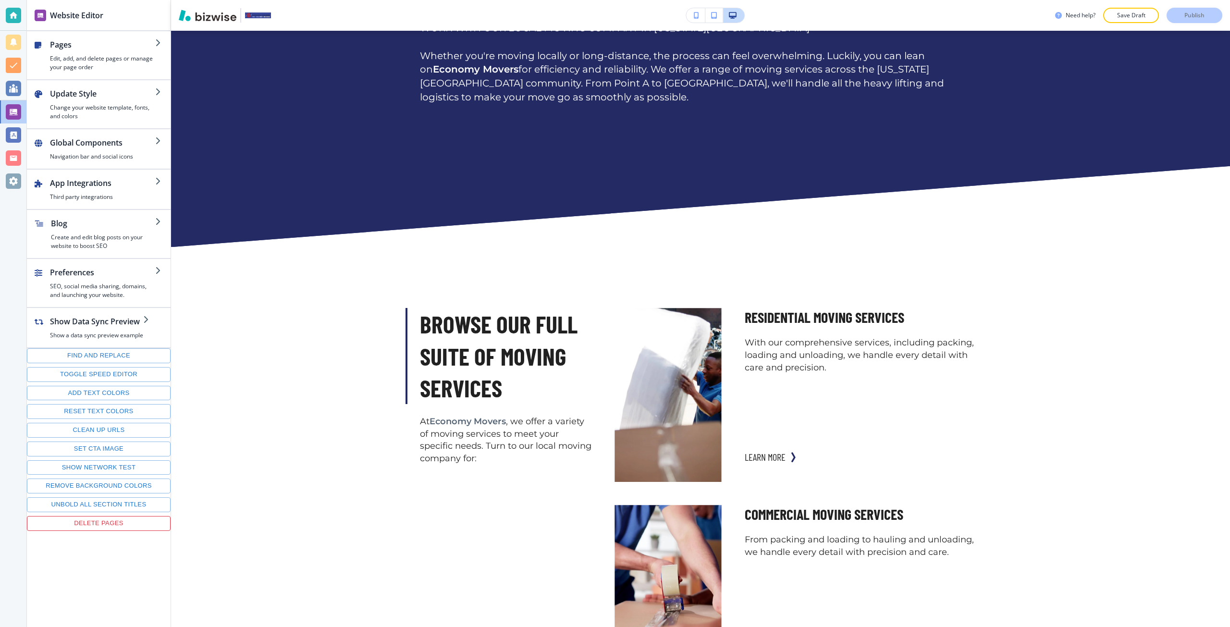
scroll to position [769, 0]
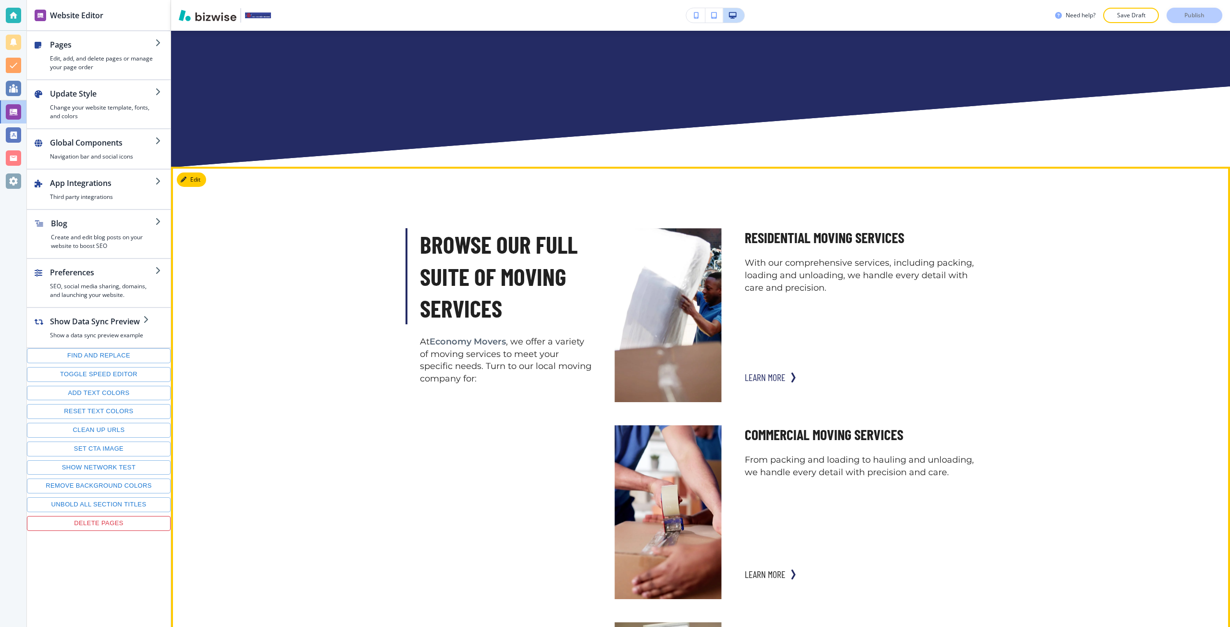
click at [741, 380] on div "RESIDENTIAL MOVING SERVICES With our comprehensive services, including packing,…" at bounding box center [851, 307] width 259 height 189
click at [753, 379] on button "leARN MORE" at bounding box center [765, 376] width 41 height 19
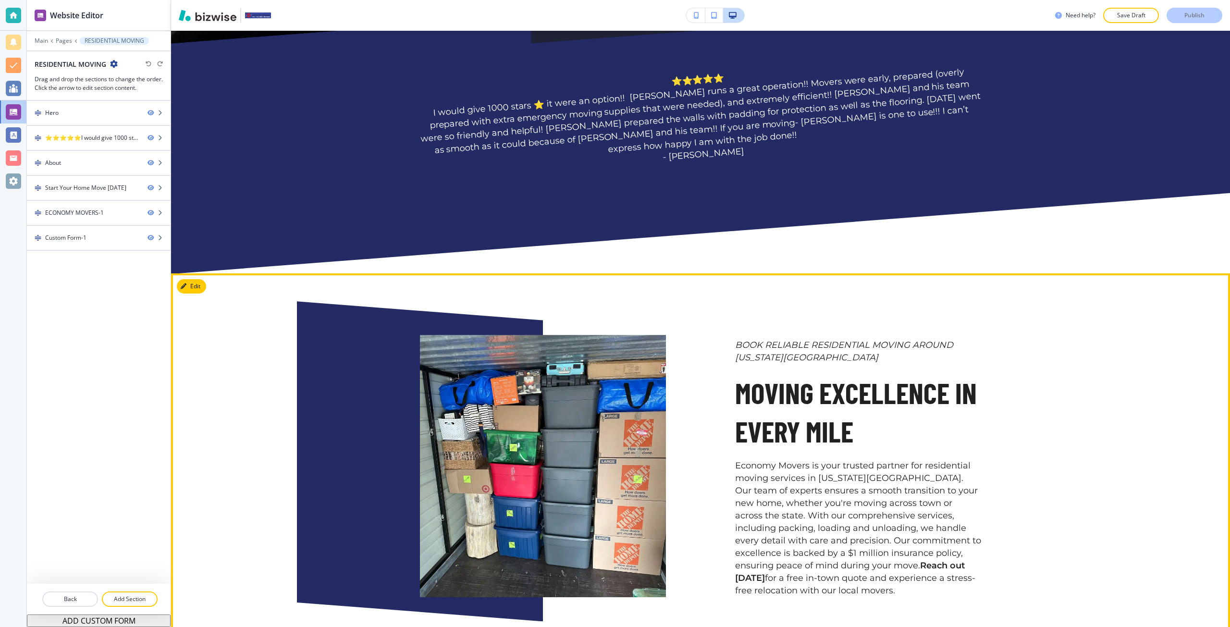
scroll to position [480, 0]
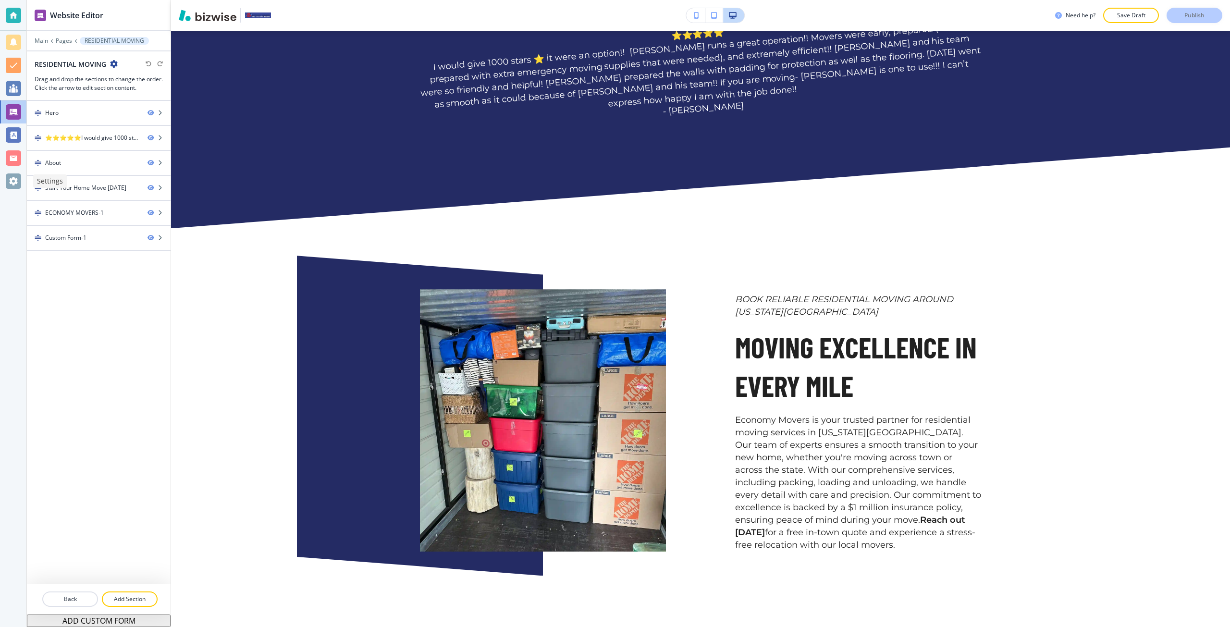
click at [15, 184] on div at bounding box center [13, 180] width 15 height 15
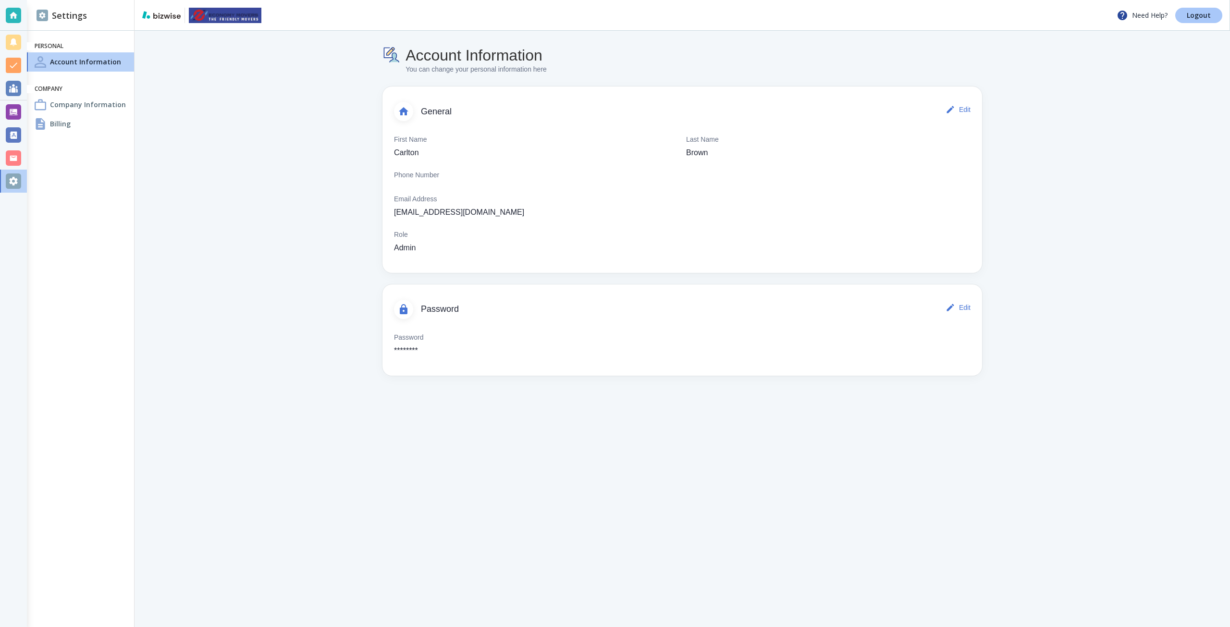
click at [1203, 17] on p "Logout" at bounding box center [1199, 15] width 24 height 7
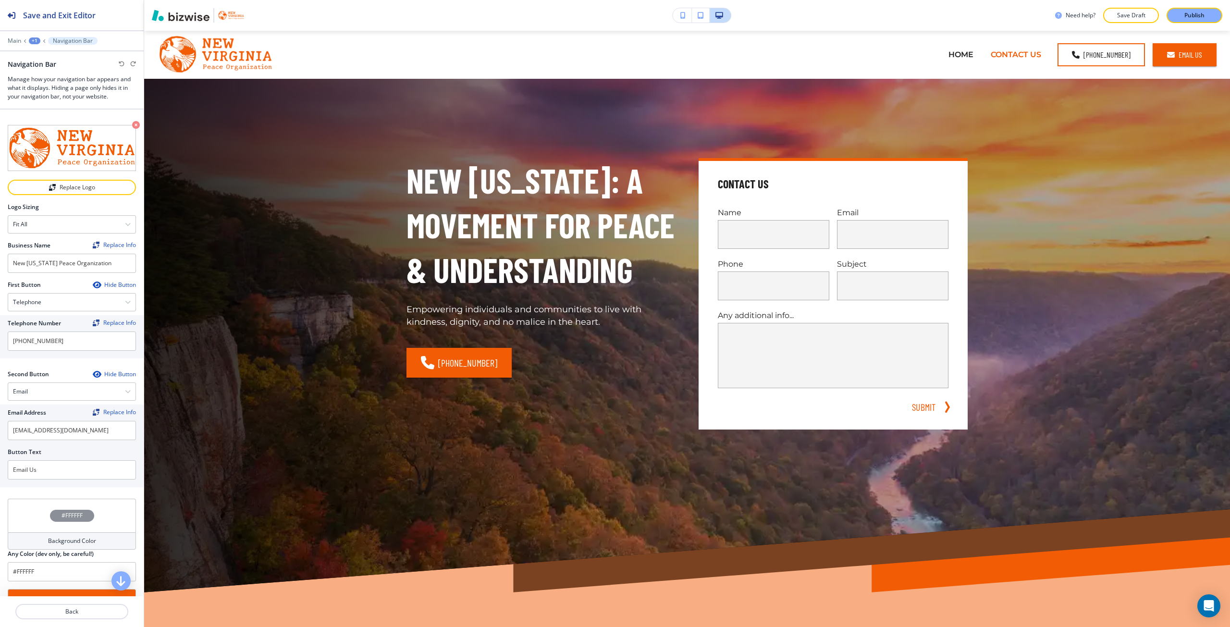
click at [104, 176] on div at bounding box center [72, 176] width 128 height 8
click at [114, 180] on button "Replace Logo" at bounding box center [72, 187] width 128 height 15
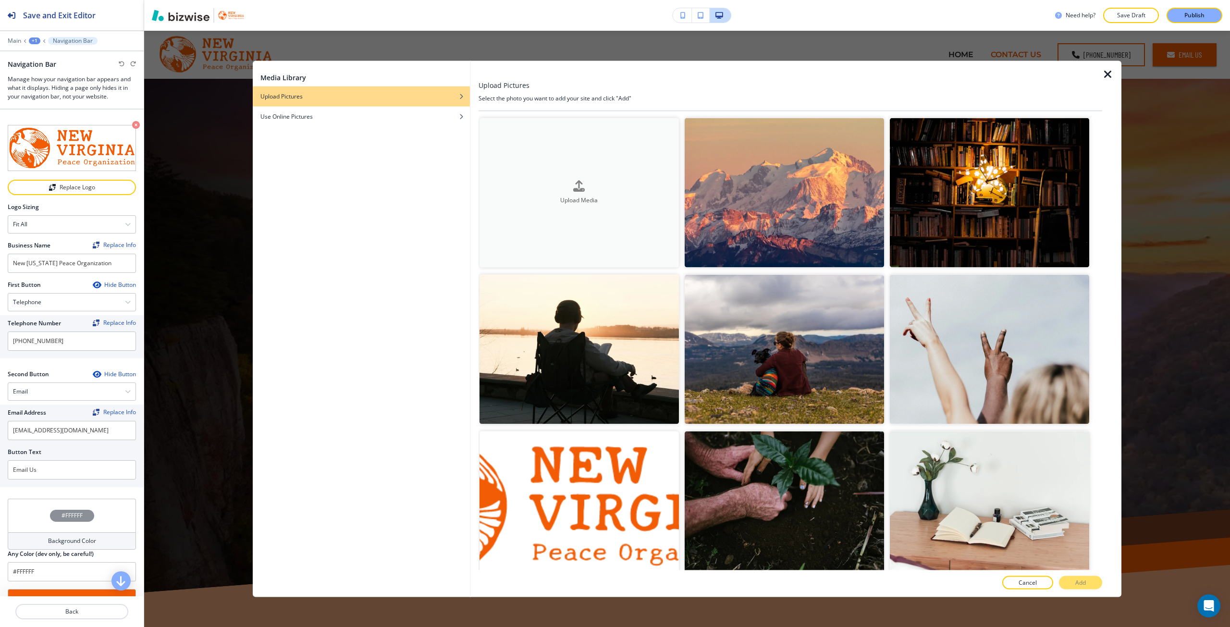
click at [522, 188] on div "Upload Media" at bounding box center [578, 192] width 199 height 24
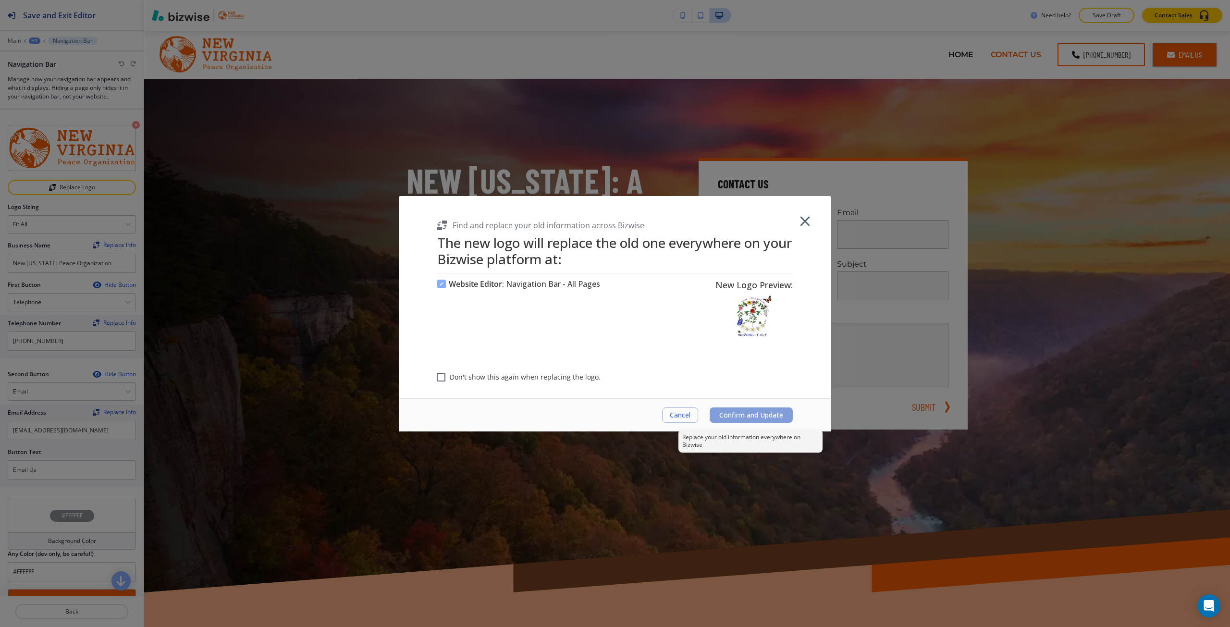
click at [733, 412] on span "Confirm and Update" at bounding box center [751, 415] width 64 height 8
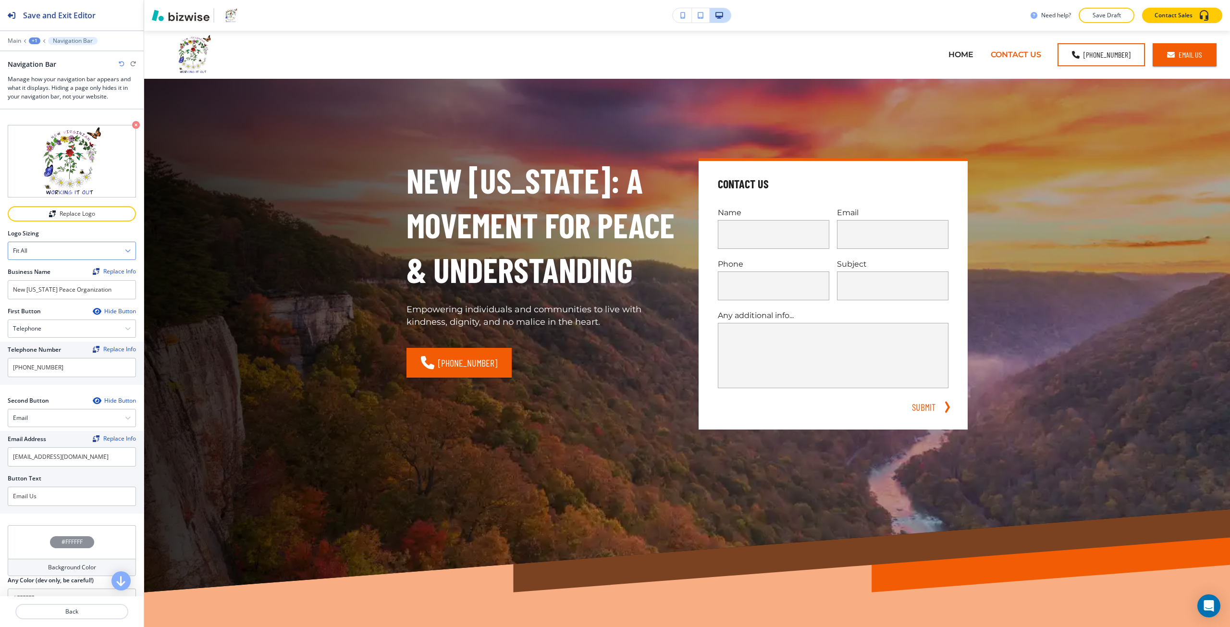
click at [104, 243] on div "Fit all" at bounding box center [71, 250] width 127 height 17
click at [93, 276] on div "Fit to length" at bounding box center [71, 284] width 127 height 16
click at [99, 244] on div "Fit to length" at bounding box center [71, 250] width 127 height 17
click at [98, 263] on h4 "Fit all" at bounding box center [72, 267] width 118 height 9
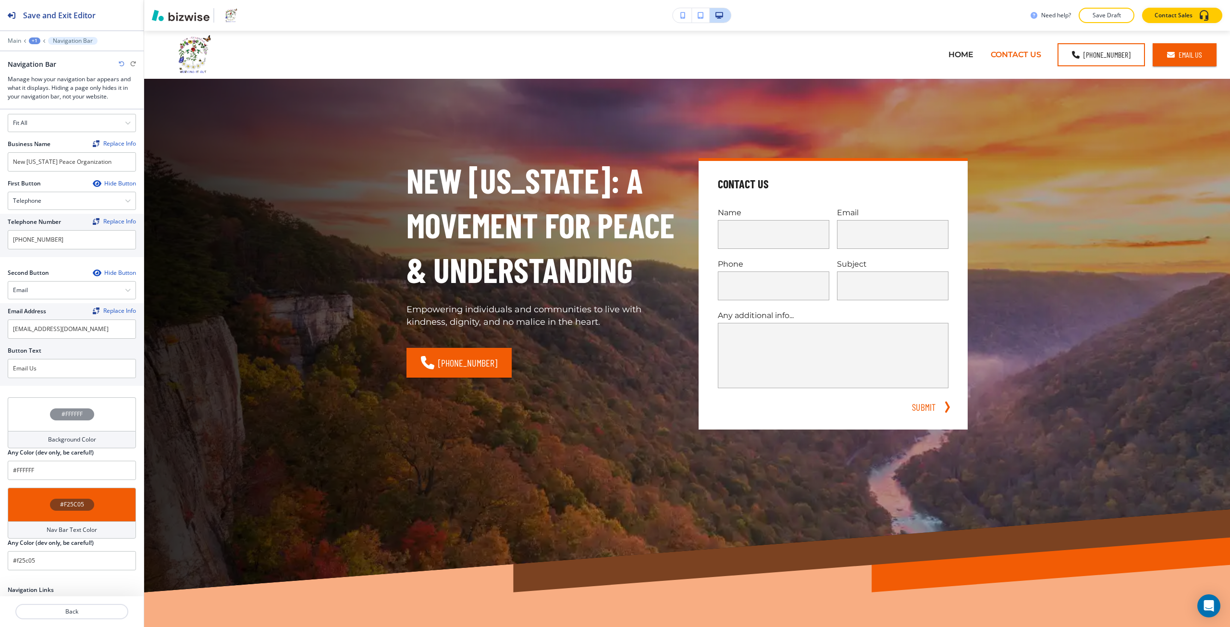
scroll to position [113, 0]
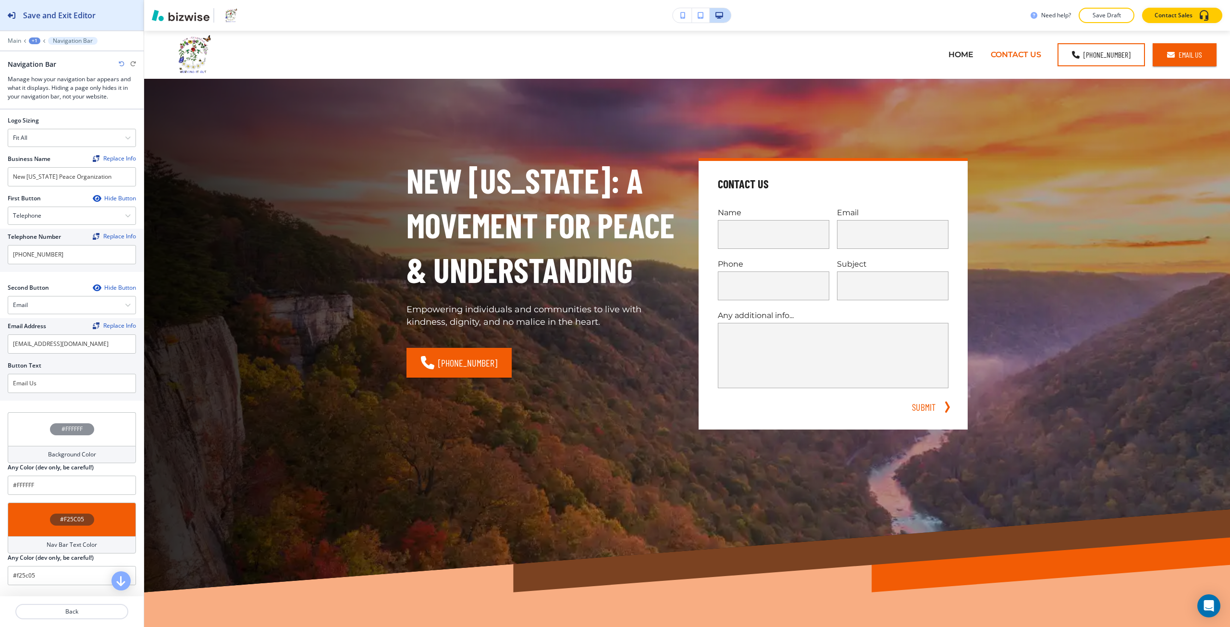
click at [105, 18] on button "Save and Exit Editor" at bounding box center [72, 15] width 144 height 30
